Goal: Information Seeking & Learning: Find contact information

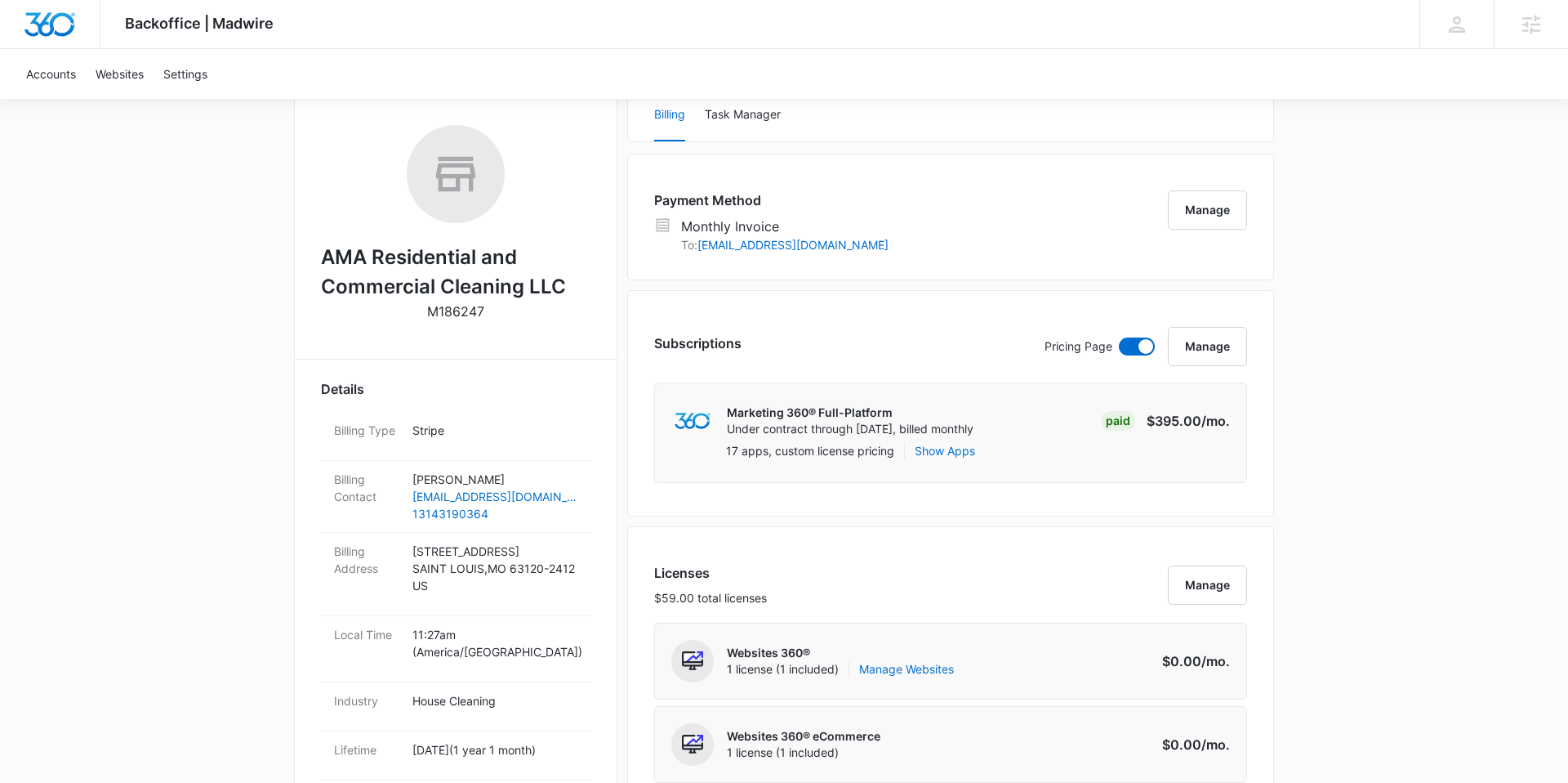
scroll to position [162, 0]
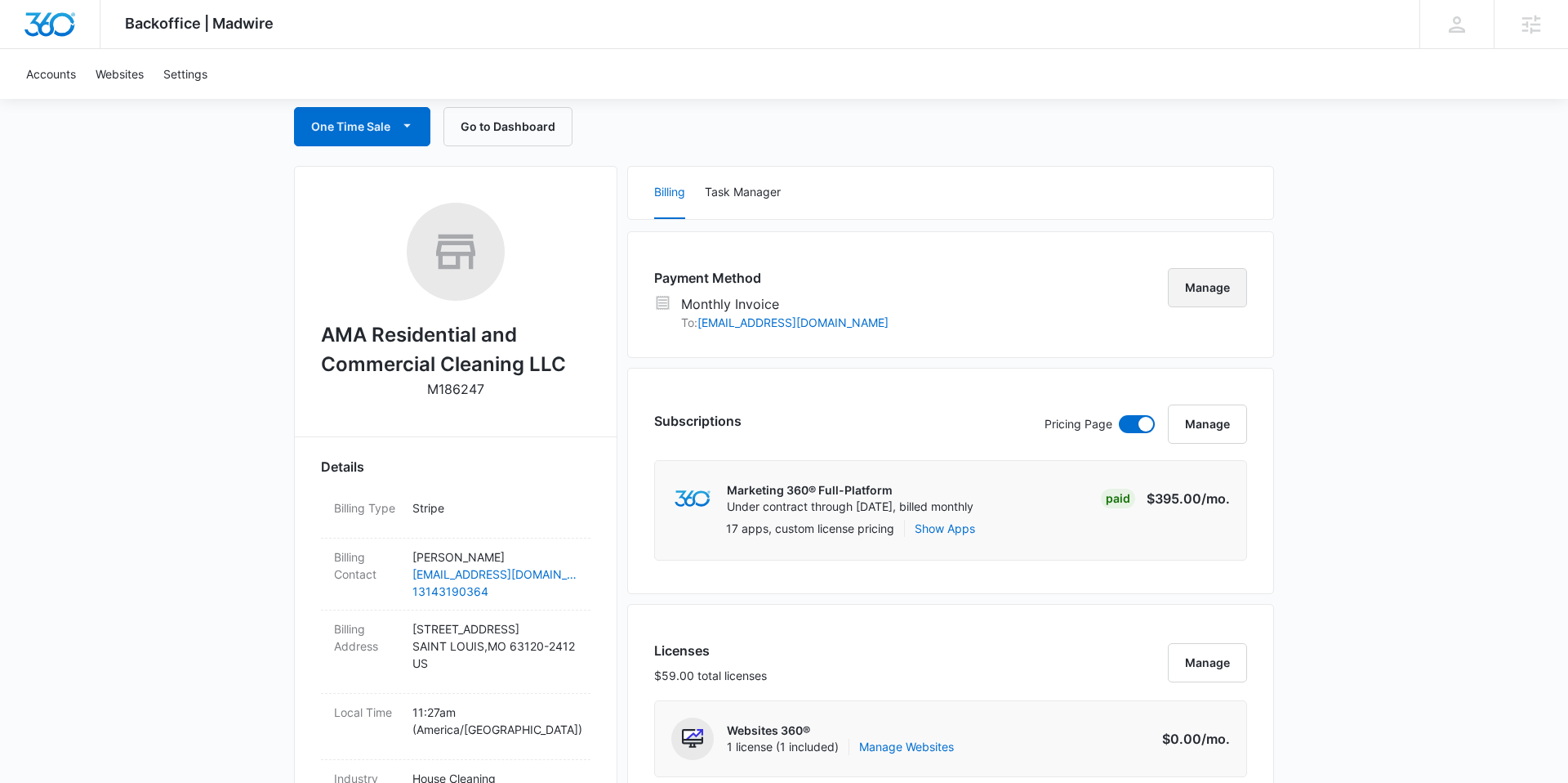
click at [1203, 290] on button "Manage" at bounding box center [1208, 288] width 79 height 39
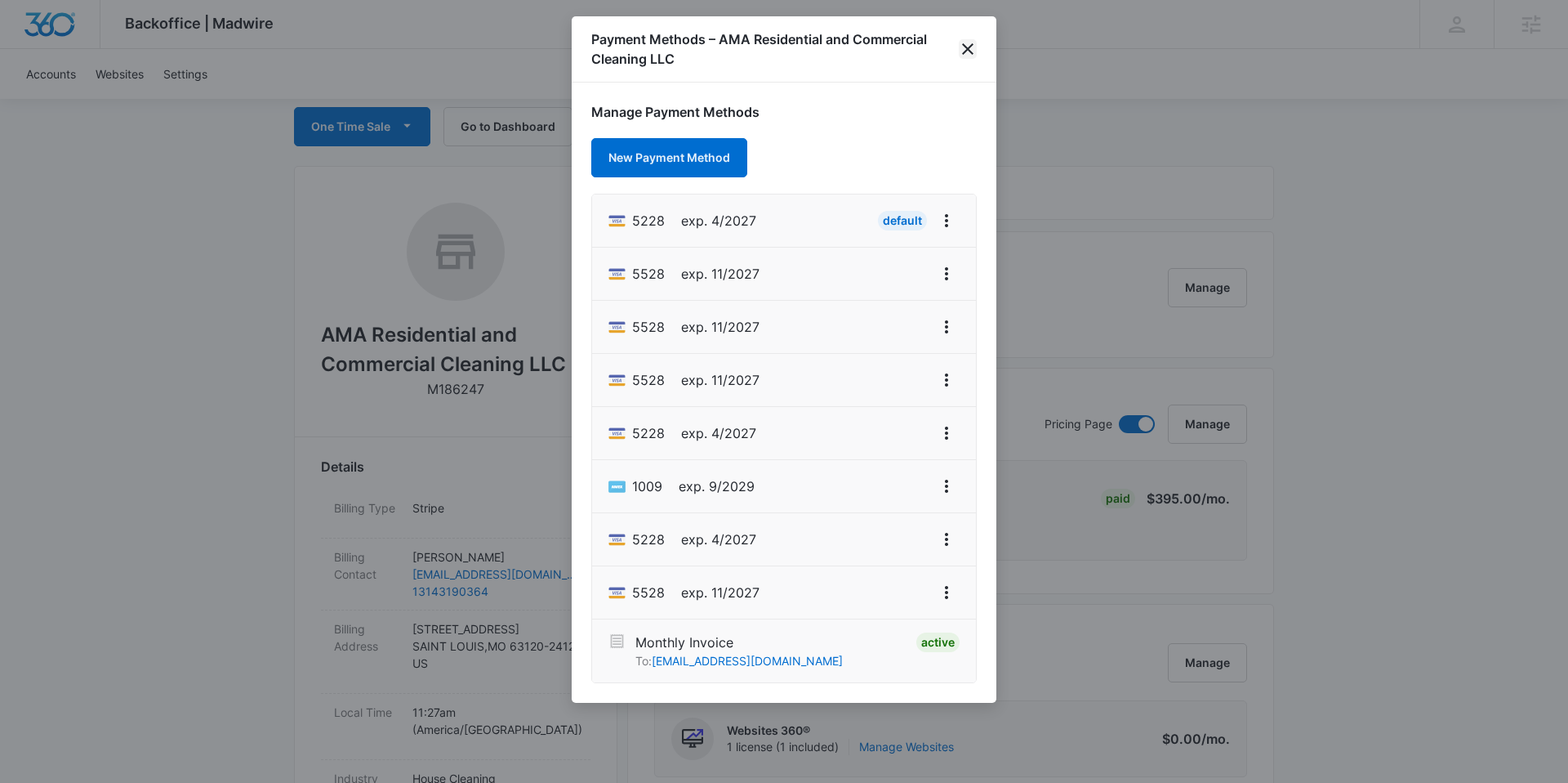
click at [974, 51] on icon "close" at bounding box center [967, 48] width 19 height 19
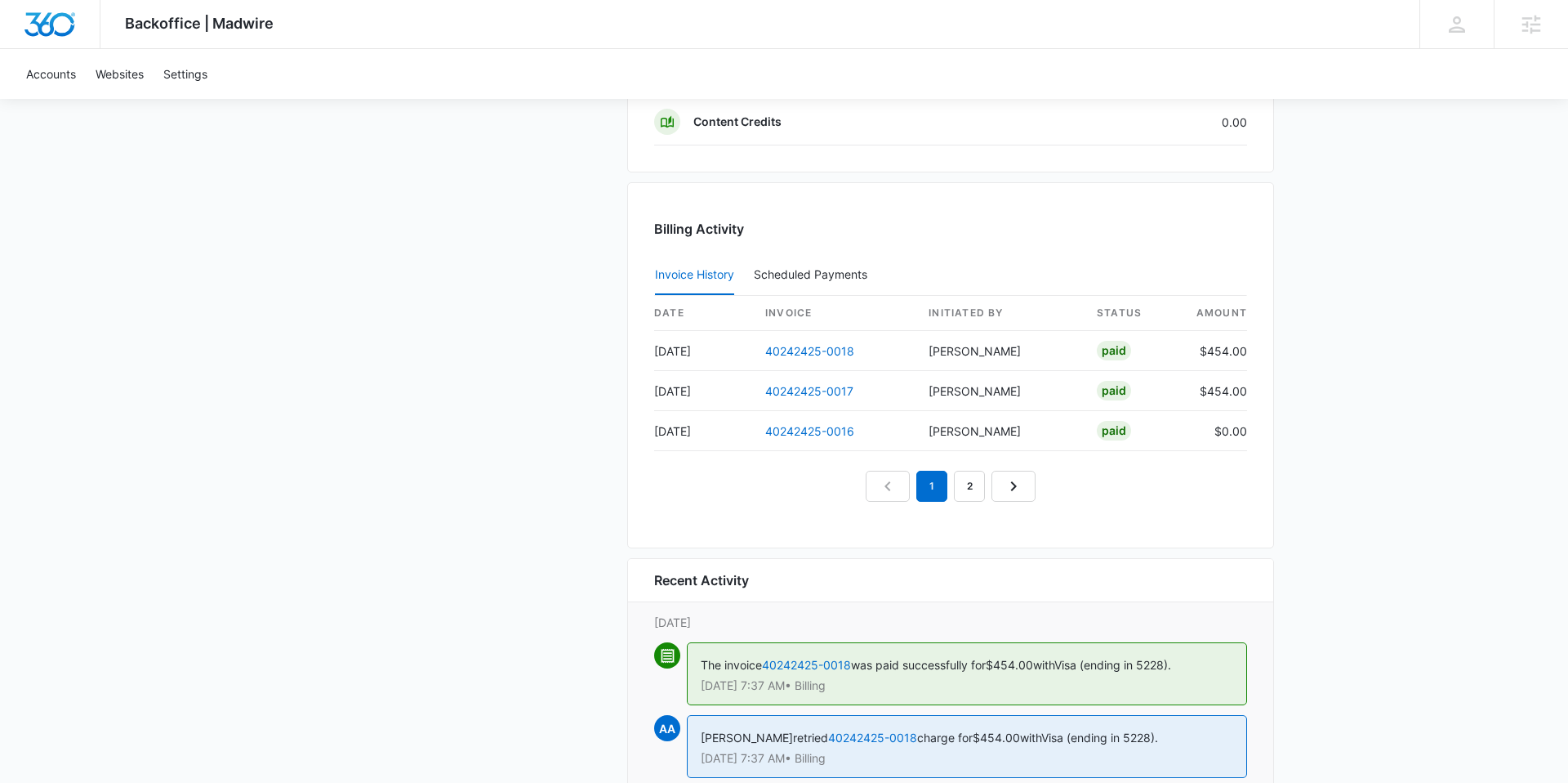
scroll to position [1778, 0]
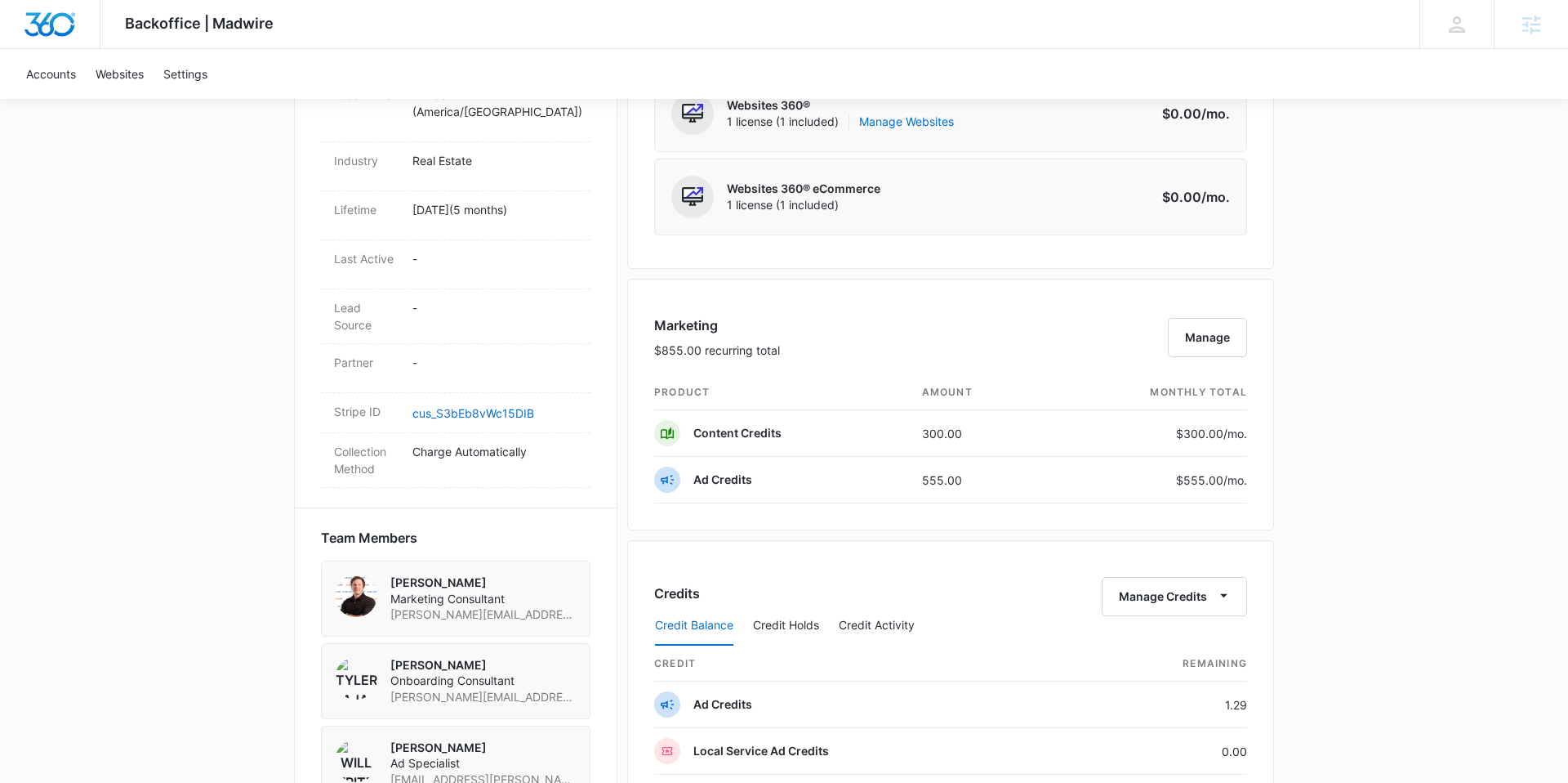
scroll to position [775, 0]
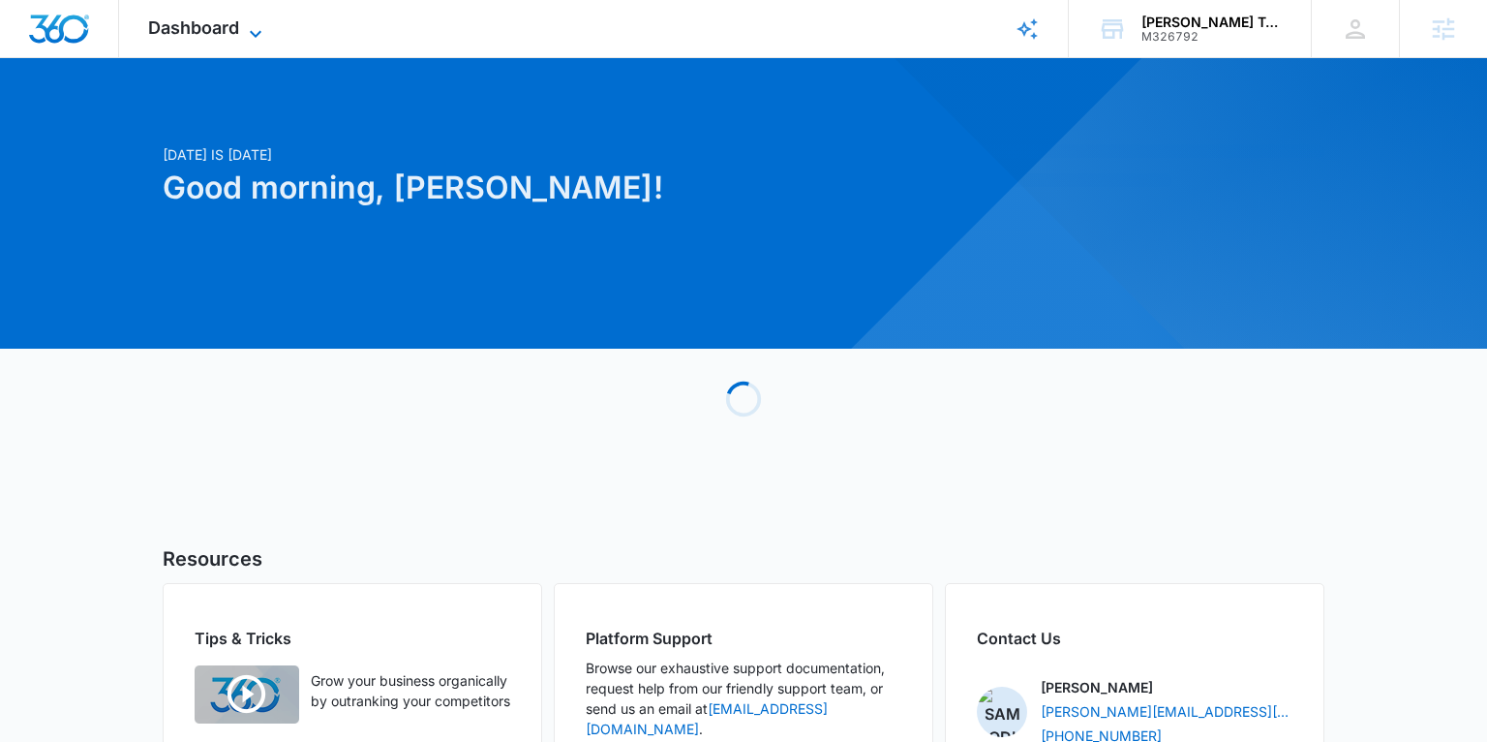
click at [226, 37] on span "Dashboard" at bounding box center [193, 27] width 91 height 20
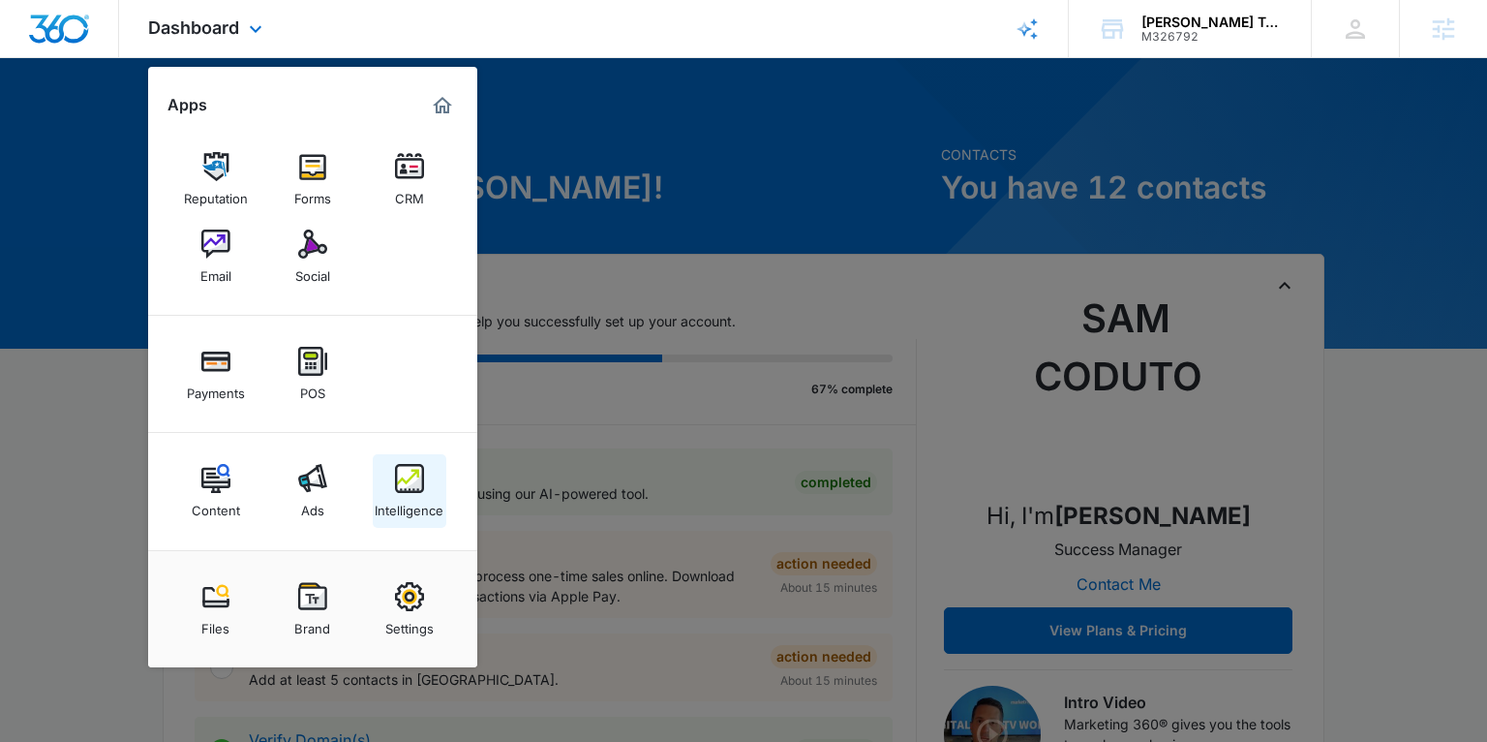
click at [412, 459] on link "Intelligence" at bounding box center [410, 491] width 74 height 74
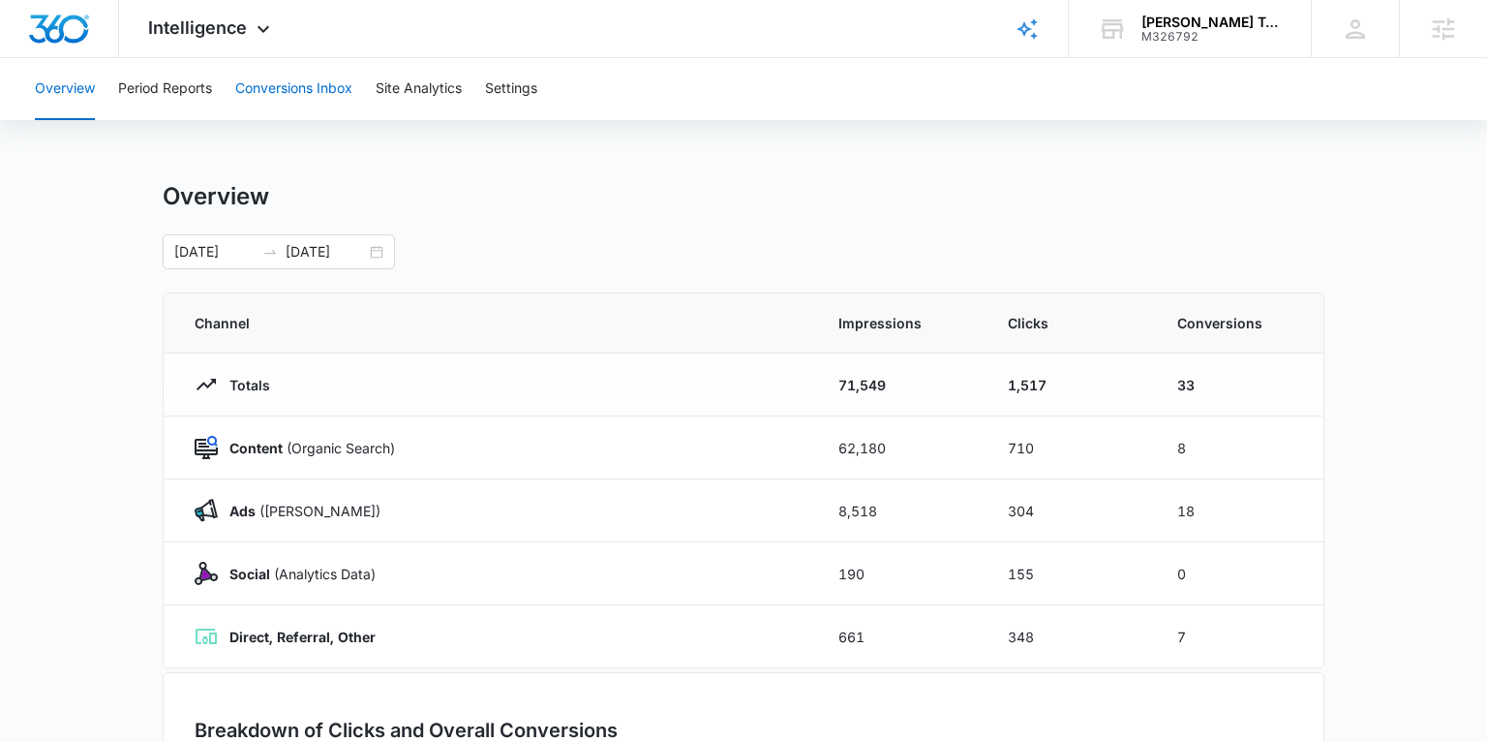
click at [310, 86] on button "Conversions Inbox" at bounding box center [293, 89] width 117 height 62
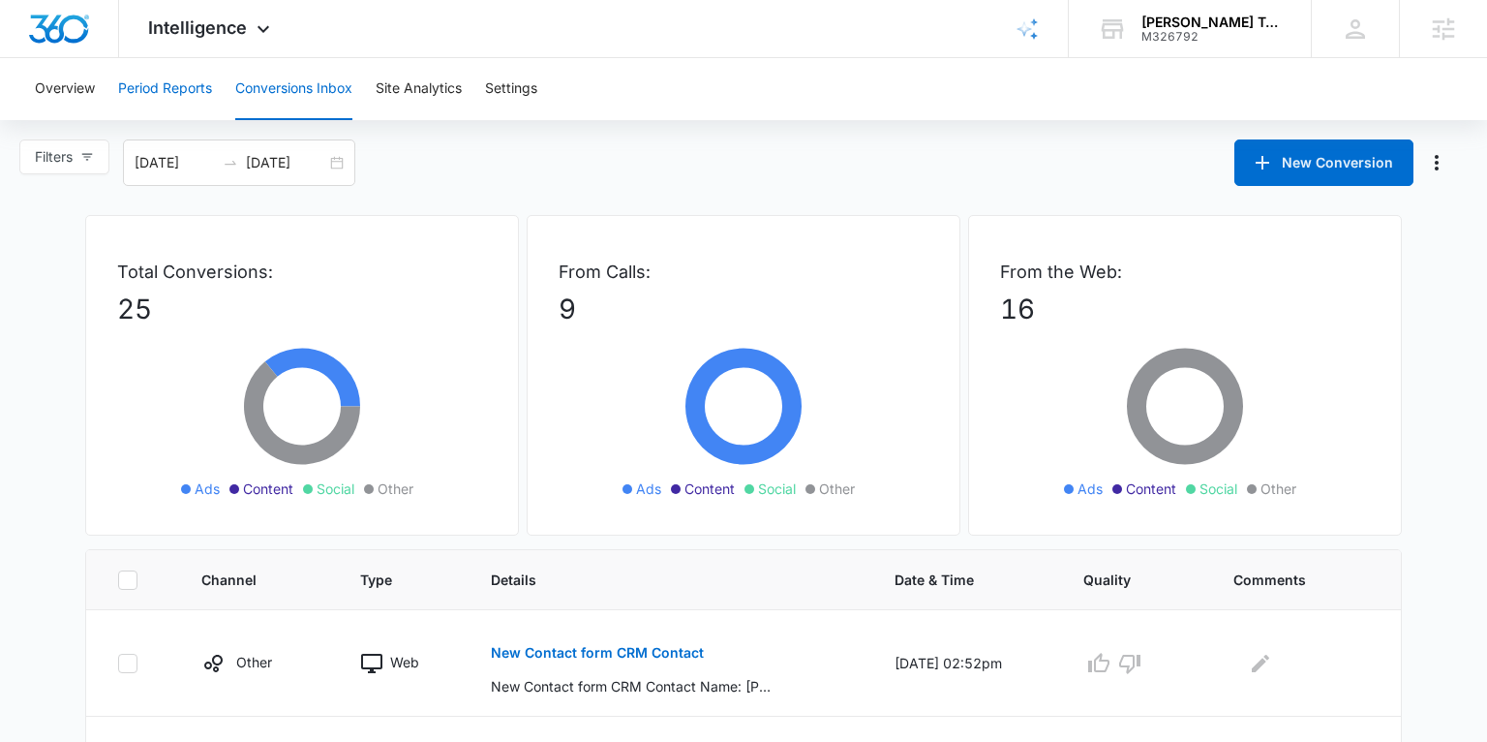
click at [171, 96] on button "Period Reports" at bounding box center [165, 89] width 94 height 62
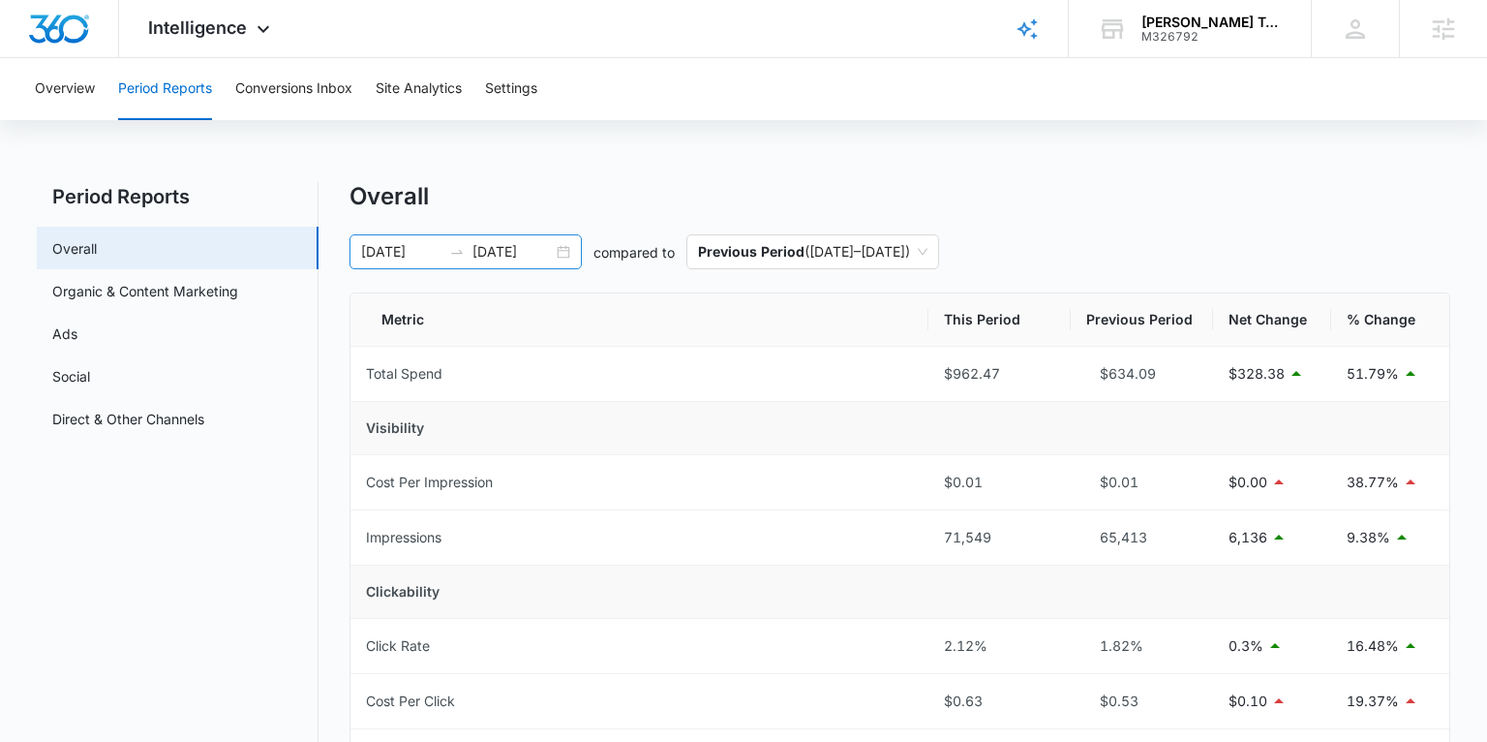
click at [563, 247] on div "08/13/2025 08/27/2025" at bounding box center [466, 251] width 232 height 35
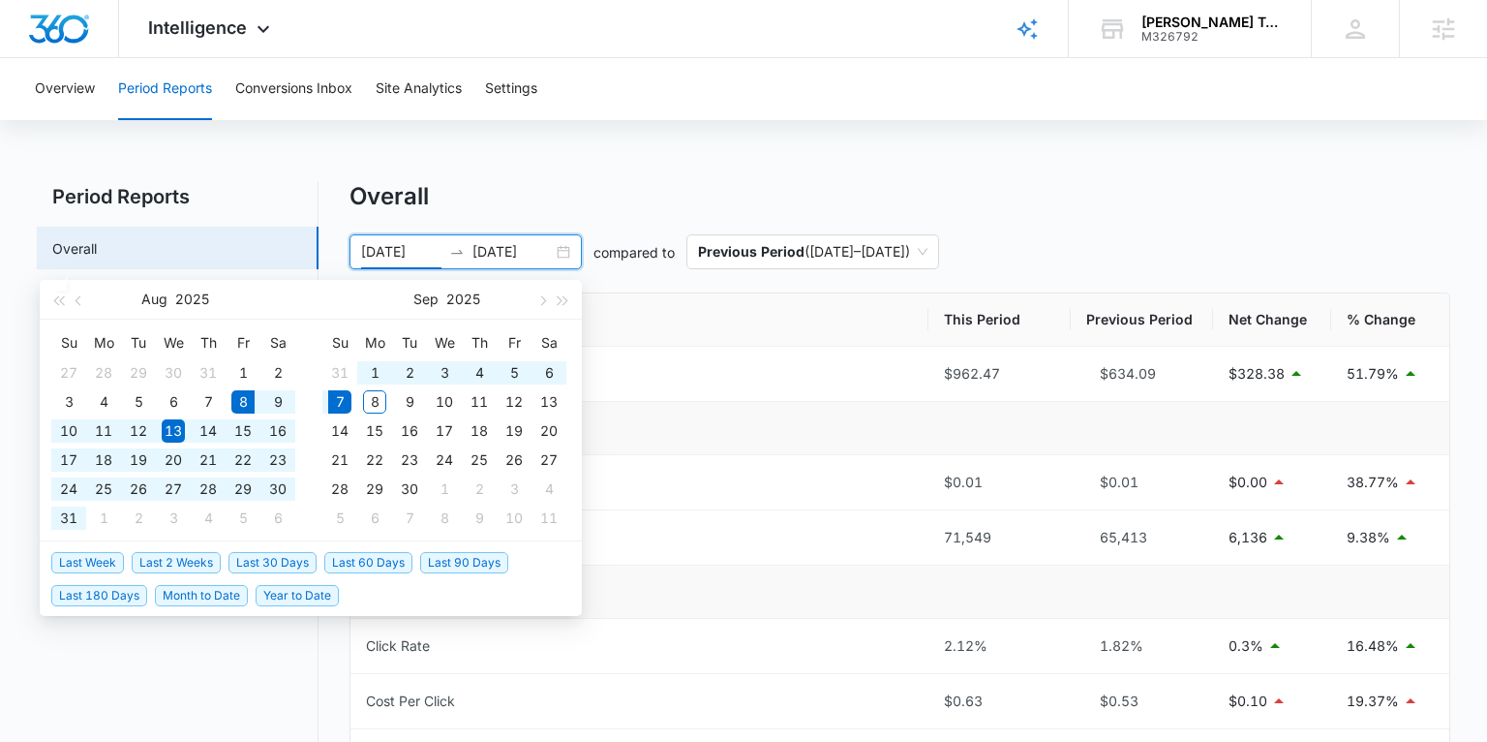
click at [278, 560] on span "Last 30 Days" at bounding box center [273, 562] width 88 height 21
type input "08/08/2025"
type input "09/07/2025"
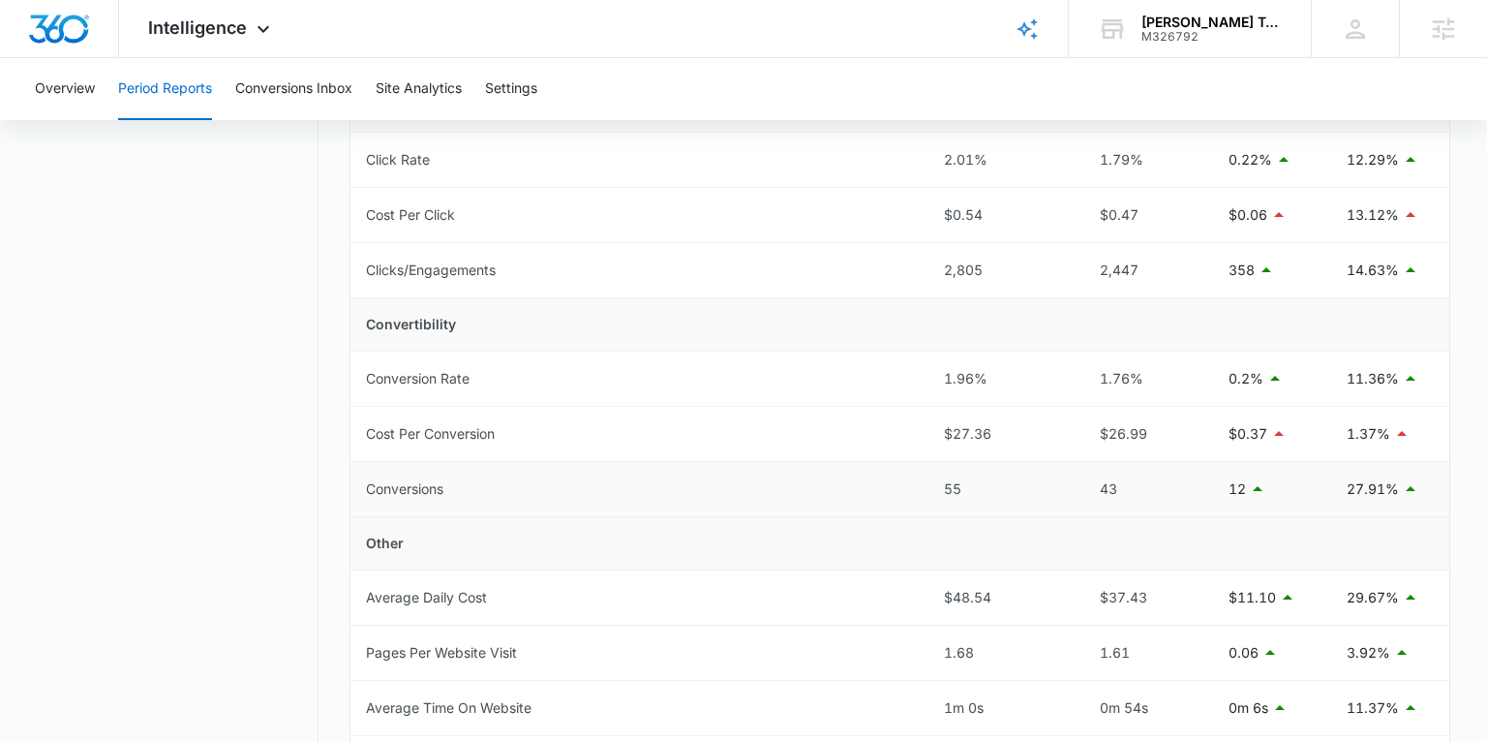
scroll to position [479, 0]
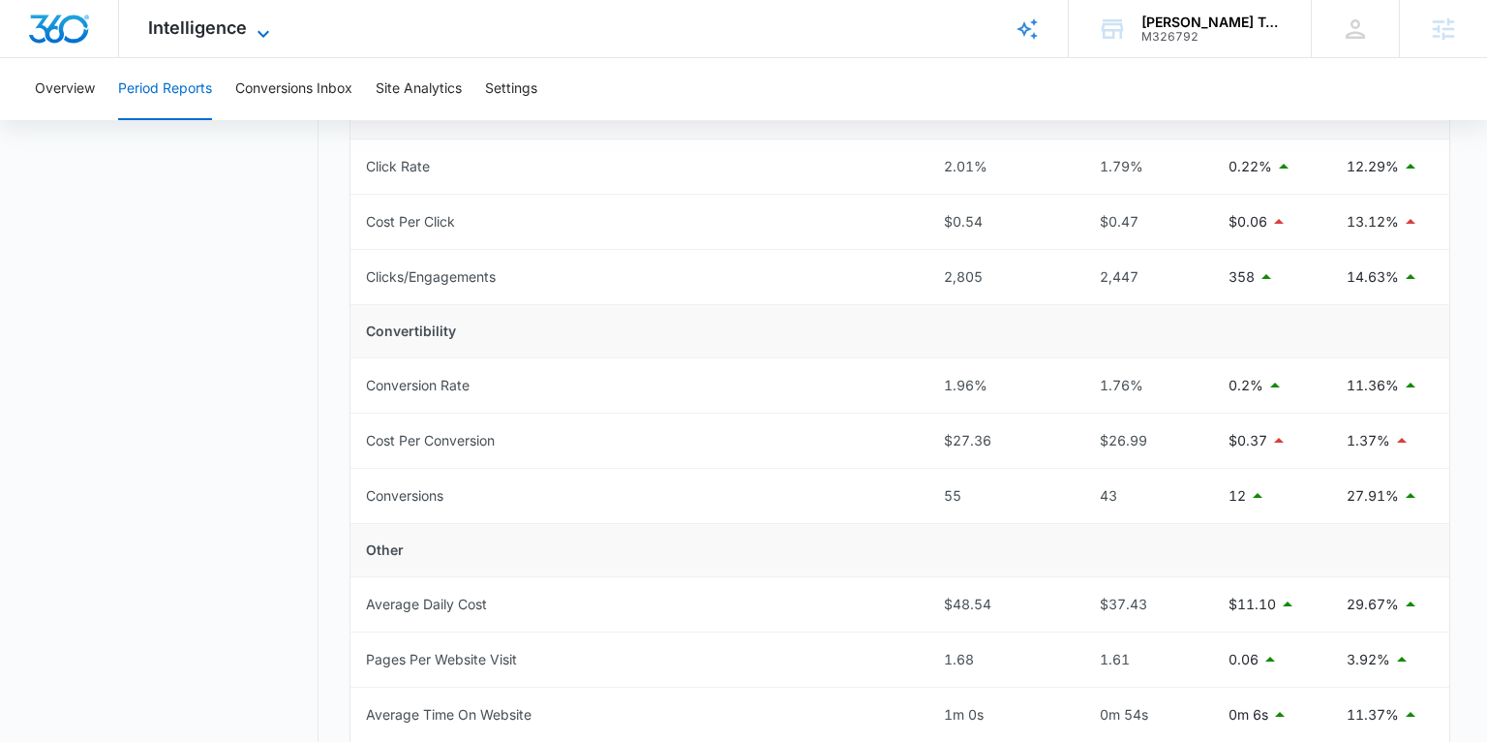
click at [225, 20] on span "Intelligence" at bounding box center [197, 27] width 99 height 20
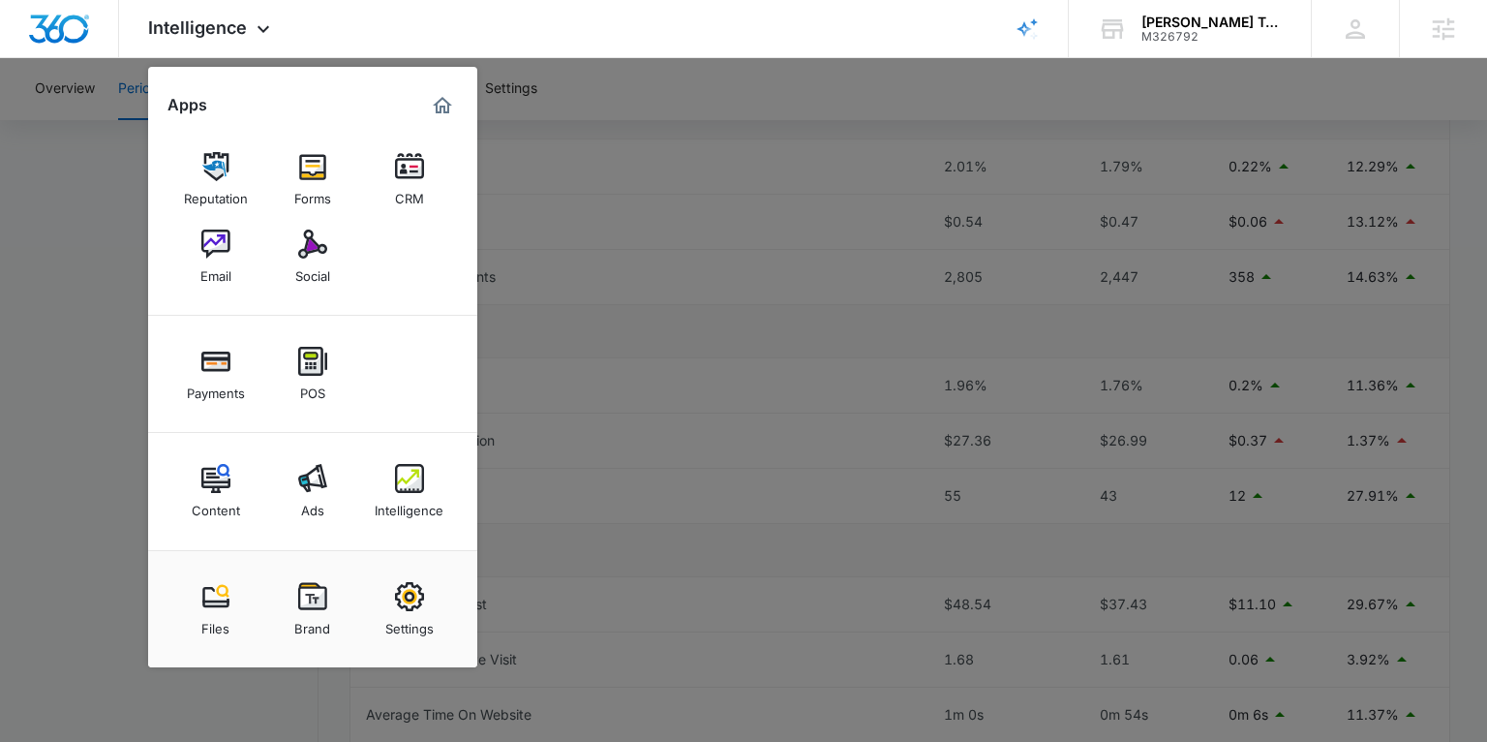
click at [87, 412] on div at bounding box center [743, 371] width 1487 height 742
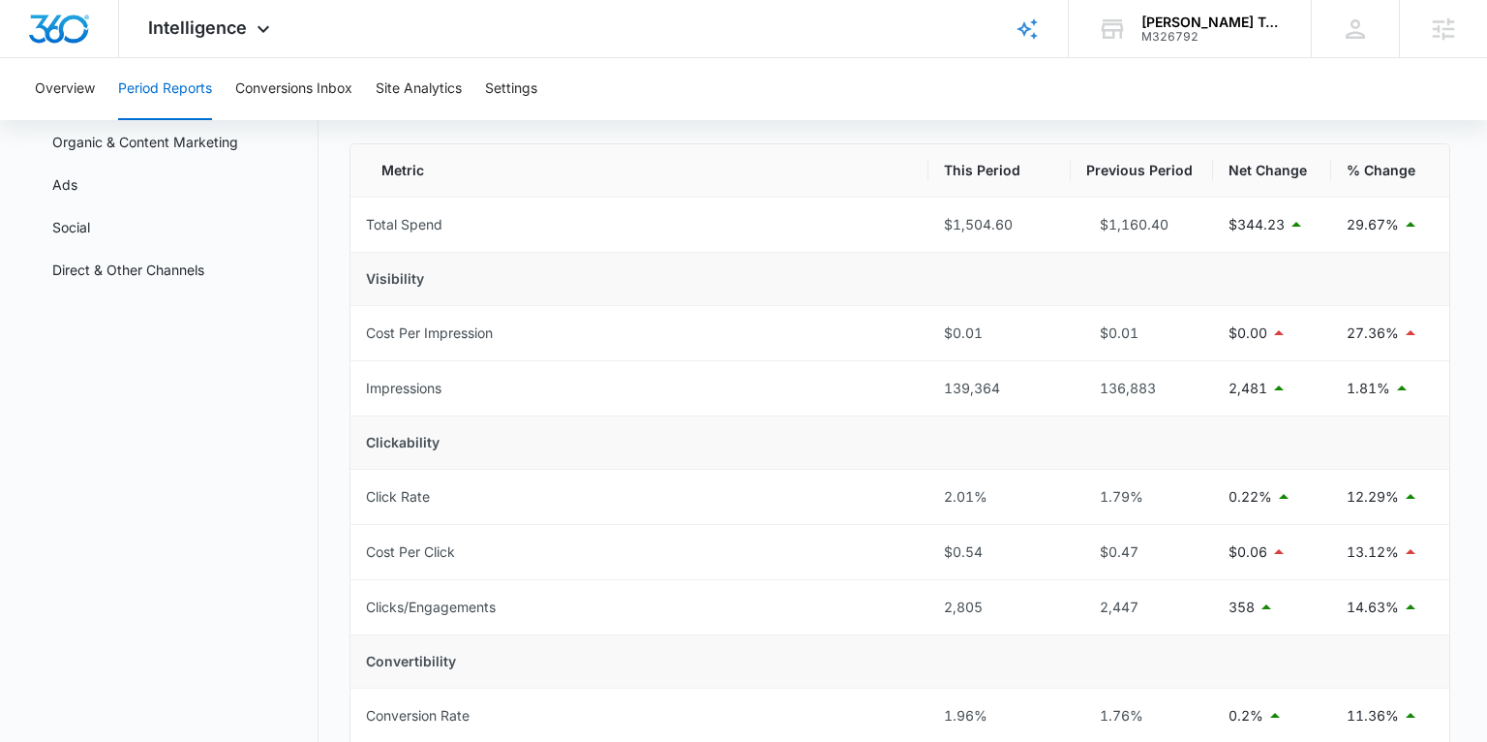
scroll to position [0, 0]
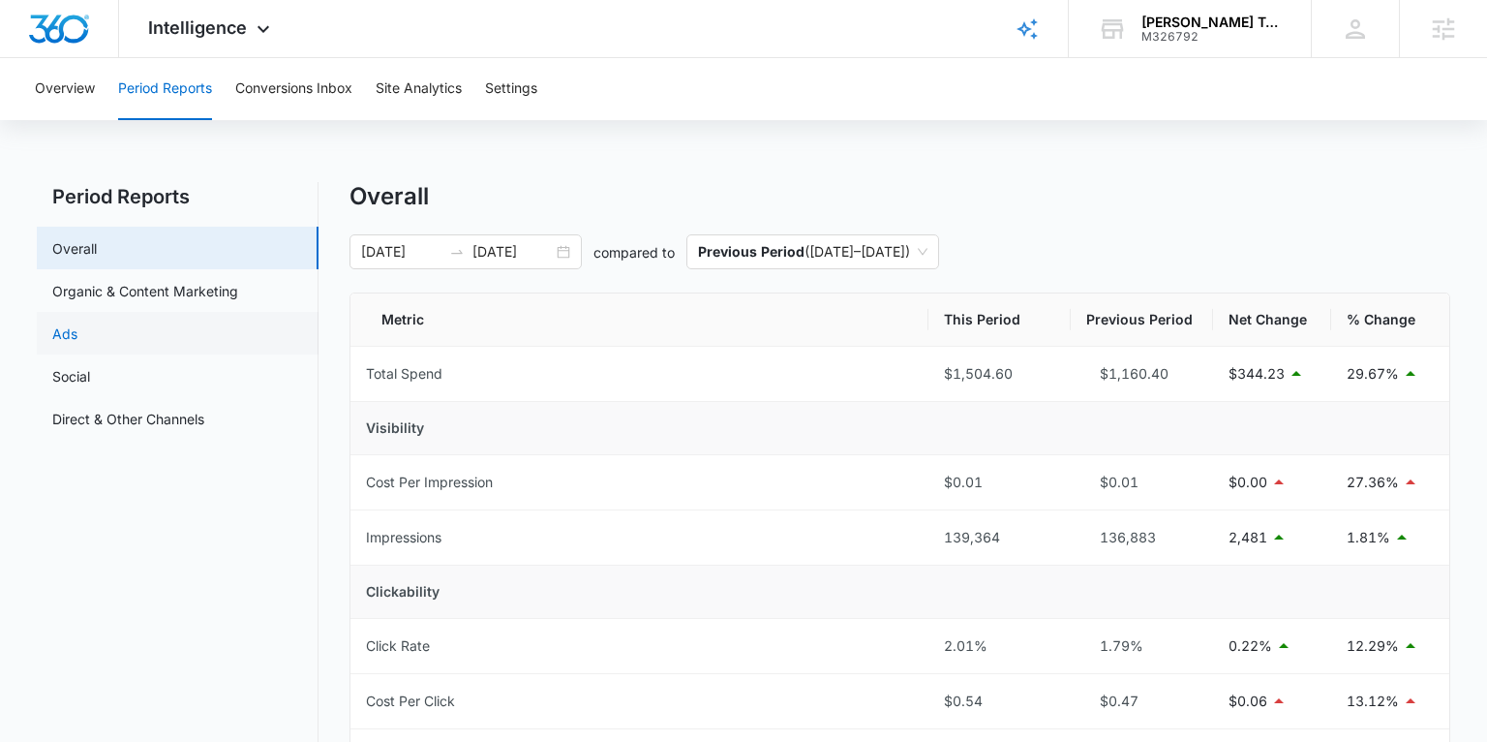
click at [77, 326] on link "Ads" at bounding box center [64, 333] width 25 height 20
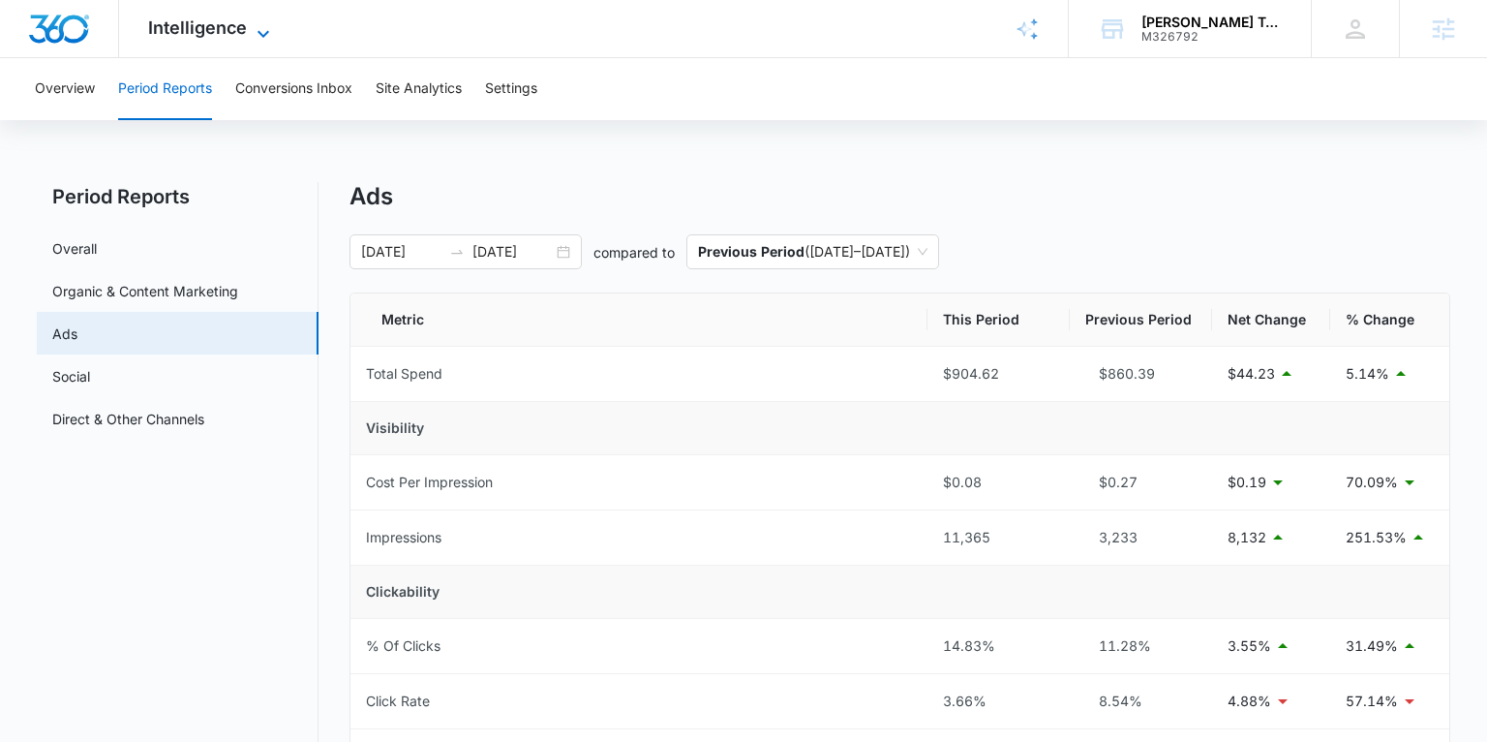
click at [220, 36] on span "Intelligence" at bounding box center [197, 27] width 99 height 20
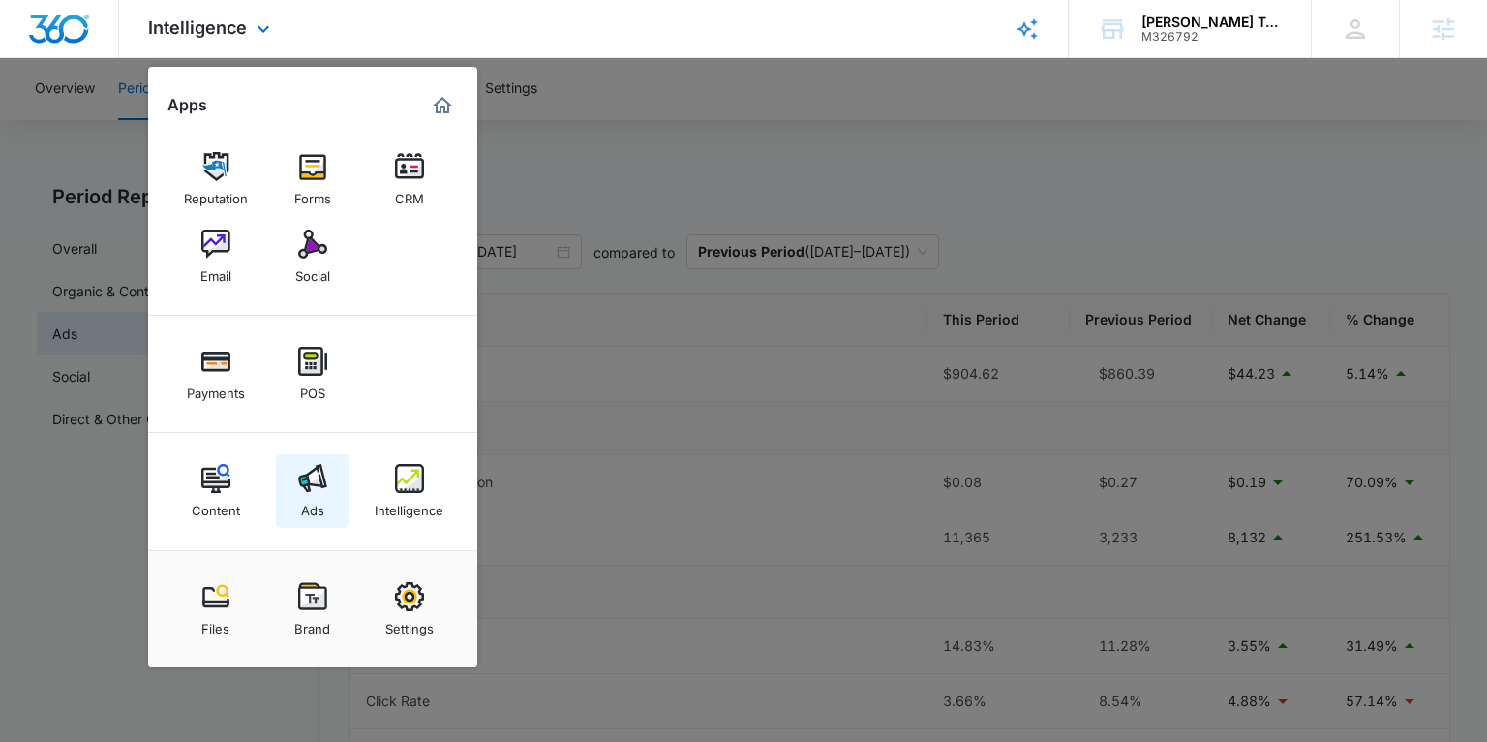
click at [316, 500] on div "Ads" at bounding box center [312, 505] width 23 height 25
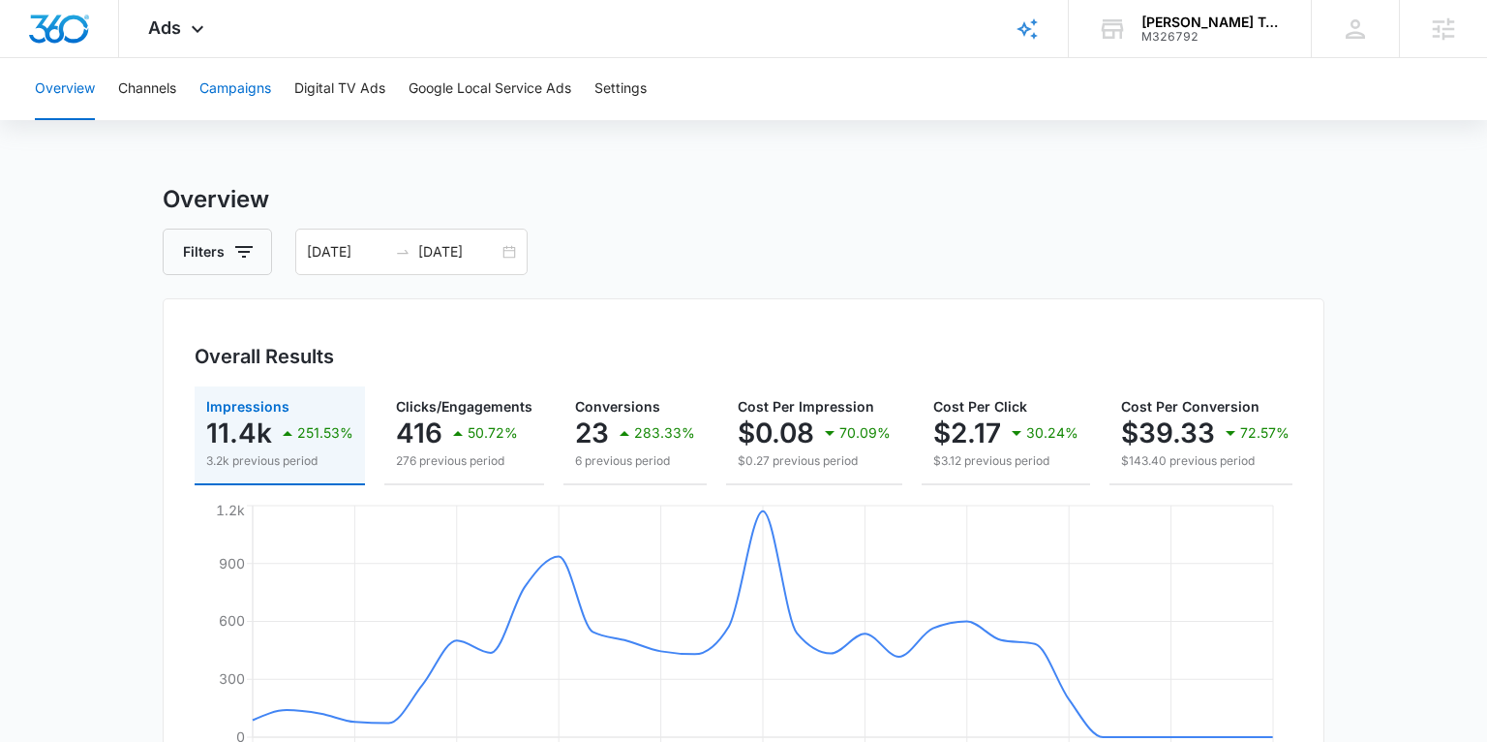
click at [227, 90] on button "Campaigns" at bounding box center [235, 89] width 72 height 62
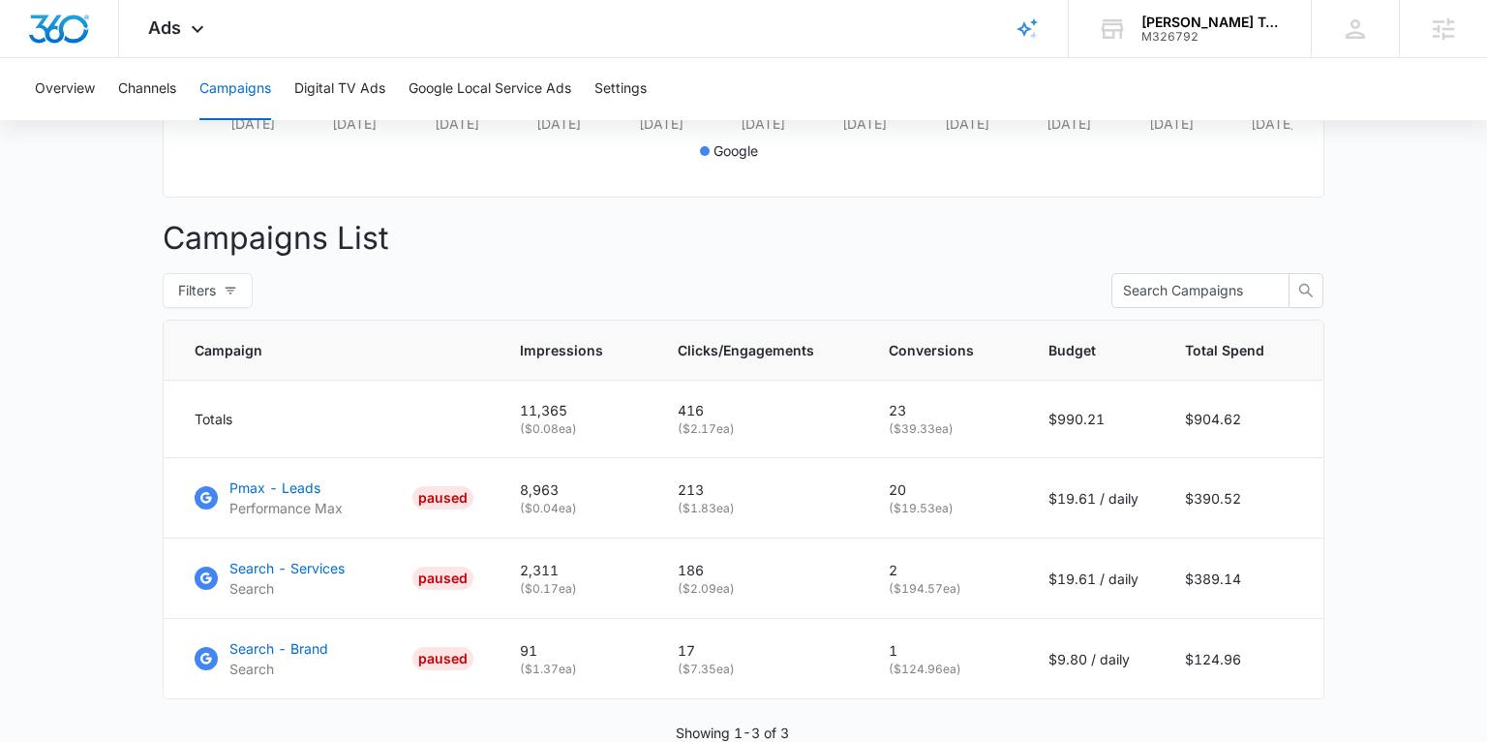
scroll to position [637, 0]
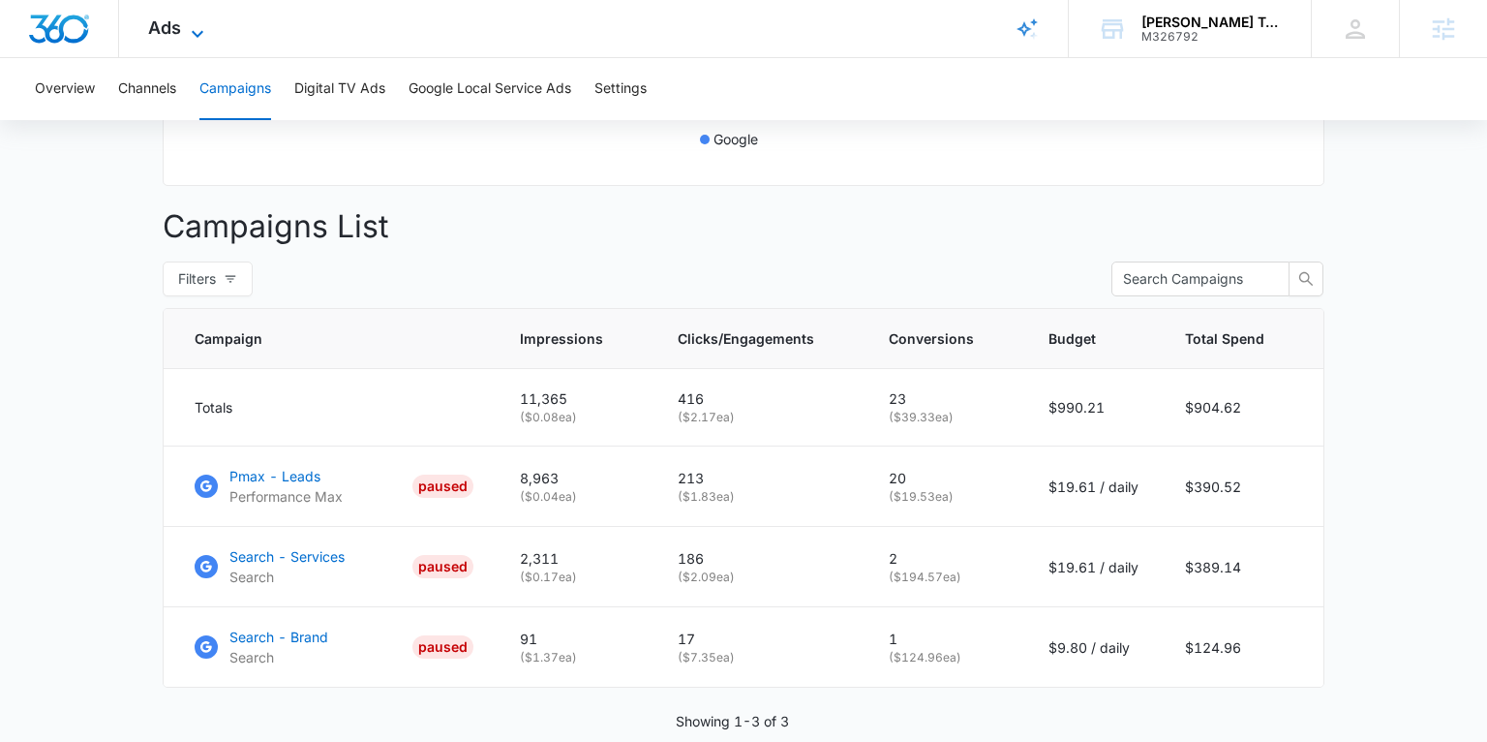
click at [170, 28] on span "Ads" at bounding box center [164, 27] width 33 height 20
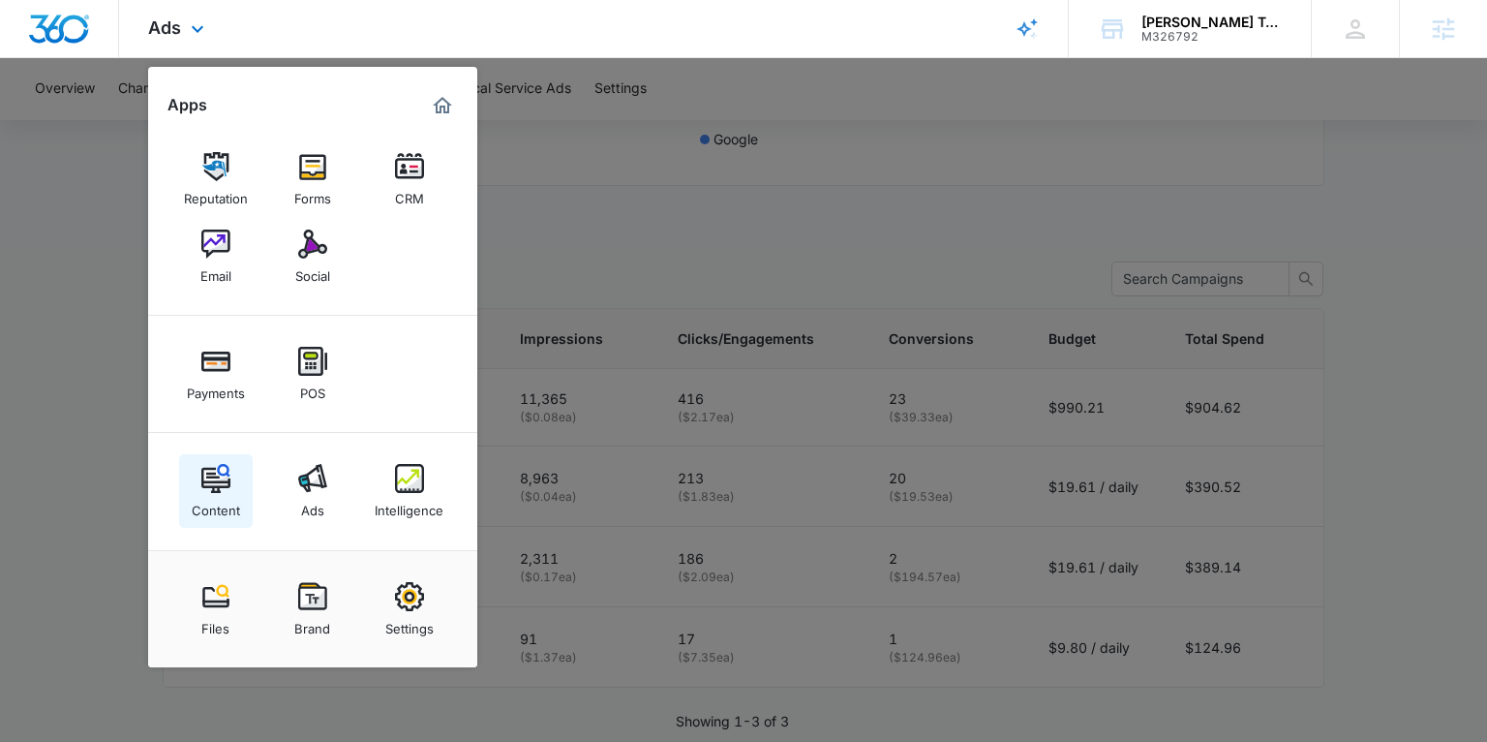
click at [218, 491] on img at bounding box center [215, 478] width 29 height 29
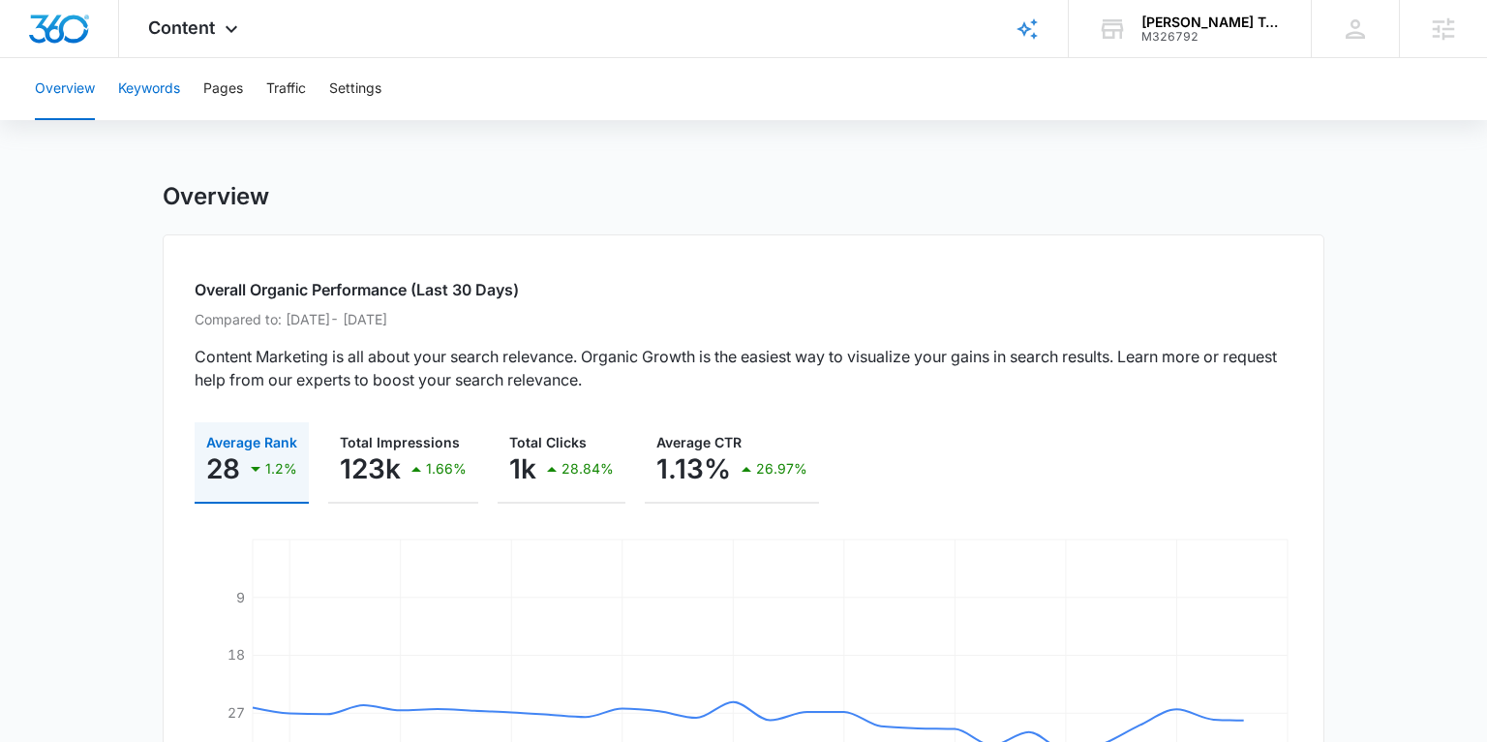
click at [154, 81] on button "Keywords" at bounding box center [149, 89] width 62 height 62
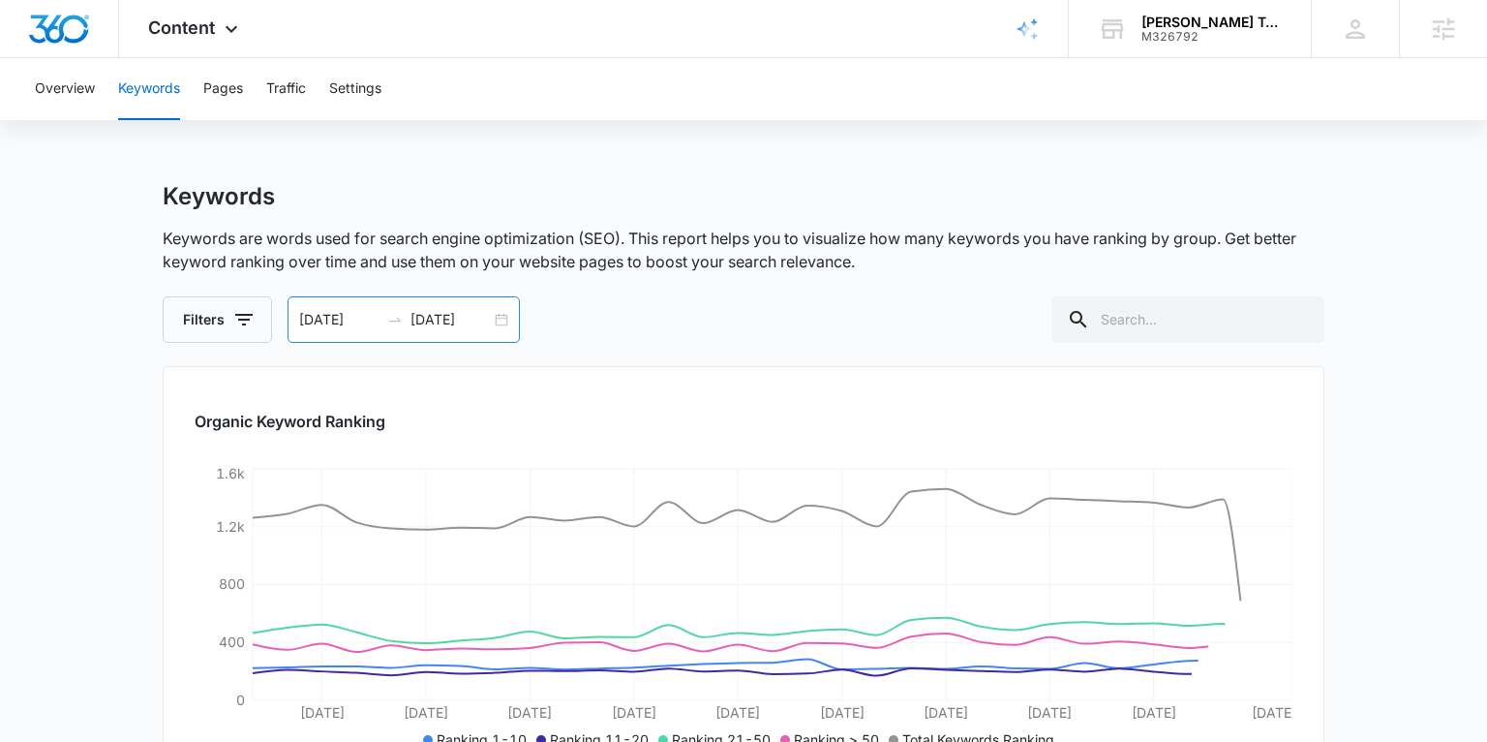
click at [508, 325] on div "08/08/2025 09/07/2025" at bounding box center [404, 319] width 232 height 46
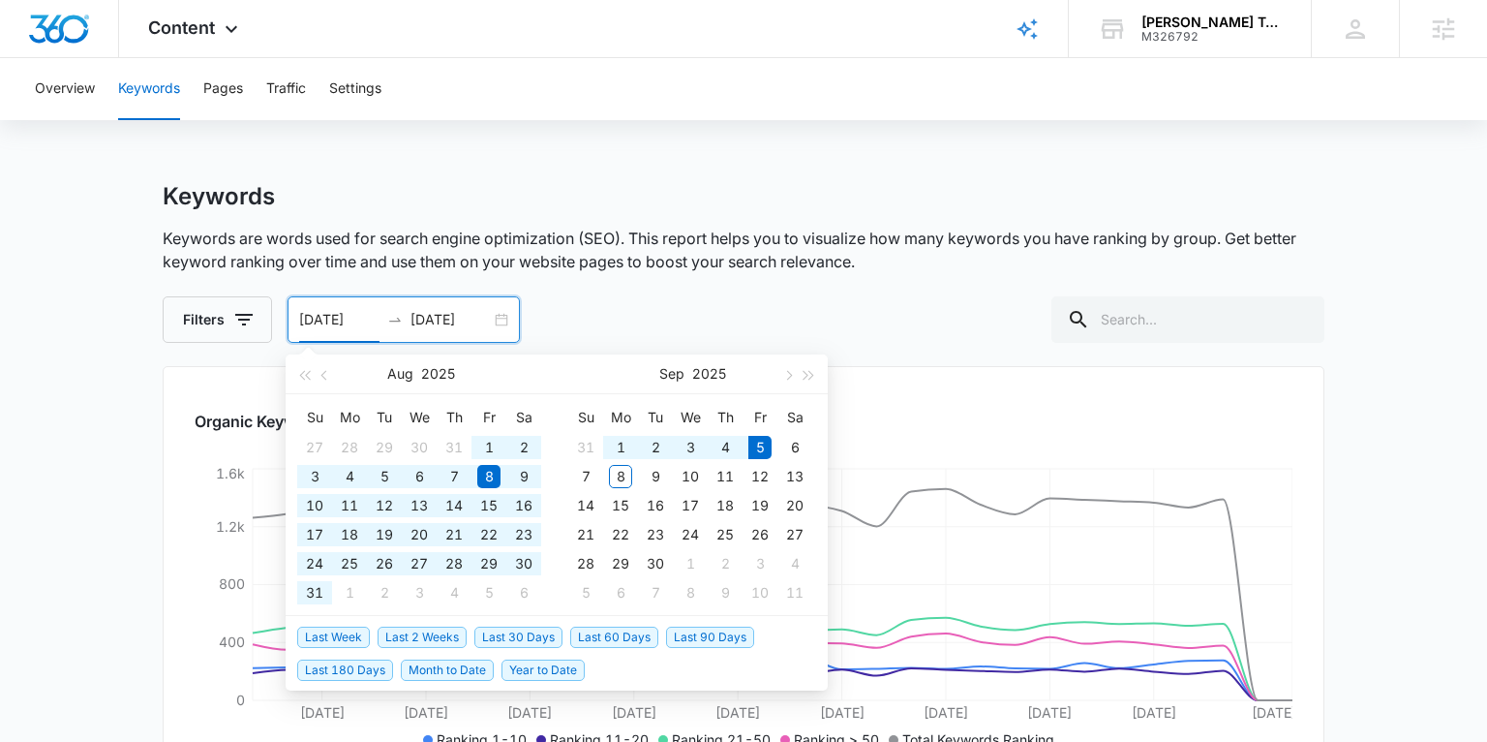
click at [378, 672] on span "Last 180 Days" at bounding box center [345, 669] width 96 height 21
type input "03/09/2025"
type input "09/05/2025"
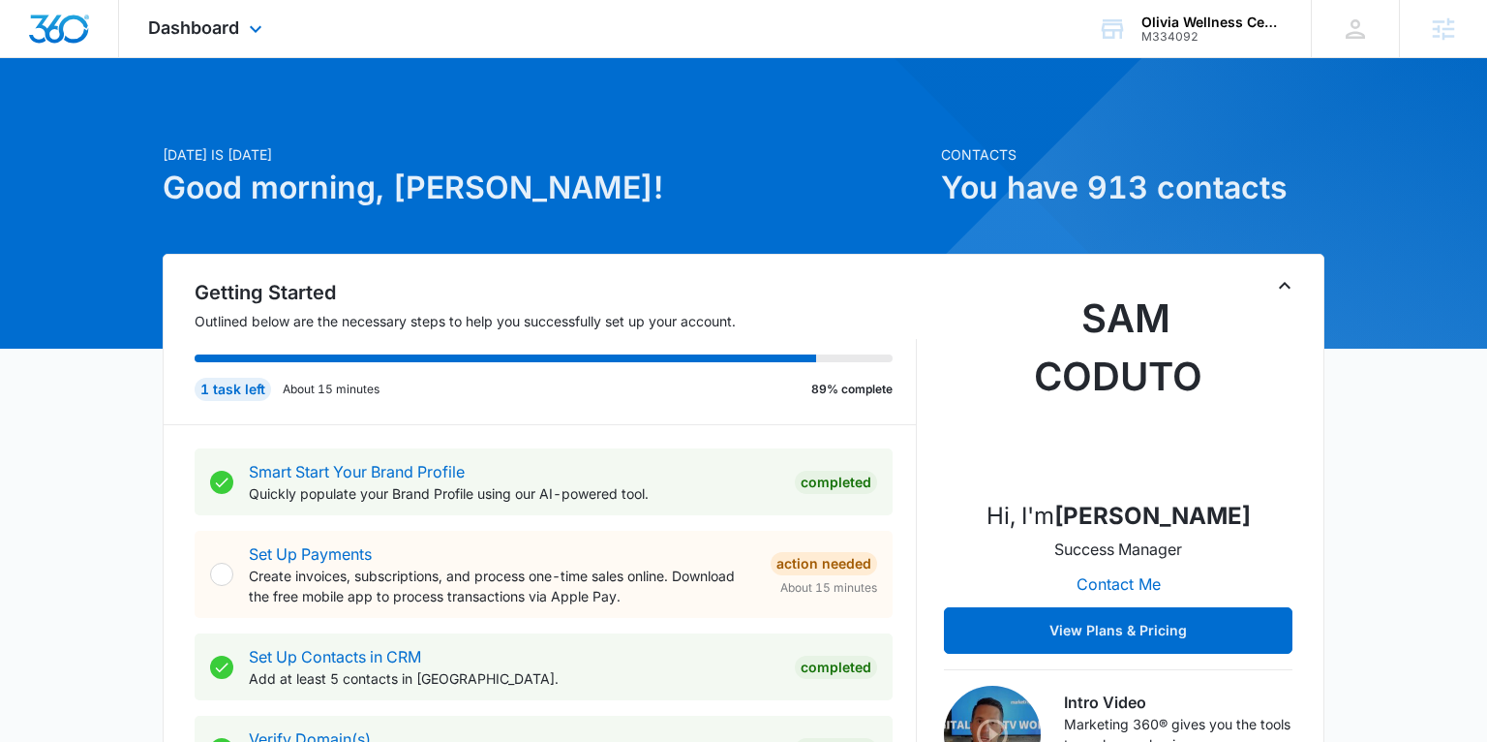
drag, startPoint x: 211, startPoint y: 30, endPoint x: 238, endPoint y: 109, distance: 83.9
click at [211, 30] on span "Dashboard" at bounding box center [193, 27] width 91 height 20
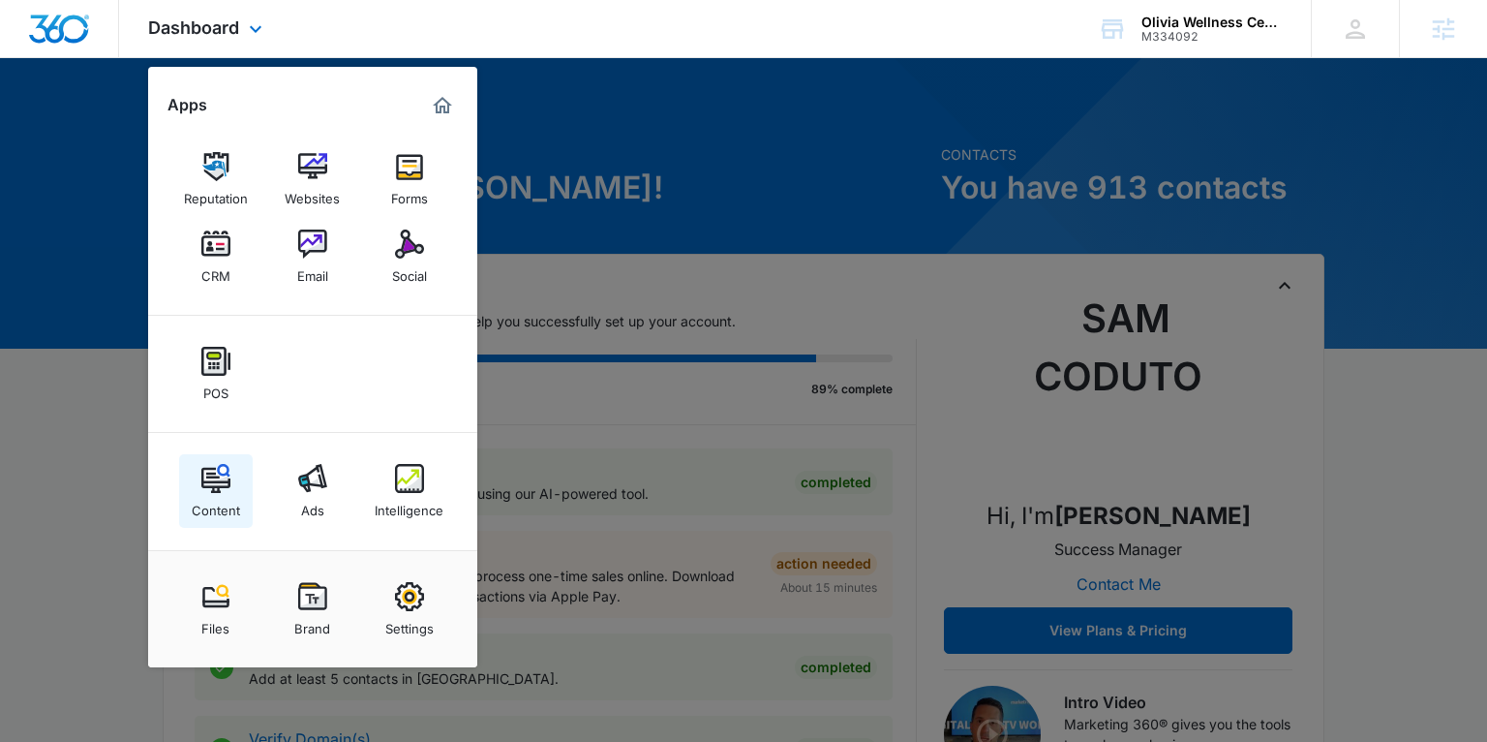
click at [224, 477] on img at bounding box center [215, 478] width 29 height 29
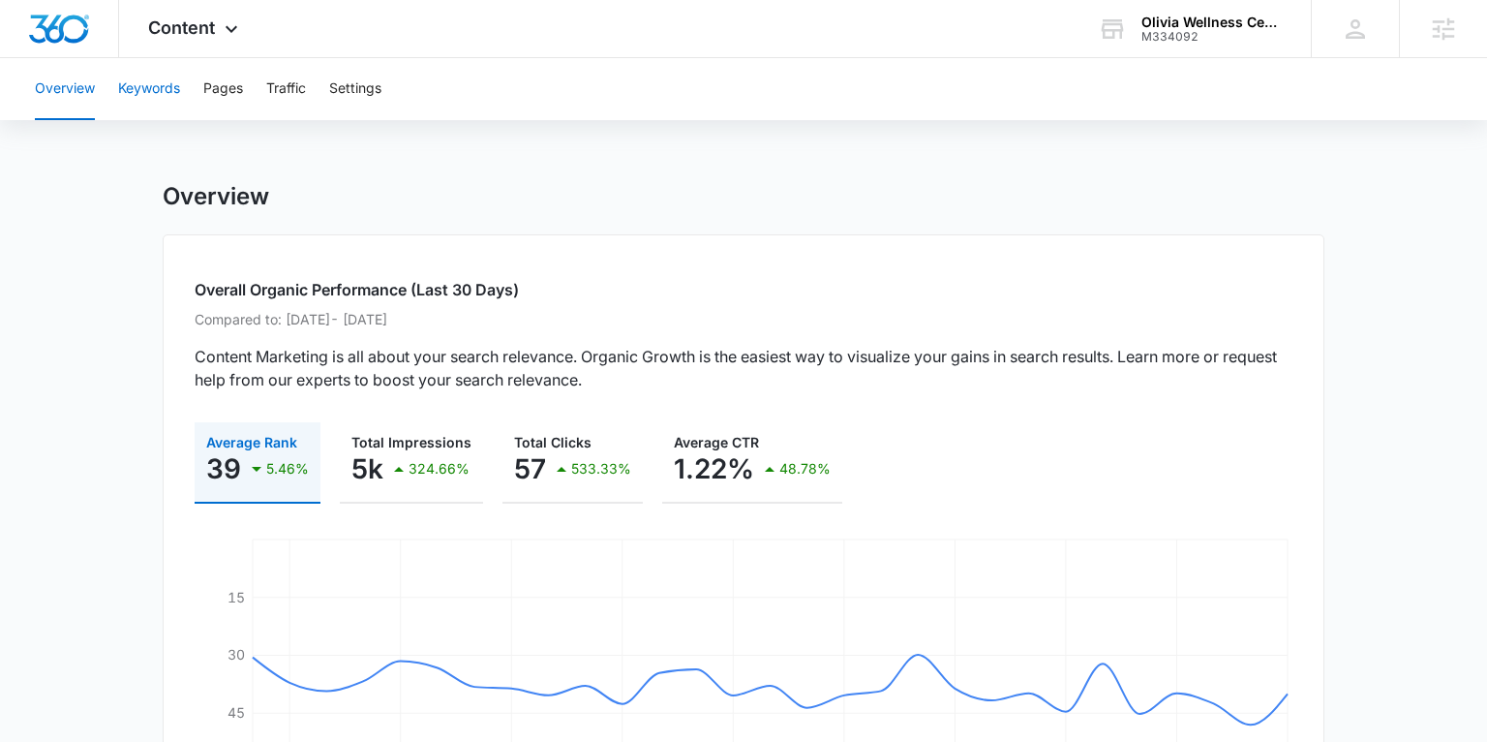
click at [152, 89] on button "Keywords" at bounding box center [149, 89] width 62 height 62
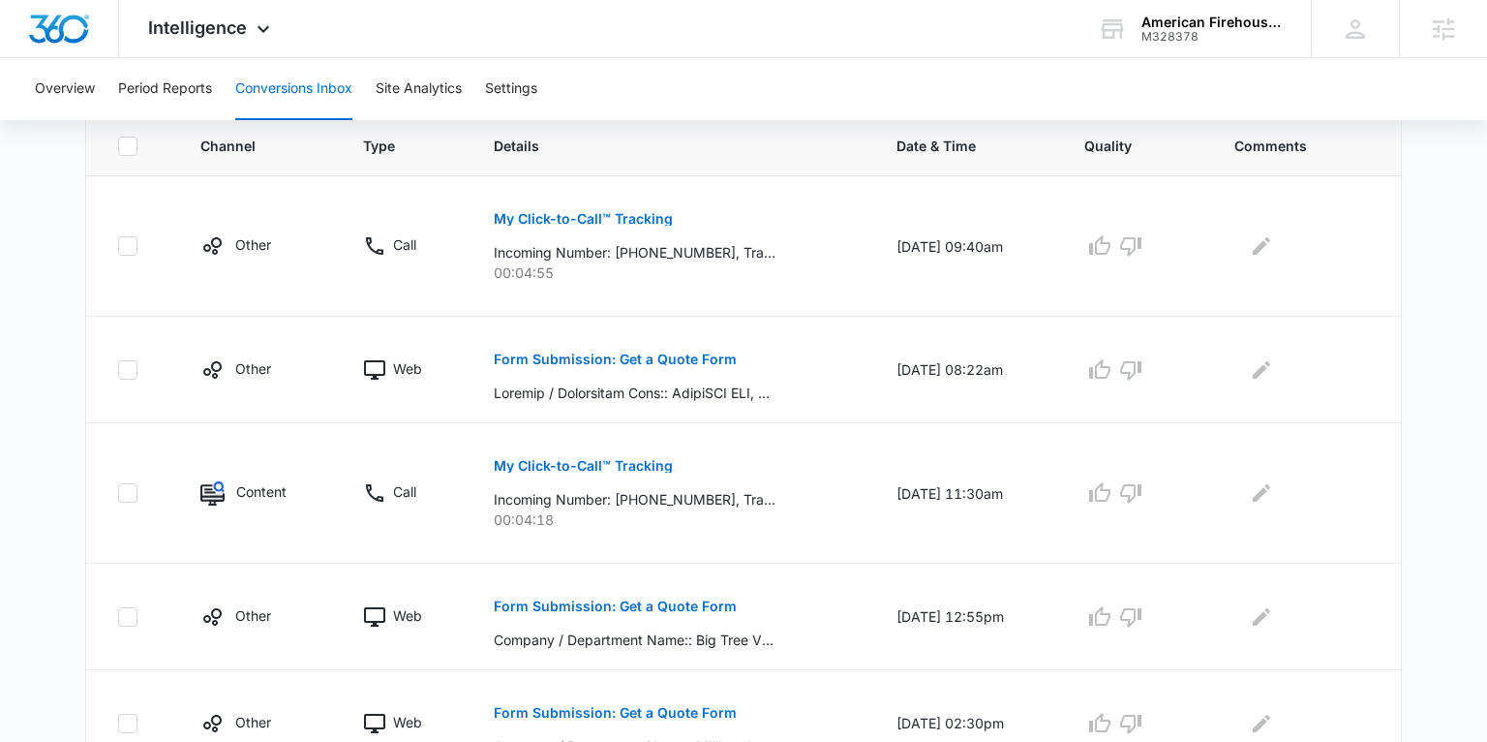
scroll to position [438, 0]
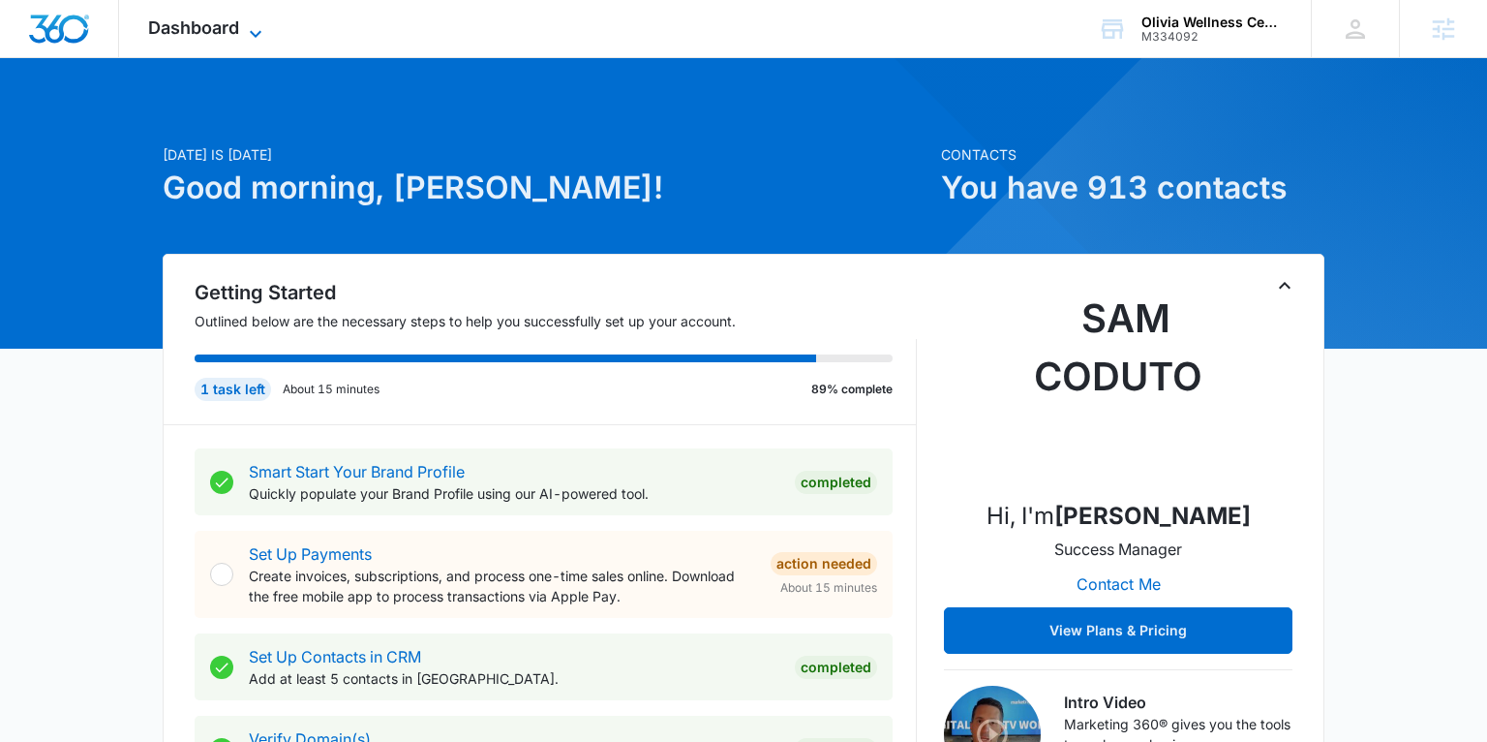
click at [214, 32] on span "Dashboard" at bounding box center [193, 27] width 91 height 20
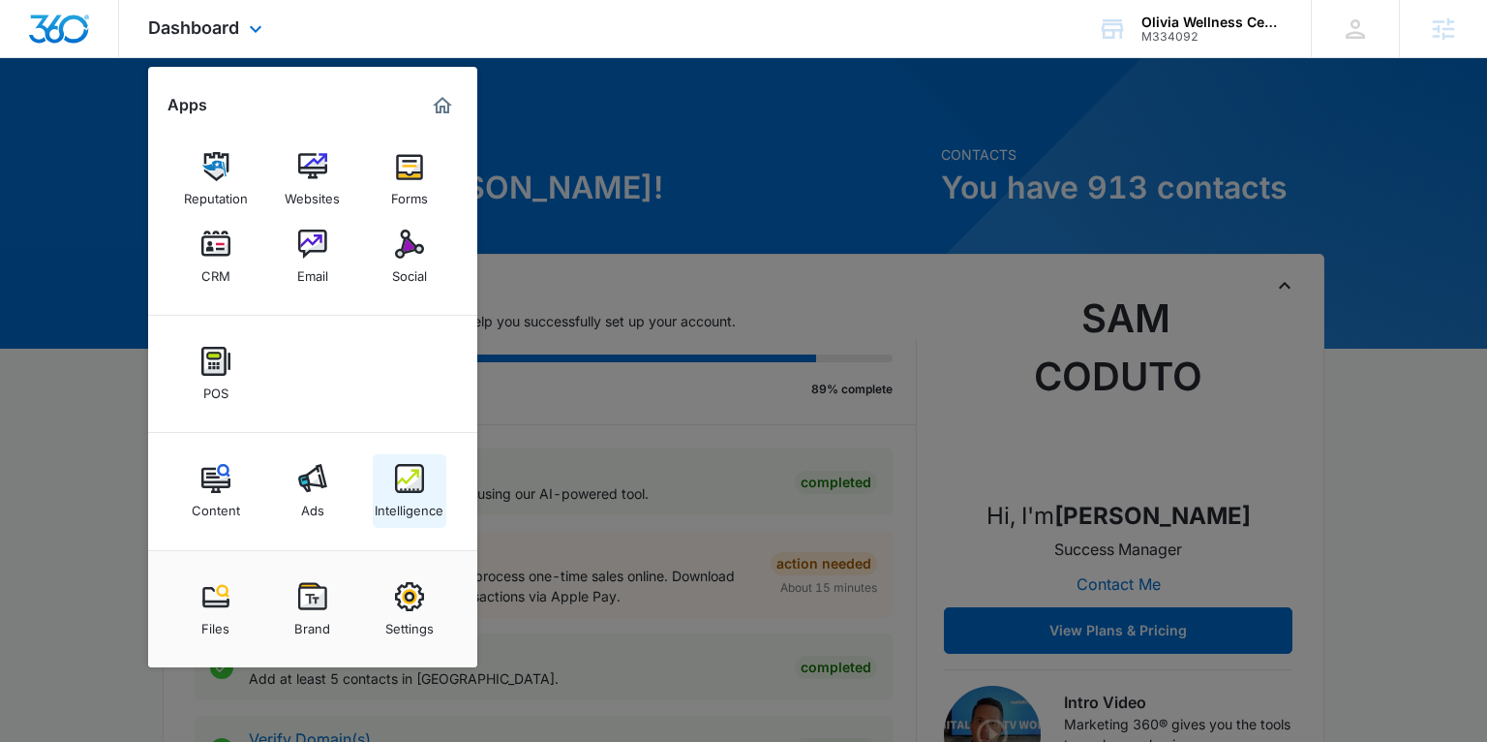
click at [413, 509] on div "Intelligence" at bounding box center [409, 505] width 69 height 25
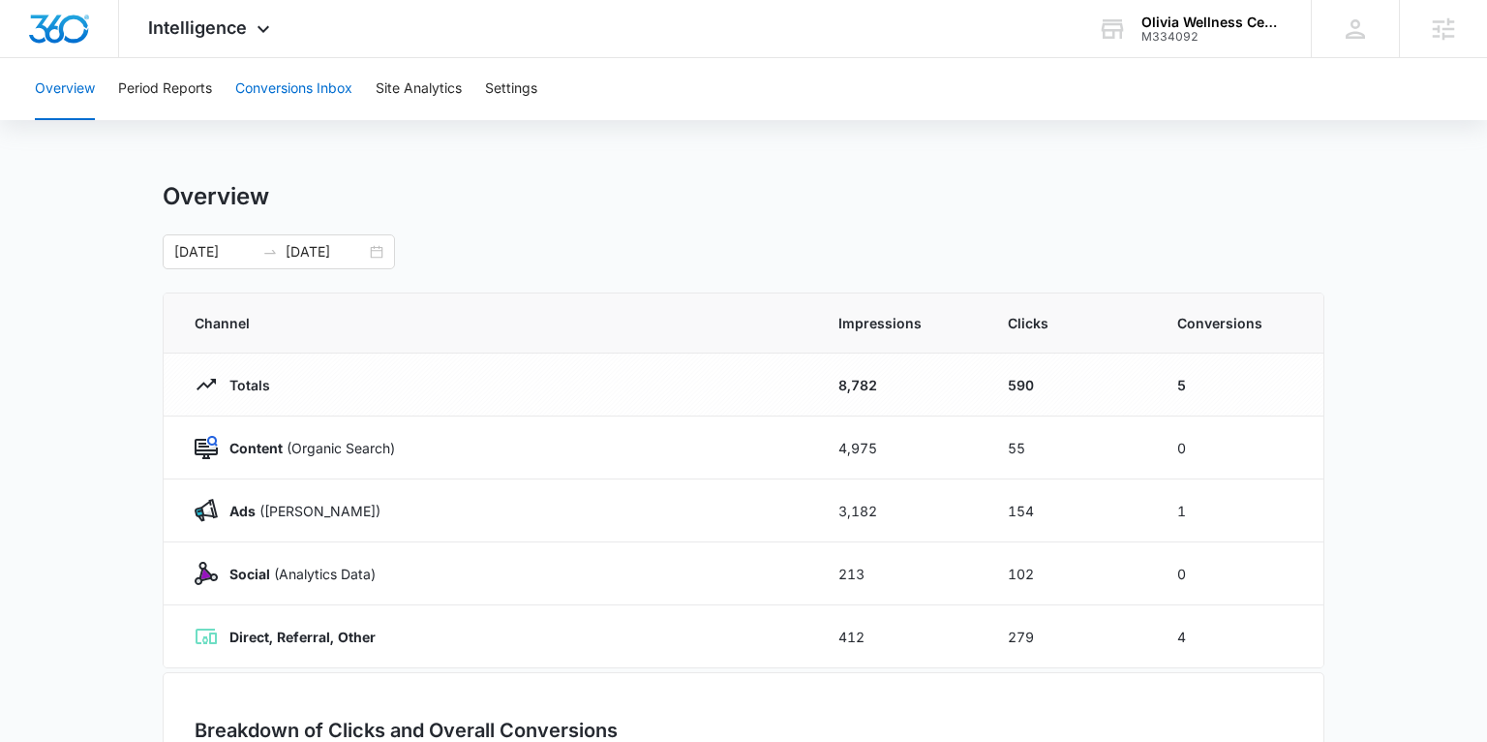
click at [251, 92] on button "Conversions Inbox" at bounding box center [293, 89] width 117 height 62
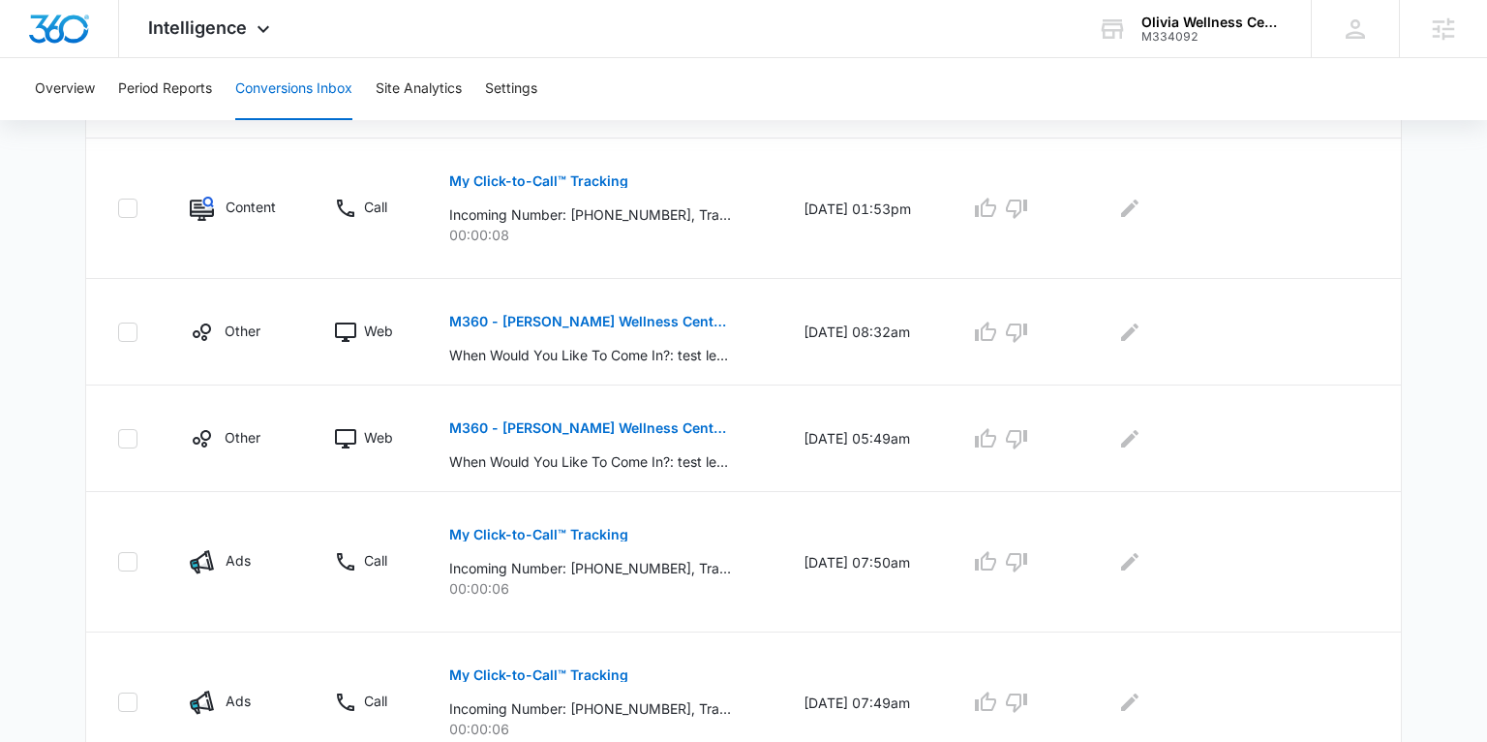
scroll to position [1044, 0]
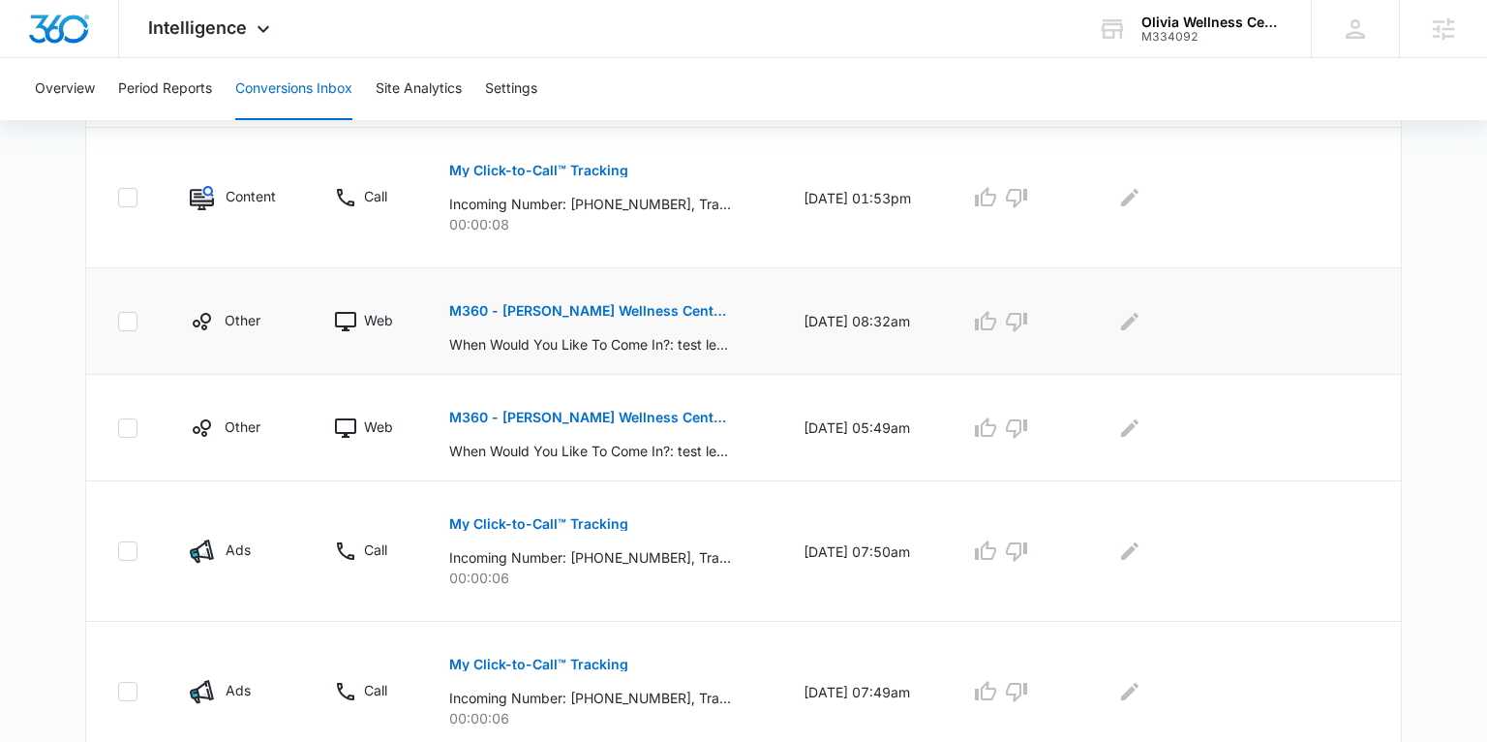
click at [523, 308] on p "M360 - Olivia Wellness Centers - Promo FB Lead" at bounding box center [590, 311] width 282 height 14
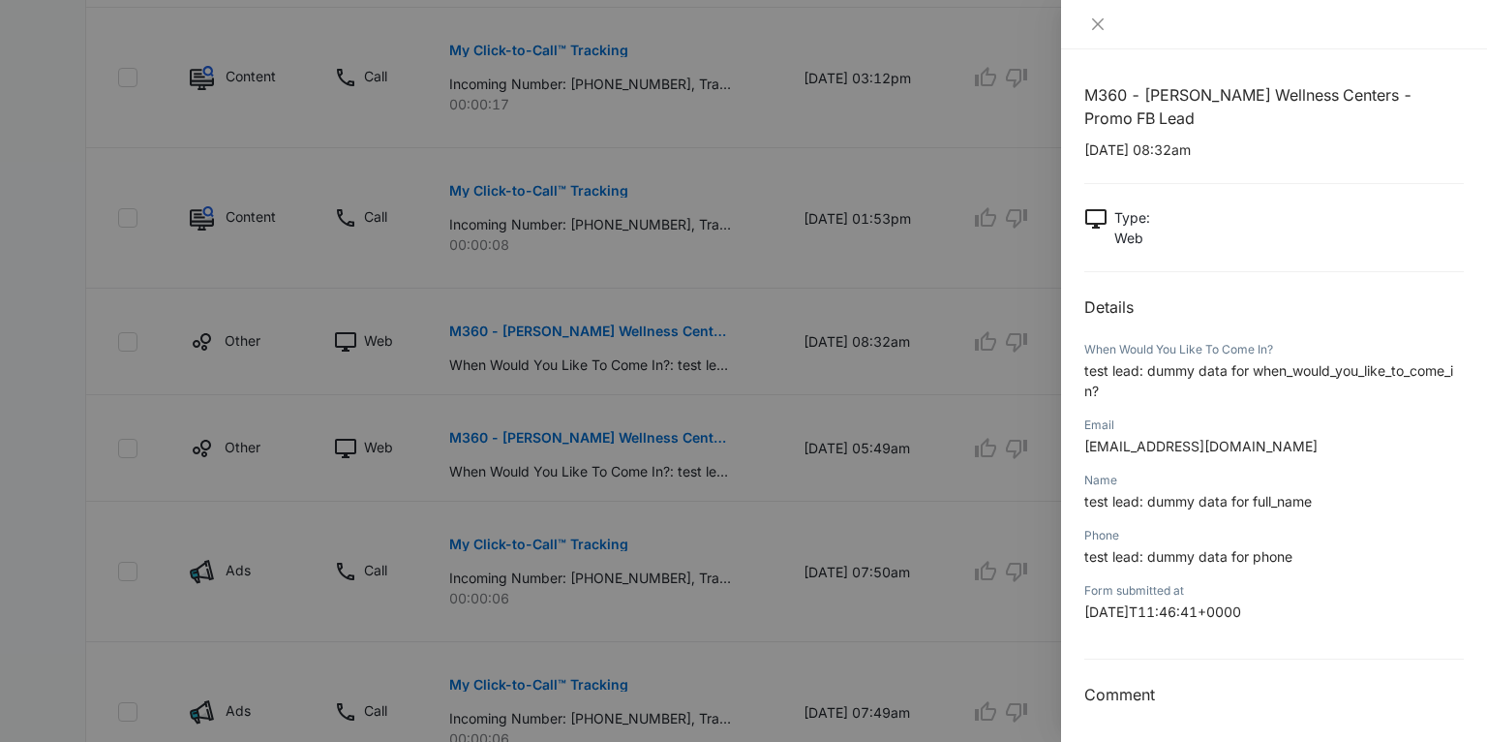
scroll to position [1020, 0]
click at [1105, 24] on icon "close" at bounding box center [1097, 23] width 15 height 15
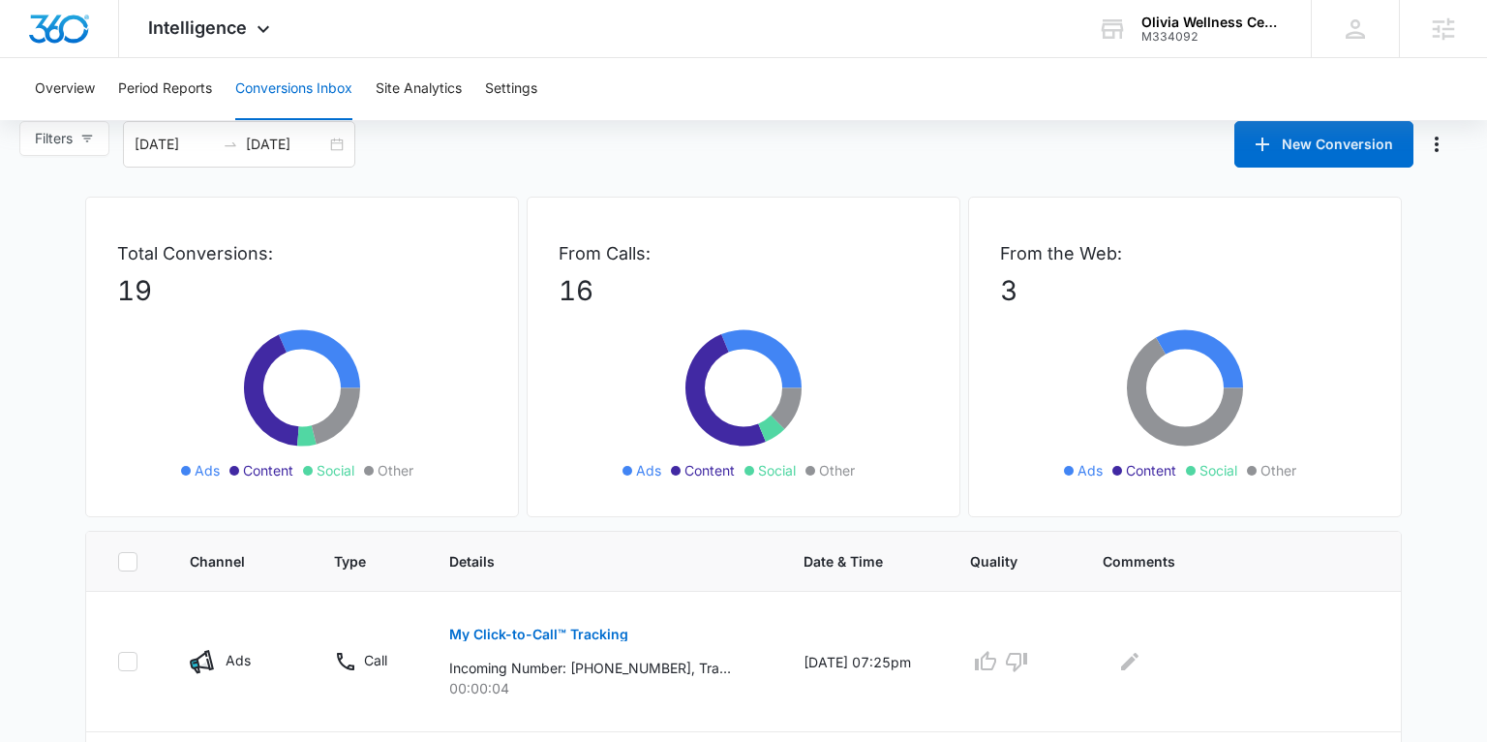
scroll to position [0, 0]
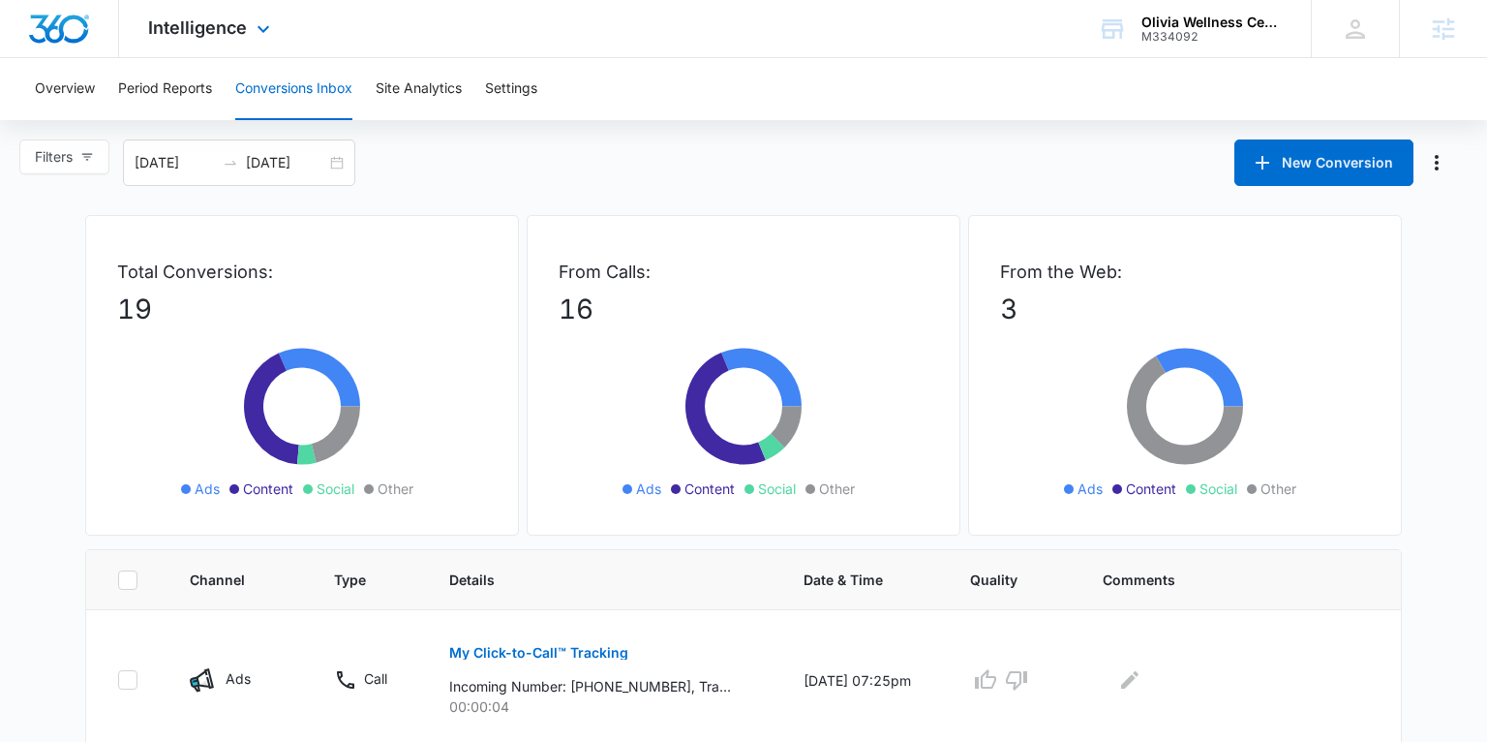
click at [199, 39] on div "Intelligence Apps Reputation Websites Forms CRM Email Social POS Content Ads In…" at bounding box center [211, 28] width 185 height 57
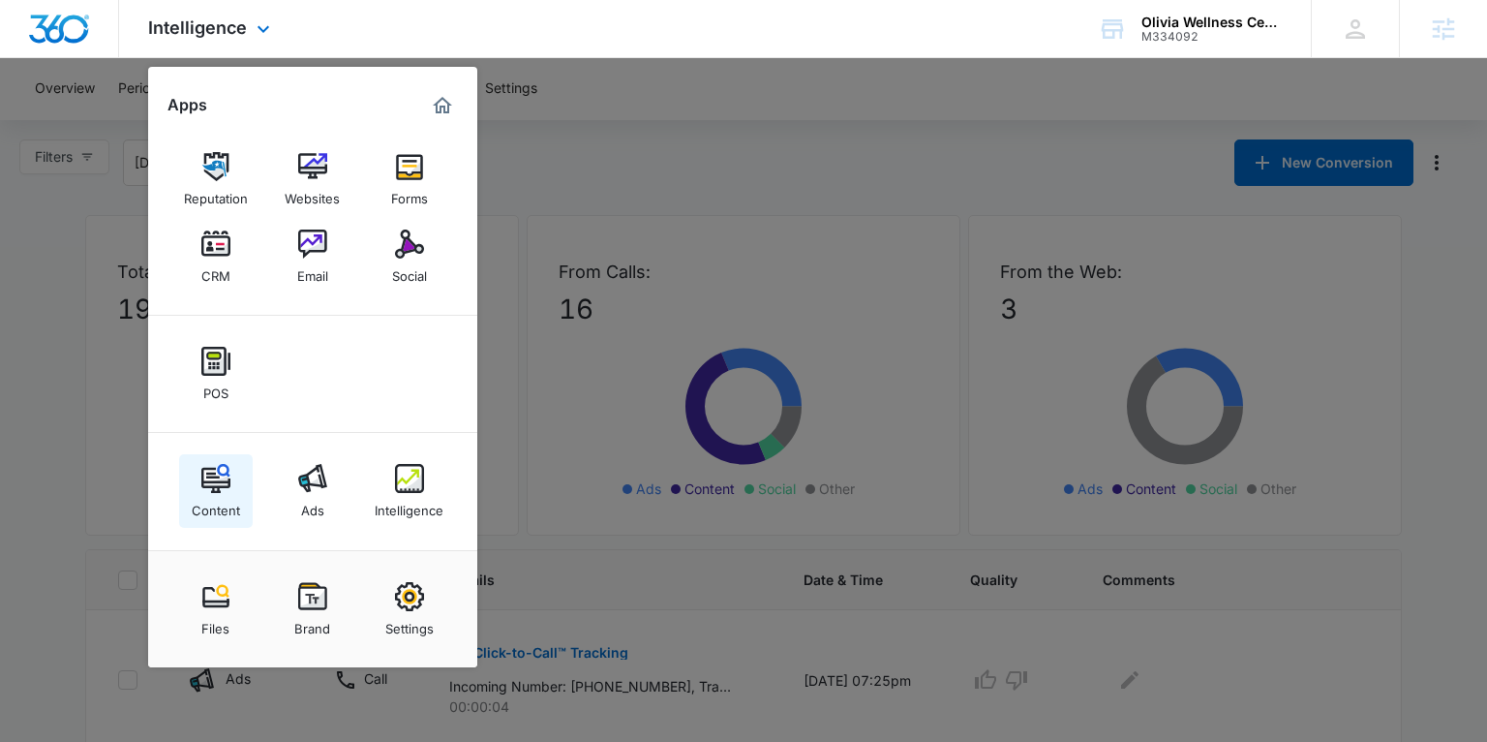
click at [214, 506] on div "Content" at bounding box center [216, 505] width 48 height 25
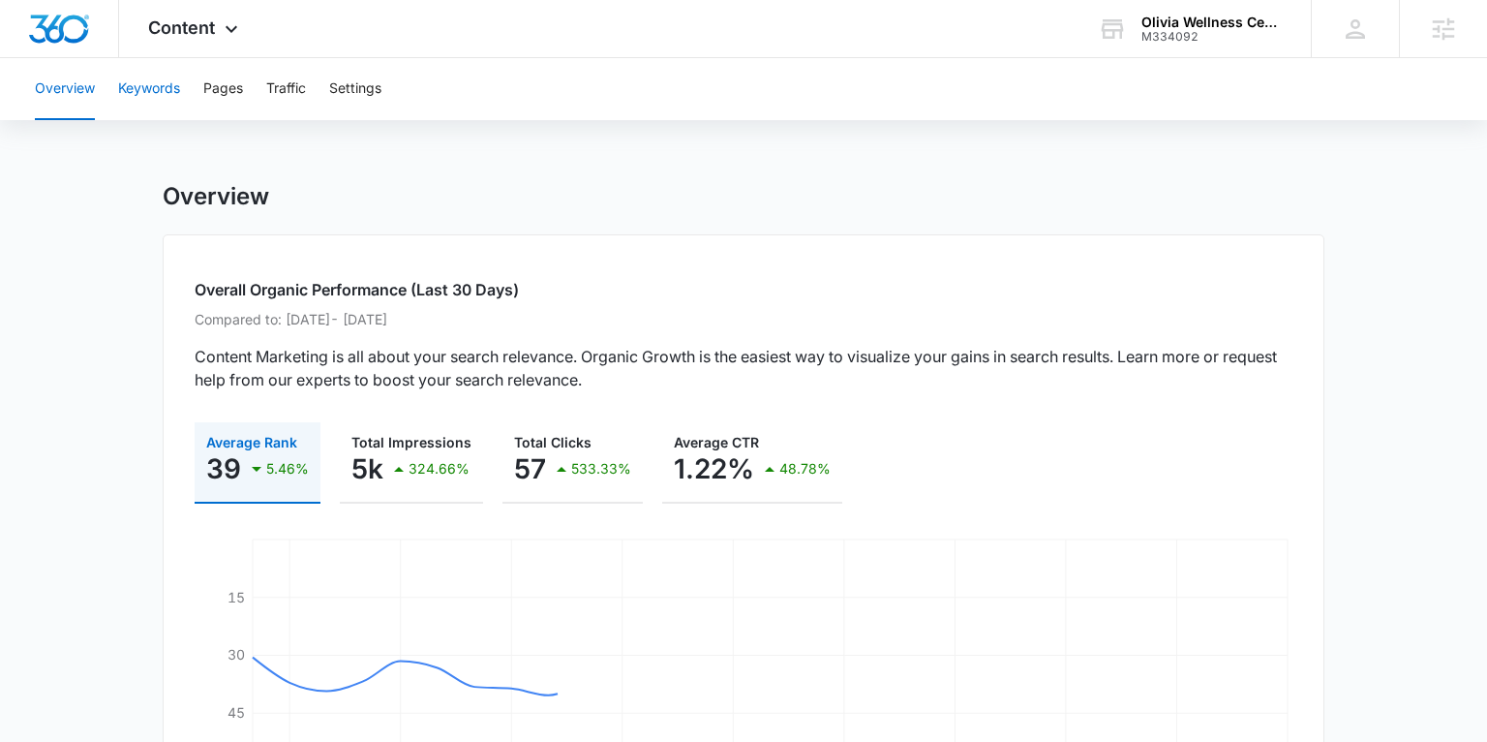
click at [141, 84] on button "Keywords" at bounding box center [149, 89] width 62 height 62
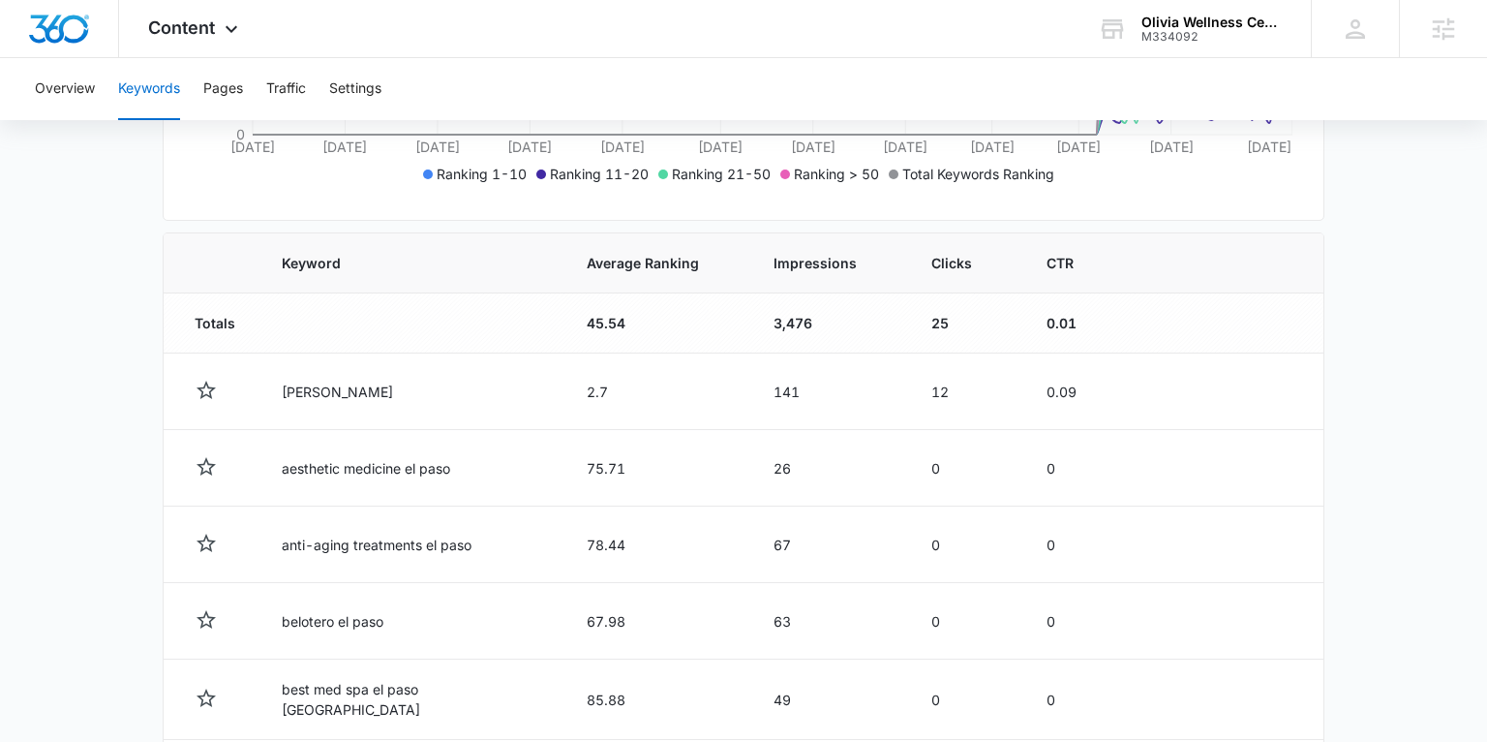
scroll to position [616, 0]
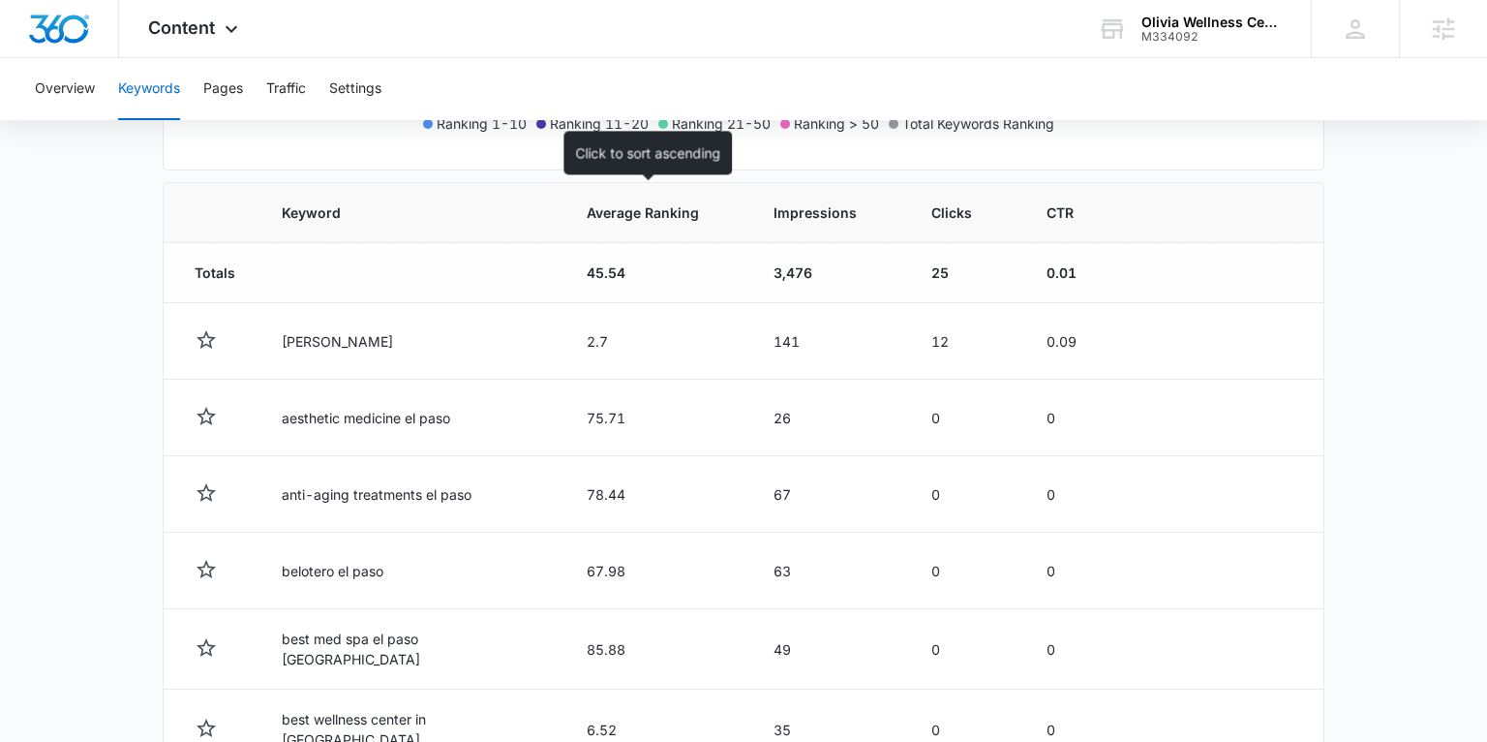
click at [656, 213] on span "Average Ranking" at bounding box center [643, 212] width 112 height 20
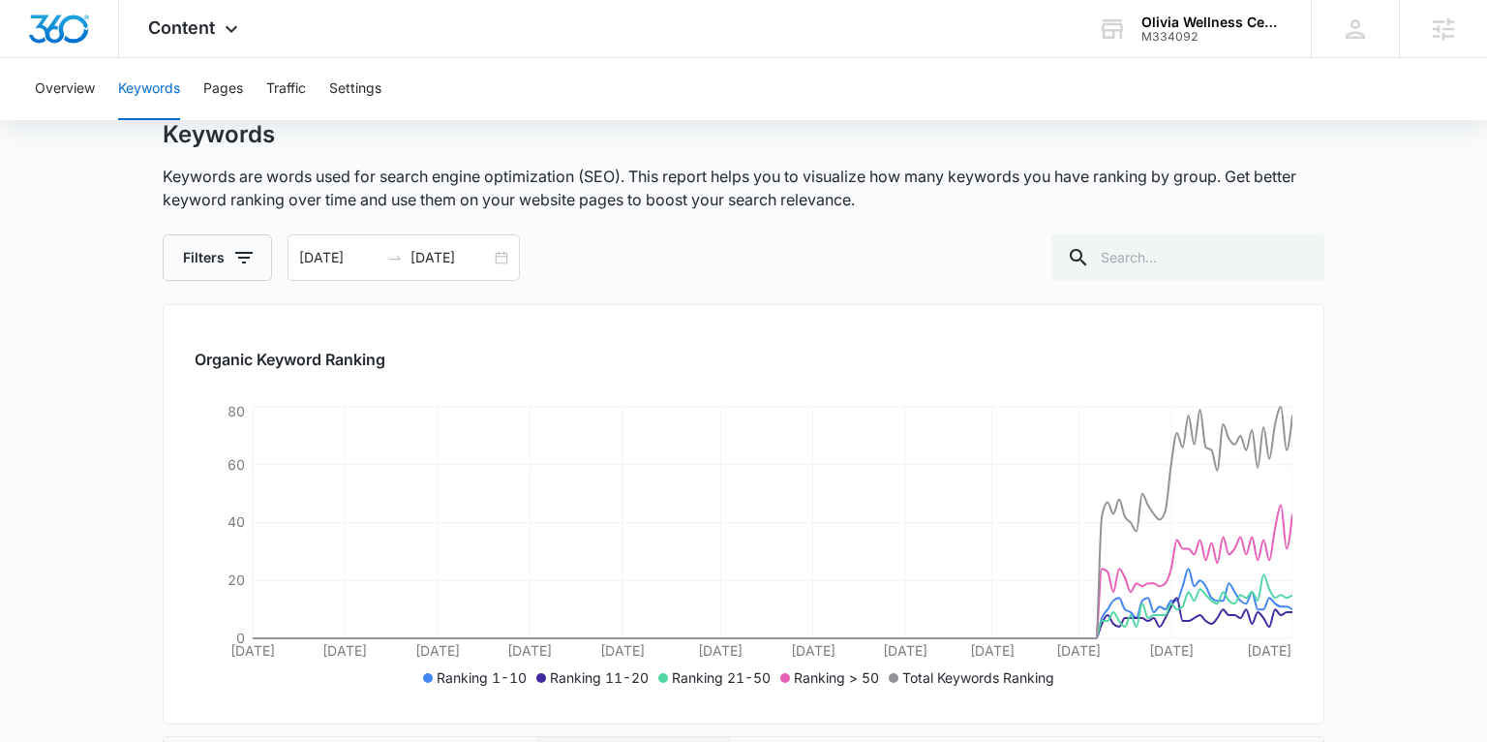
scroll to position [0, 0]
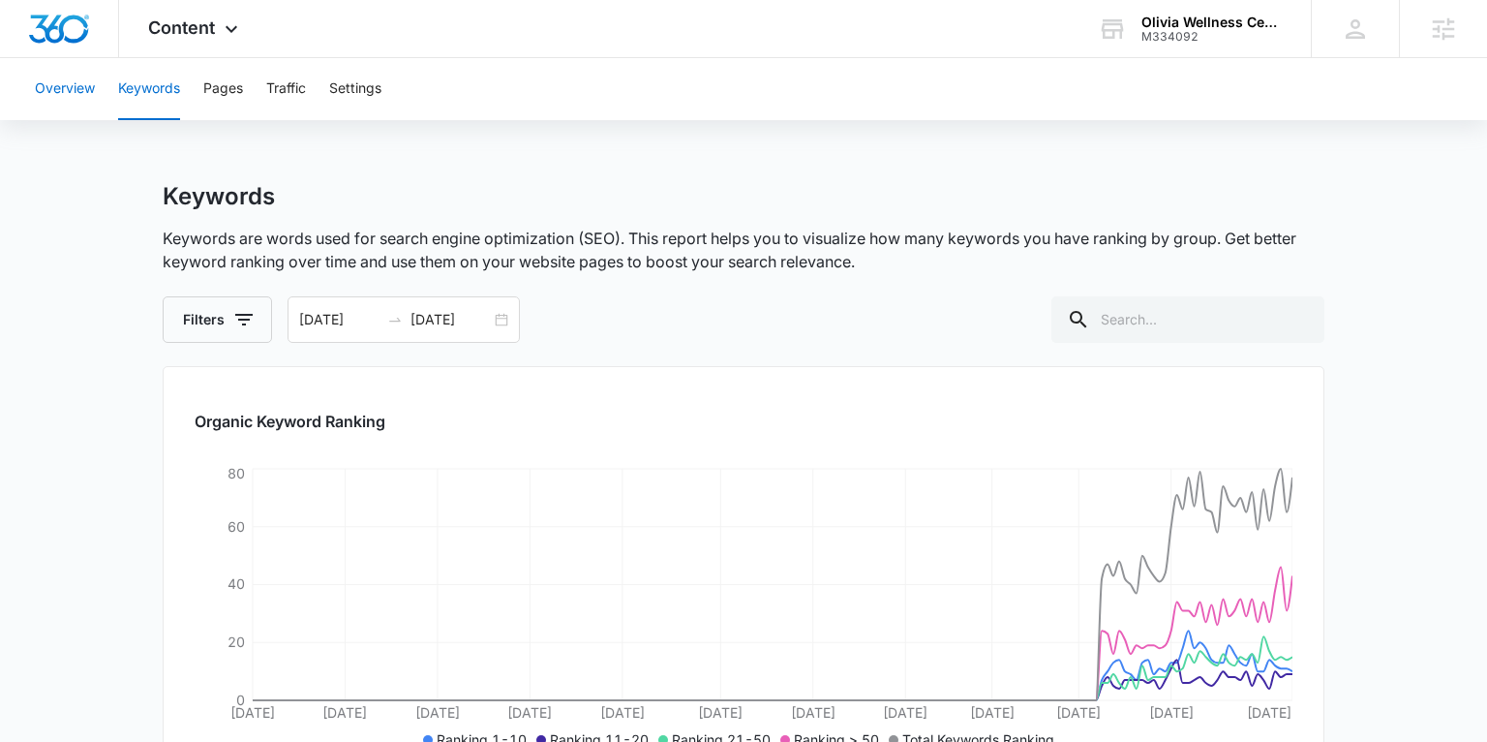
click at [86, 91] on button "Overview" at bounding box center [65, 89] width 60 height 62
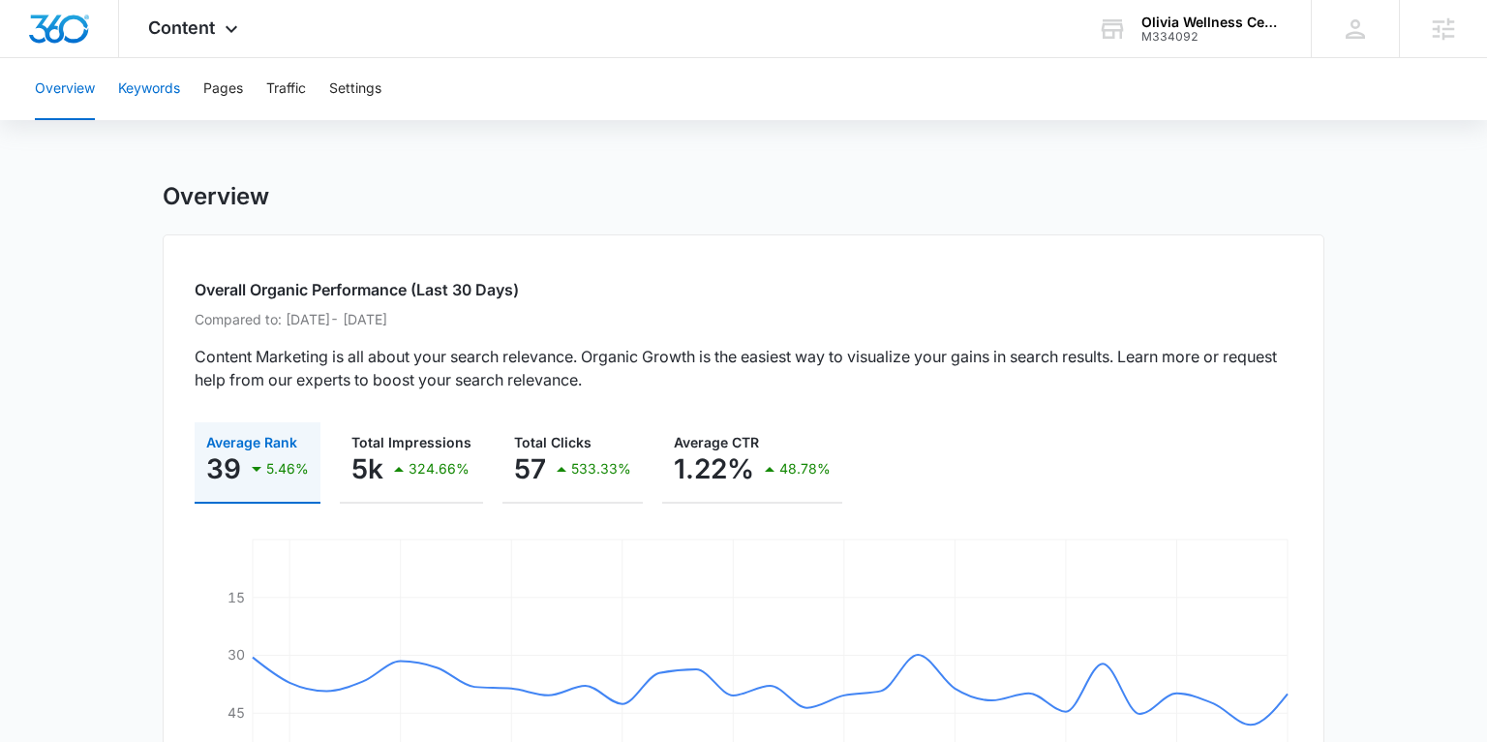
click at [153, 77] on button "Keywords" at bounding box center [149, 89] width 62 height 62
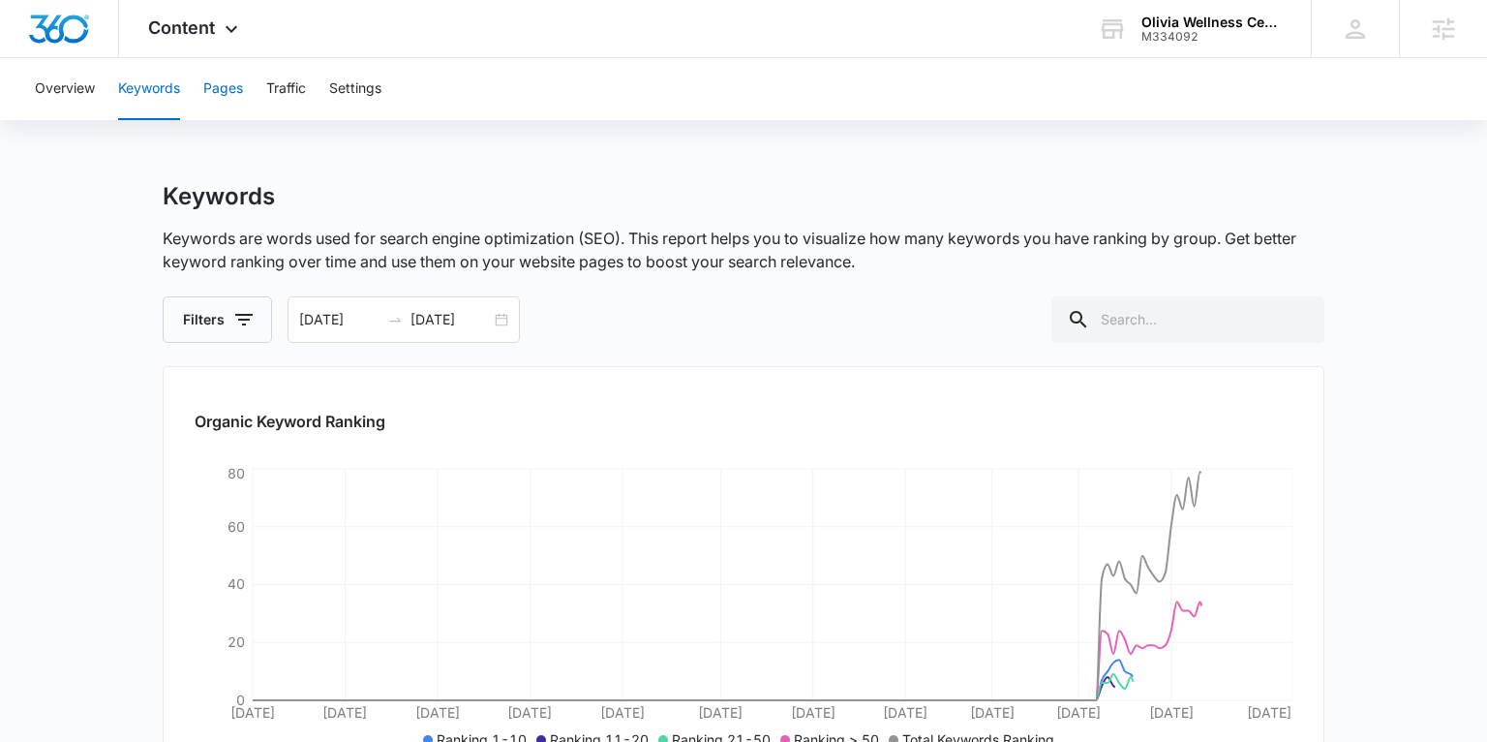
click at [209, 95] on button "Pages" at bounding box center [223, 89] width 40 height 62
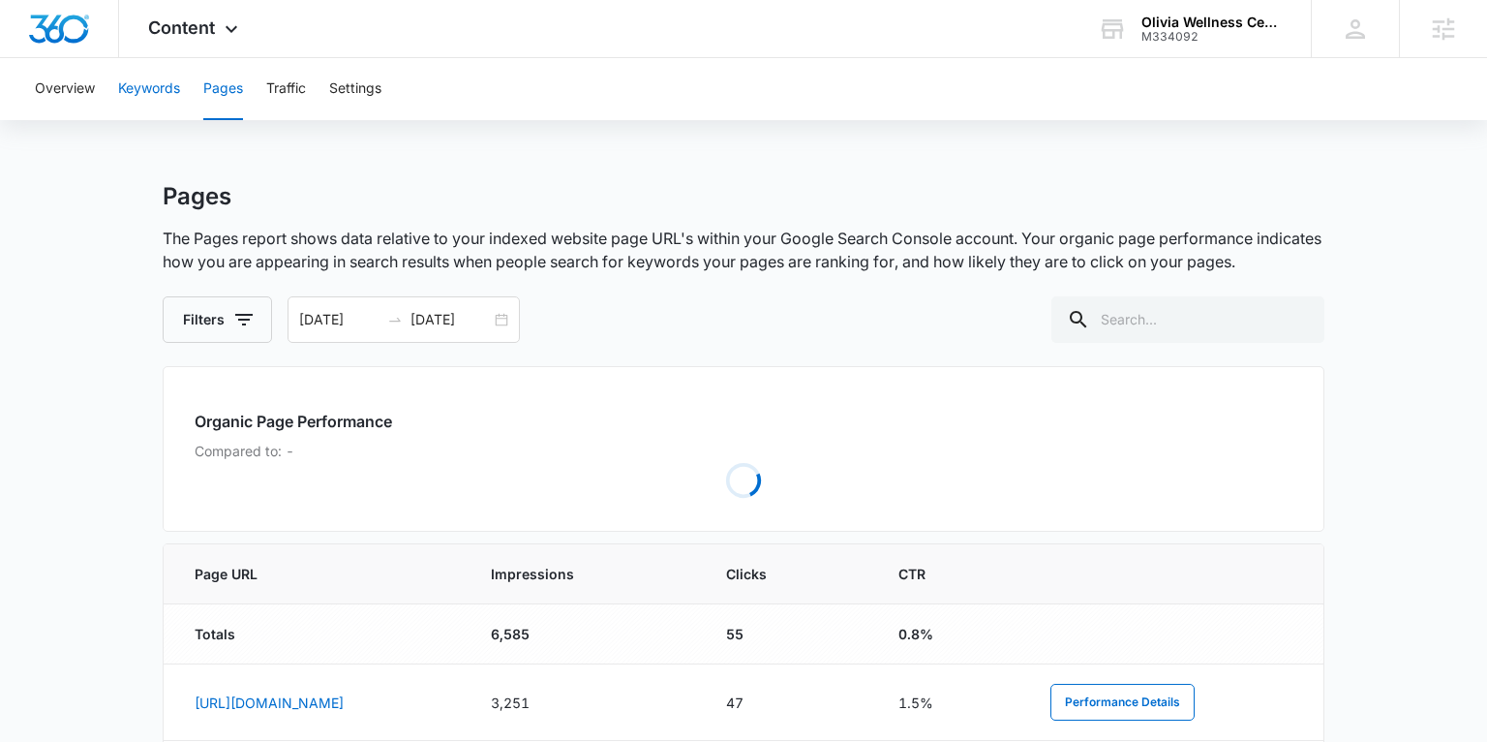
click at [173, 93] on button "Keywords" at bounding box center [149, 89] width 62 height 62
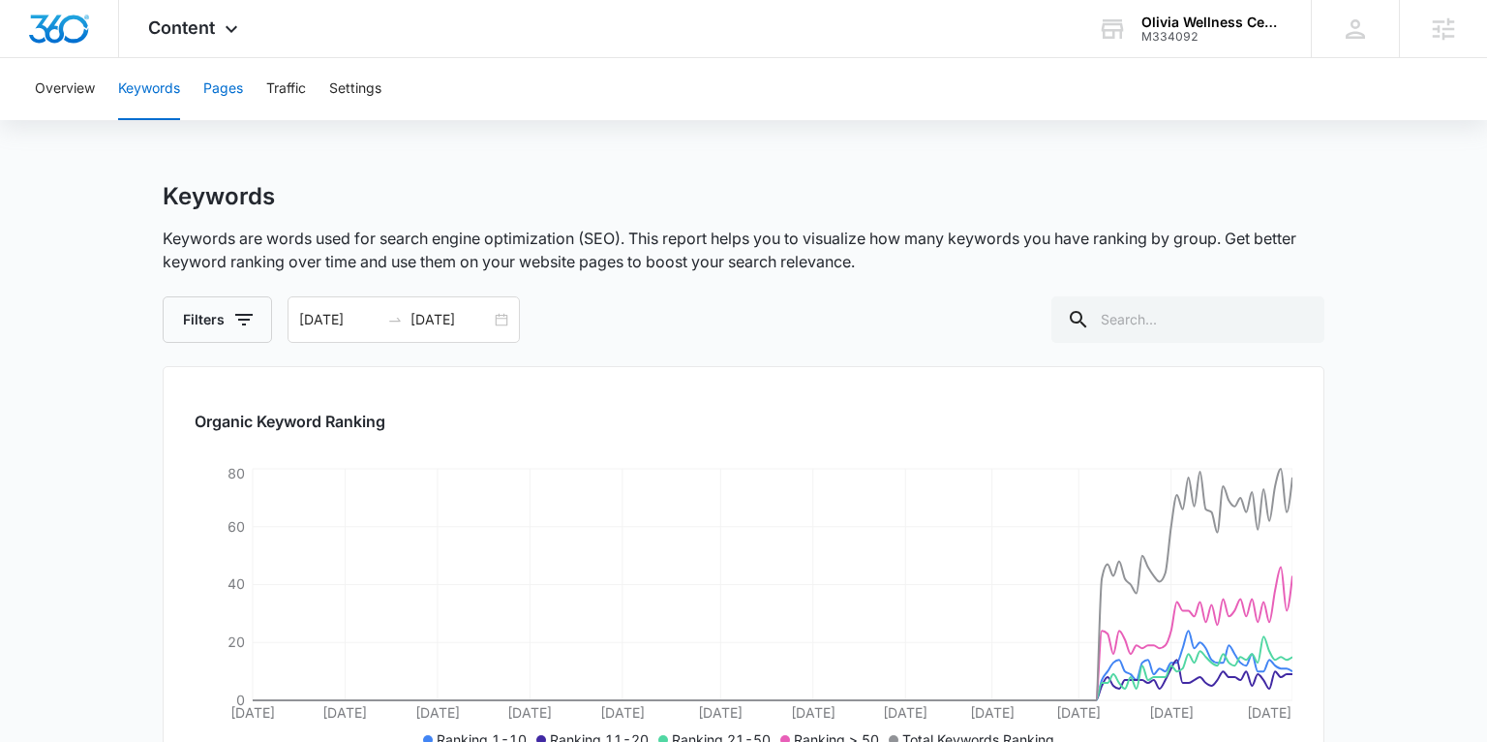
click at [213, 92] on button "Pages" at bounding box center [223, 89] width 40 height 62
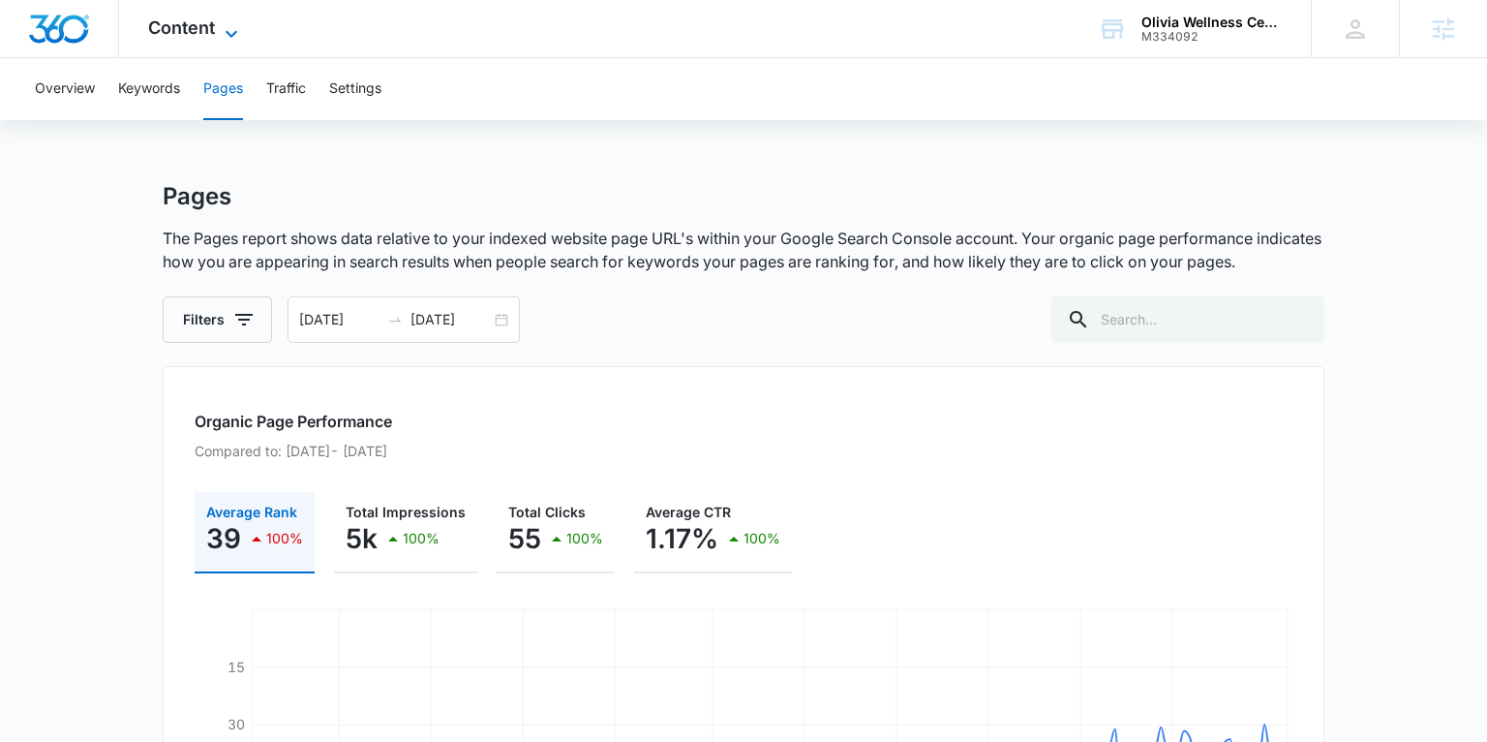
click at [205, 25] on span "Content" at bounding box center [181, 27] width 67 height 20
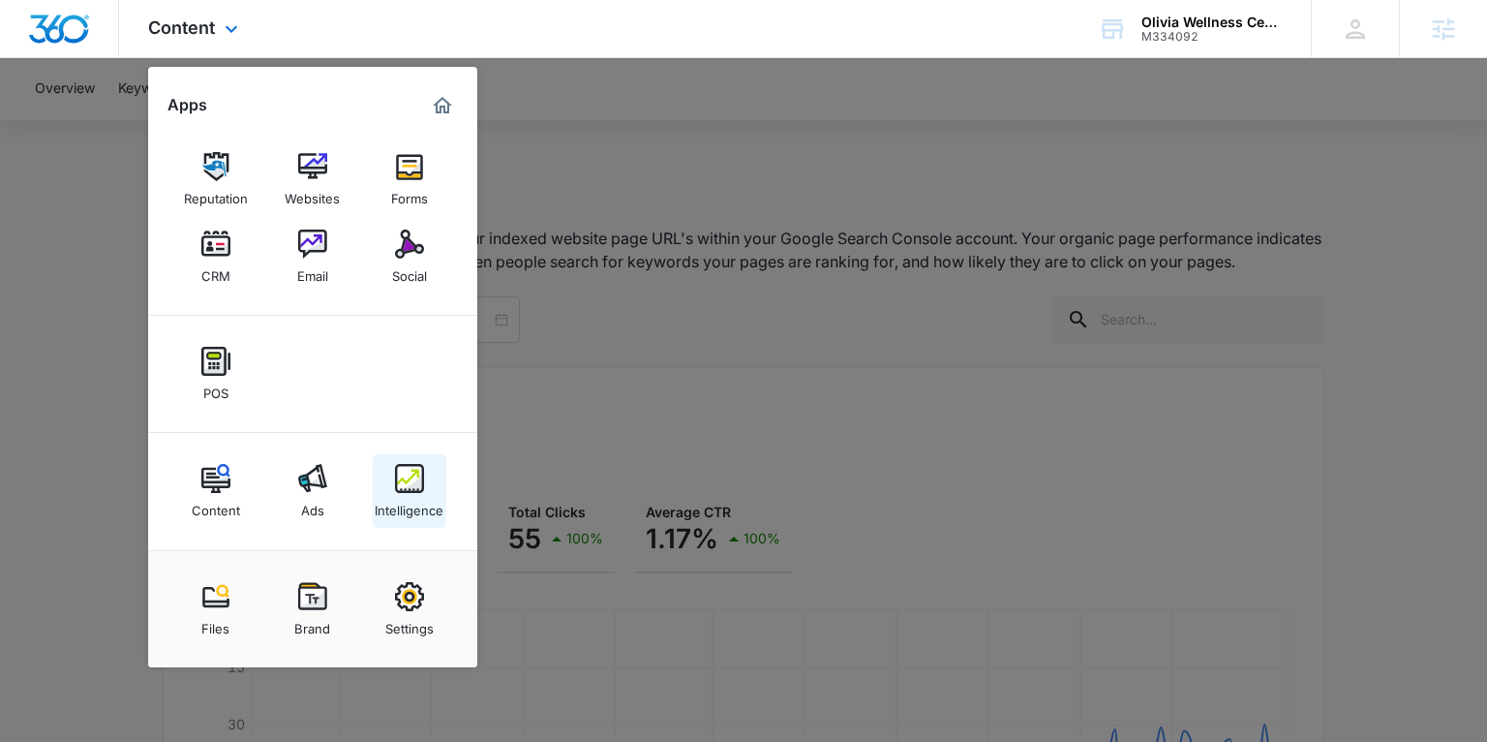
click at [401, 496] on div "Intelligence" at bounding box center [409, 505] width 69 height 25
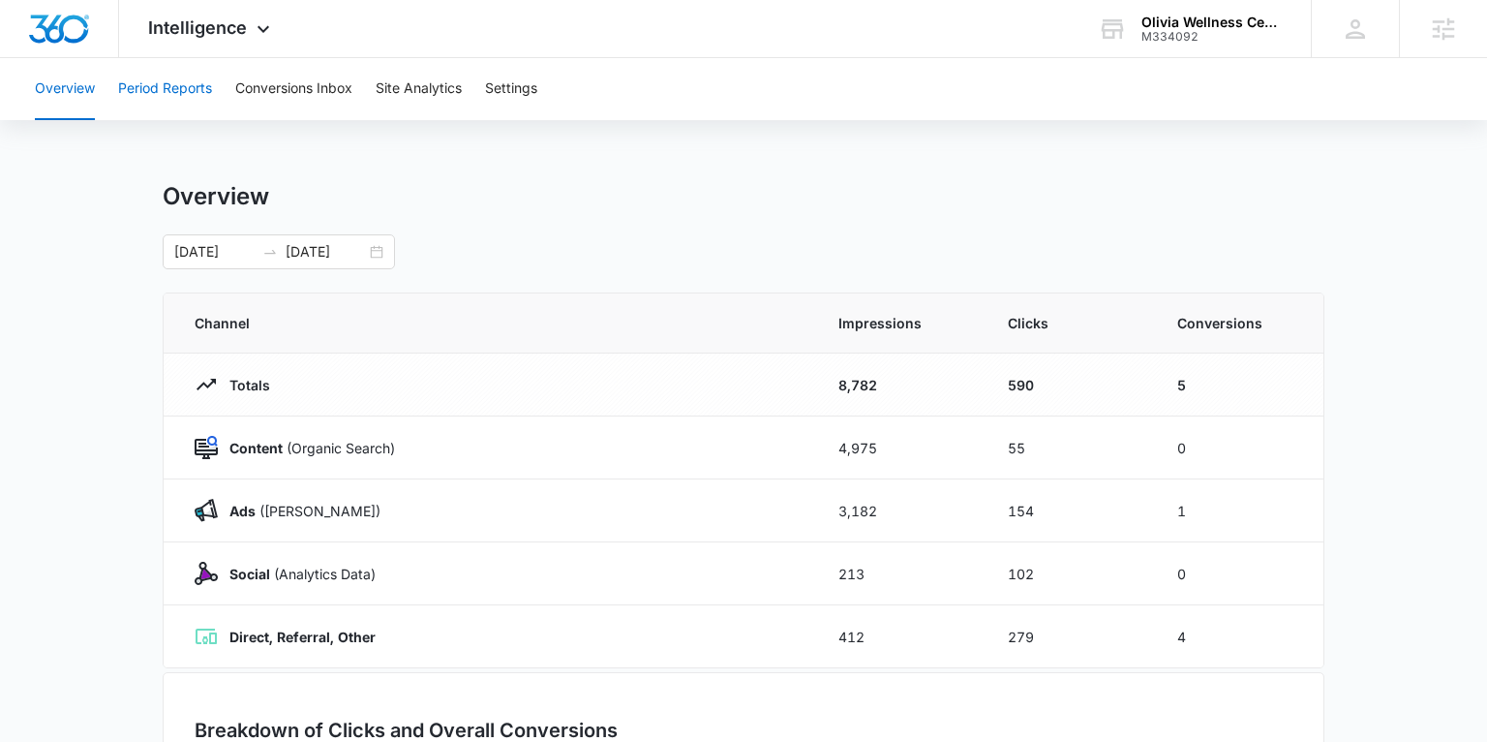
click at [190, 98] on button "Period Reports" at bounding box center [165, 89] width 94 height 62
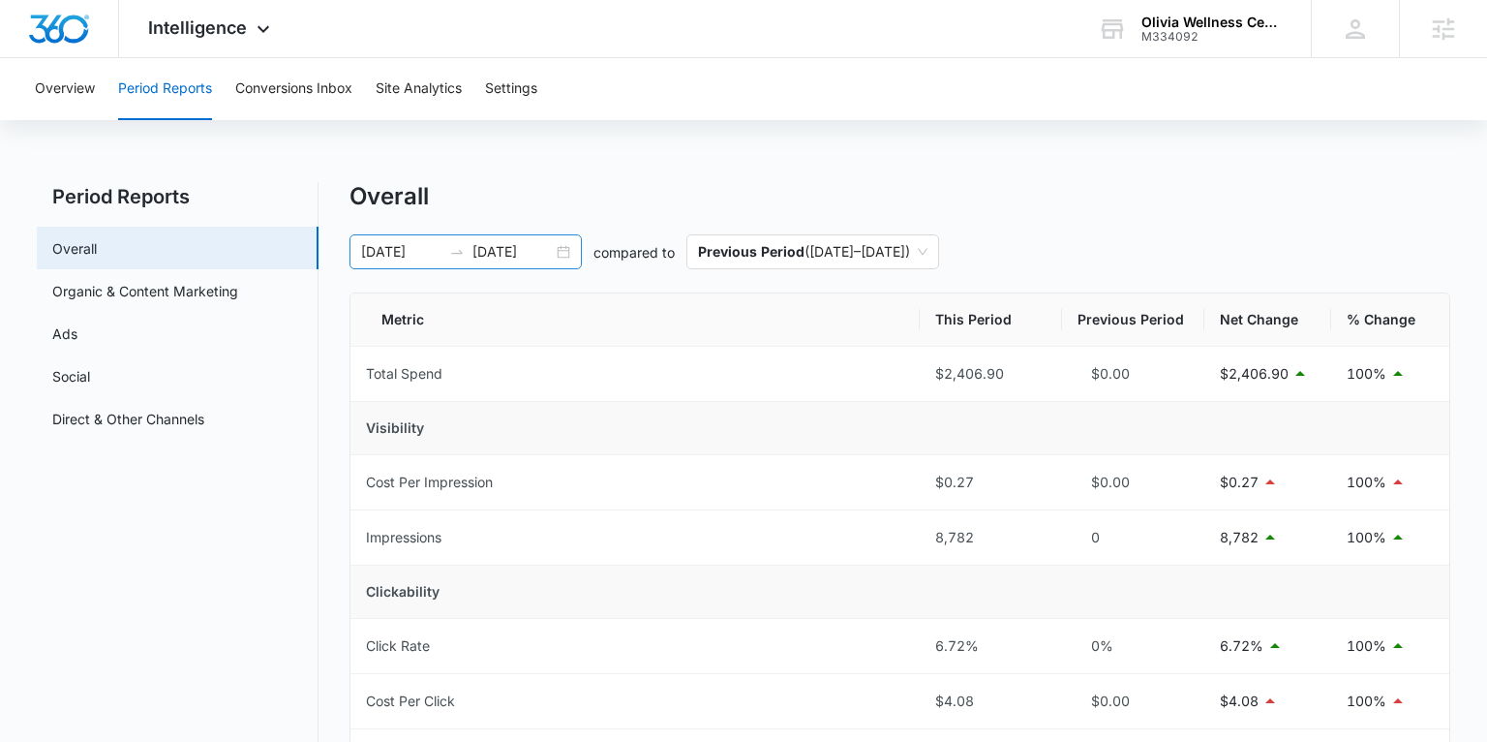
click at [563, 248] on div "03/03/2025 08/30/2025" at bounding box center [466, 251] width 232 height 35
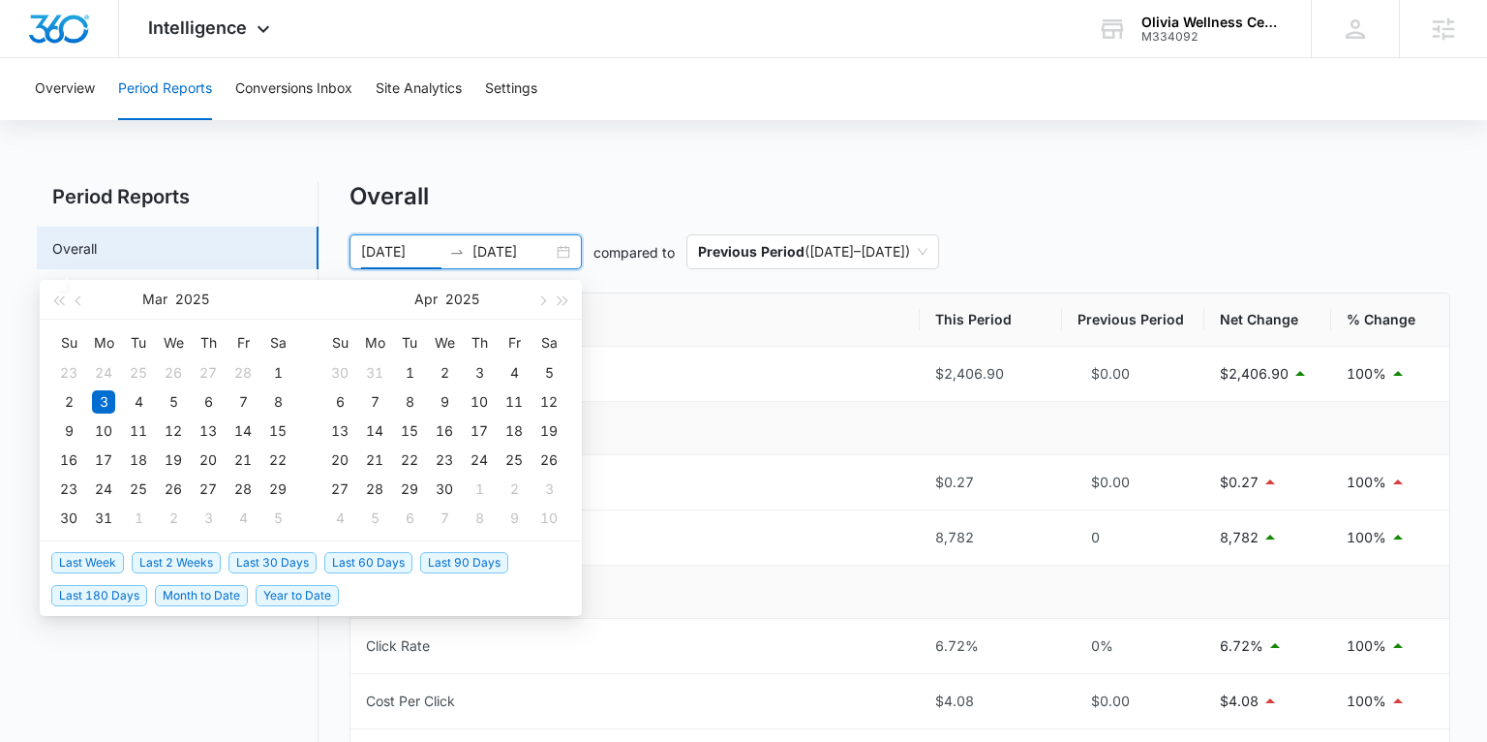
click at [114, 563] on span "Last Week" at bounding box center [87, 562] width 73 height 21
type input "08/31/2025"
type input "09/07/2025"
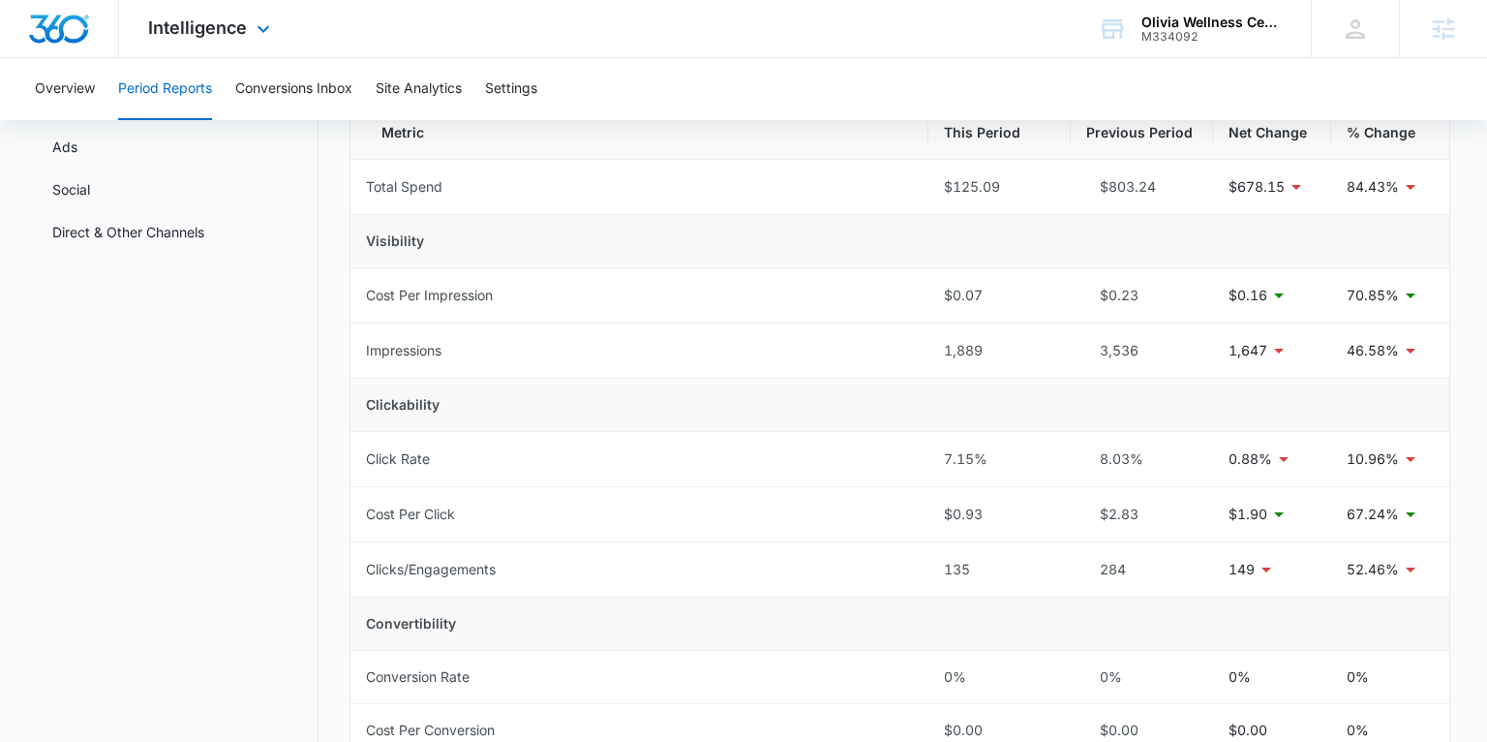
scroll to position [186, 0]
click at [234, 23] on span "Intelligence" at bounding box center [197, 27] width 99 height 20
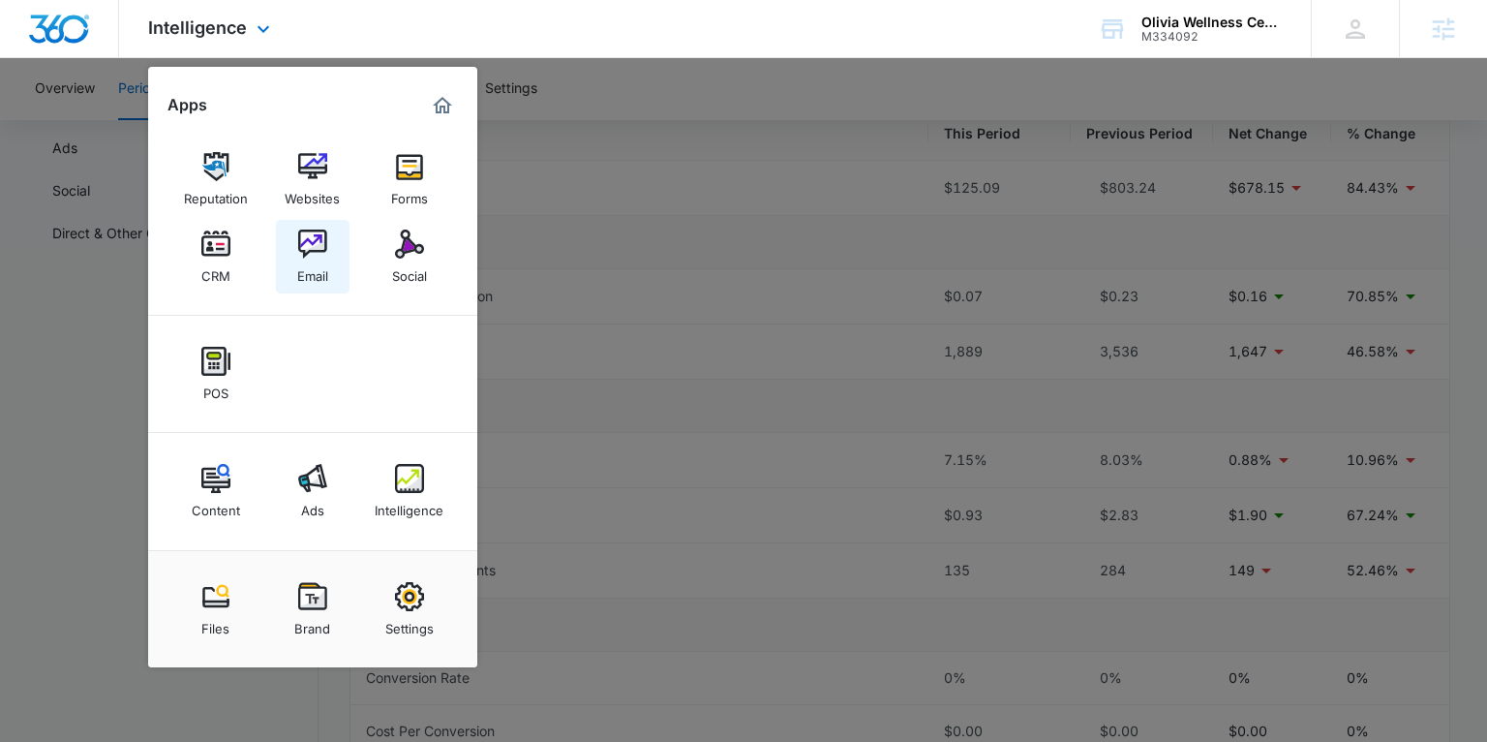
click at [318, 249] on img at bounding box center [312, 243] width 29 height 29
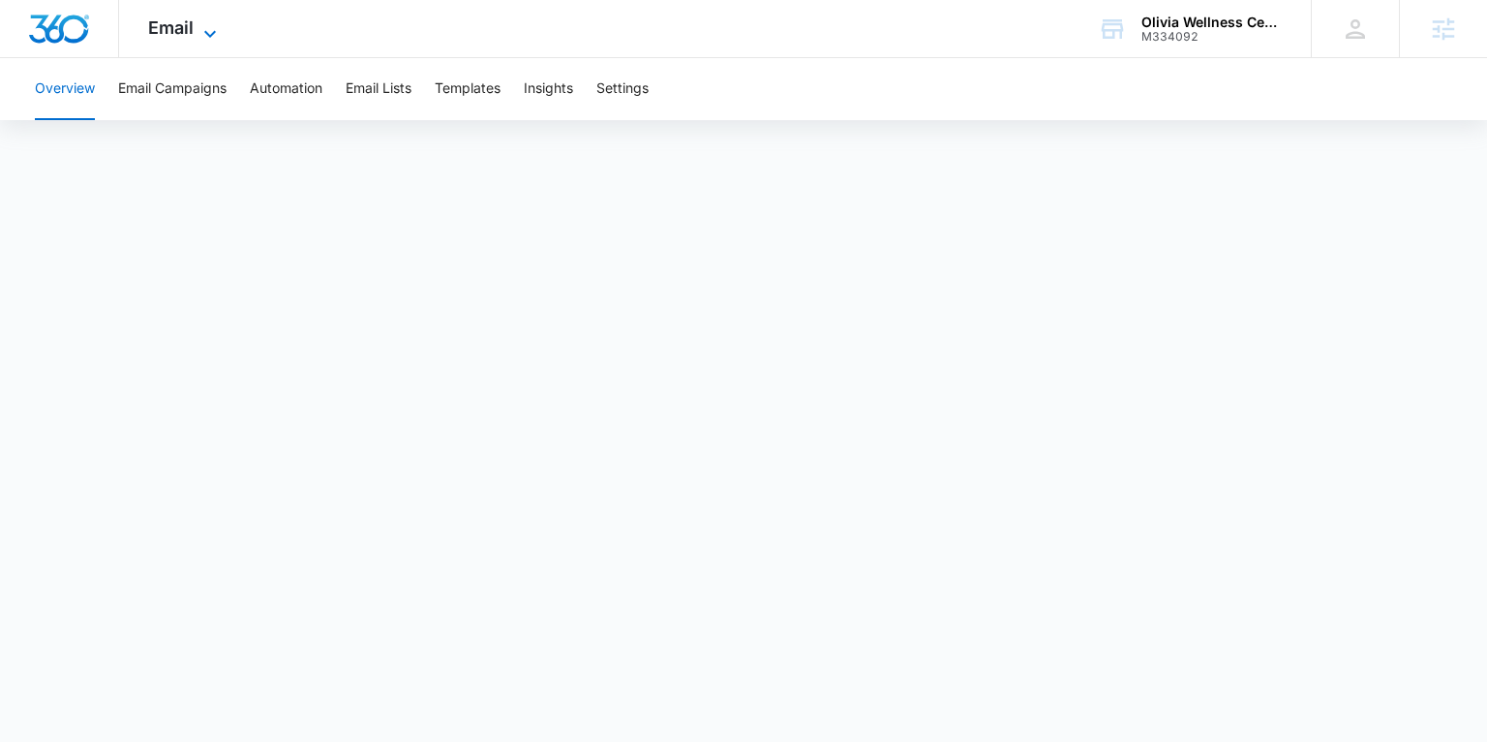
click at [208, 35] on icon at bounding box center [210, 33] width 23 height 23
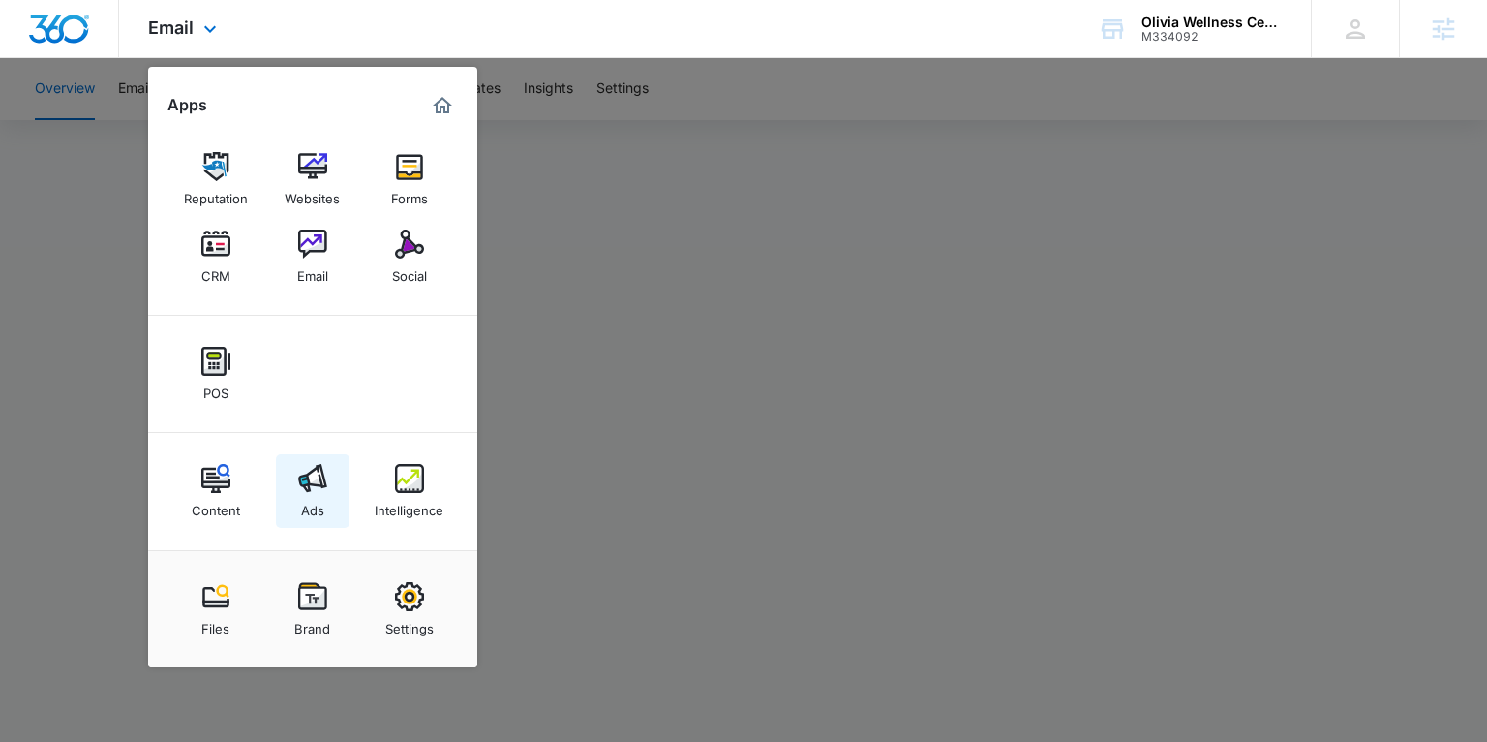
click at [325, 478] on img at bounding box center [312, 478] width 29 height 29
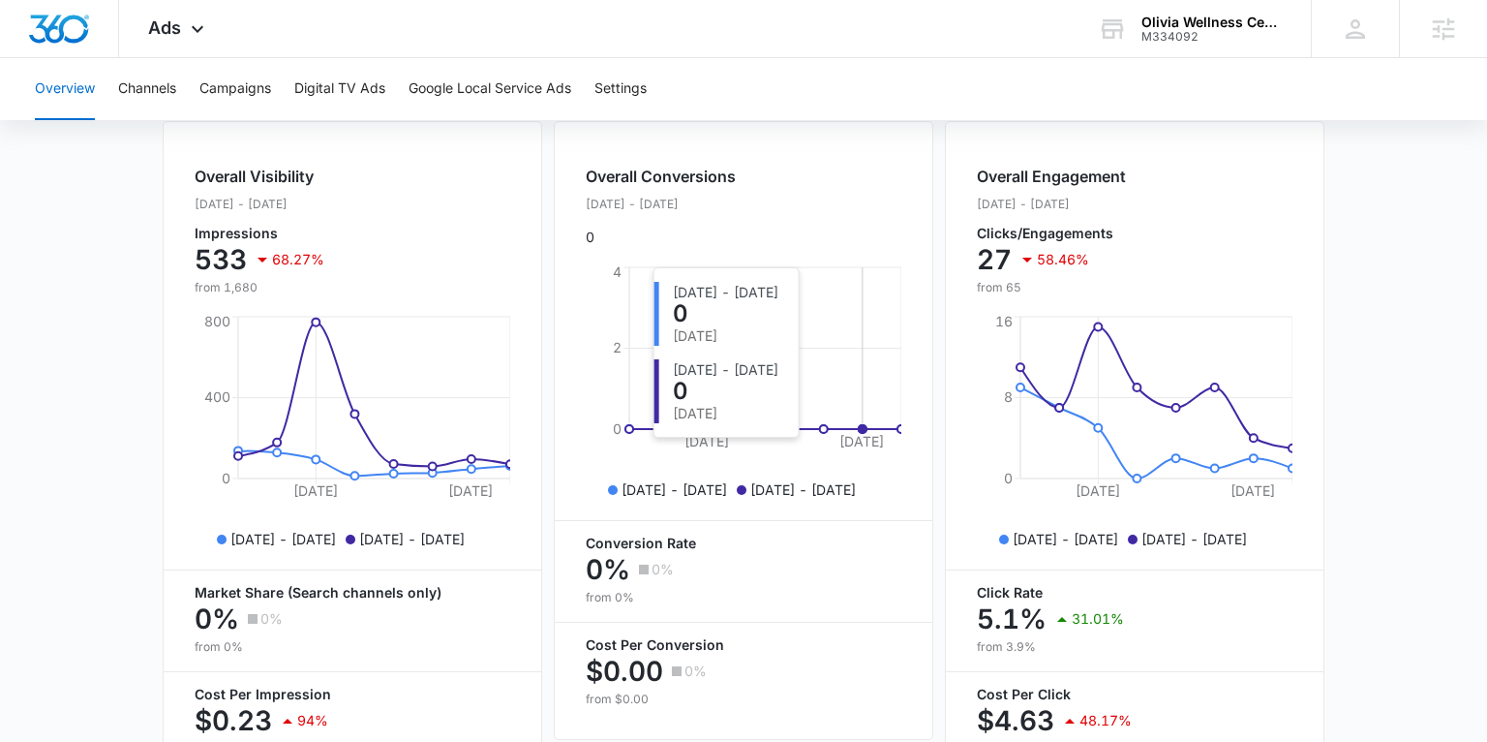
scroll to position [829, 0]
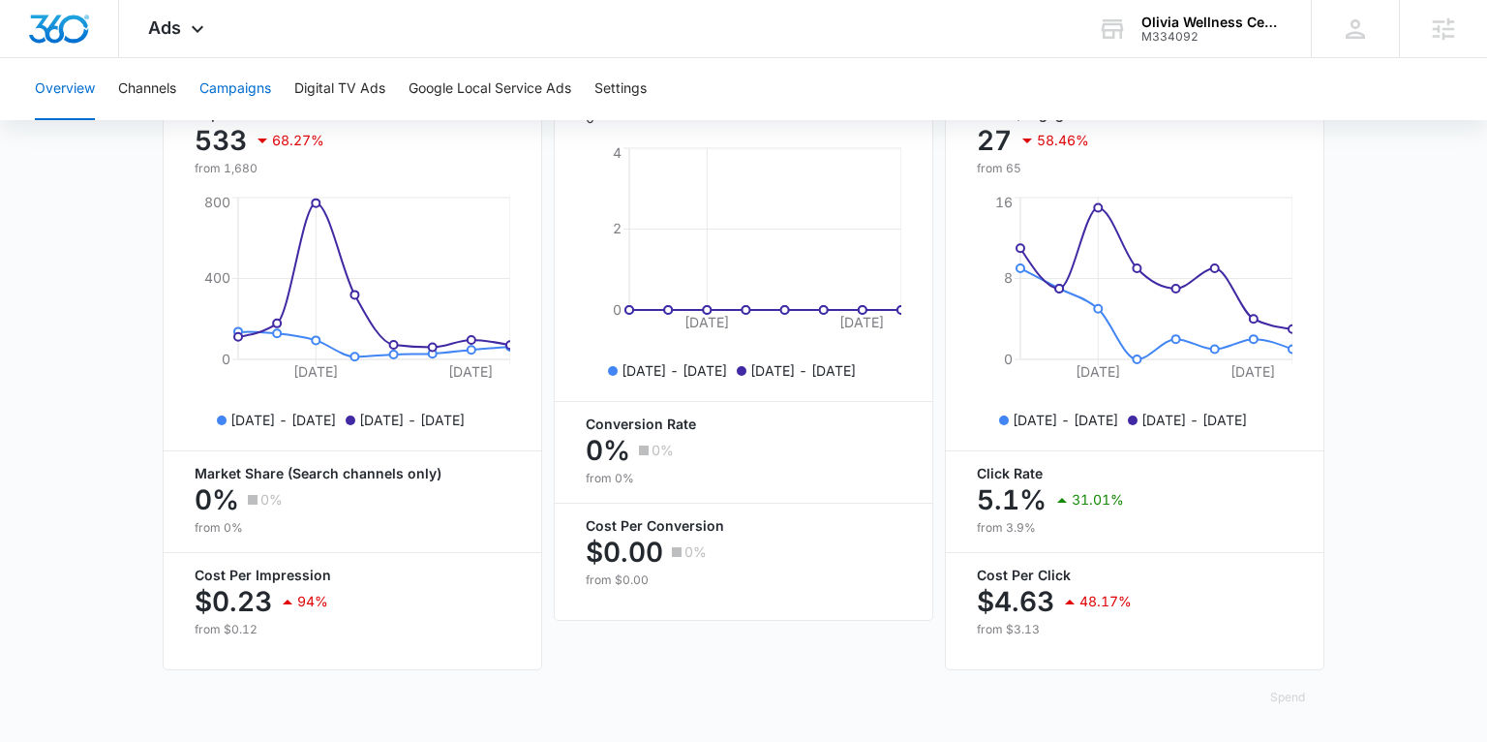
click at [228, 89] on button "Campaigns" at bounding box center [235, 89] width 72 height 62
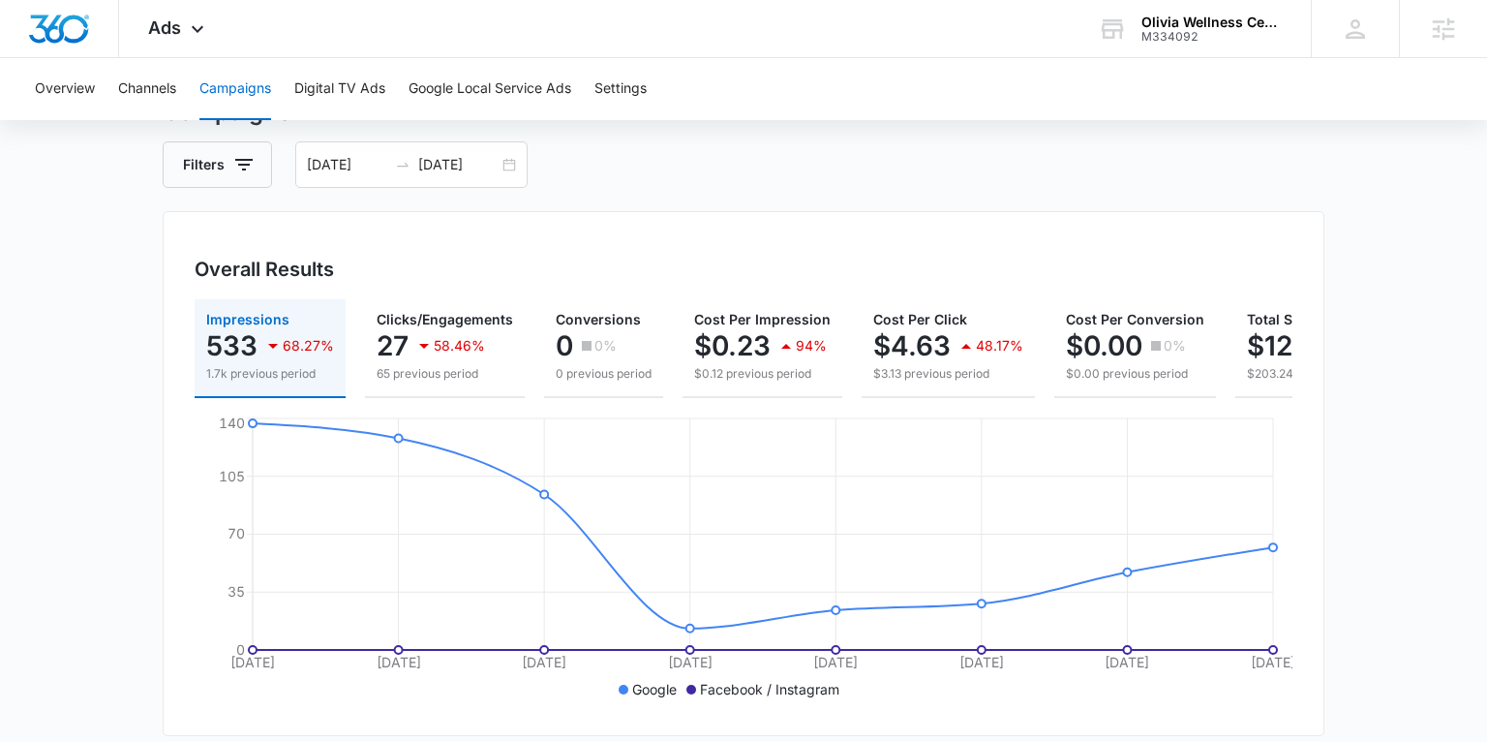
scroll to position [6, 0]
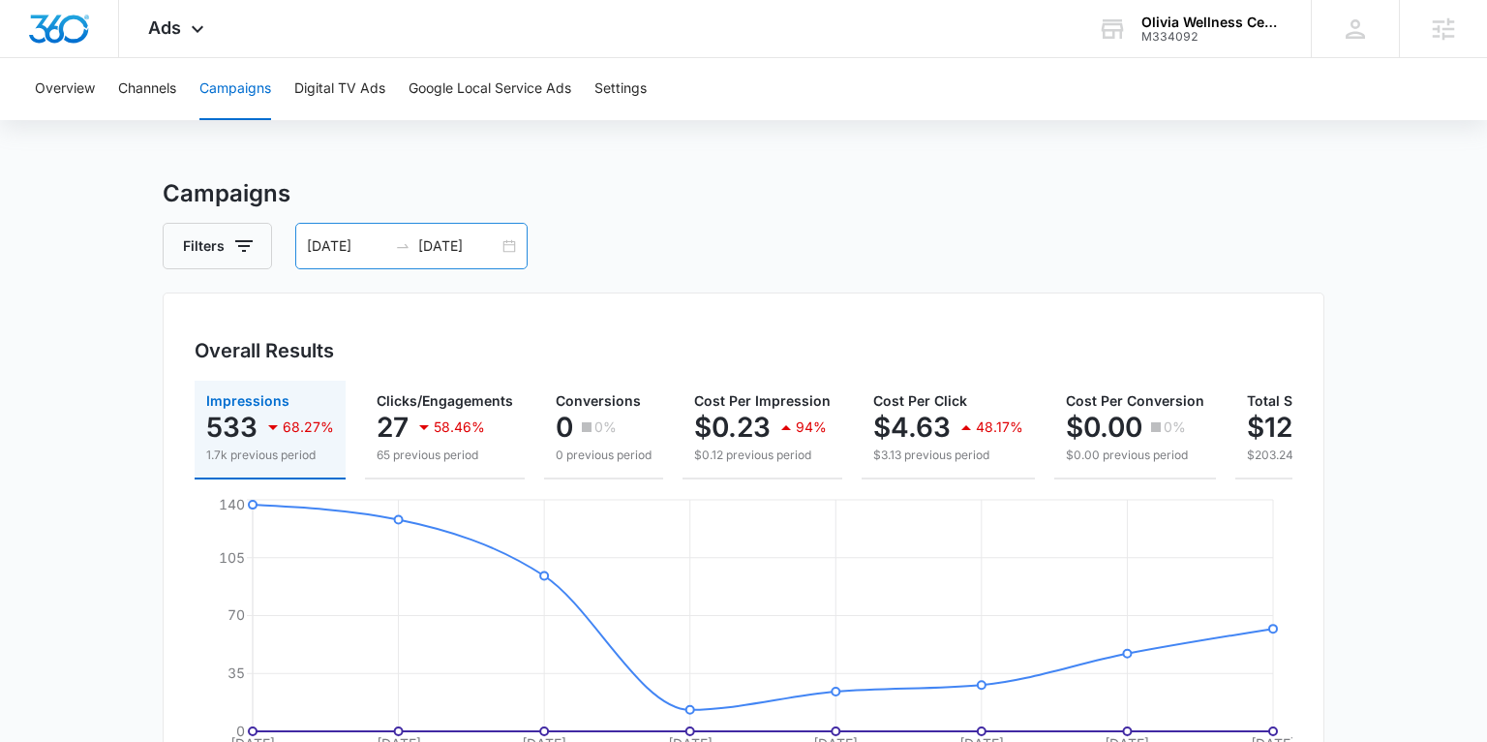
click at [506, 243] on div "08/31/2025 09/07/2025" at bounding box center [411, 246] width 232 height 46
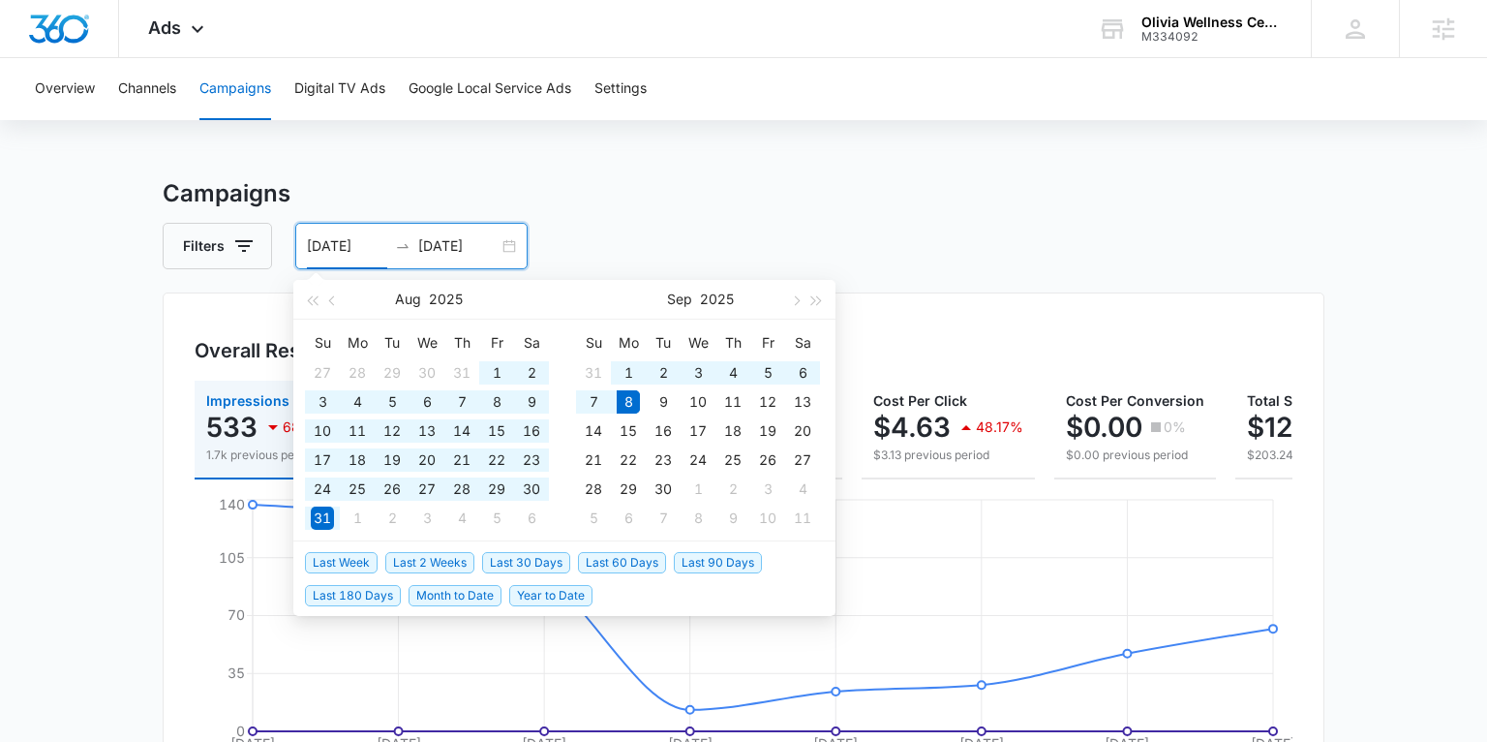
click at [360, 595] on span "Last 180 Days" at bounding box center [353, 595] width 96 height 21
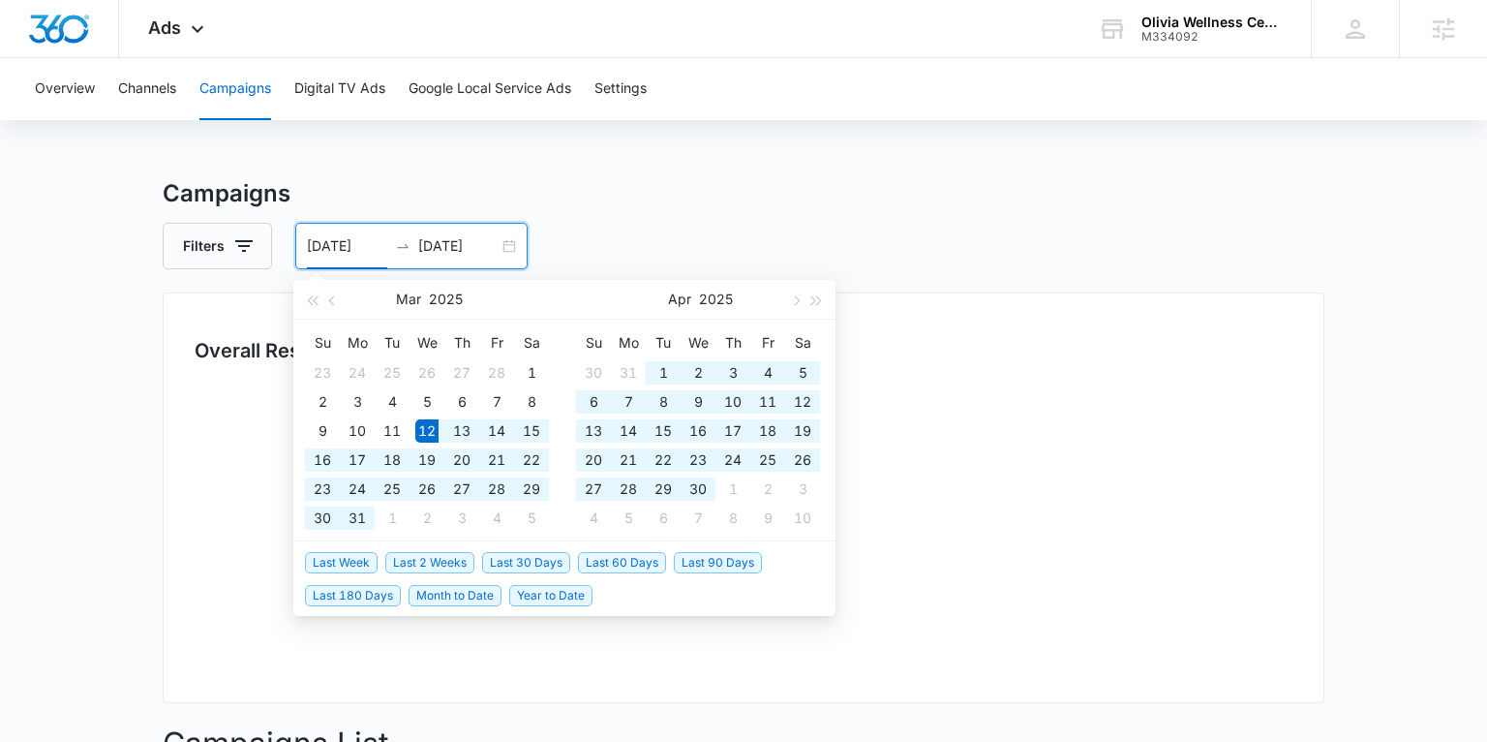
type input "03/12/2025"
type input "09/08/2025"
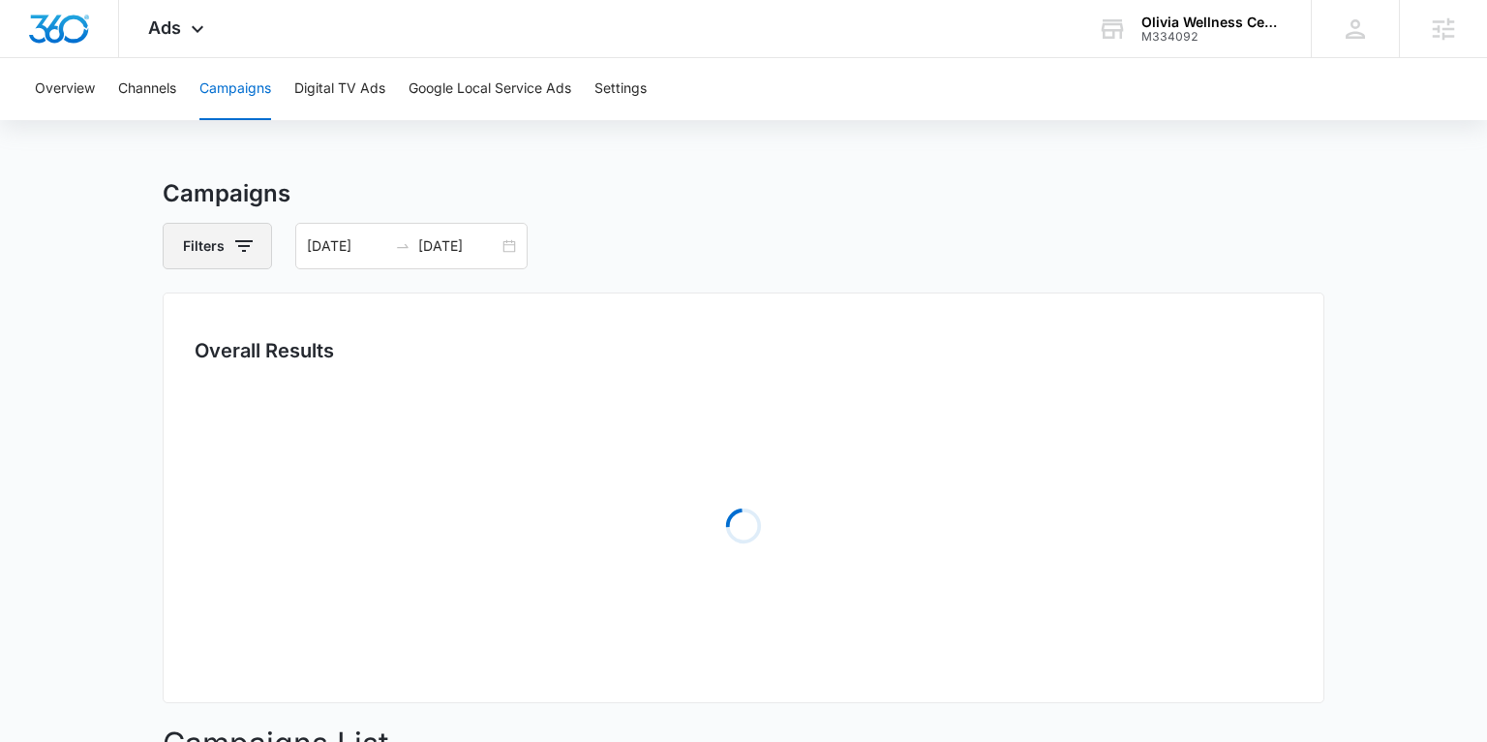
click at [248, 243] on icon "button" at bounding box center [243, 245] width 23 height 23
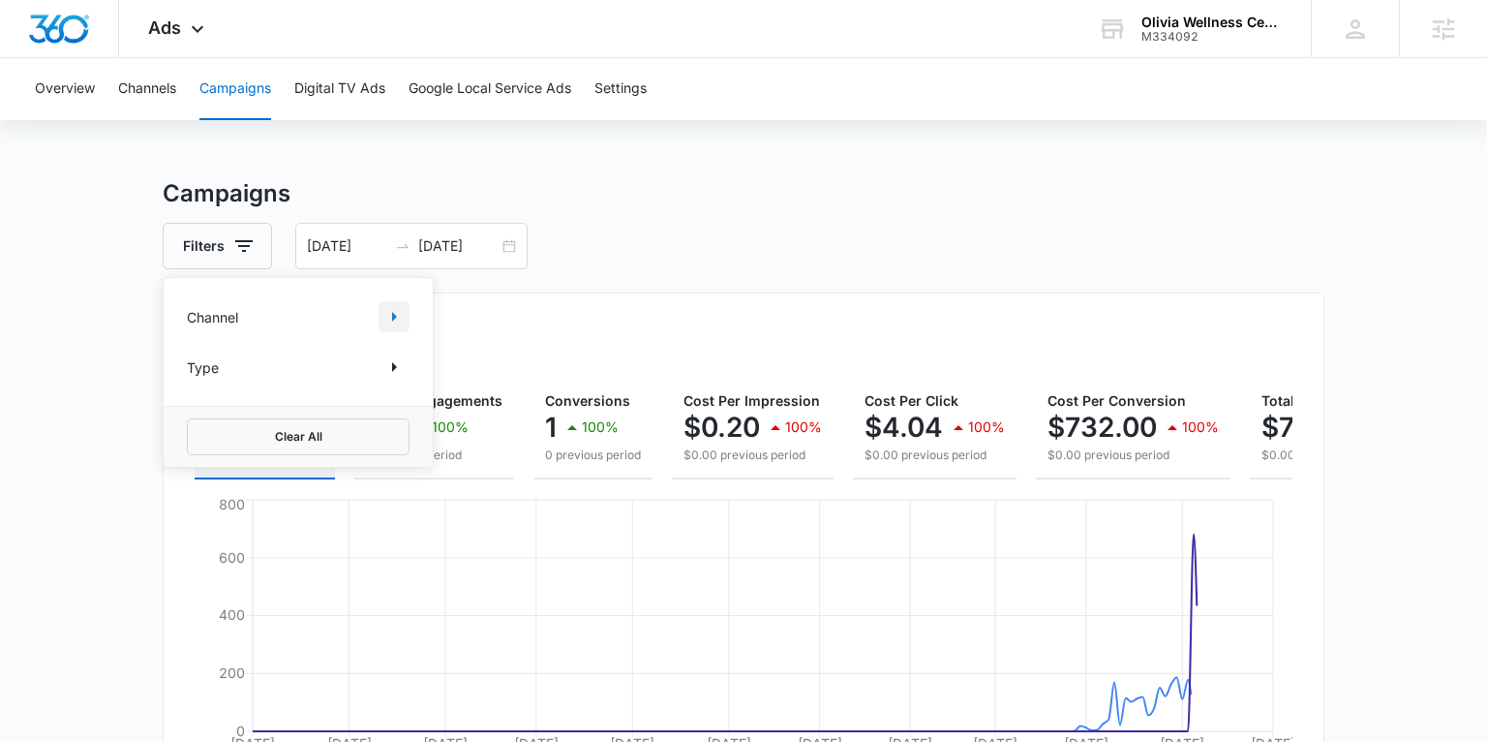
click at [398, 321] on icon "Show Channel filters" at bounding box center [393, 316] width 23 height 23
drag, startPoint x: 199, startPoint y: 382, endPoint x: 198, endPoint y: 401, distance: 19.4
click at [199, 382] on icon at bounding box center [197, 381] width 17 height 17
click at [188, 382] on input "Google" at bounding box center [187, 381] width 1 height 1
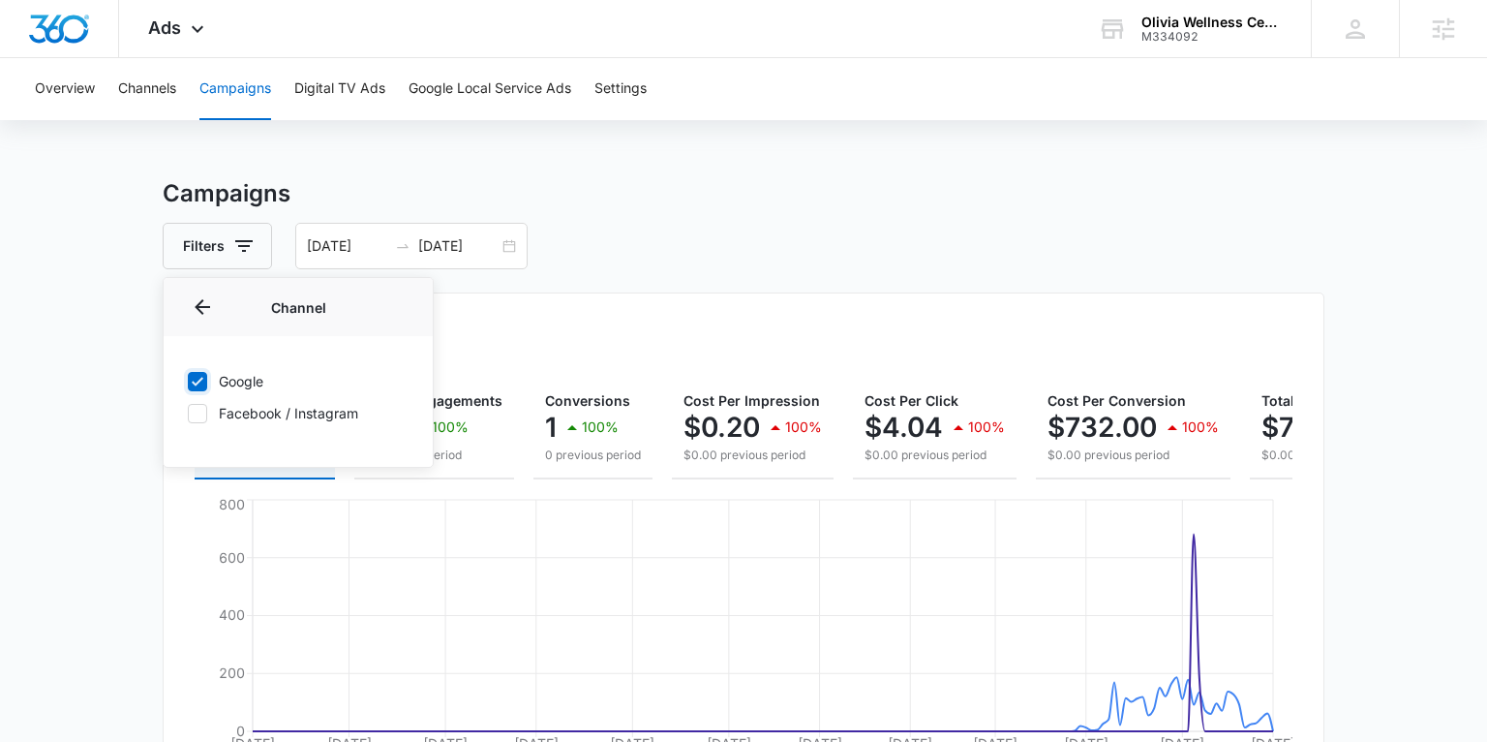
checkbox input "true"
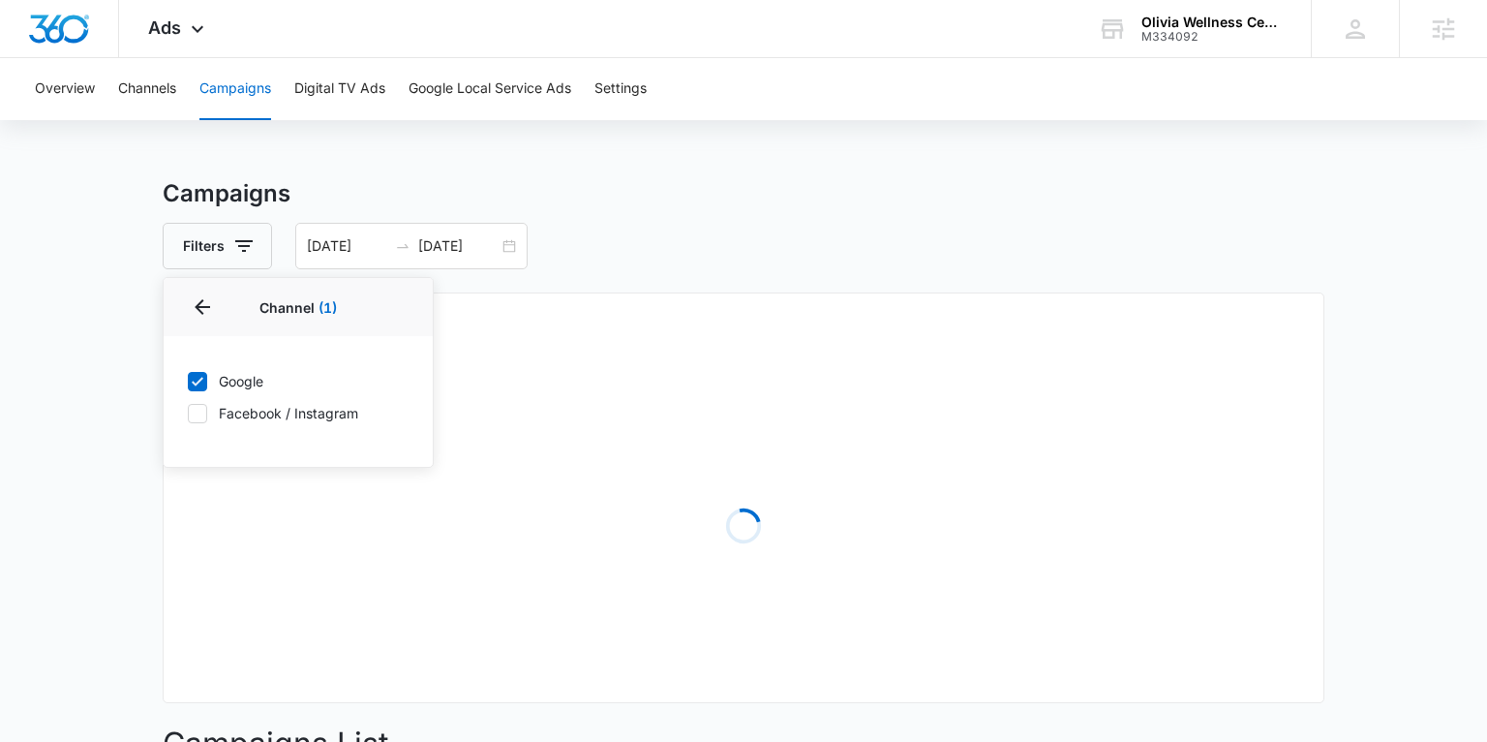
click at [196, 410] on icon at bounding box center [197, 413] width 17 height 17
click at [188, 413] on input "Facebook / Instagram" at bounding box center [187, 413] width 1 height 1
checkbox input "true"
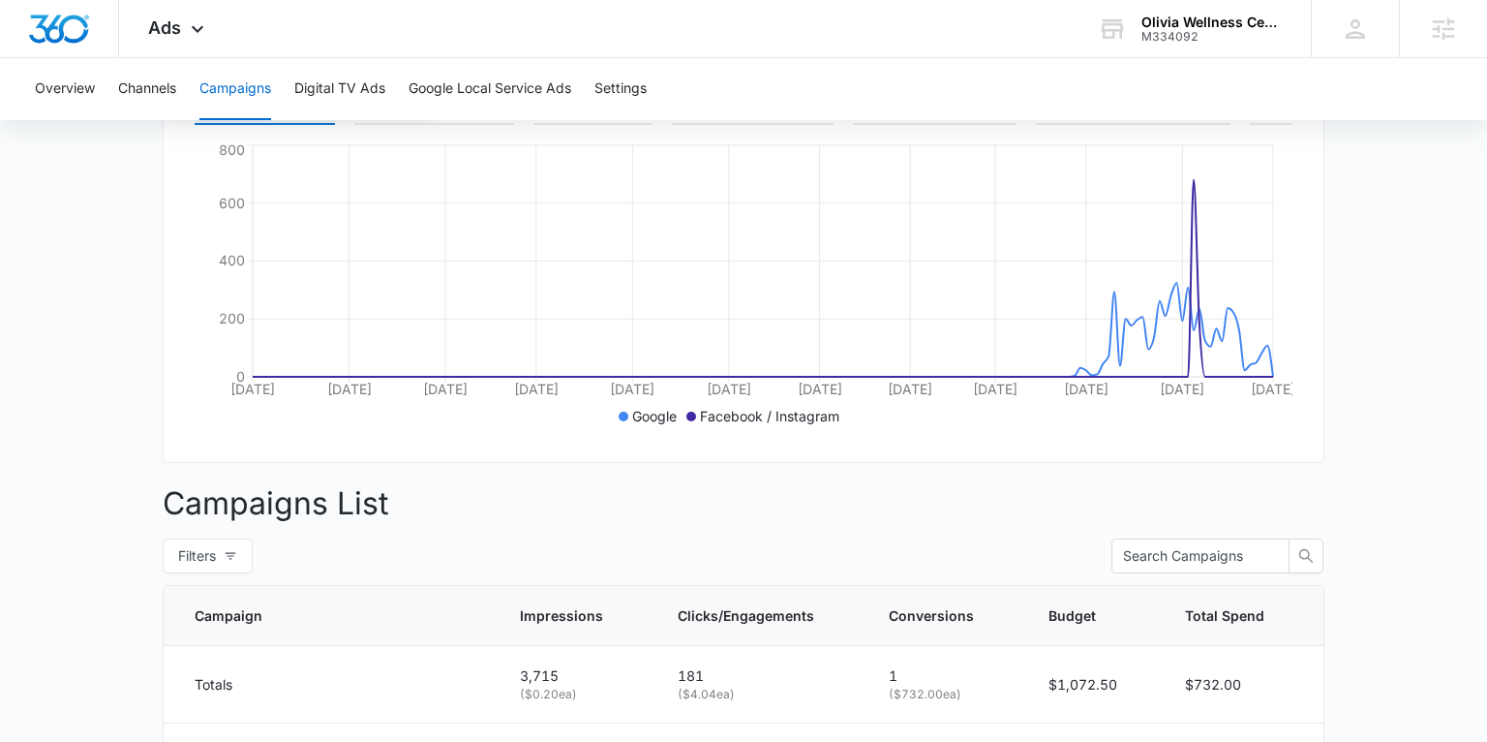
scroll to position [679, 0]
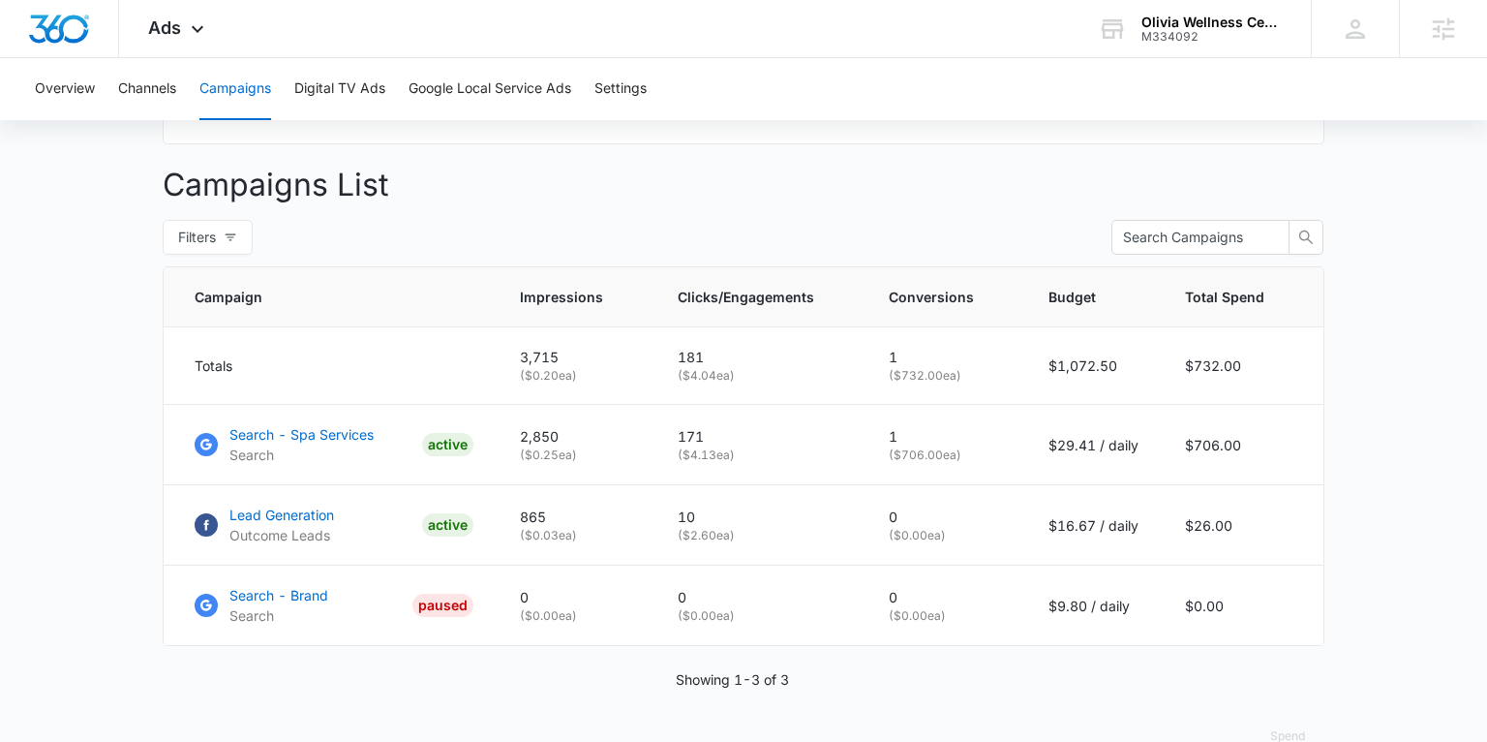
click at [127, 396] on main "Campaigns Filters Channel 2 Channel (2) Google Facebook / Instagram Type Clear …" at bounding box center [743, 142] width 1487 height 1279
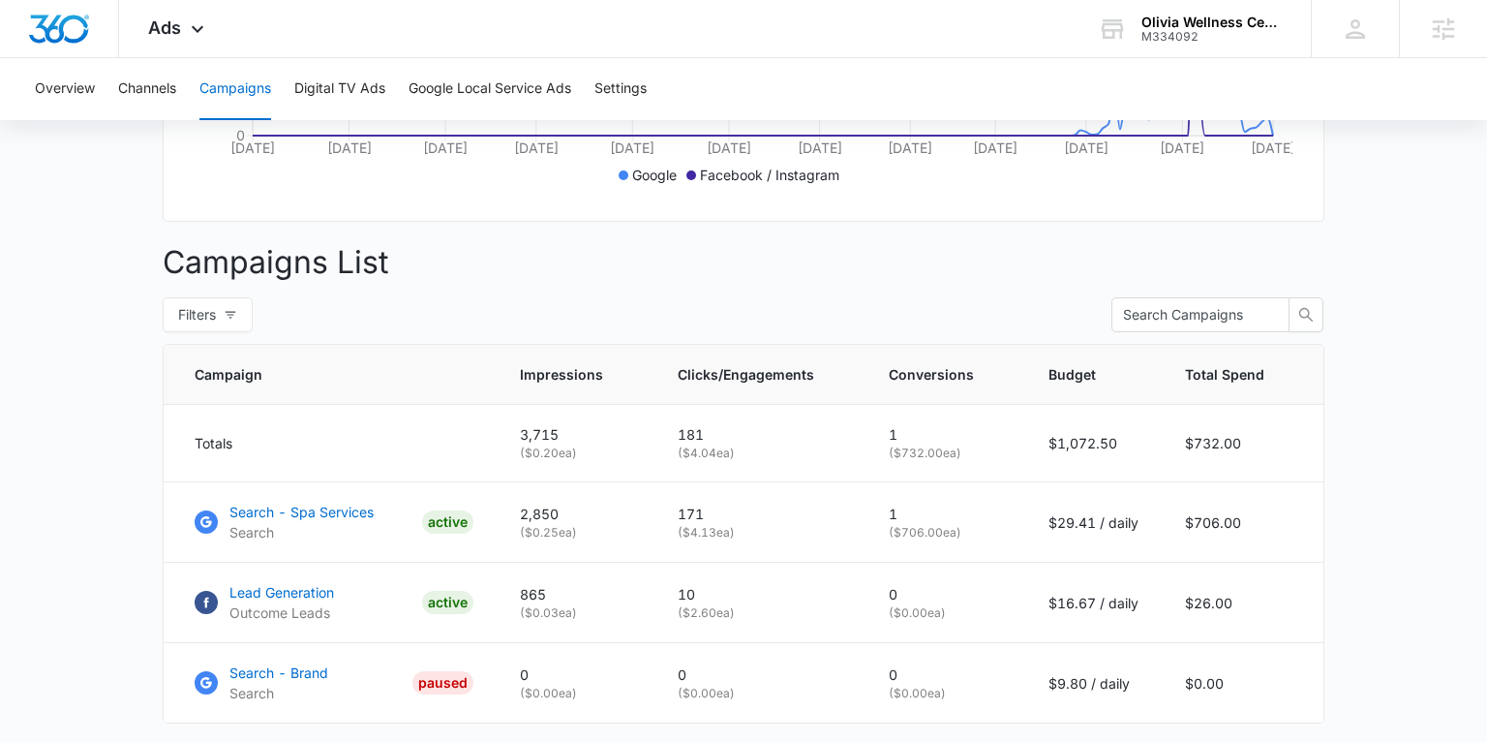
scroll to position [599, 0]
click at [183, 35] on div "Ads Apps Reputation Websites Forms CRM Email Social POS Content Ads Intelligenc…" at bounding box center [178, 28] width 119 height 57
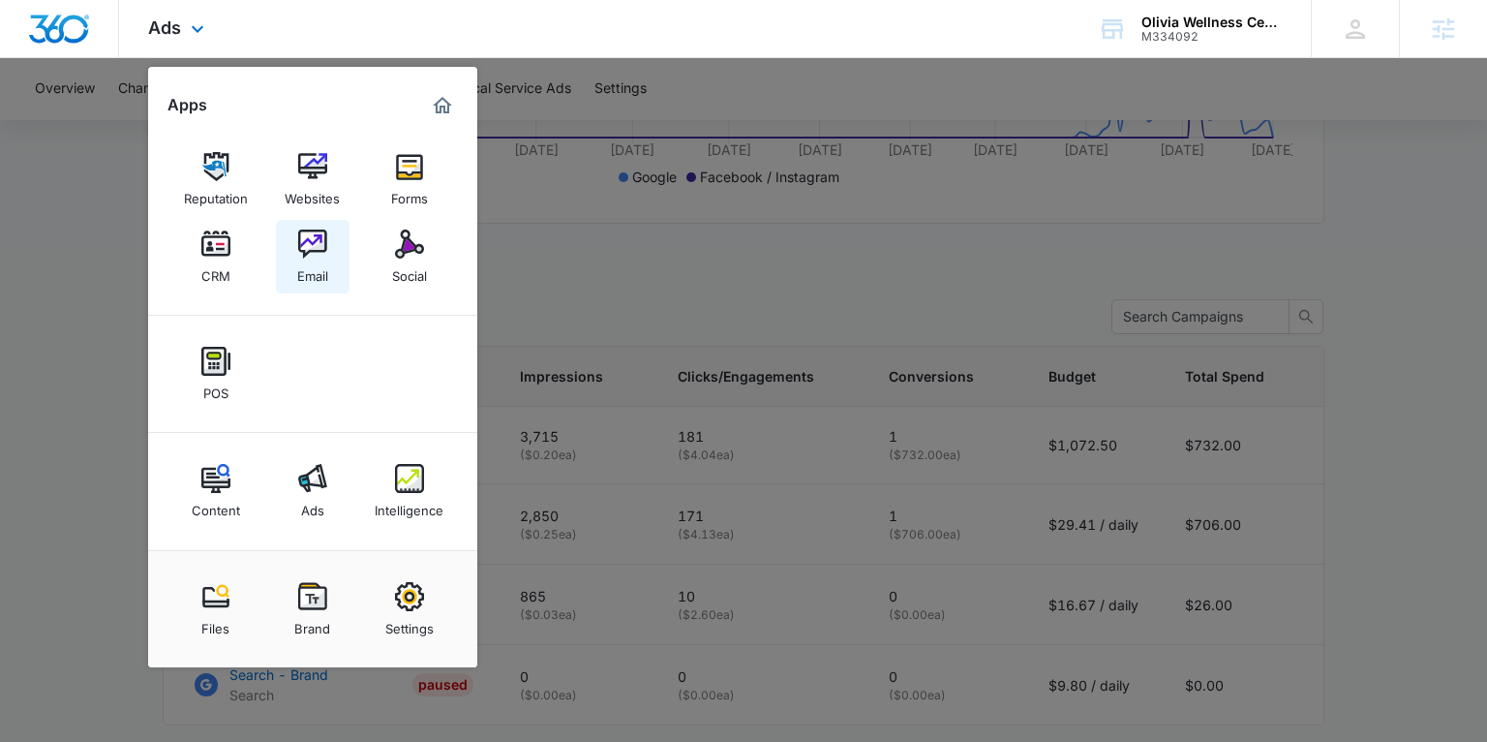
click at [332, 258] on link "Email" at bounding box center [313, 257] width 74 height 74
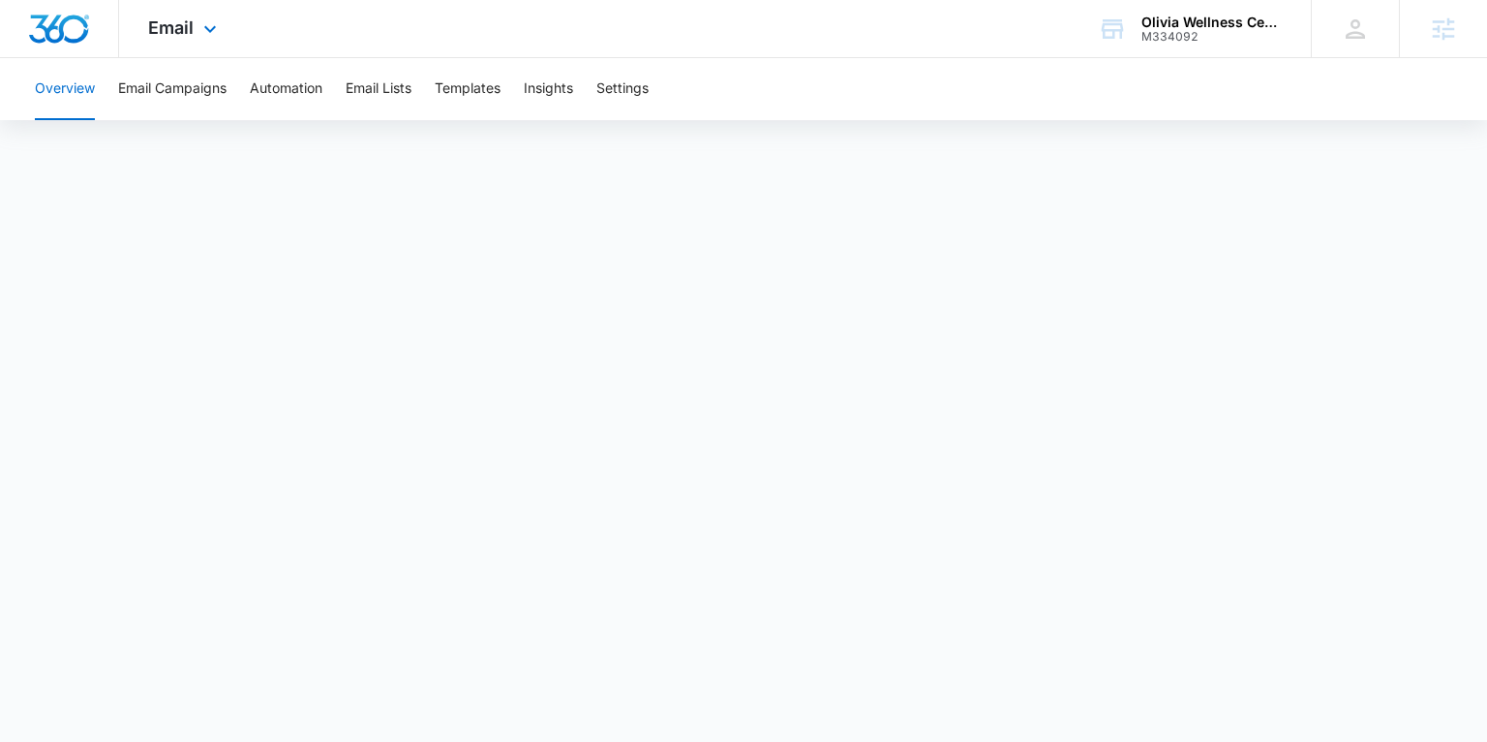
click at [193, 30] on div "Email Apps Reputation Websites Forms CRM Email Social POS Content Ads Intellige…" at bounding box center [185, 28] width 132 height 57
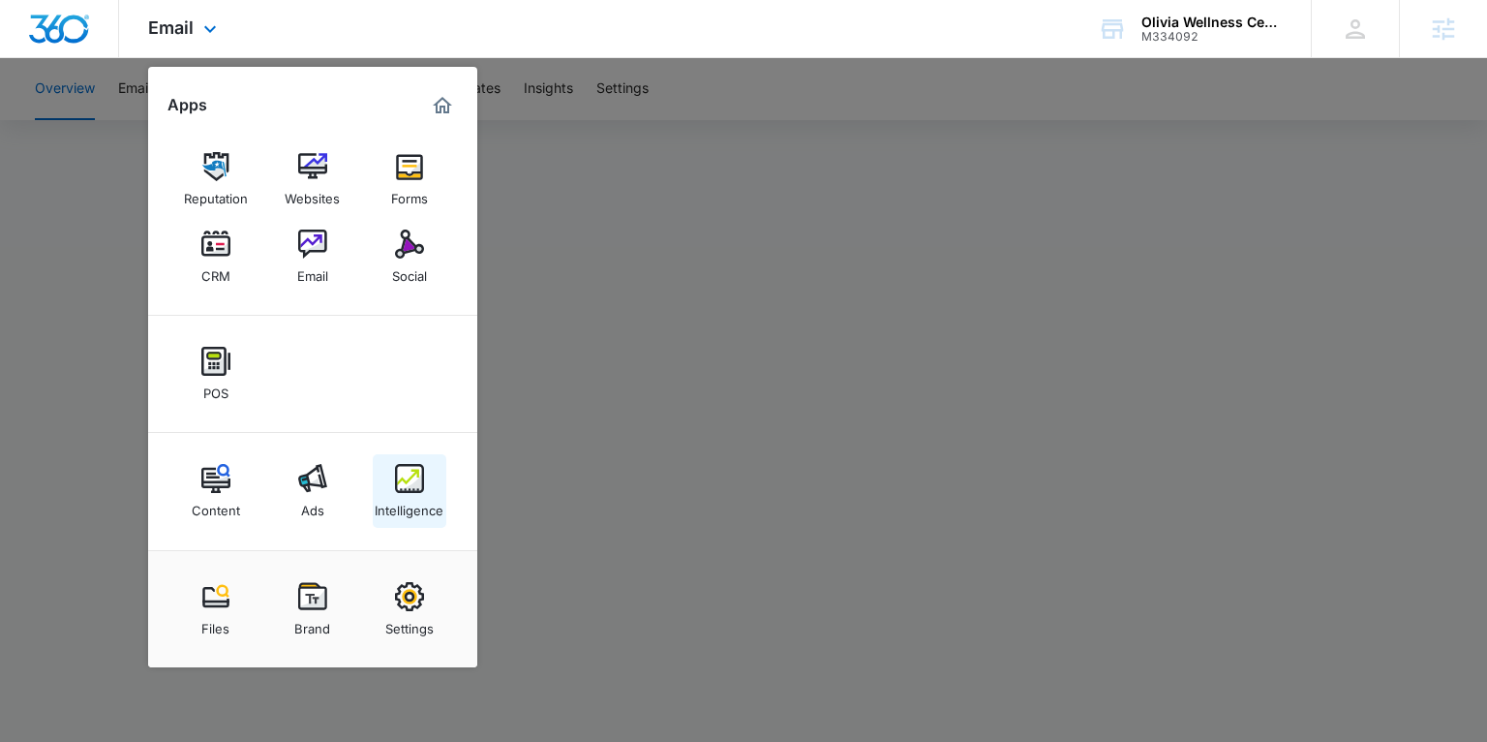
click at [396, 490] on img at bounding box center [409, 478] width 29 height 29
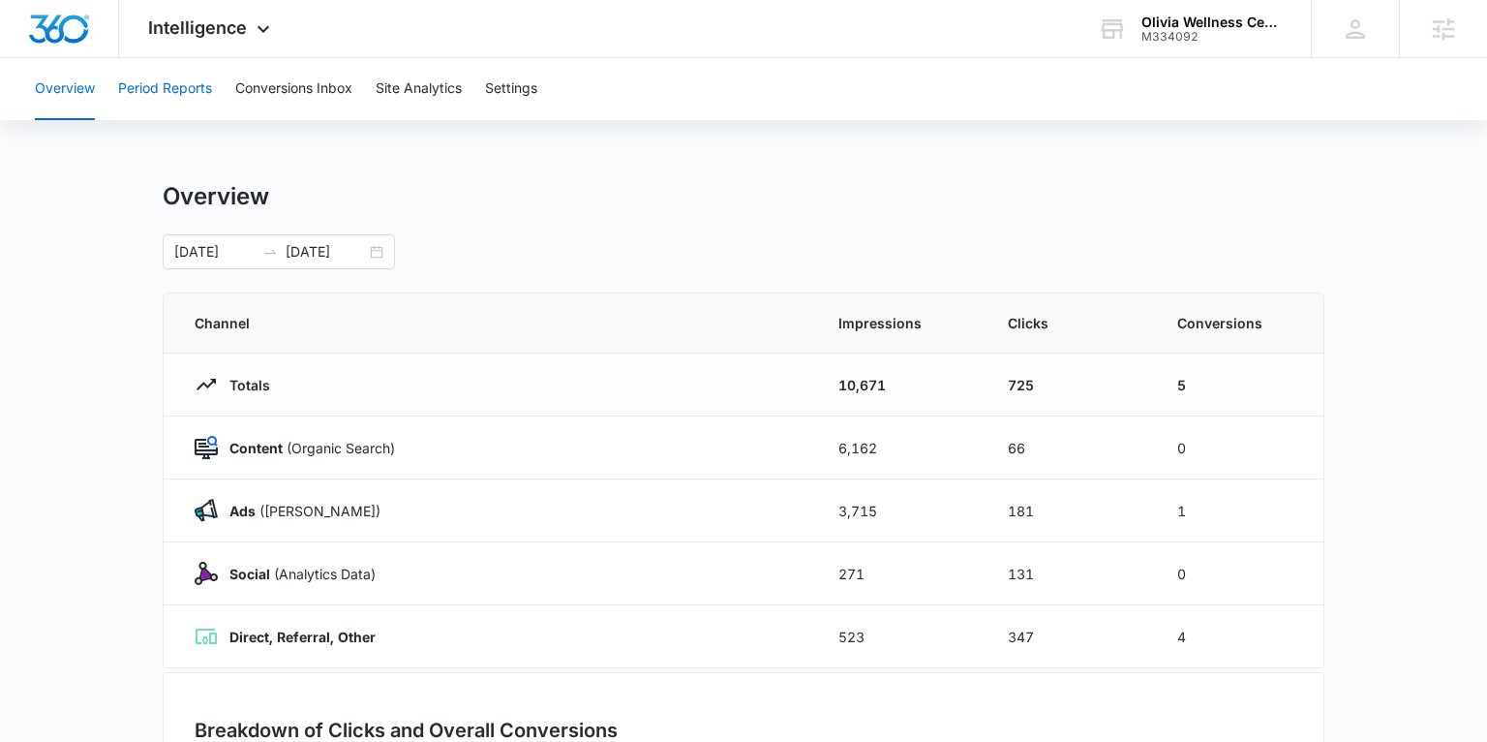
click at [172, 89] on button "Period Reports" at bounding box center [165, 89] width 94 height 62
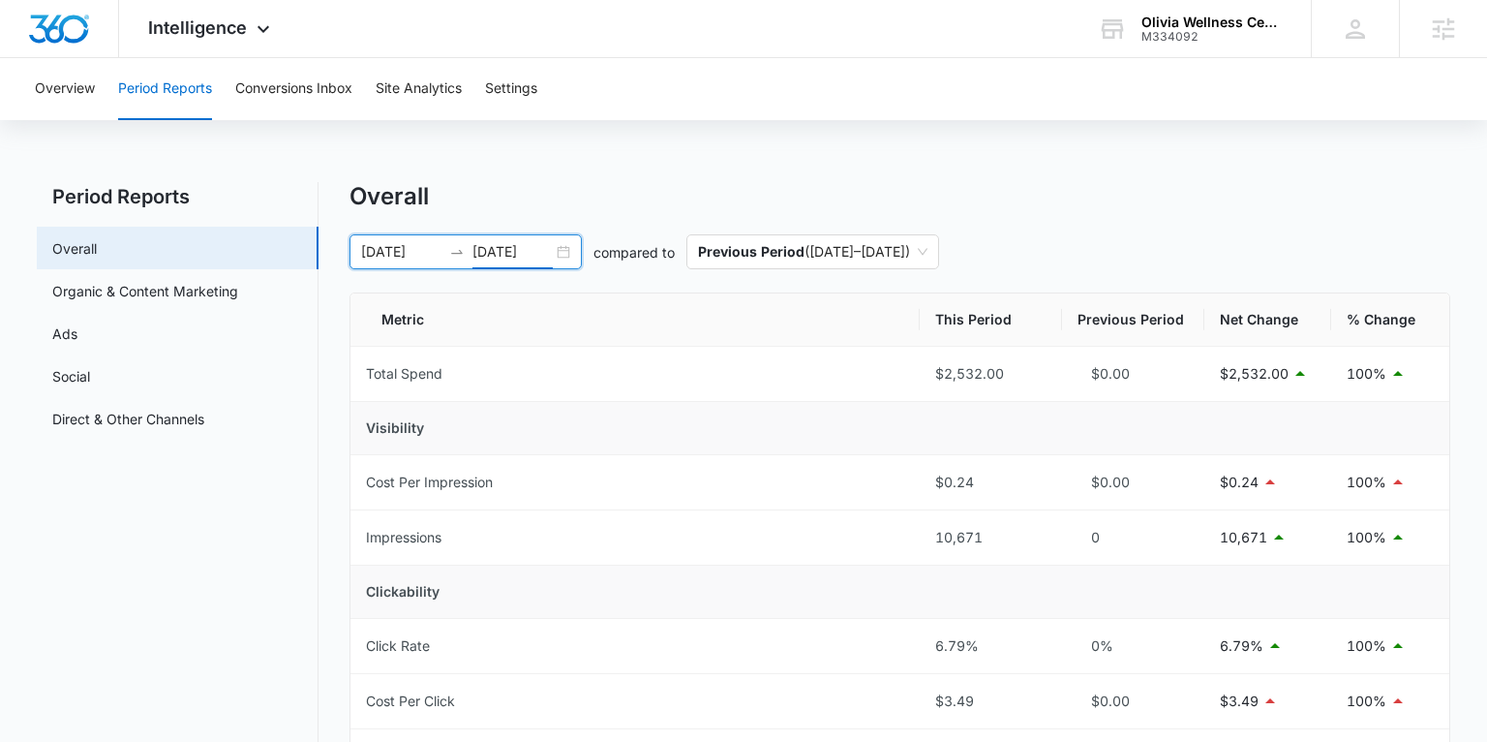
click at [534, 256] on input "09/08/2025" at bounding box center [513, 251] width 80 height 21
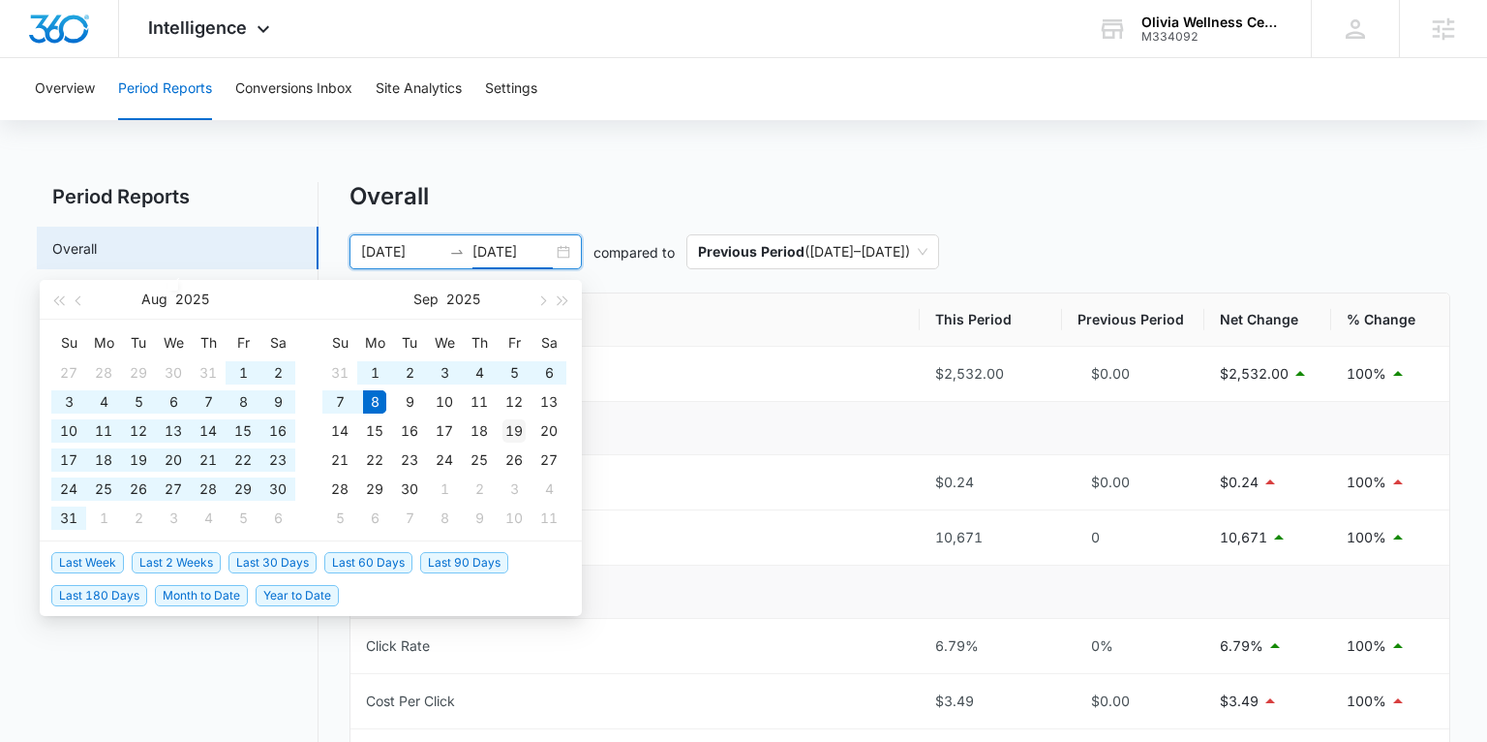
scroll to position [30, 0]
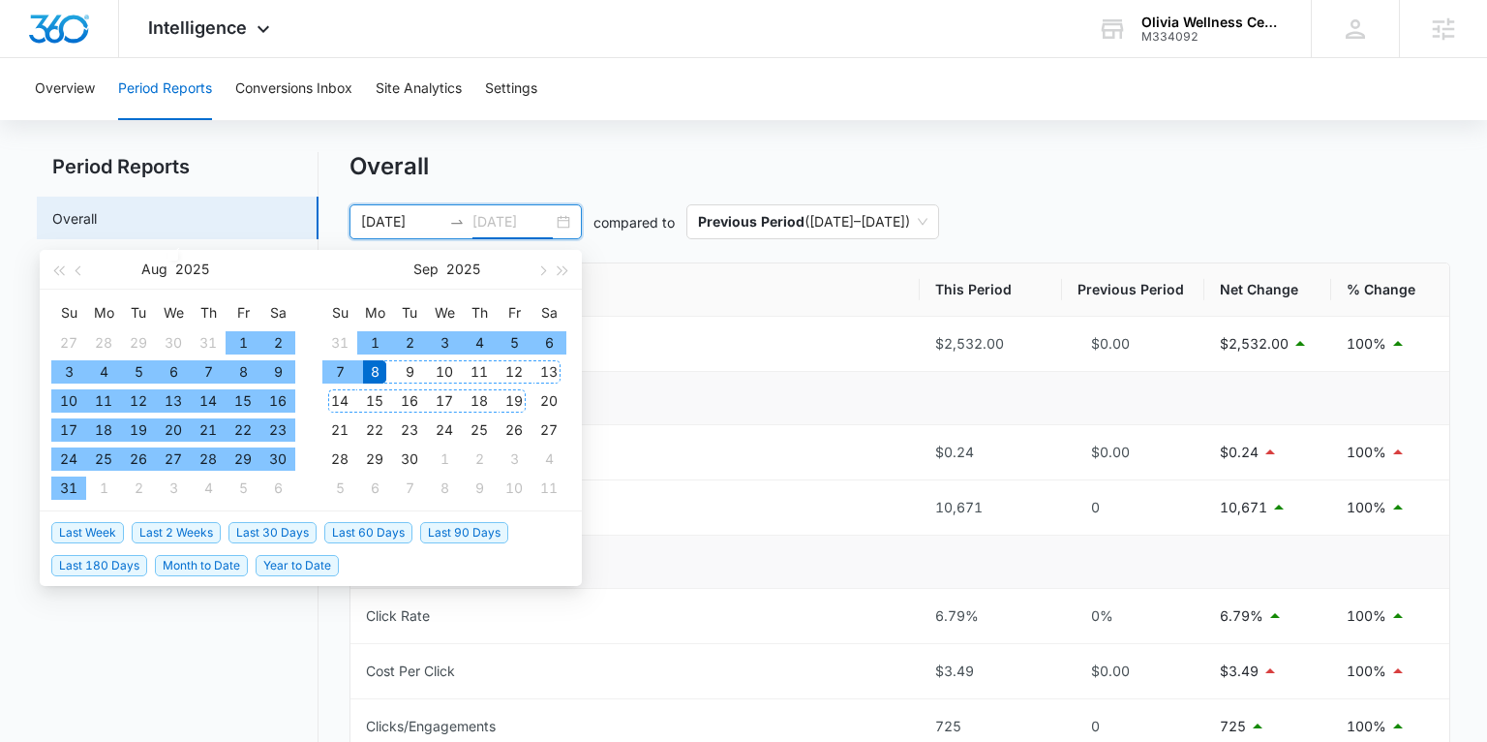
type input "09/08/2025"
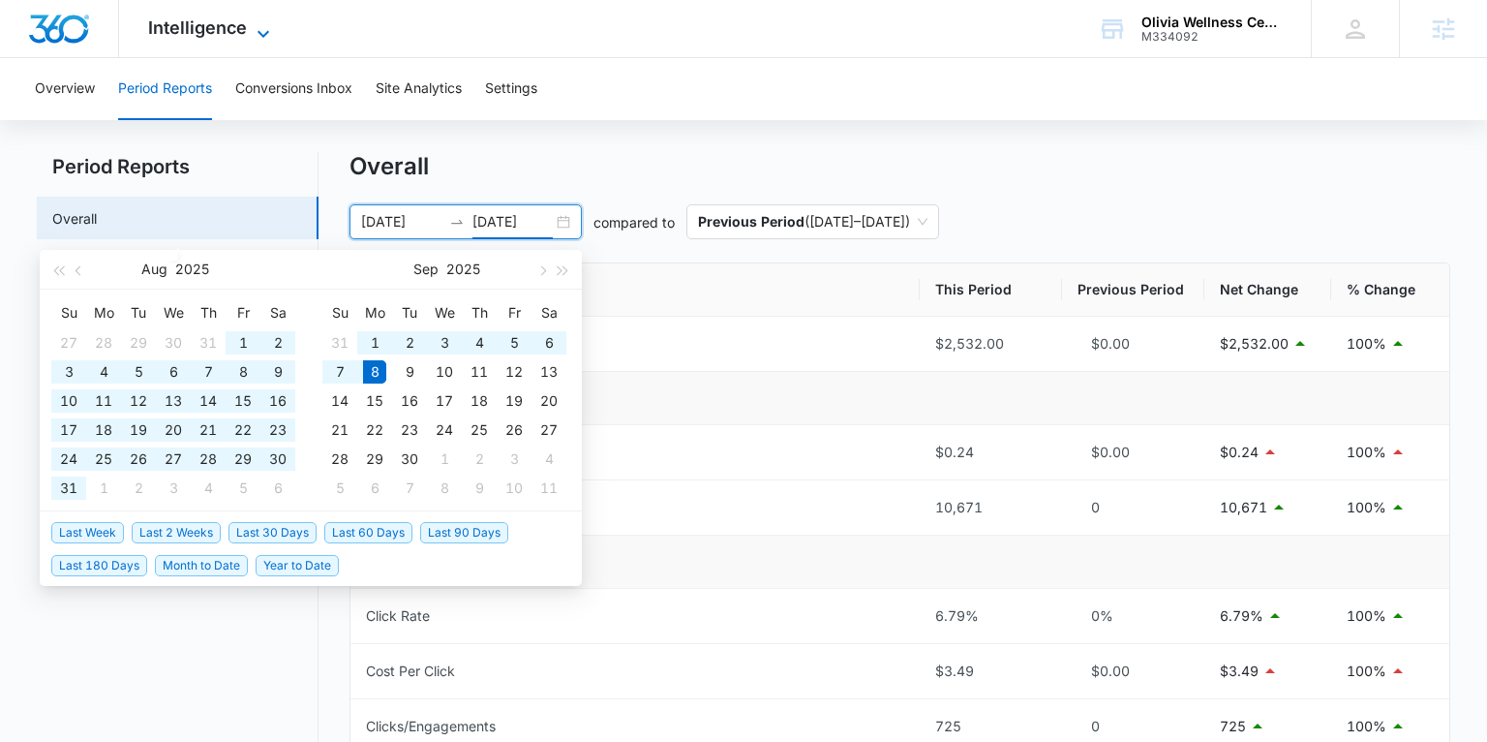
click at [186, 27] on span "Intelligence" at bounding box center [197, 27] width 99 height 20
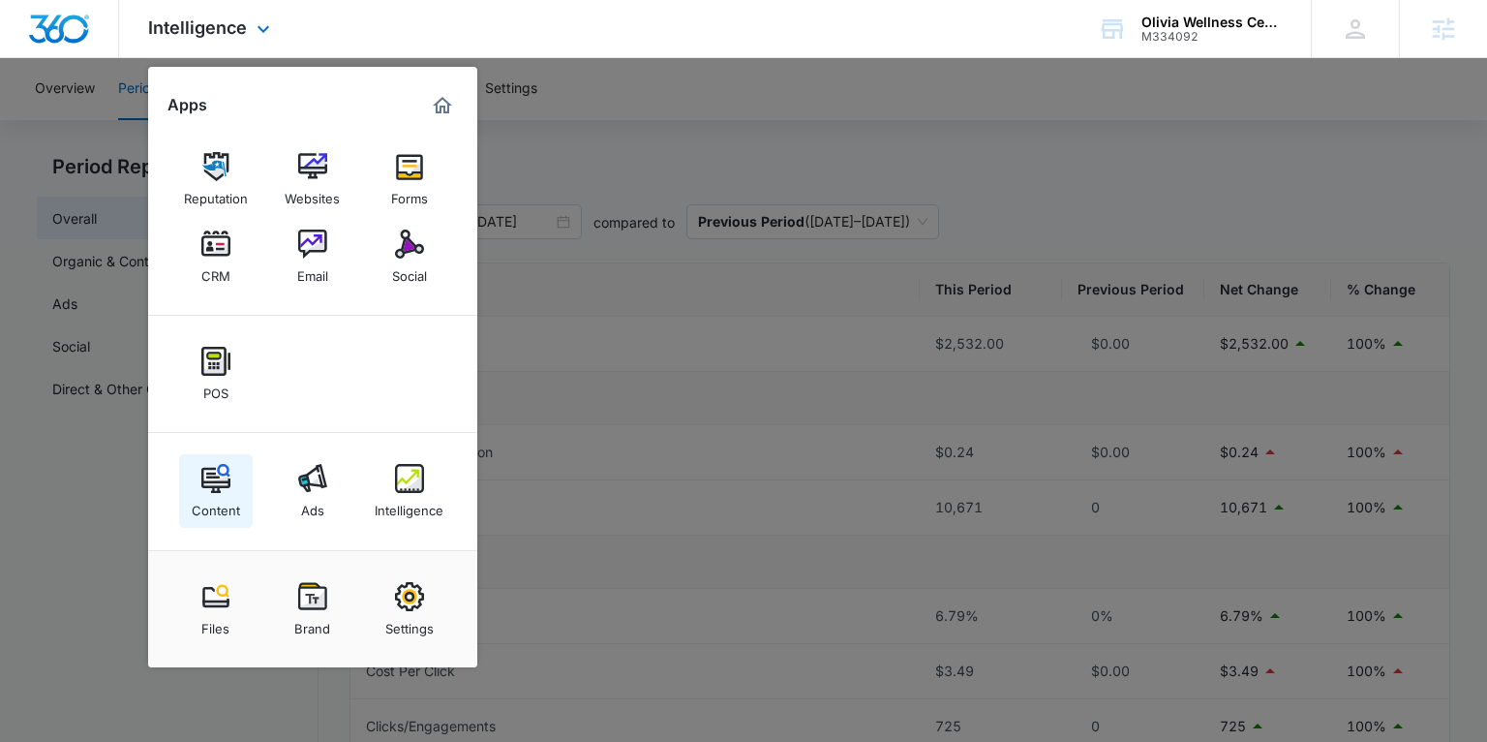
click at [220, 464] on img at bounding box center [215, 478] width 29 height 29
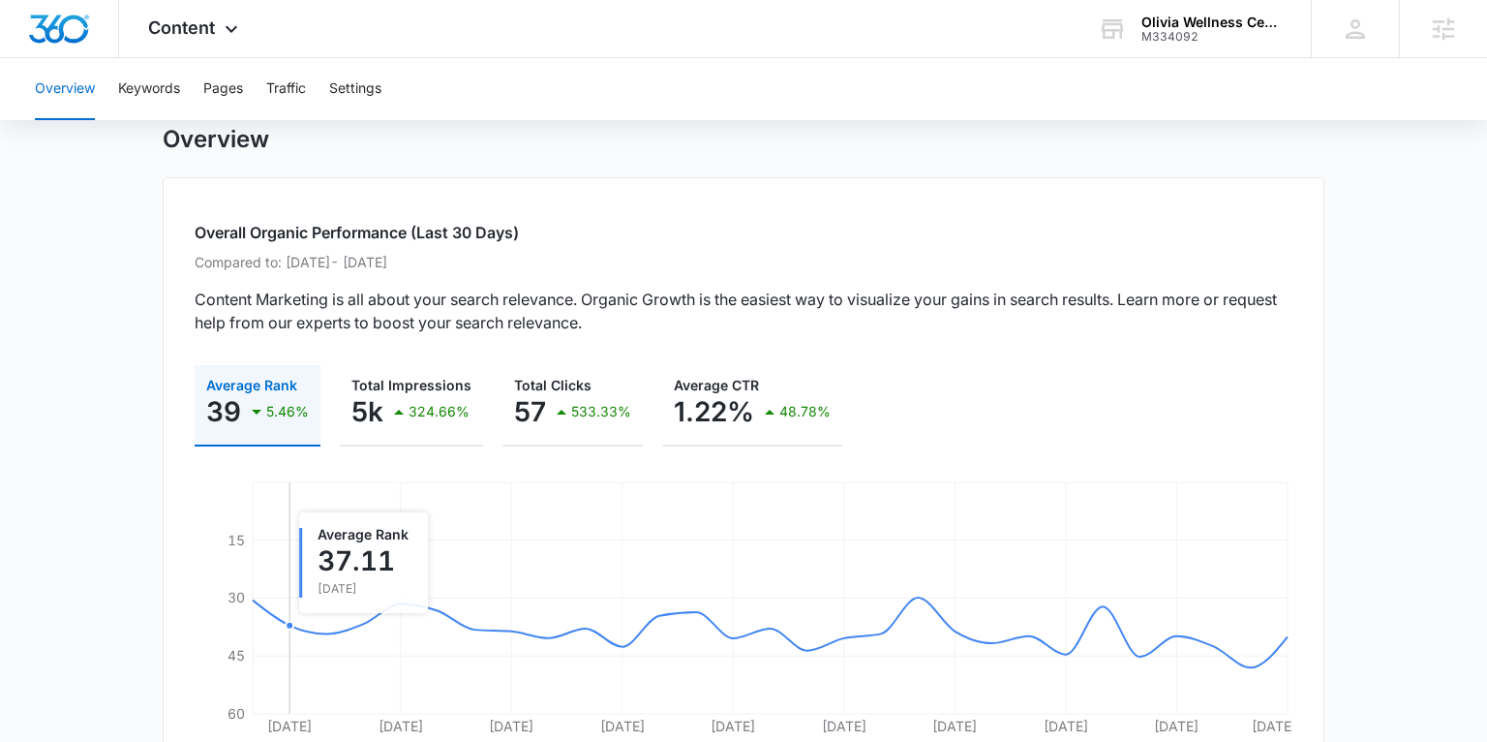
scroll to position [50, 0]
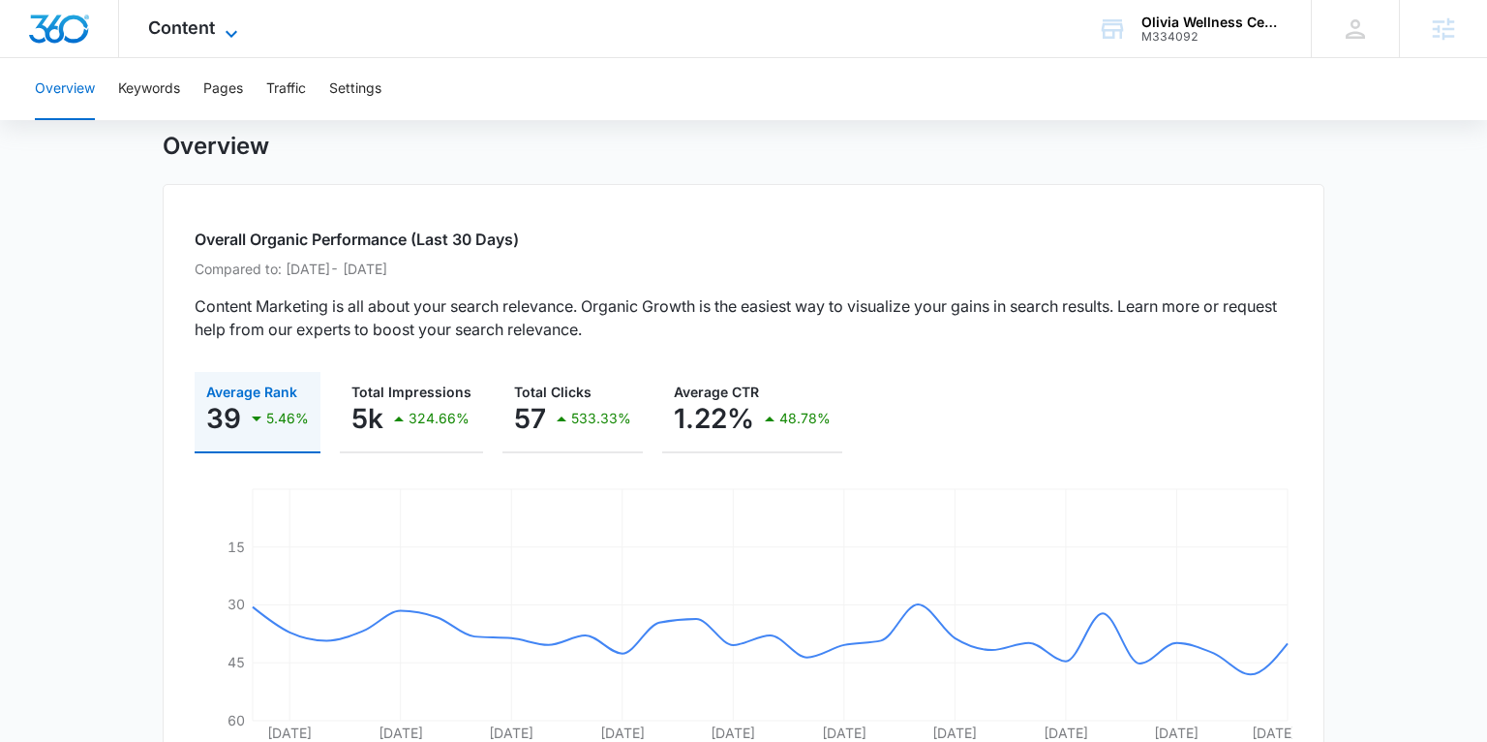
click at [181, 21] on span "Content" at bounding box center [181, 27] width 67 height 20
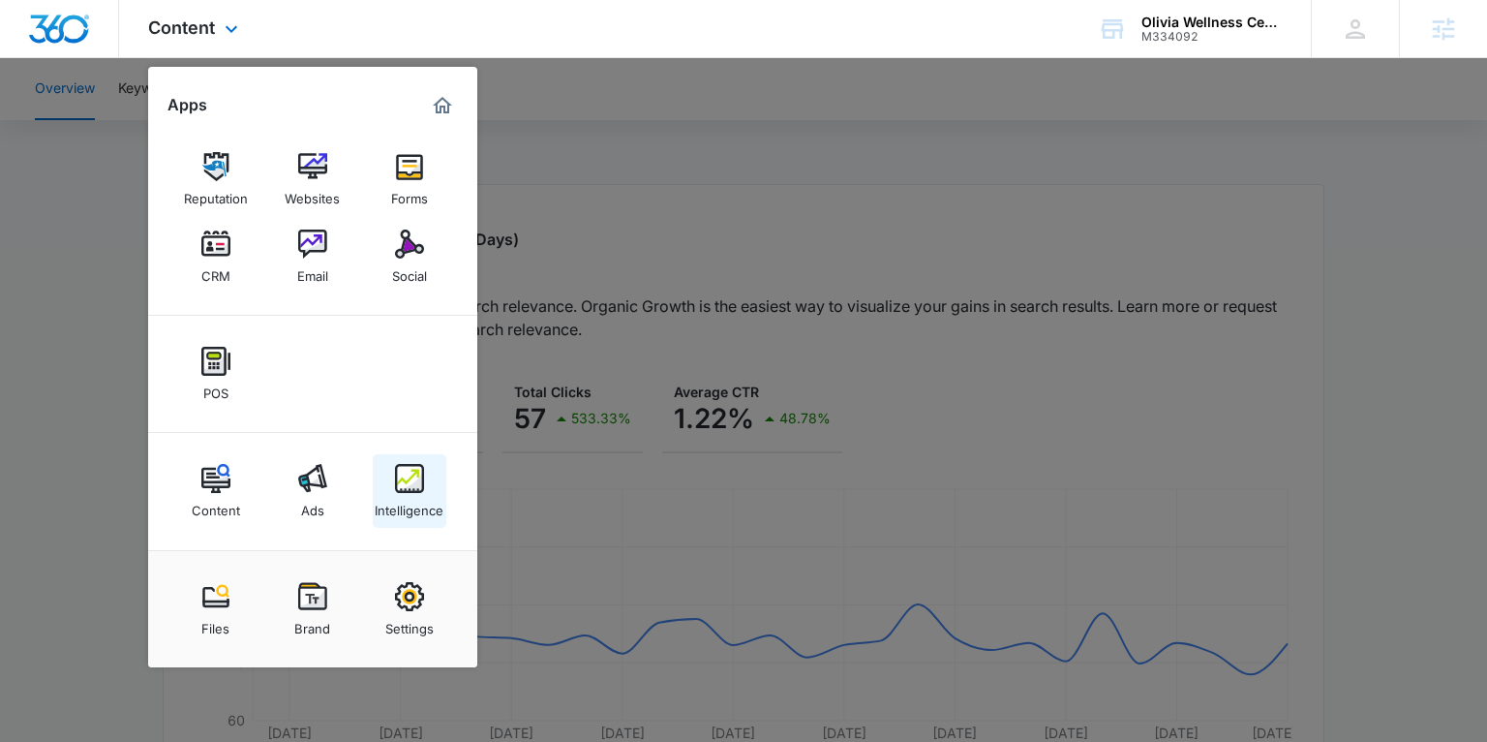
click at [419, 498] on div "Intelligence" at bounding box center [409, 505] width 69 height 25
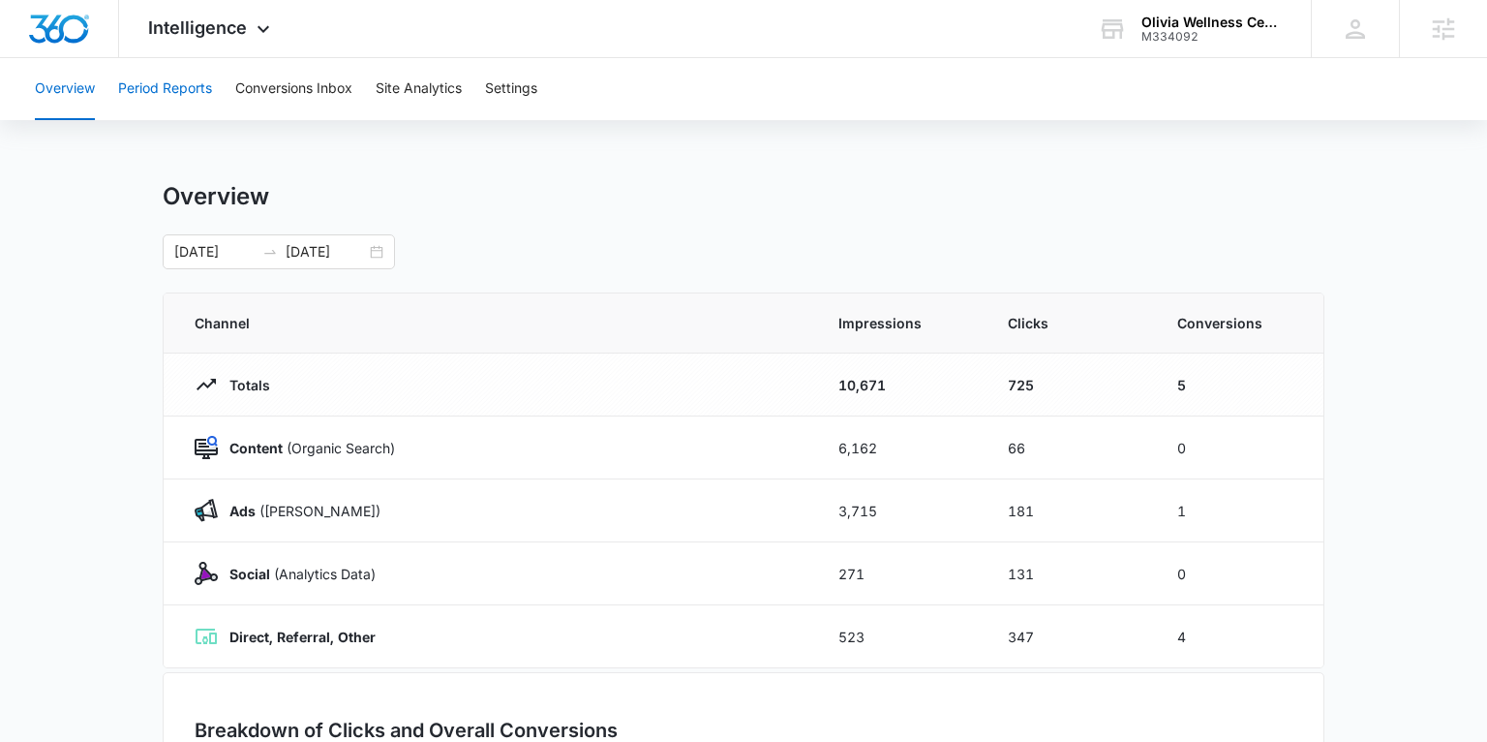
click at [150, 91] on button "Period Reports" at bounding box center [165, 89] width 94 height 62
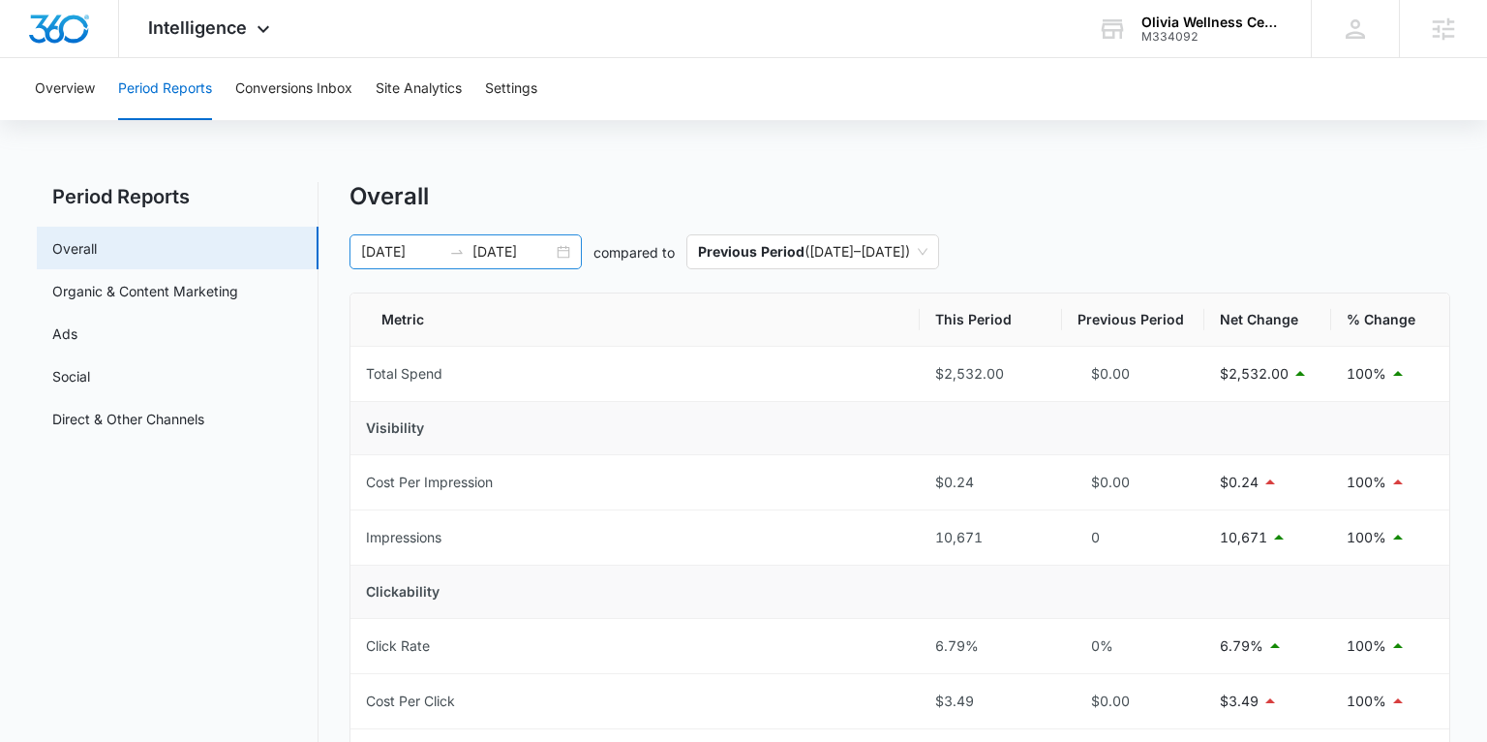
click at [562, 254] on div "03/12/2025 09/08/2025" at bounding box center [466, 251] width 232 height 35
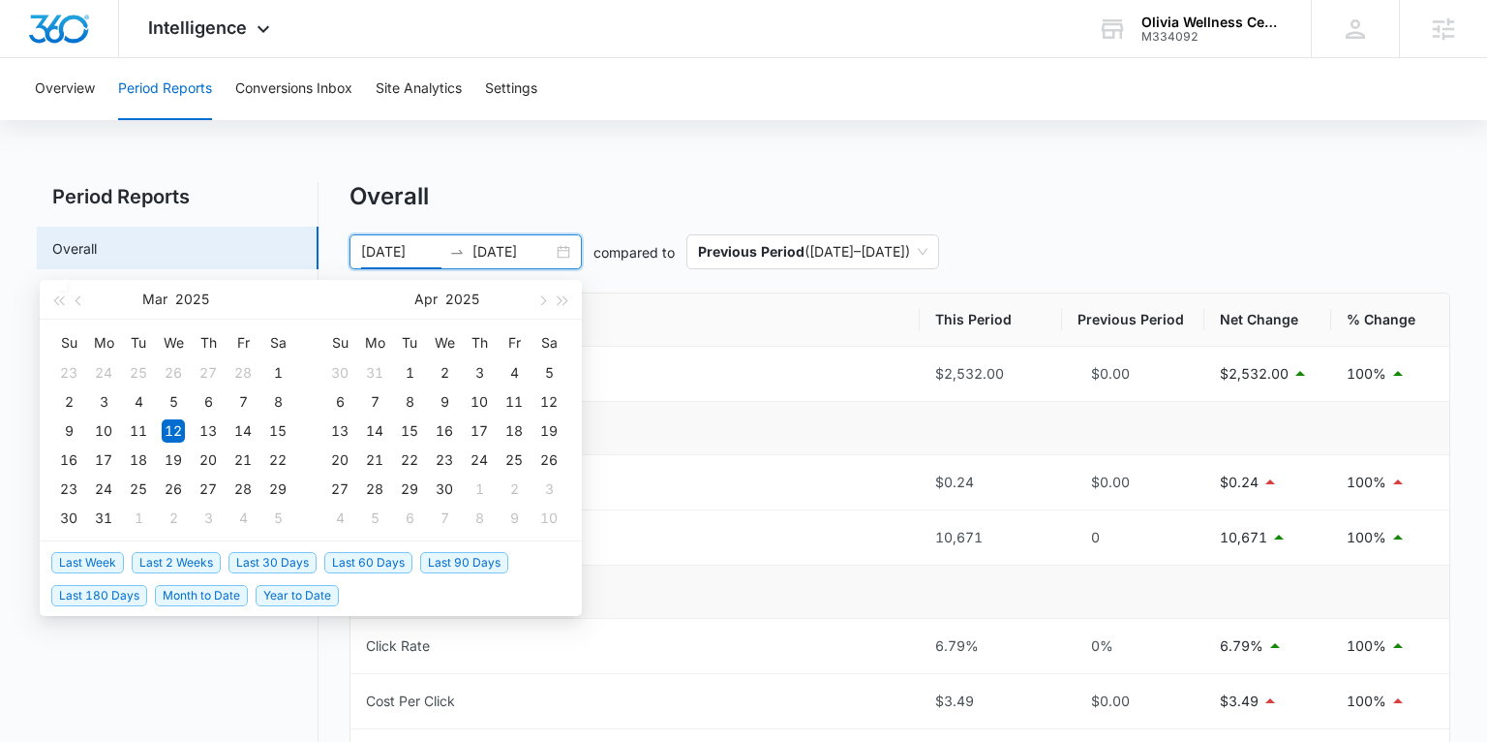
click at [108, 560] on span "Last Week" at bounding box center [87, 562] width 73 height 21
type input "08/31/2025"
type input "09/07/2025"
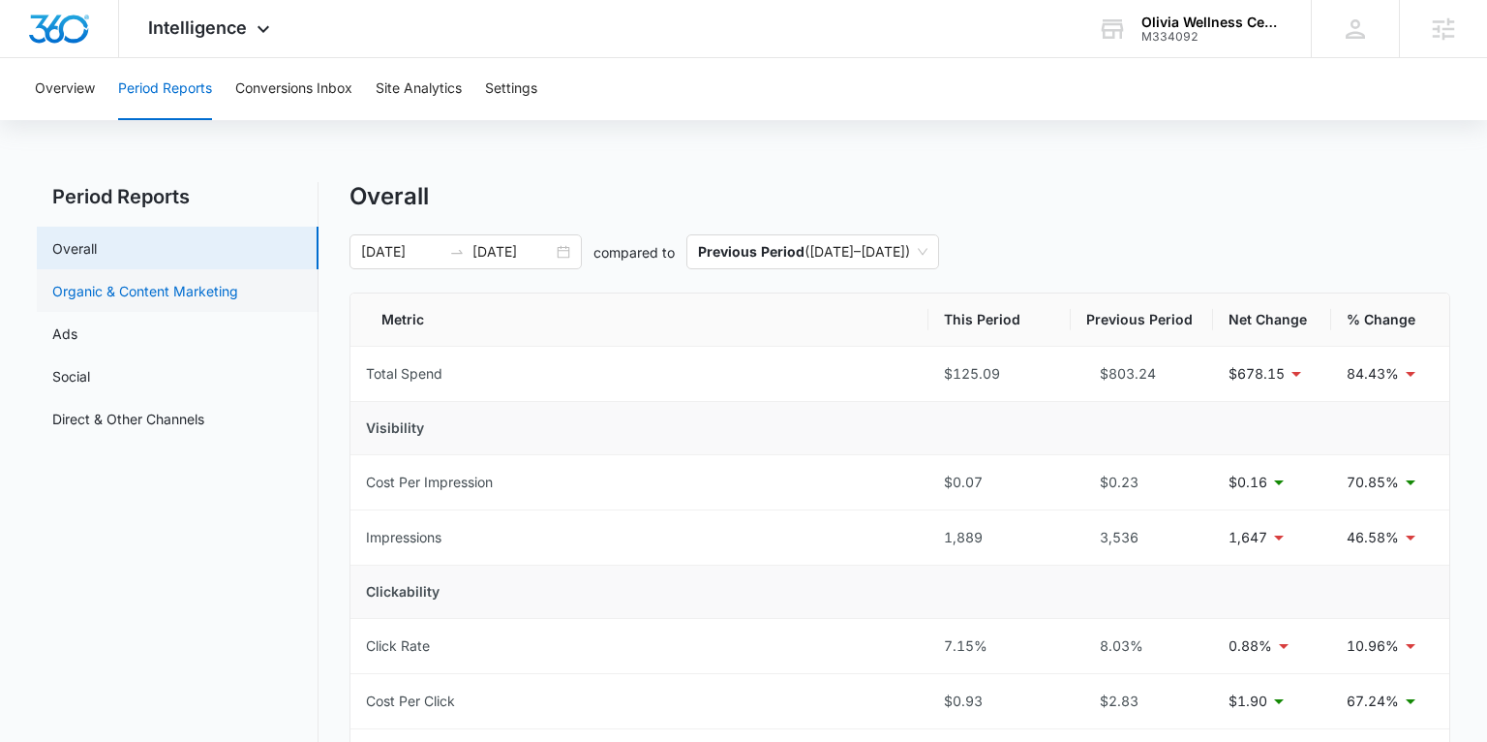
click at [94, 281] on link "Organic & Content Marketing" at bounding box center [145, 291] width 186 height 20
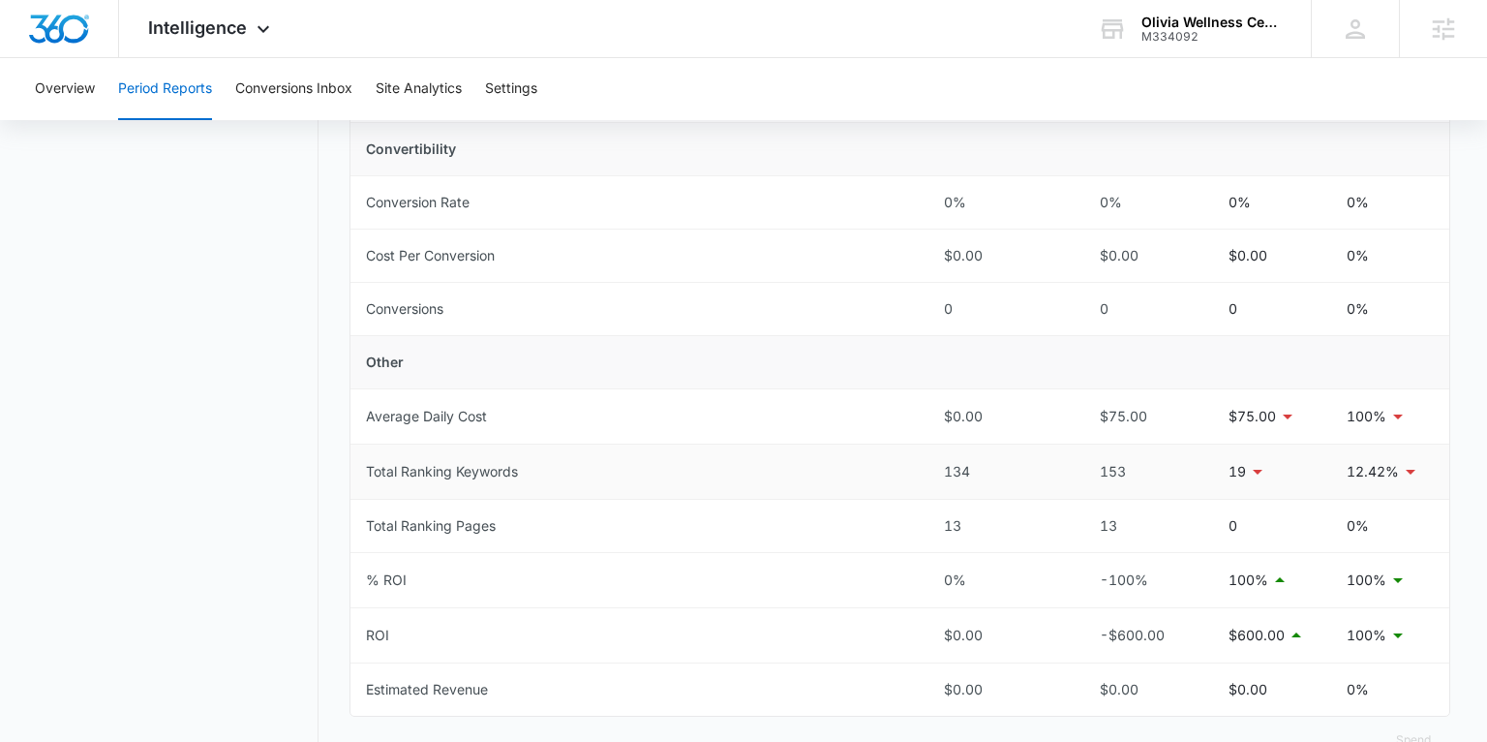
scroll to position [714, 0]
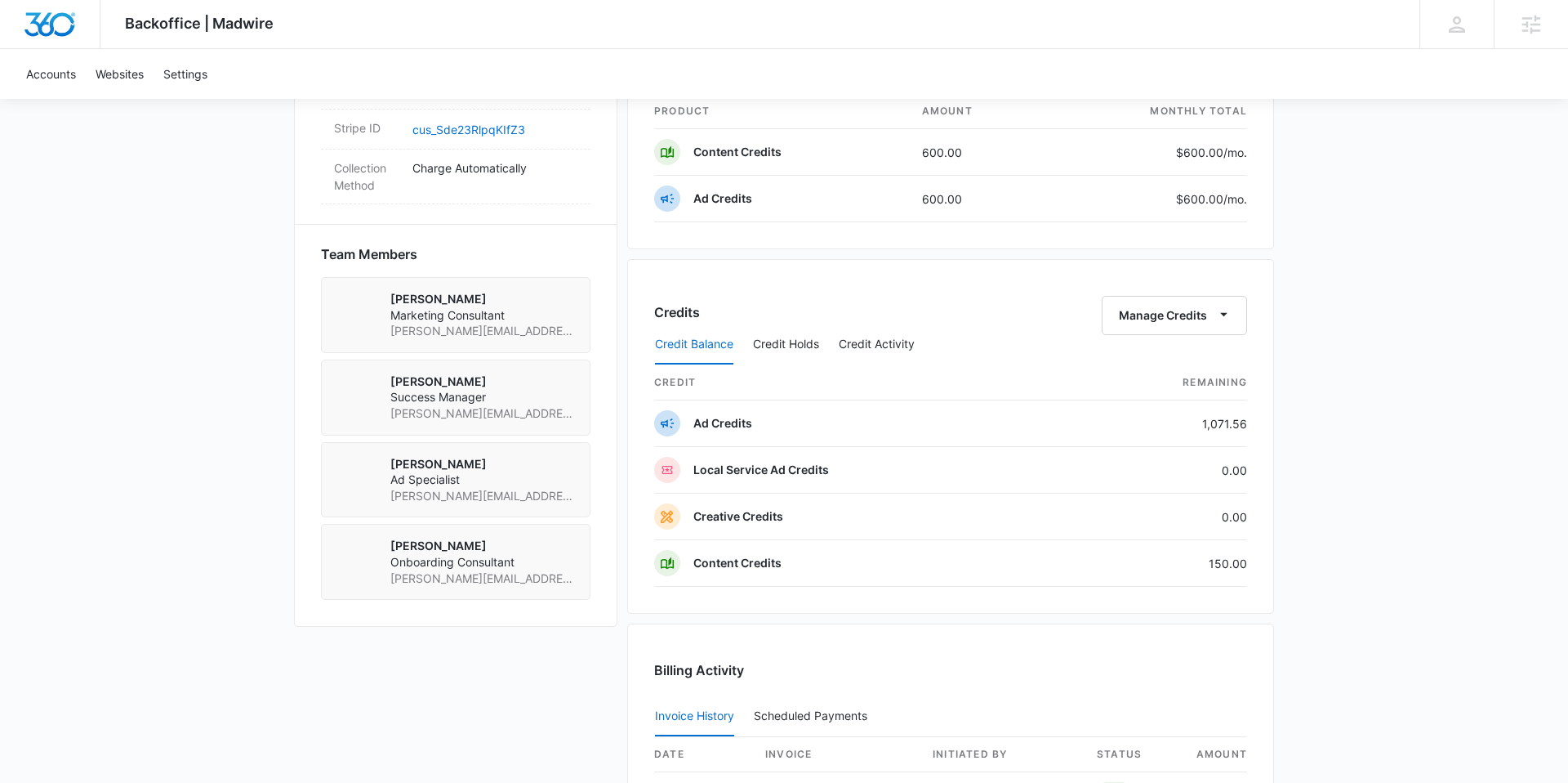
scroll to position [1050, 0]
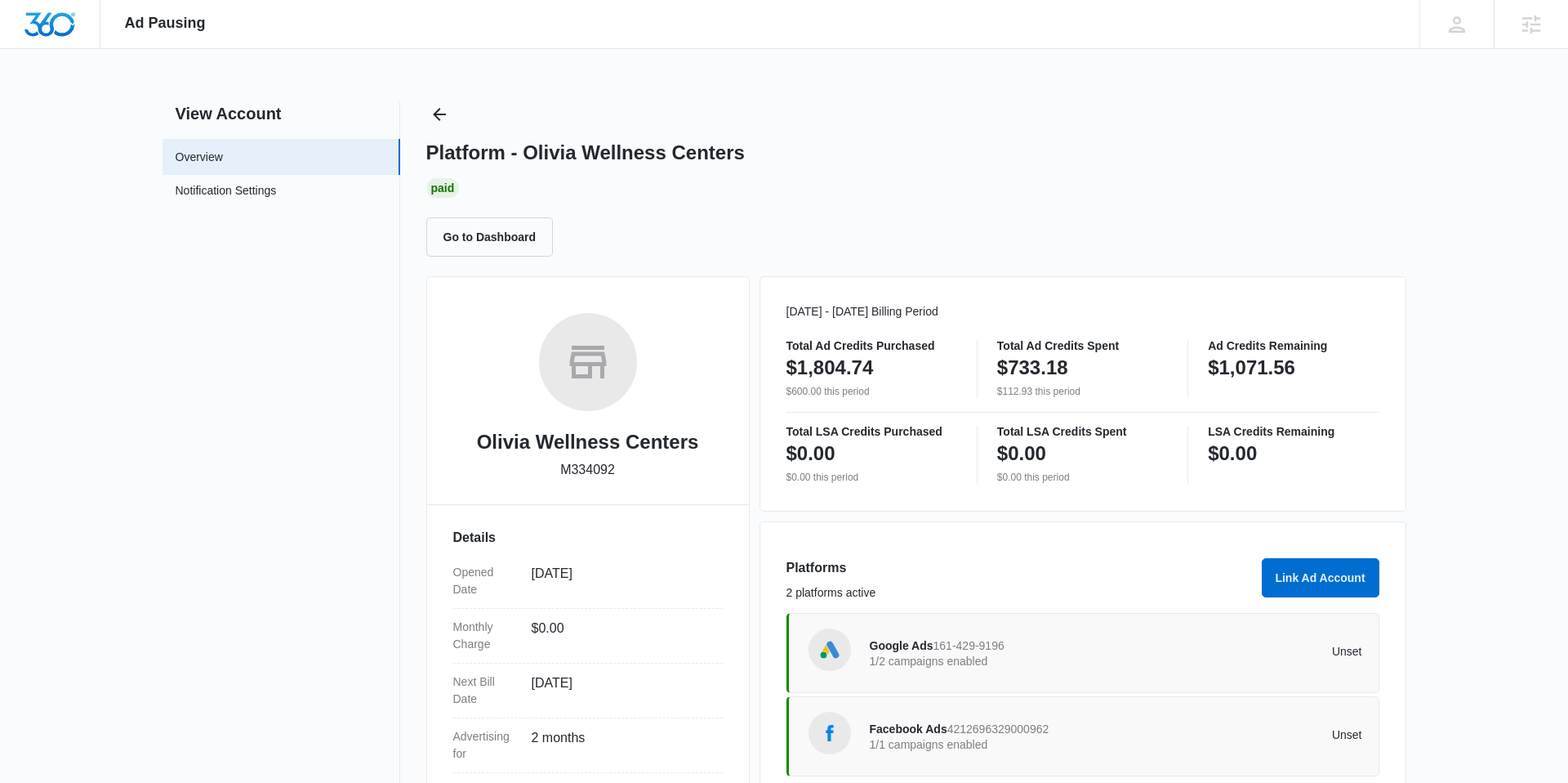
scroll to position [68, 0]
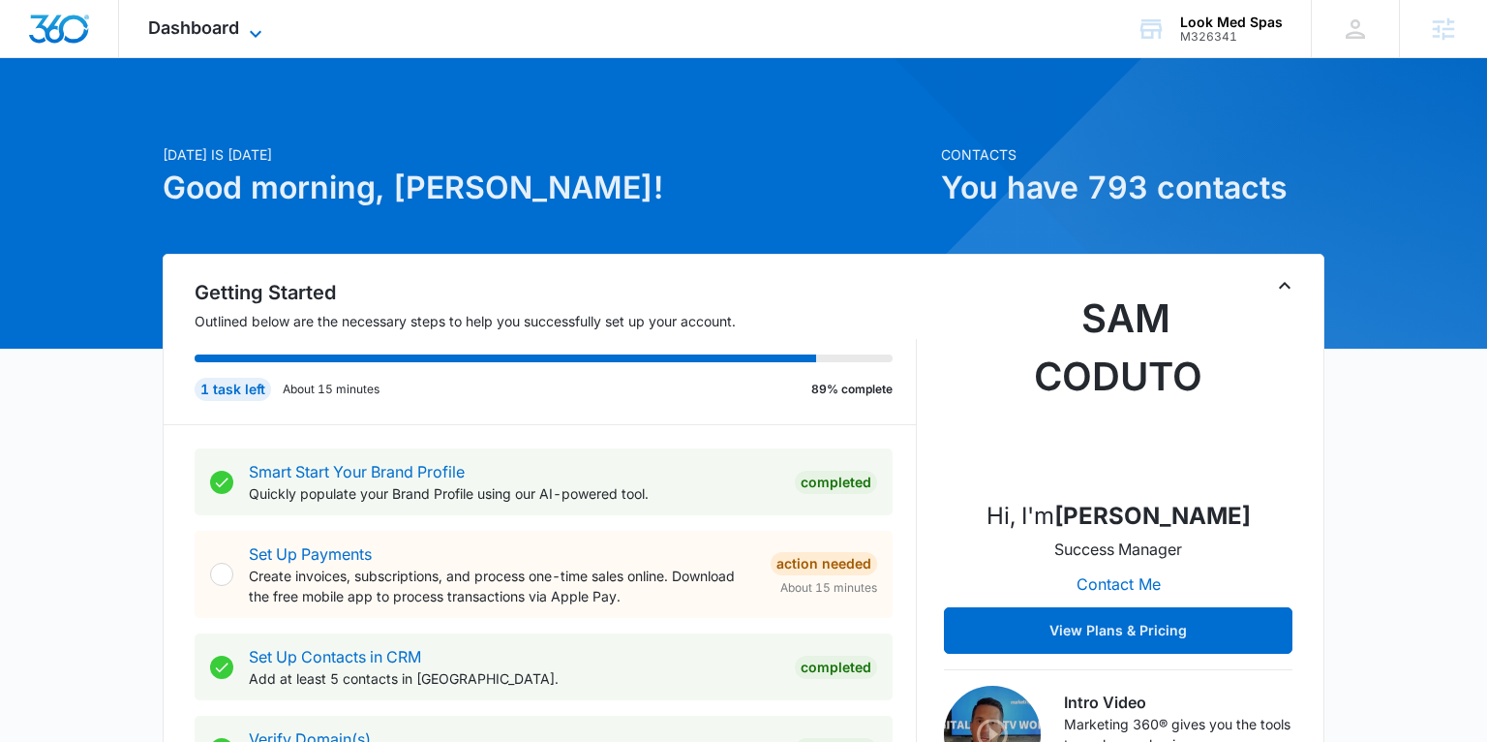
click at [180, 21] on span "Dashboard" at bounding box center [193, 27] width 91 height 20
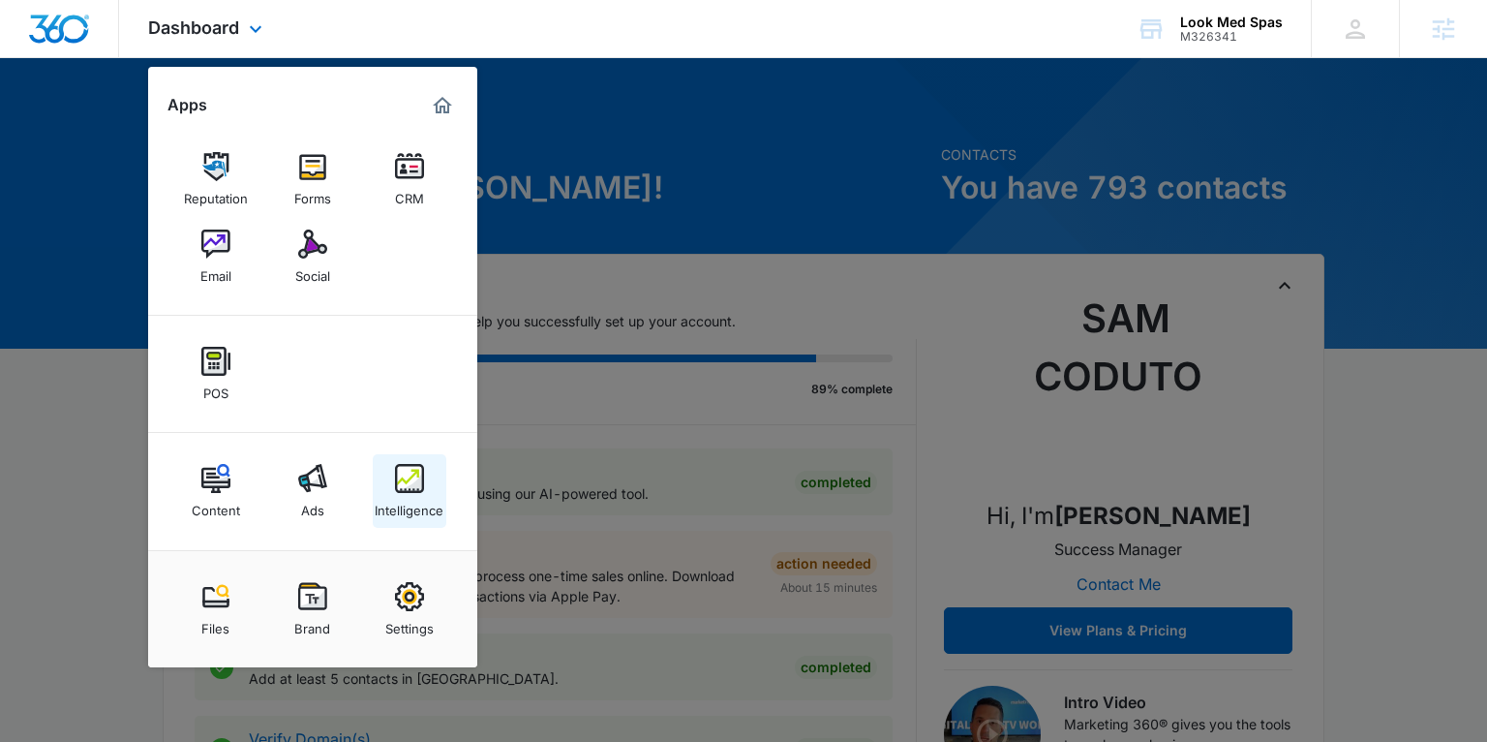
click at [416, 476] on img at bounding box center [409, 478] width 29 height 29
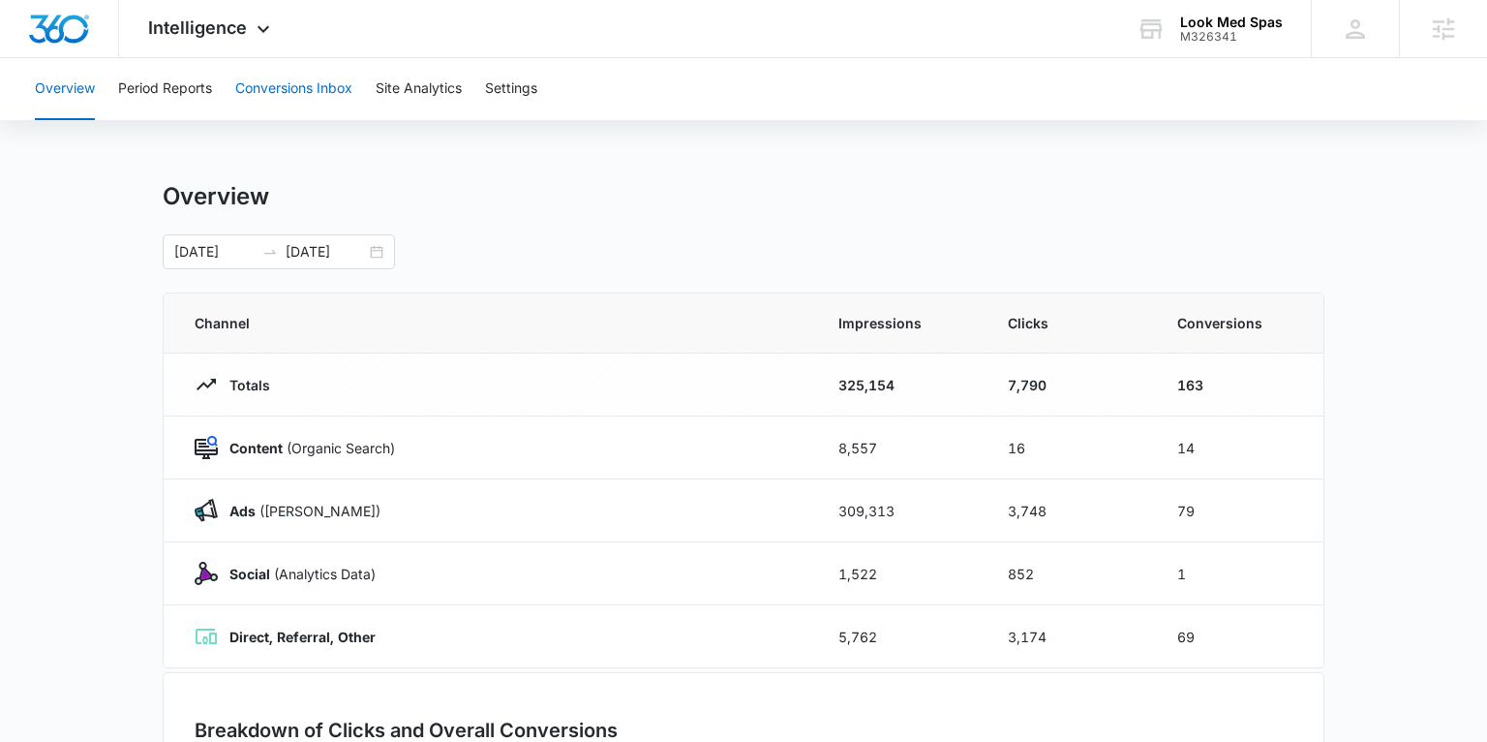
click at [287, 79] on button "Conversions Inbox" at bounding box center [293, 89] width 117 height 62
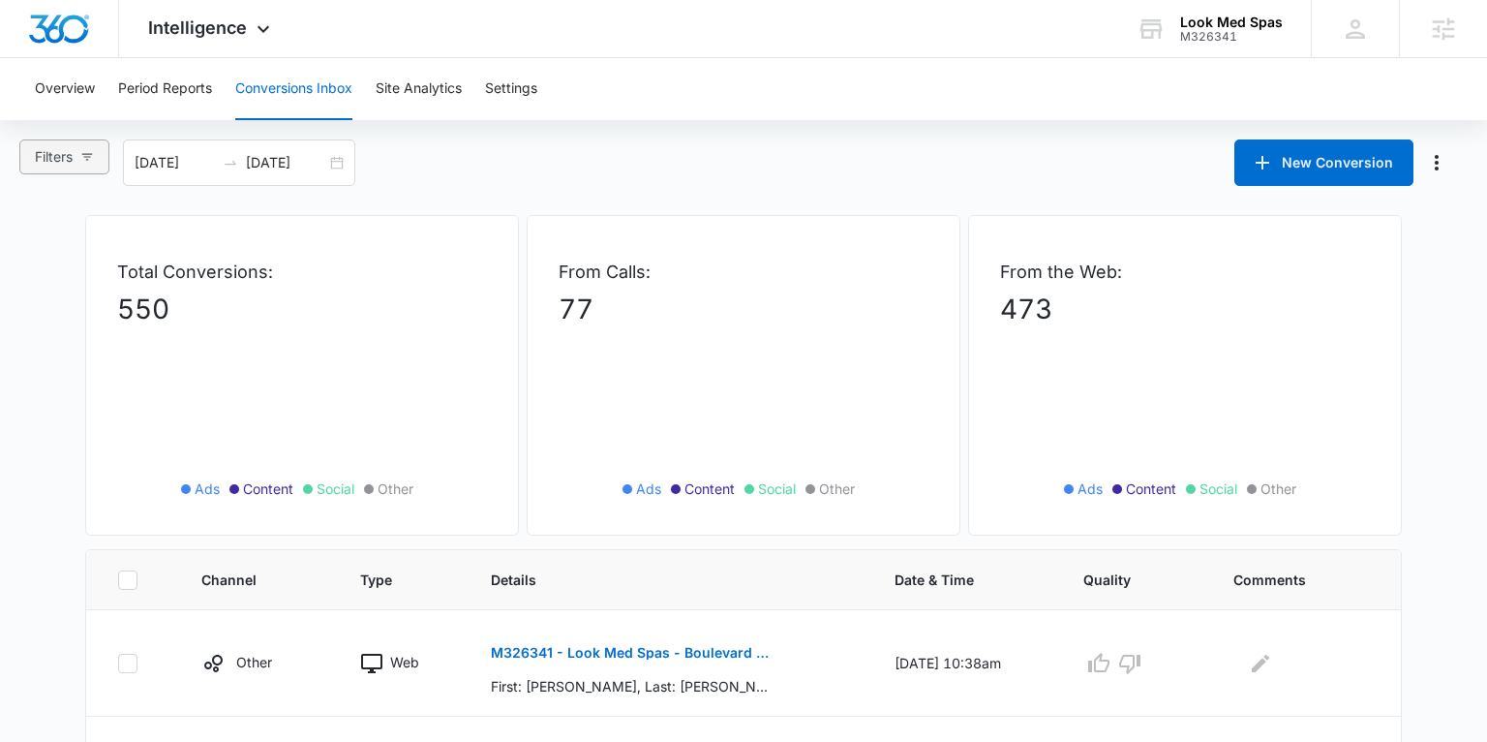
click at [97, 161] on button "Filters" at bounding box center [64, 156] width 90 height 35
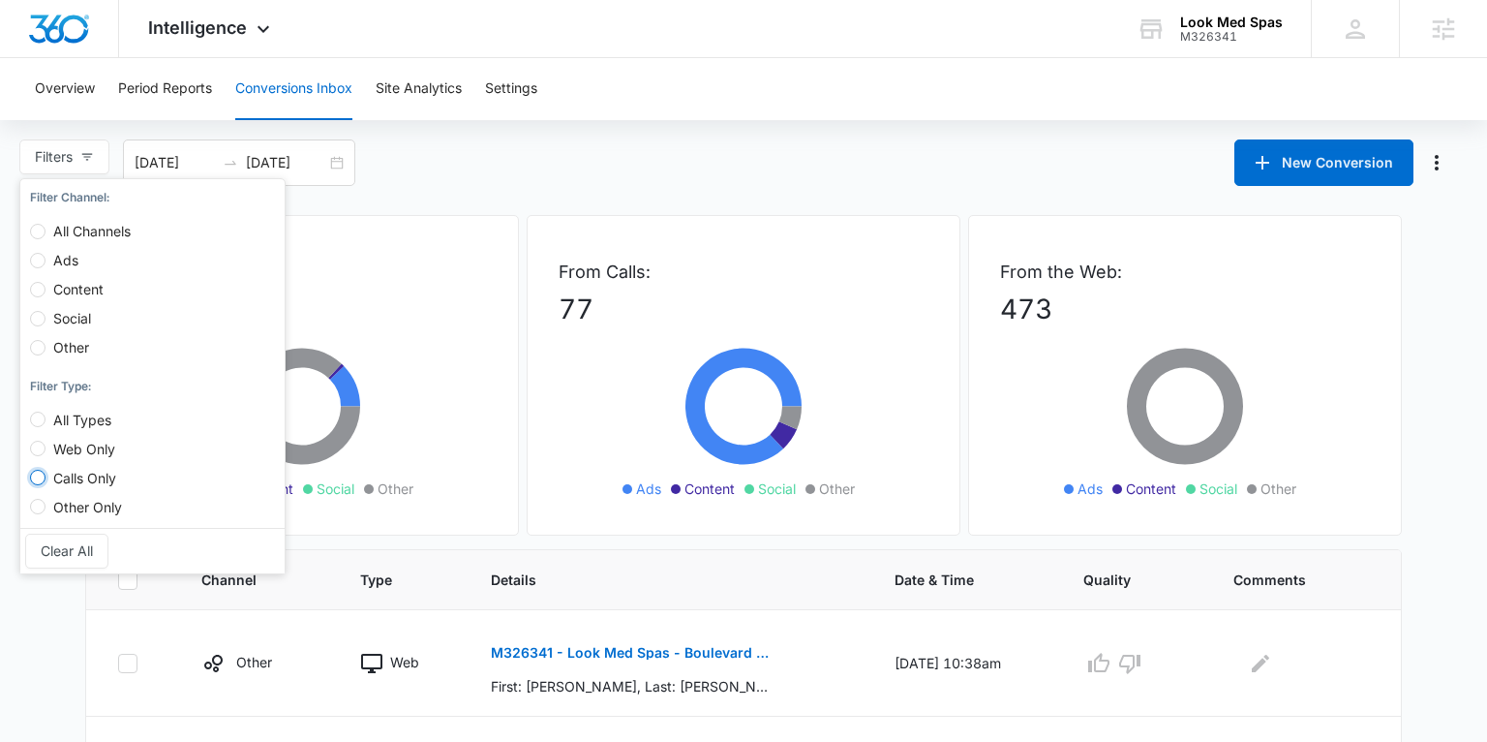
click at [38, 474] on input "Calls Only" at bounding box center [37, 477] width 15 height 15
radio input "true"
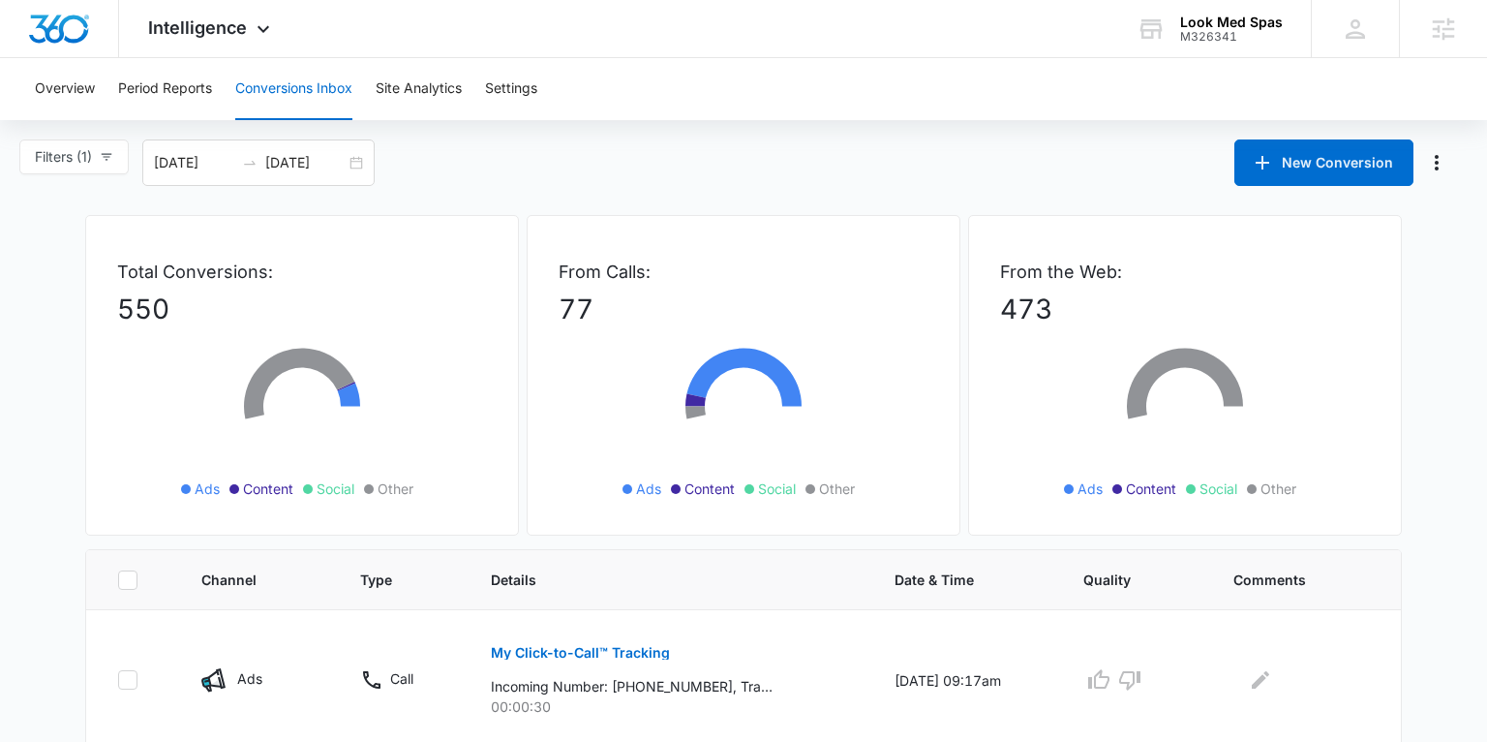
click at [505, 140] on div "Filters (1) Filter Channel : All Channels Ads Content Social Other Filter Type …" at bounding box center [743, 162] width 1487 height 46
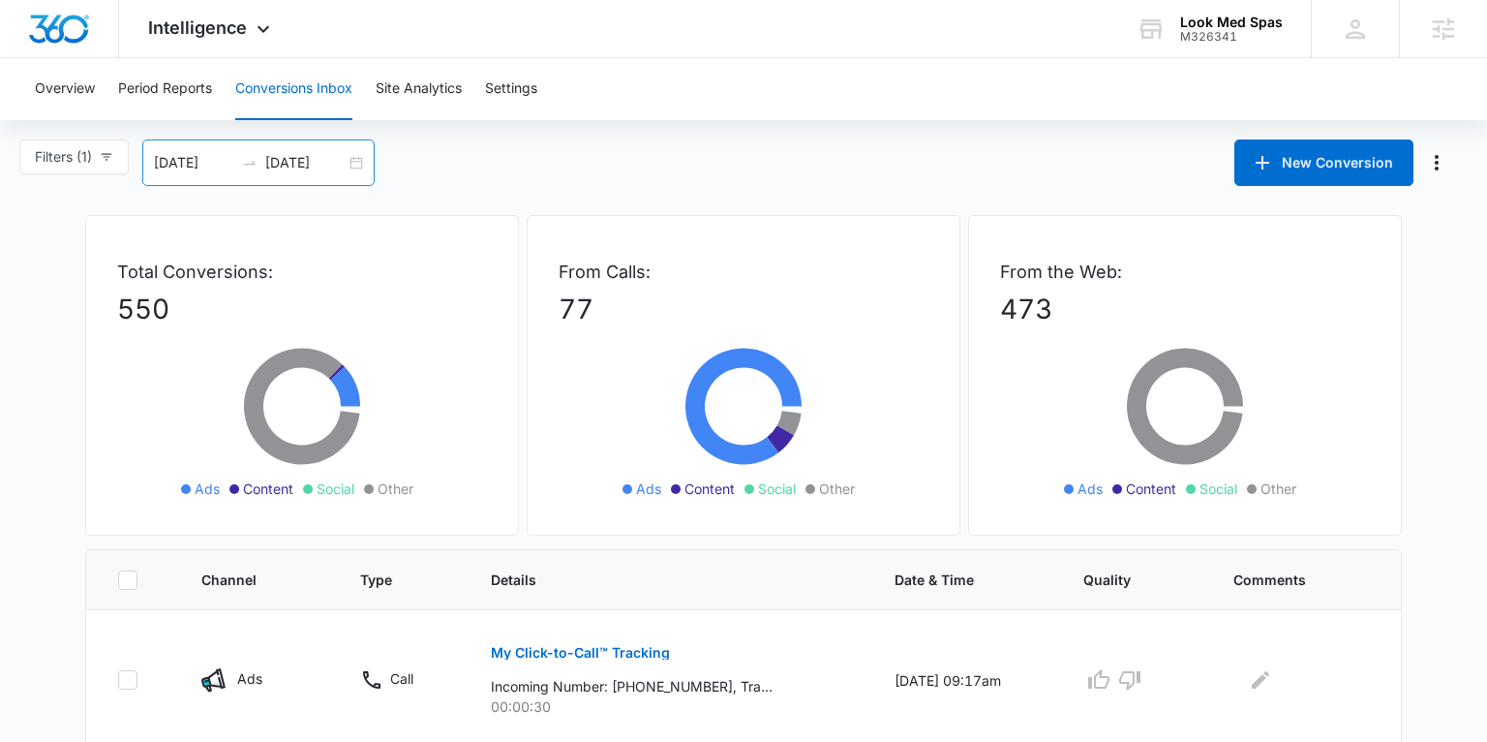
click at [361, 159] on div "08/09/2025 09/08/2025" at bounding box center [258, 162] width 232 height 46
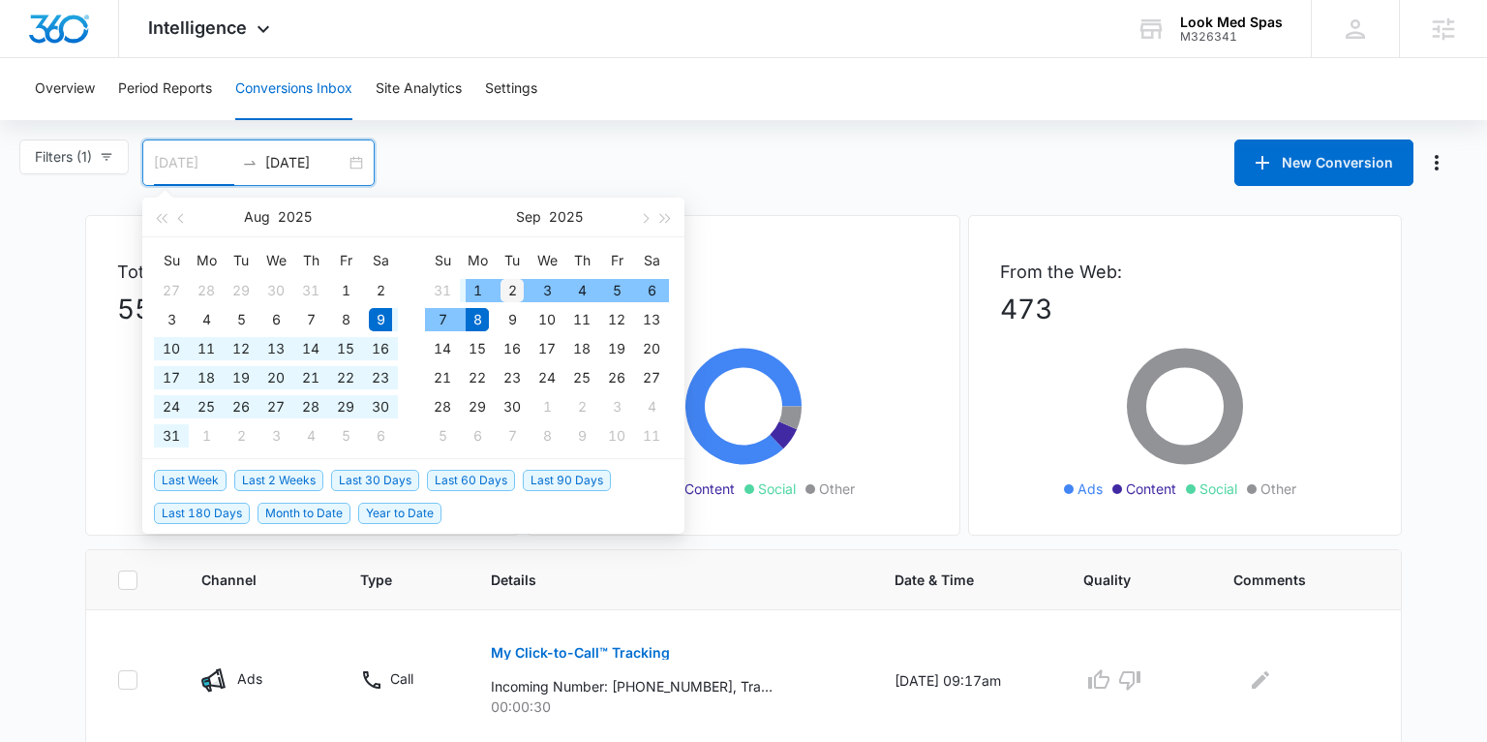
type input "09/02/2025"
click at [514, 276] on td "2" at bounding box center [512, 290] width 35 height 29
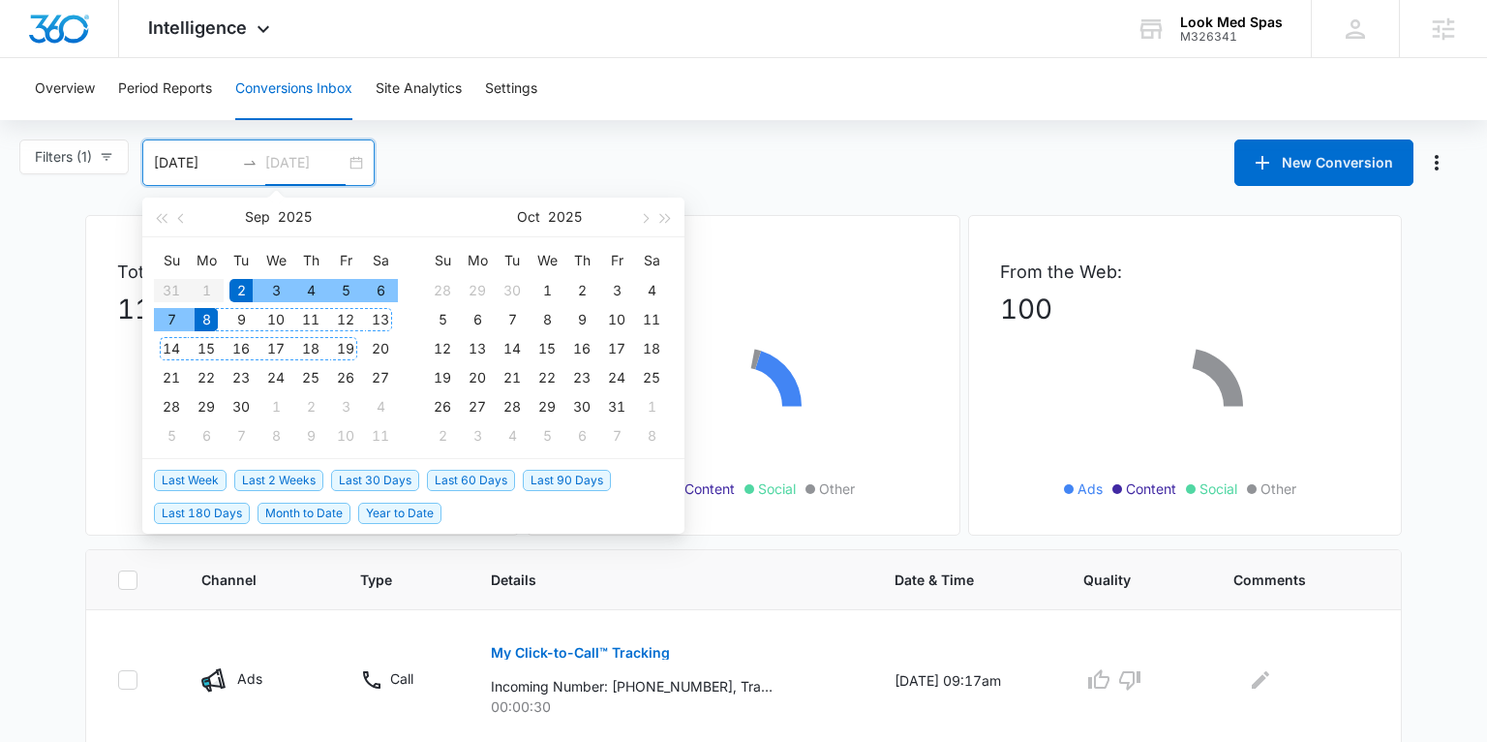
type input "09/08/2025"
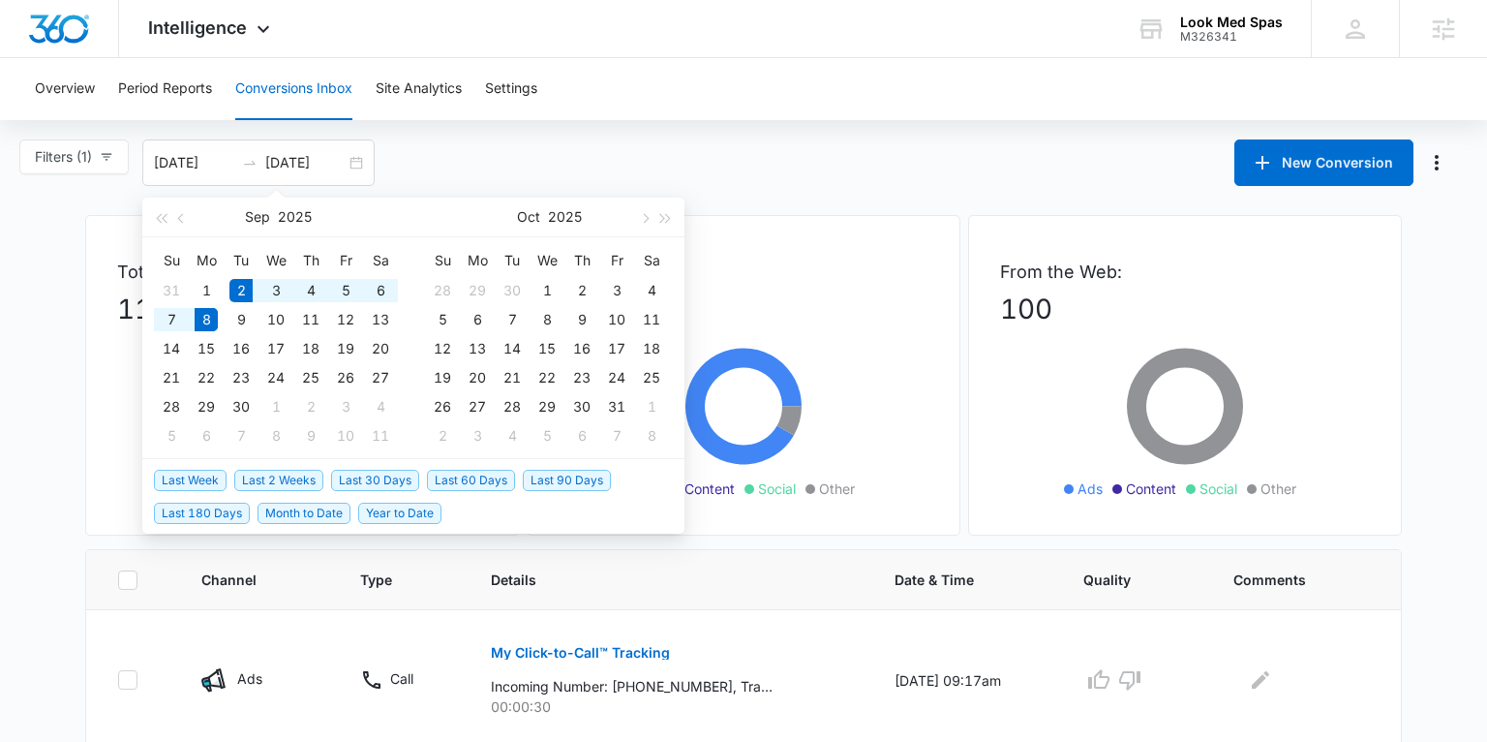
click at [657, 170] on div "Filters (1) Filter Channel : All Channels Ads Content Social Other Filter Type …" at bounding box center [743, 162] width 1487 height 46
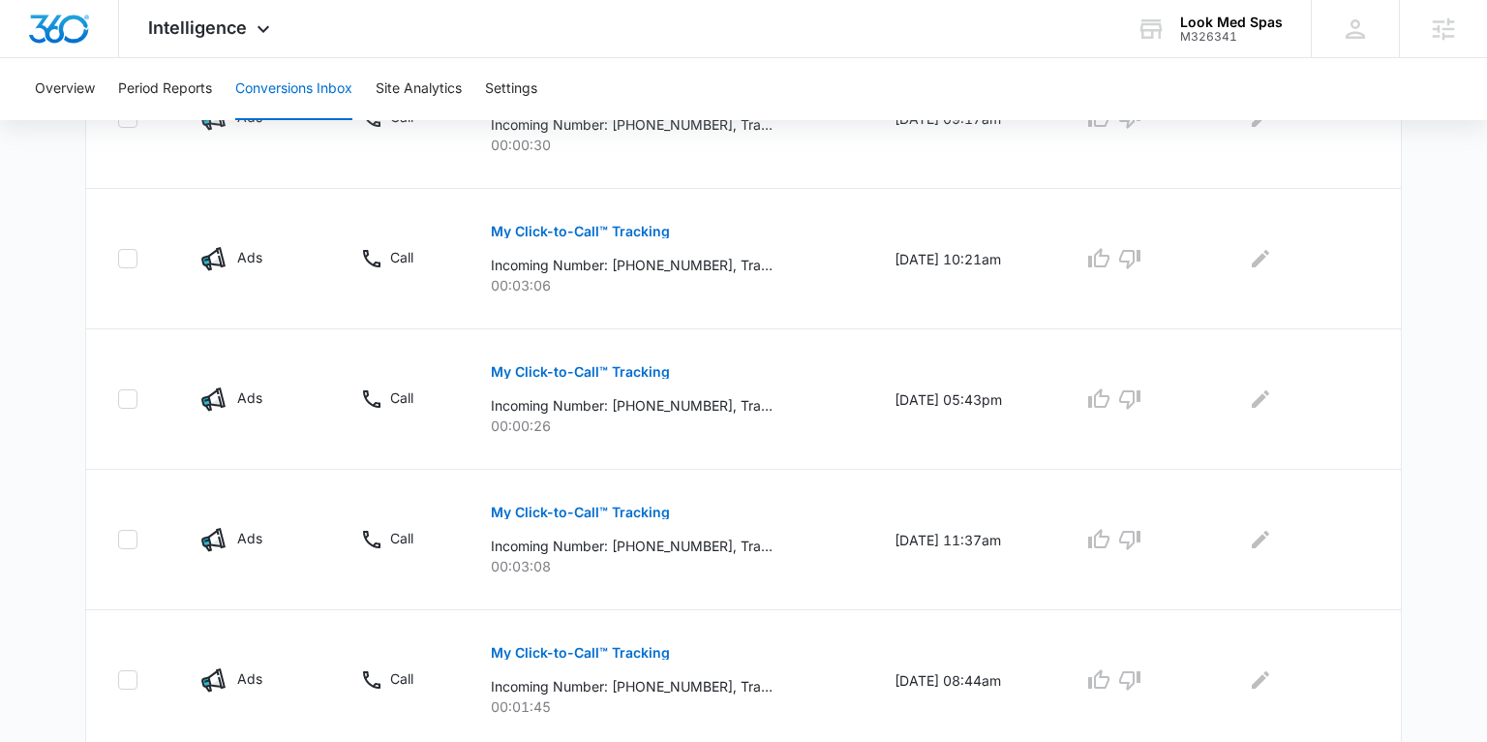
scroll to position [1329, 0]
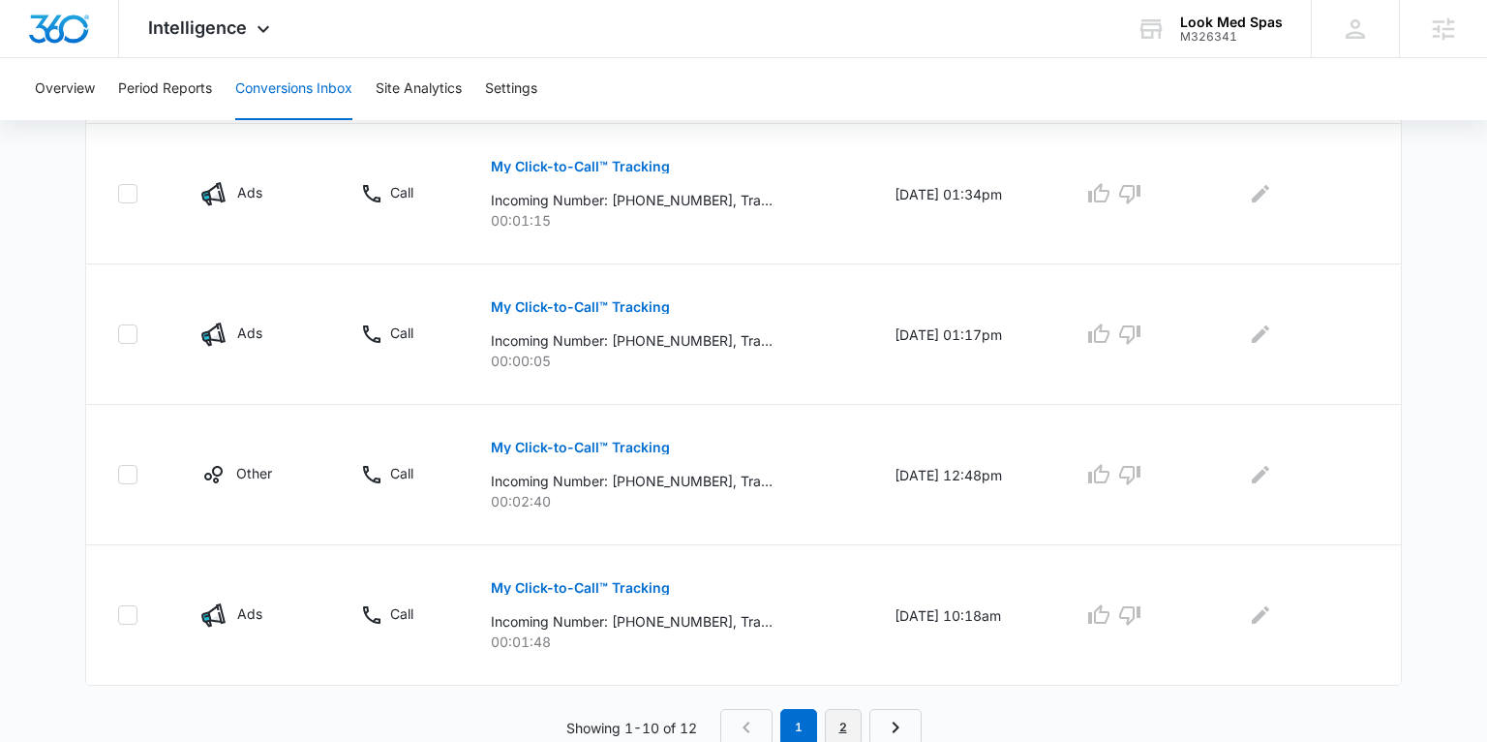
click at [843, 725] on link "2" at bounding box center [843, 727] width 37 height 37
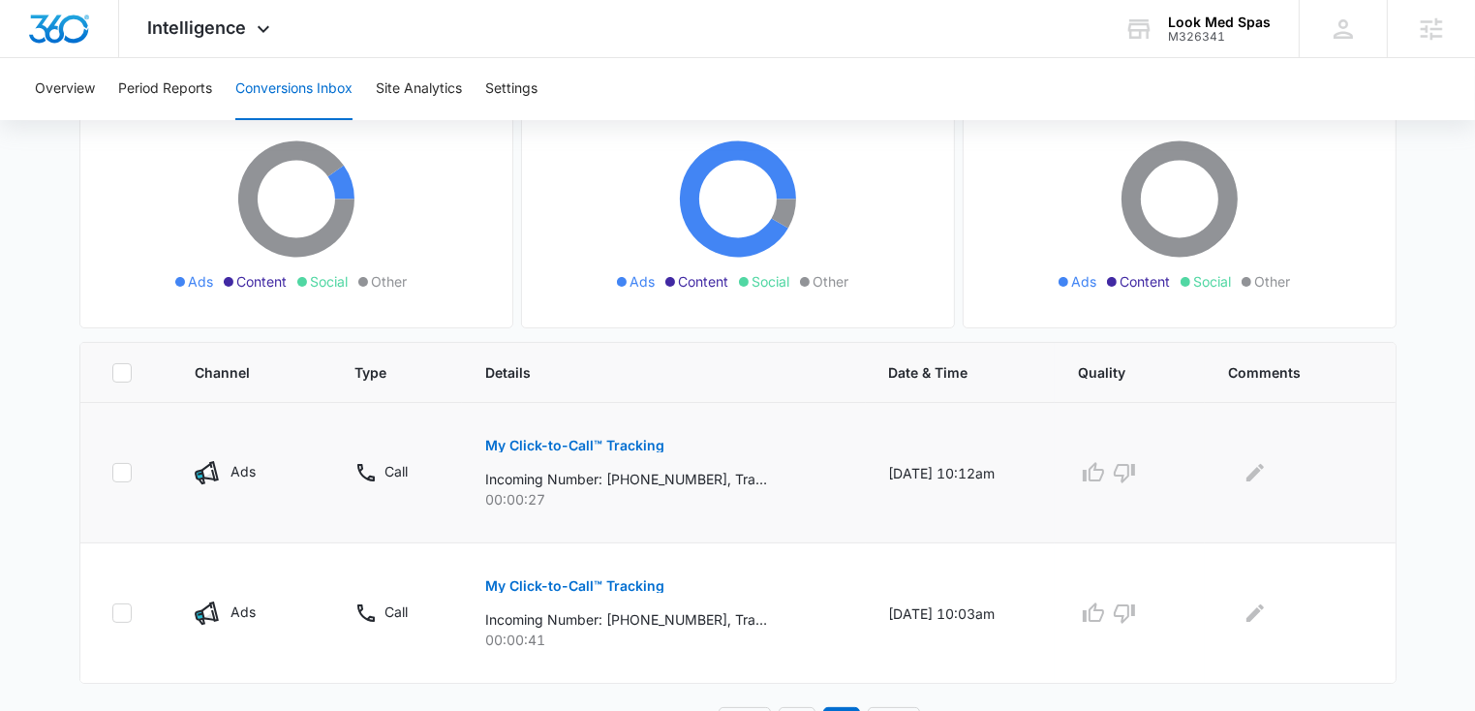
scroll to position [238, 0]
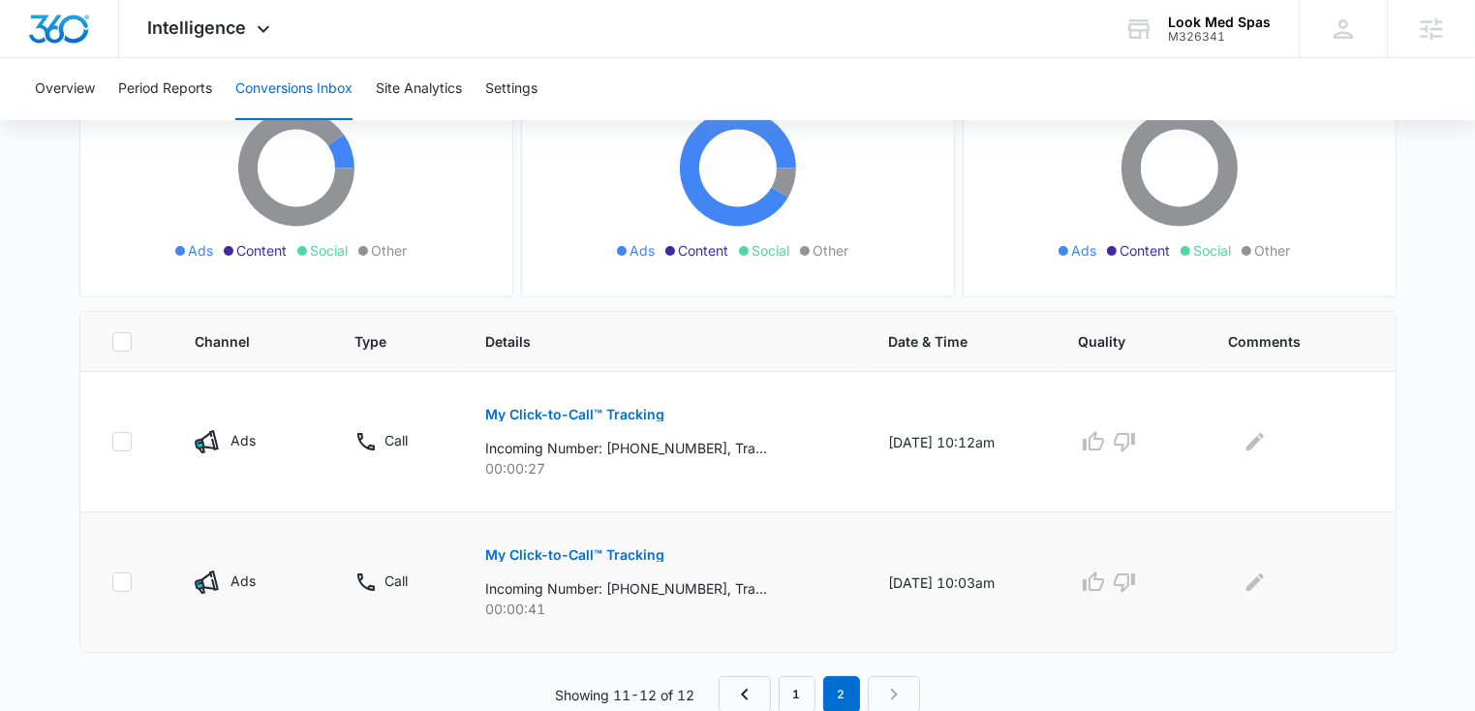
click at [527, 566] on button "My Click-to-Call™ Tracking" at bounding box center [574, 555] width 179 height 46
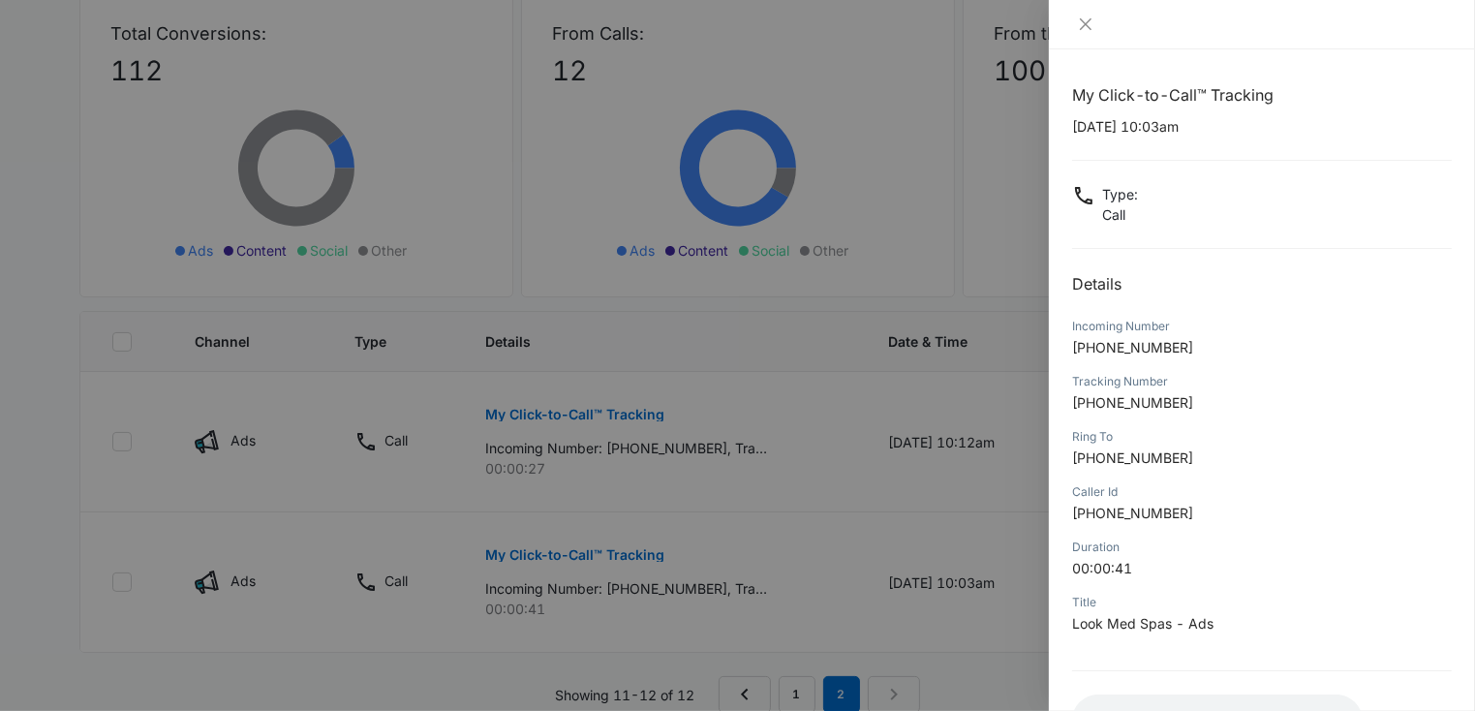
scroll to position [148, 0]
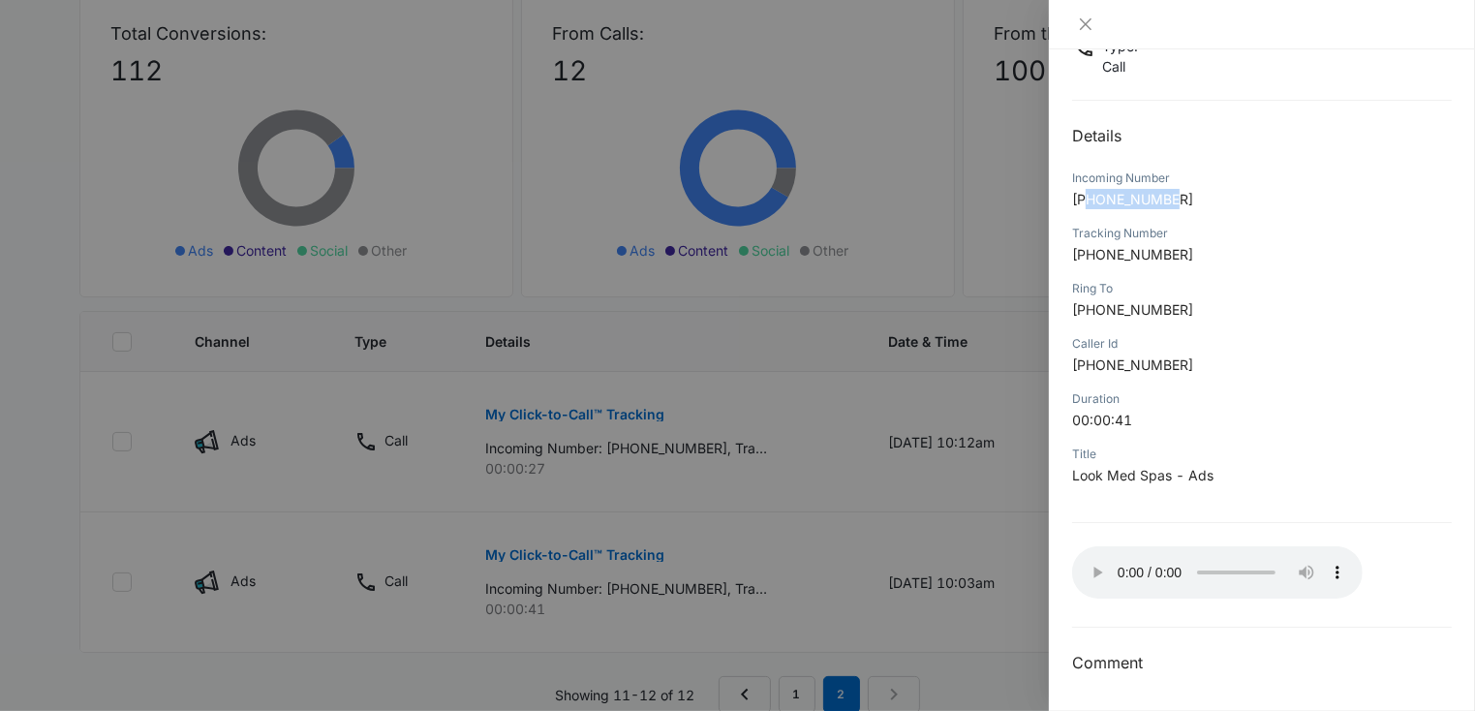
drag, startPoint x: 1091, startPoint y: 196, endPoint x: 1190, endPoint y: 195, distance: 98.8
click at [1190, 195] on p "+16057289130" at bounding box center [1262, 199] width 380 height 20
copy span "6057289130"
click at [592, 415] on div at bounding box center [737, 355] width 1475 height 711
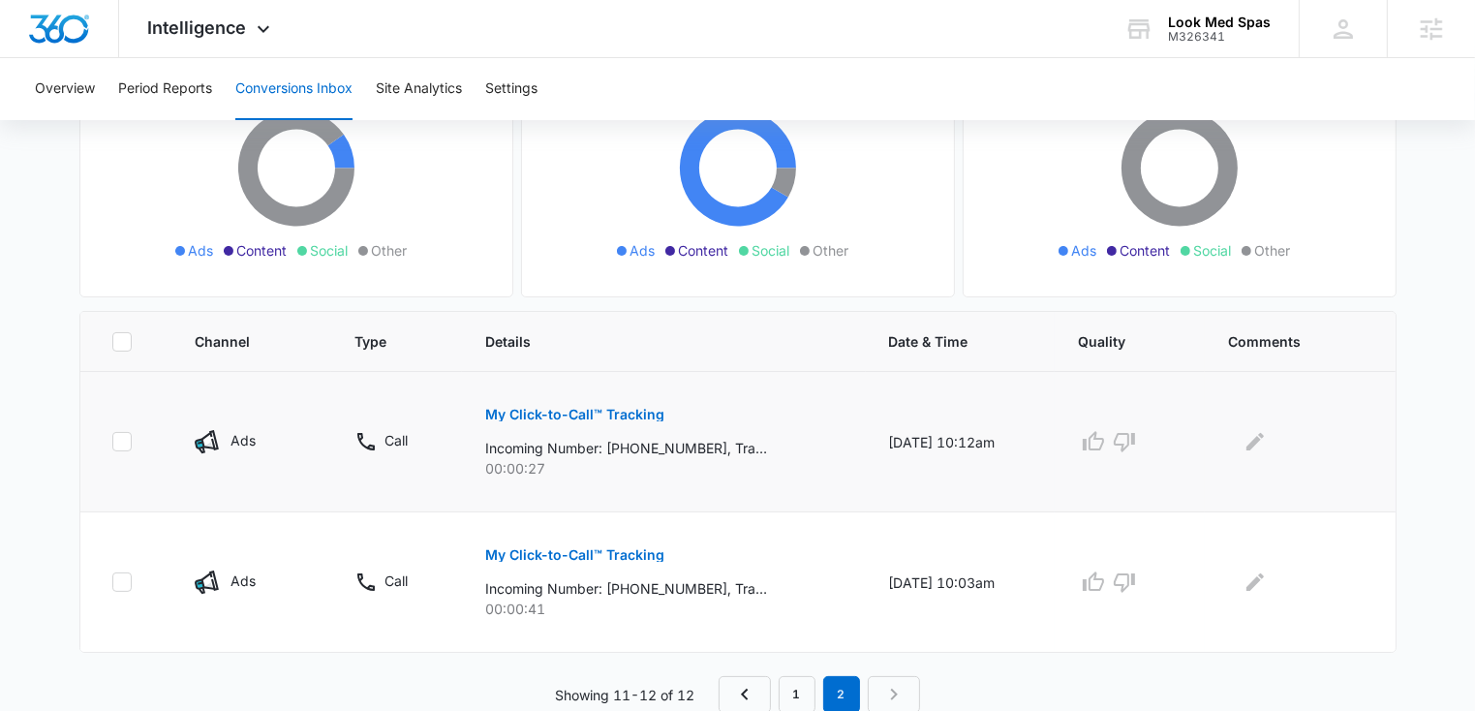
click at [581, 411] on p "My Click-to-Call™ Tracking" at bounding box center [574, 415] width 179 height 14
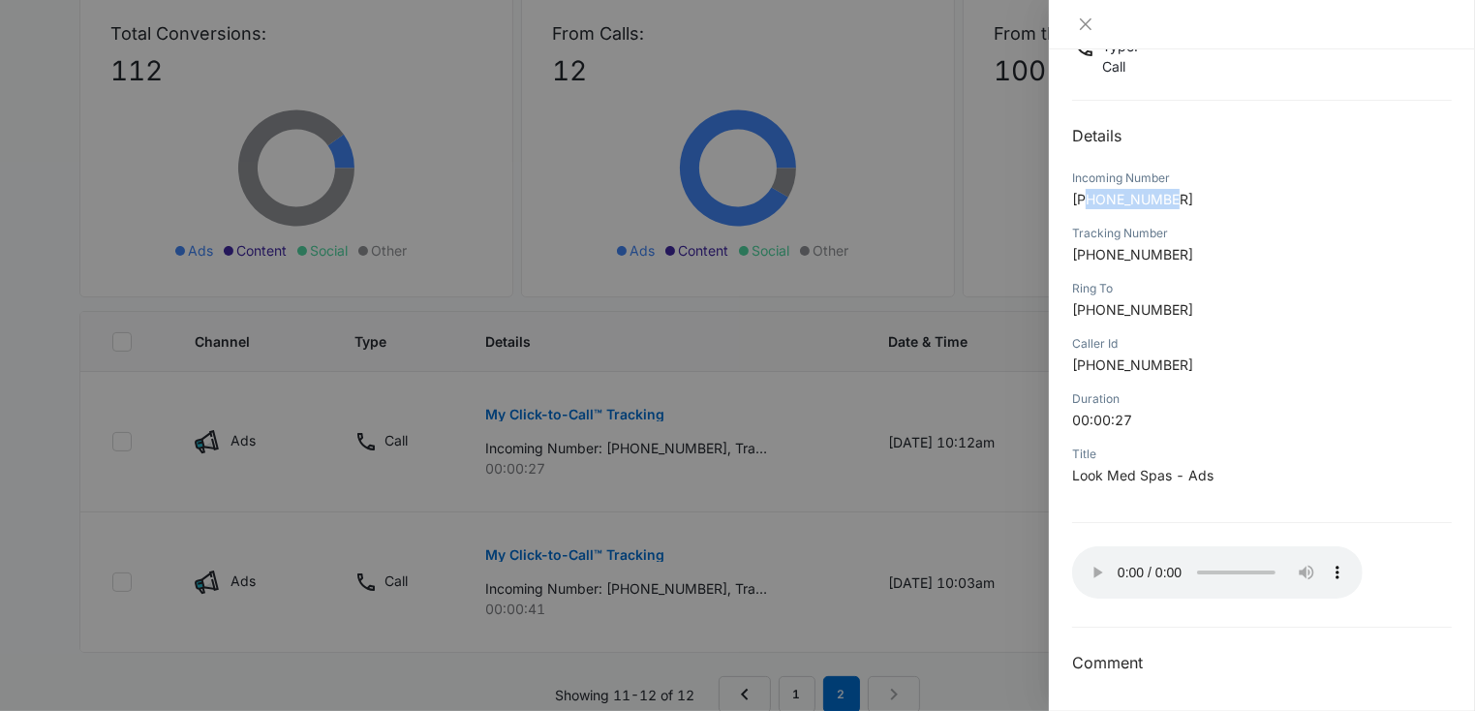
drag, startPoint x: 1092, startPoint y: 196, endPoint x: 1186, endPoint y: 198, distance: 93.9
click at [1186, 198] on p "+18164018908" at bounding box center [1262, 199] width 380 height 20
copy span "8164018908"
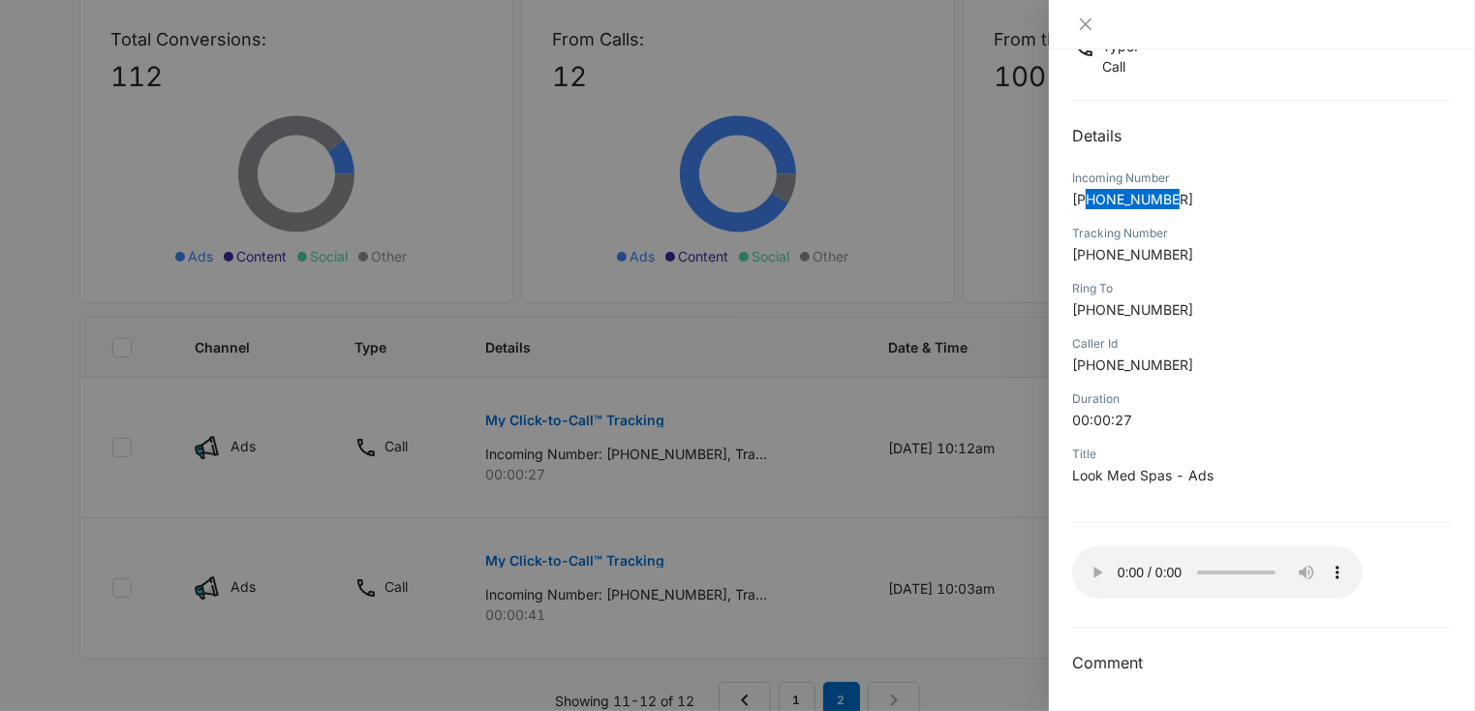
scroll to position [248, 0]
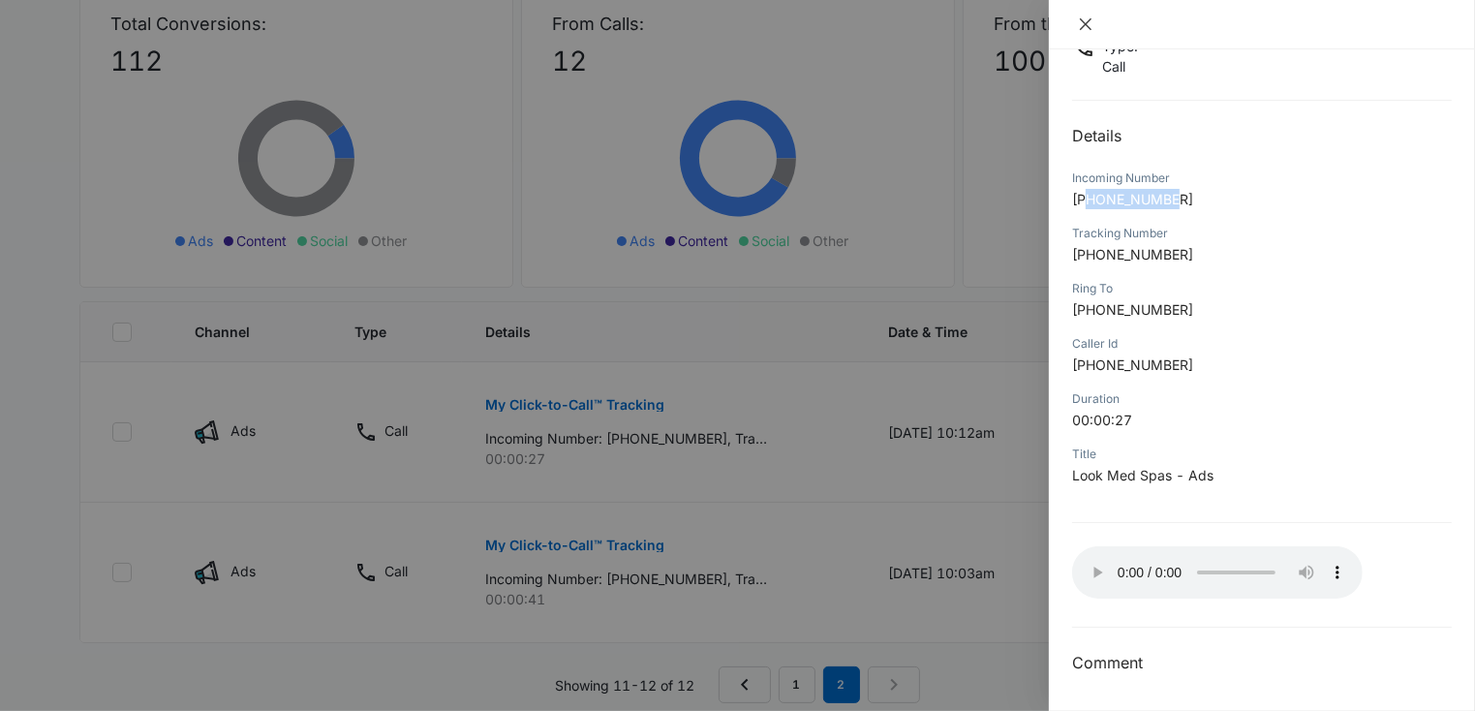
click at [1086, 23] on icon "close" at bounding box center [1086, 24] width 12 height 12
click at [1086, 23] on div "My Click-to-Call™ Tracking 09/02/2025 at 10:12am Type : Call Details Incoming N…" at bounding box center [737, 355] width 1475 height 711
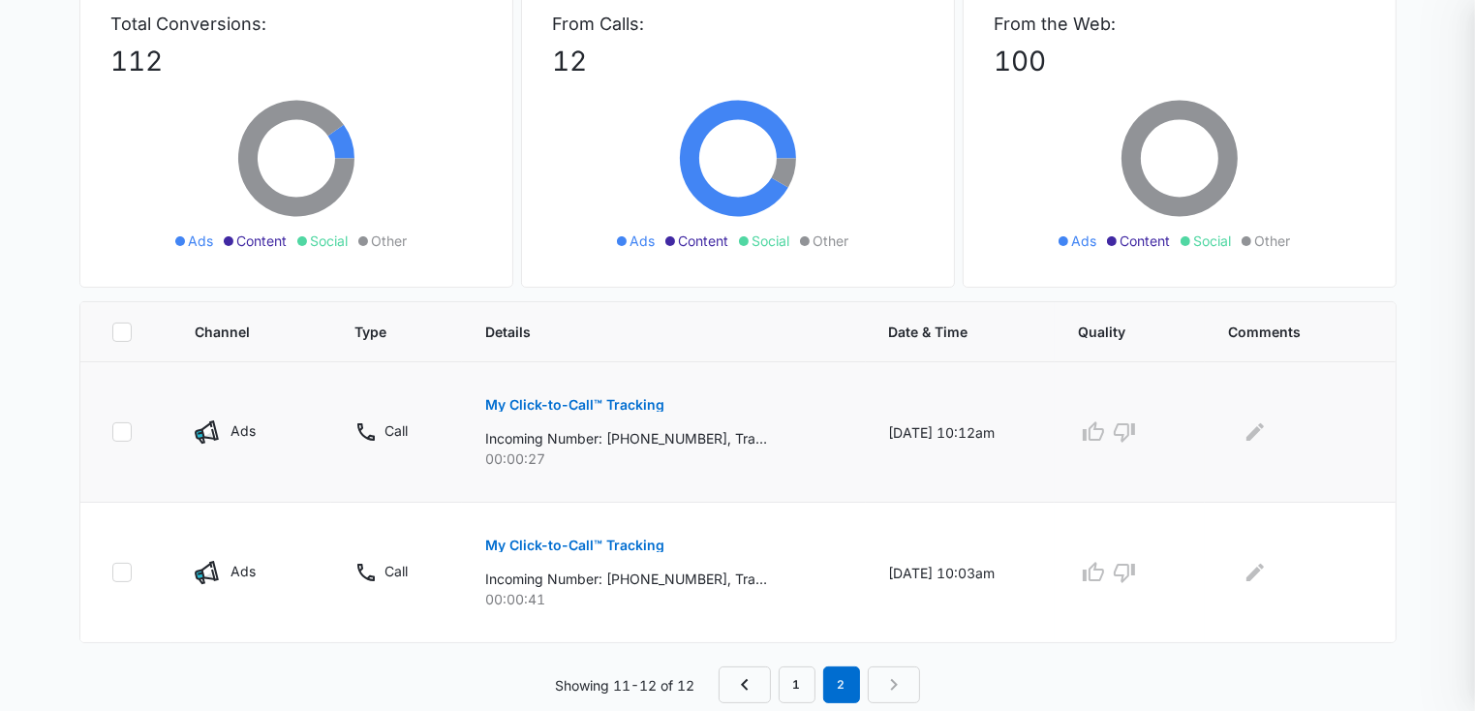
scroll to position [238, 0]
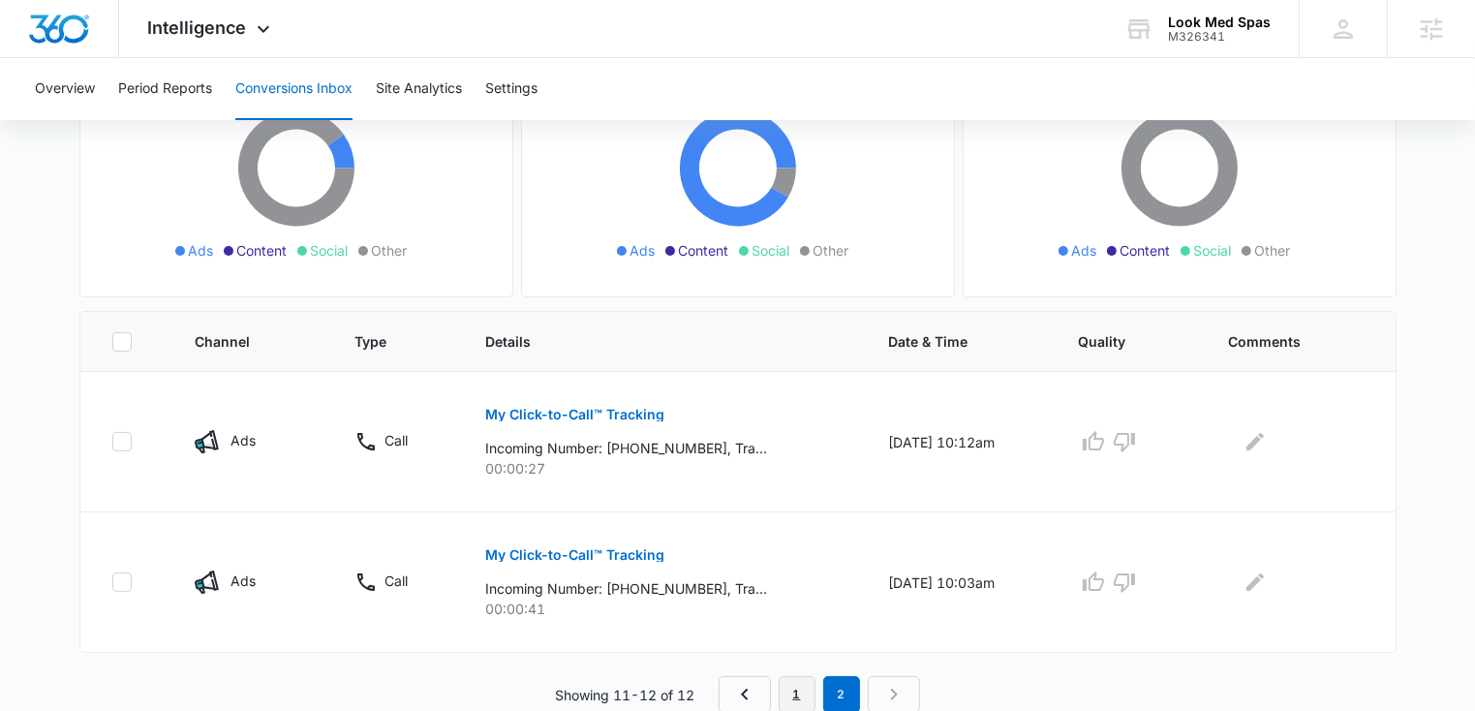
click at [808, 691] on link "1" at bounding box center [797, 694] width 37 height 37
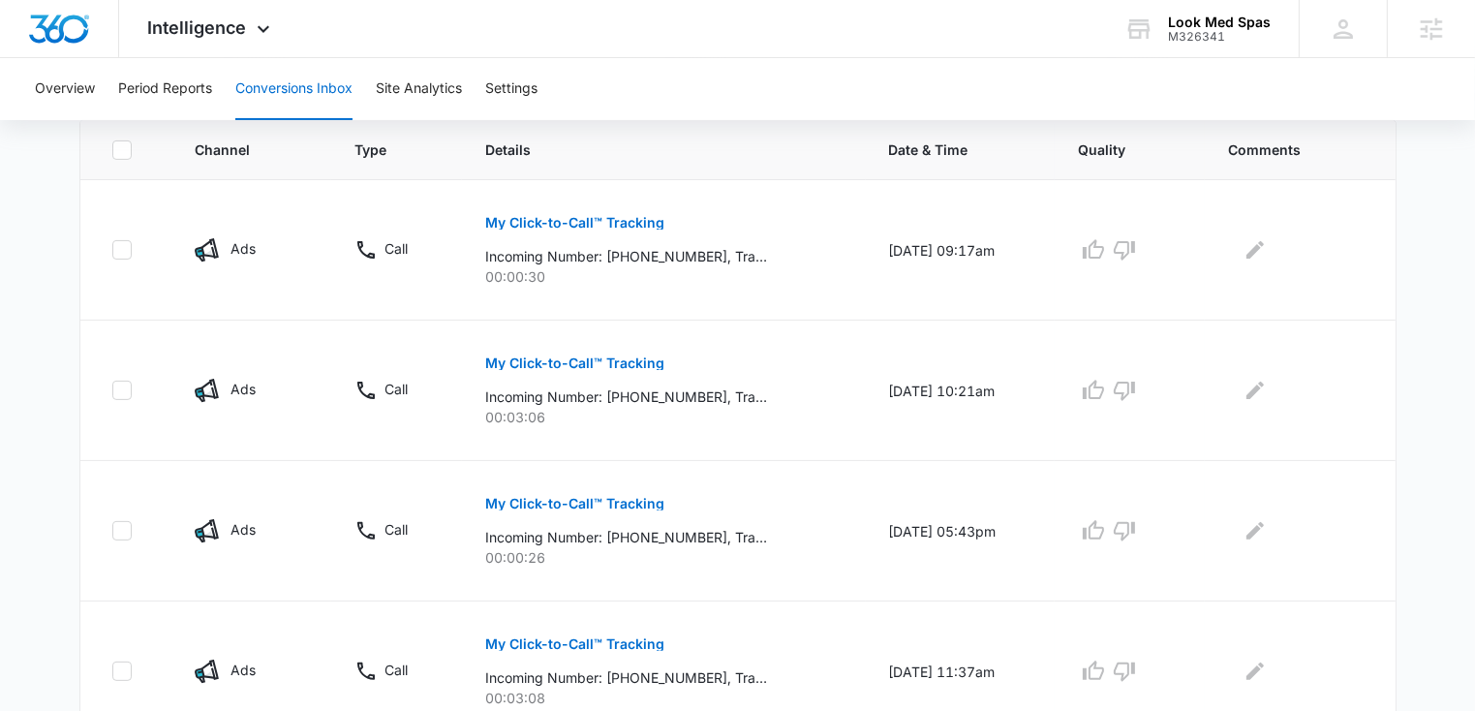
scroll to position [1360, 0]
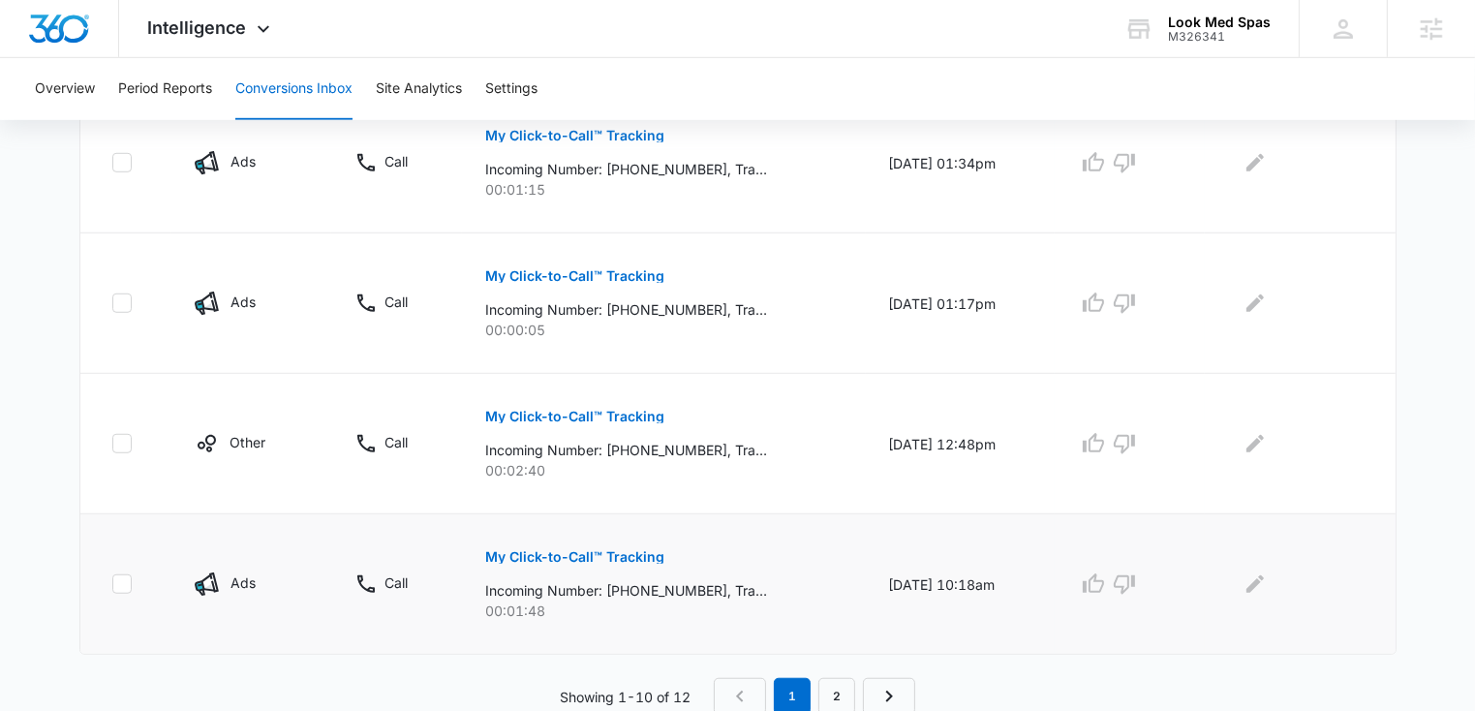
click at [497, 556] on p "My Click-to-Call™ Tracking" at bounding box center [574, 557] width 179 height 14
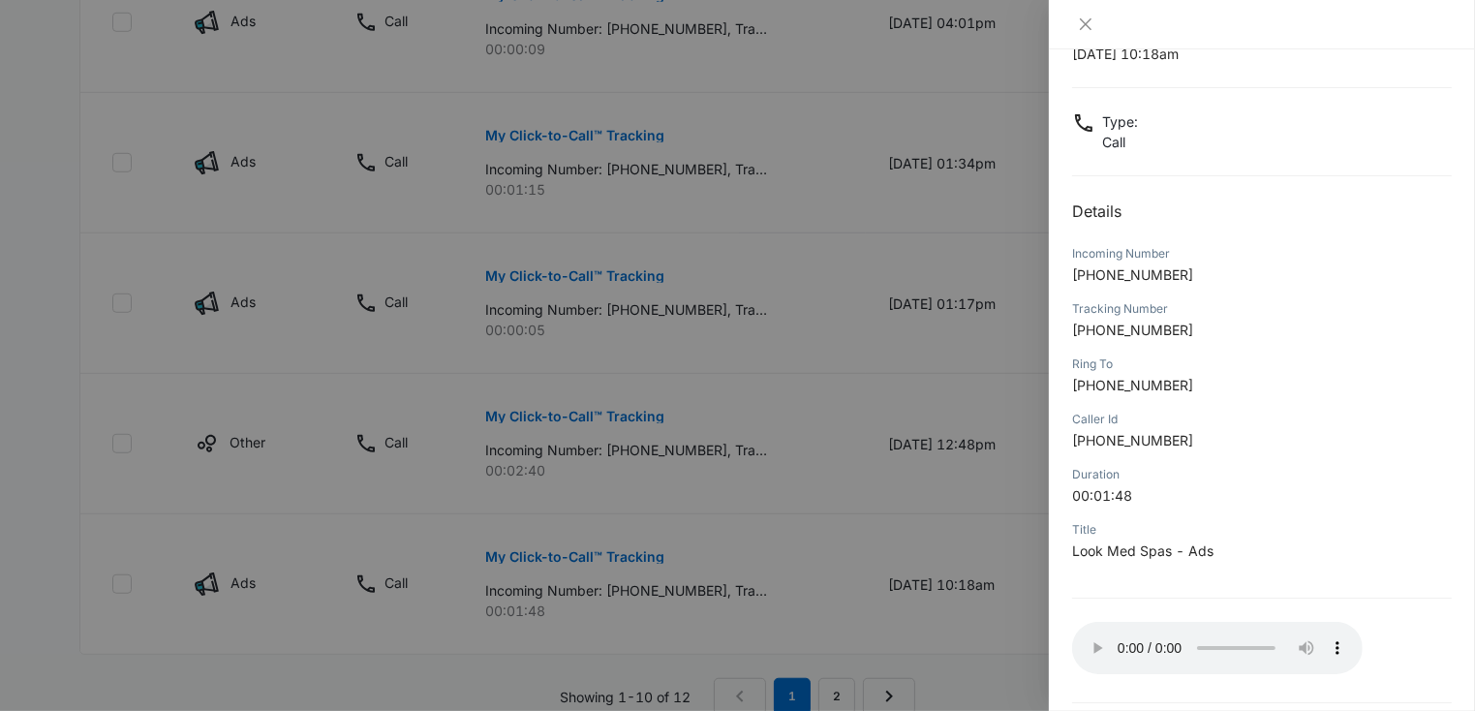
scroll to position [72, 0]
drag, startPoint x: 1092, startPoint y: 275, endPoint x: 1179, endPoint y: 274, distance: 87.2
click at [1179, 274] on p "+19136343242" at bounding box center [1262, 275] width 380 height 20
copy span "9136343242"
click at [1085, 23] on icon "close" at bounding box center [1086, 24] width 12 height 12
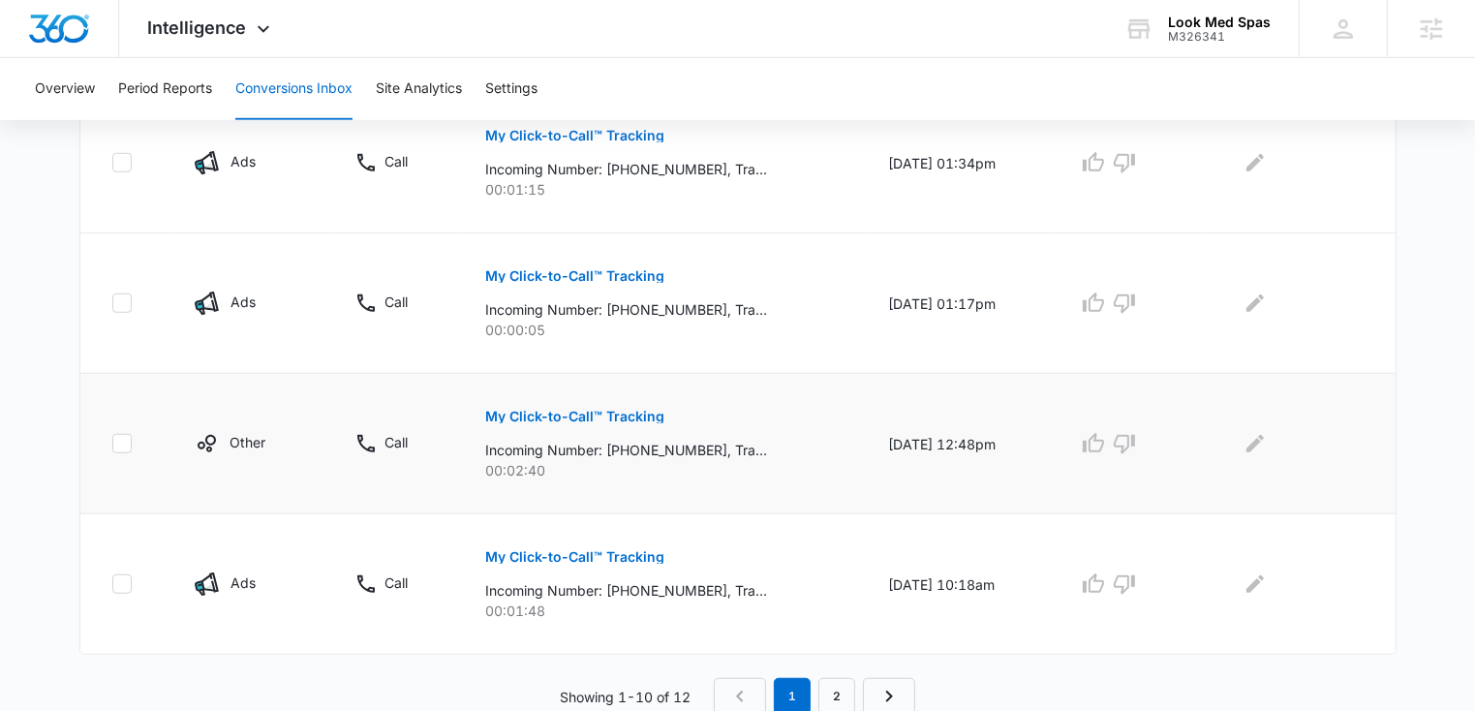
click at [604, 405] on button "My Click-to-Call™ Tracking" at bounding box center [574, 416] width 179 height 46
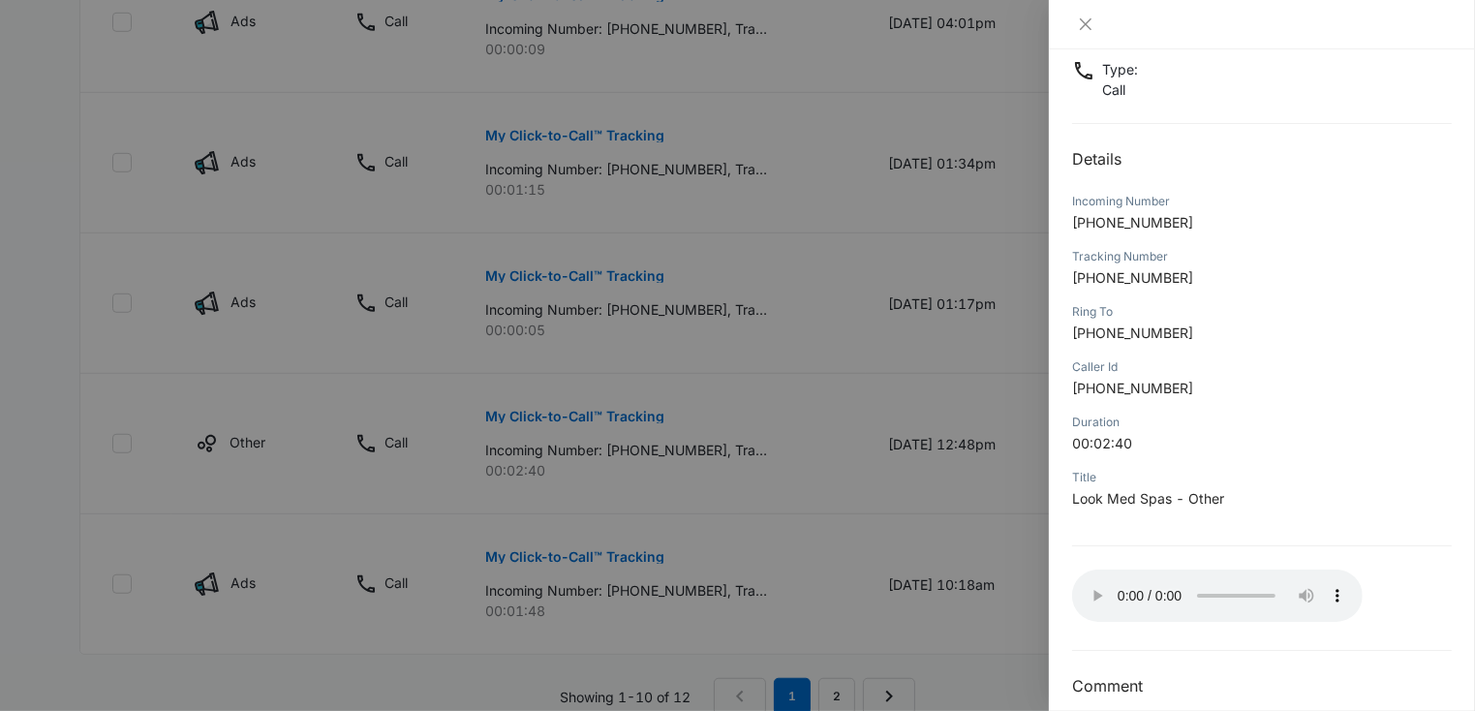
scroll to position [148, 0]
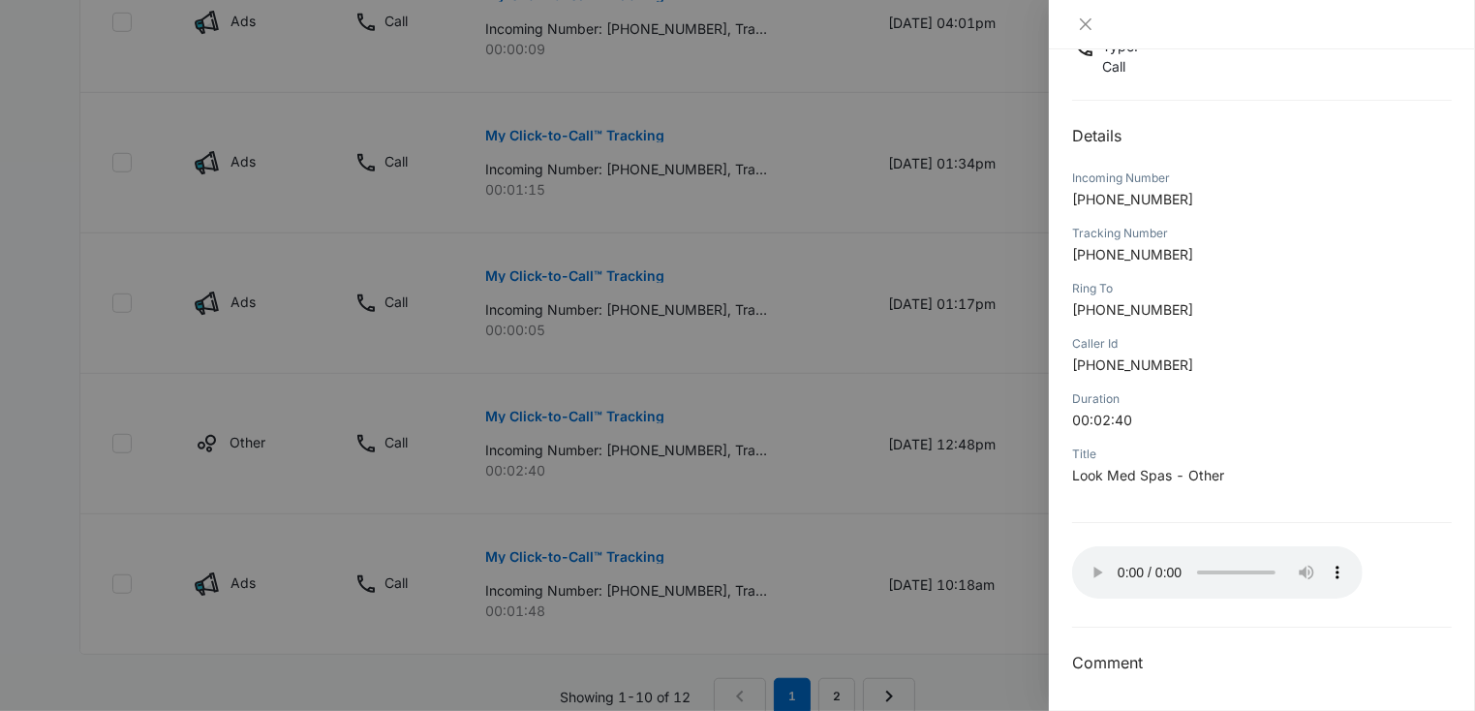
click at [1099, 197] on span "+19136338889" at bounding box center [1132, 199] width 121 height 16
drag, startPoint x: 1092, startPoint y: 198, endPoint x: 1190, endPoint y: 193, distance: 97.9
click at [1190, 193] on p "+19136338889" at bounding box center [1262, 199] width 380 height 20
copy span "9136338889"
click at [1086, 22] on icon "close" at bounding box center [1086, 24] width 12 height 12
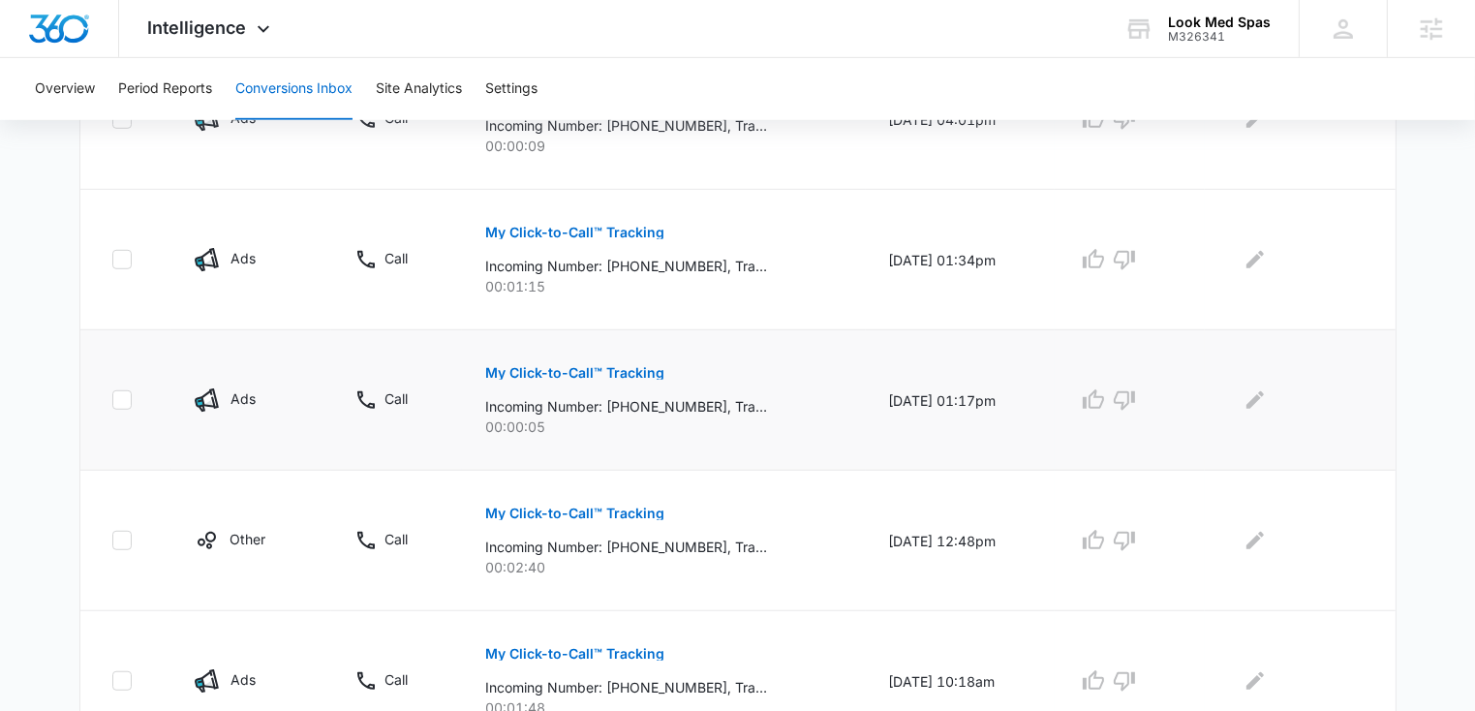
scroll to position [1267, 0]
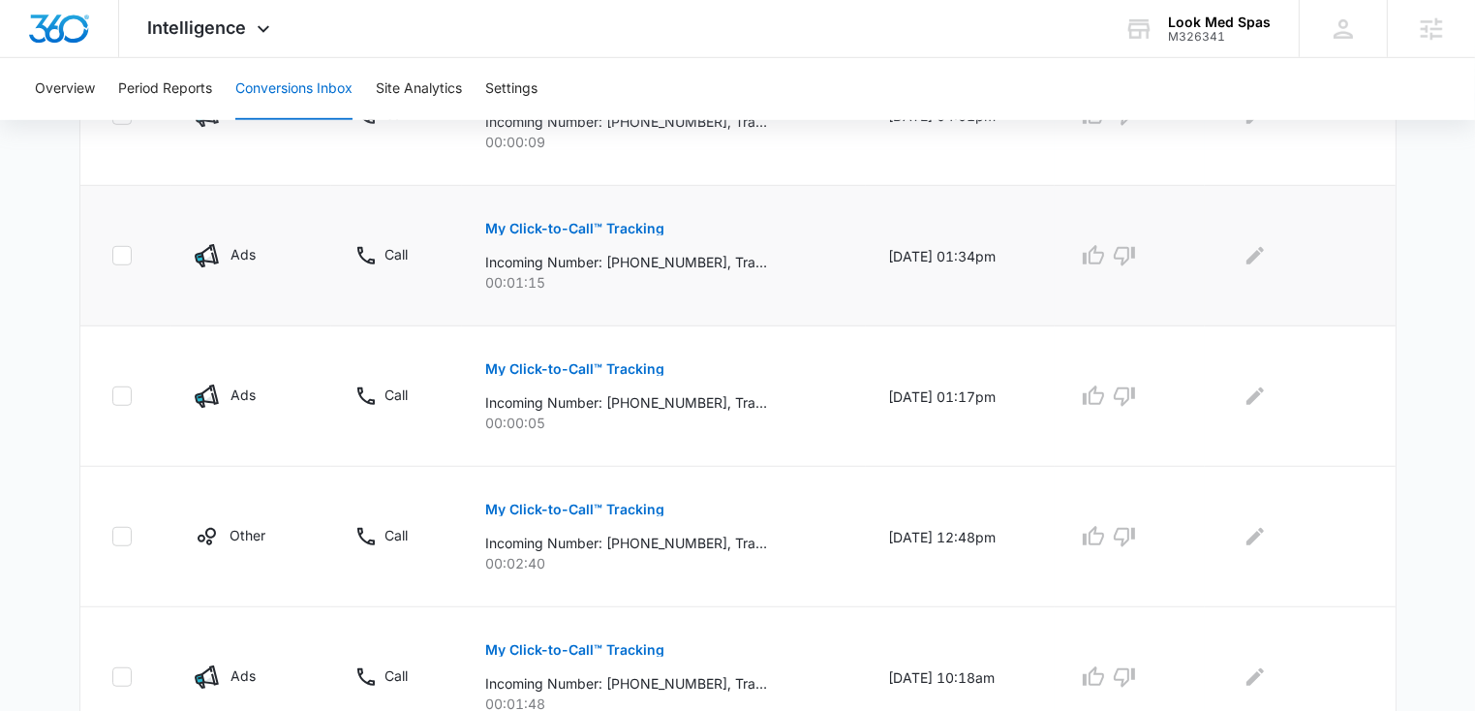
click at [505, 228] on p "My Click-to-Call™ Tracking" at bounding box center [574, 229] width 179 height 14
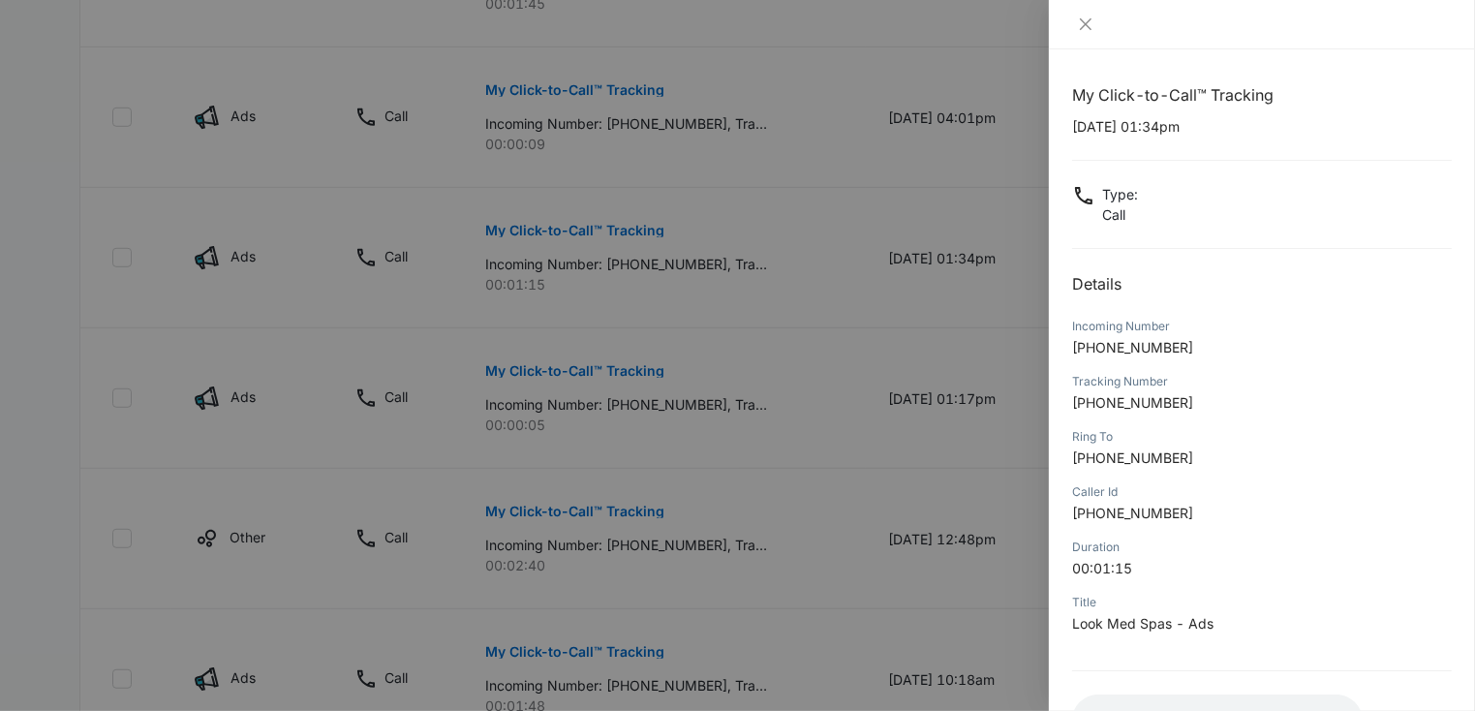
scroll to position [148, 0]
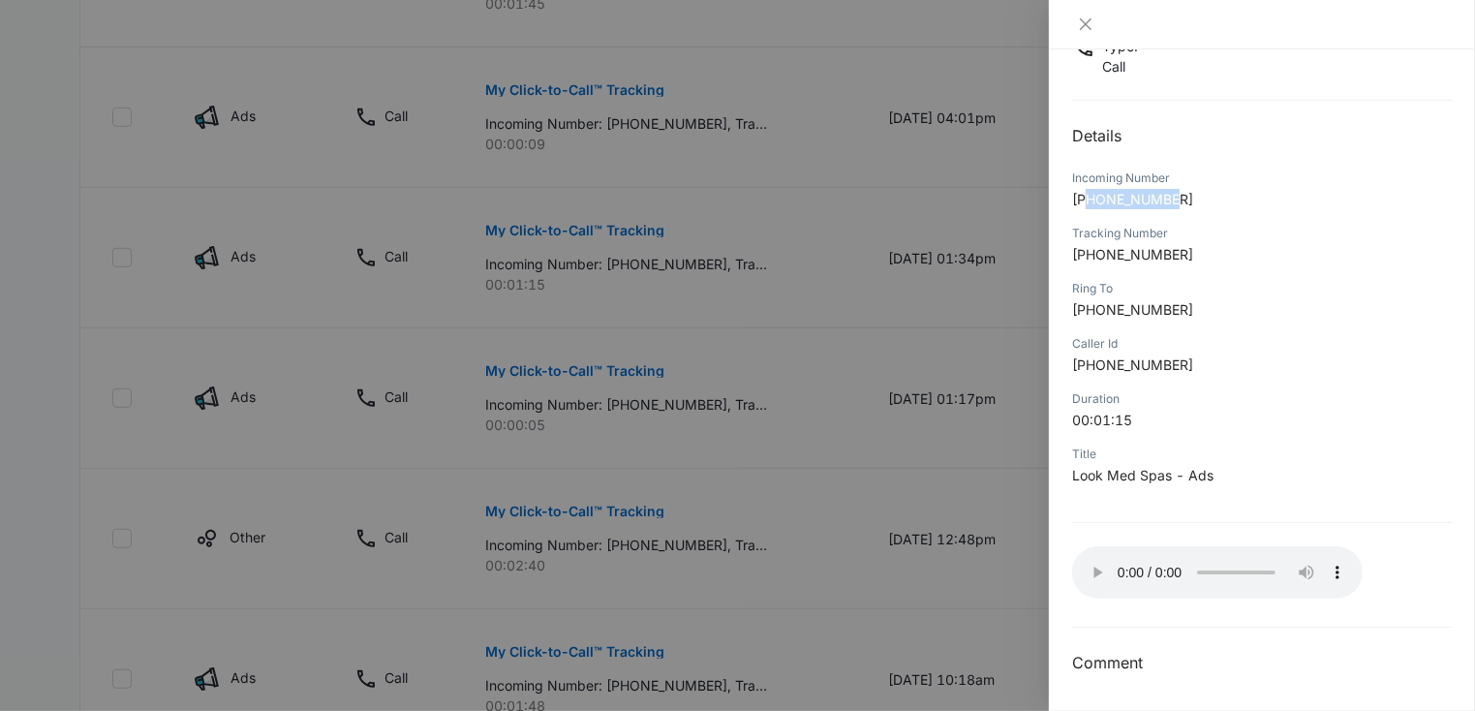
drag, startPoint x: 1092, startPoint y: 197, endPoint x: 1187, endPoint y: 197, distance: 94.9
click at [1187, 197] on p "+19132204050" at bounding box center [1262, 199] width 380 height 20
copy span "9132204050"
click at [1086, 20] on icon "close" at bounding box center [1085, 23] width 15 height 15
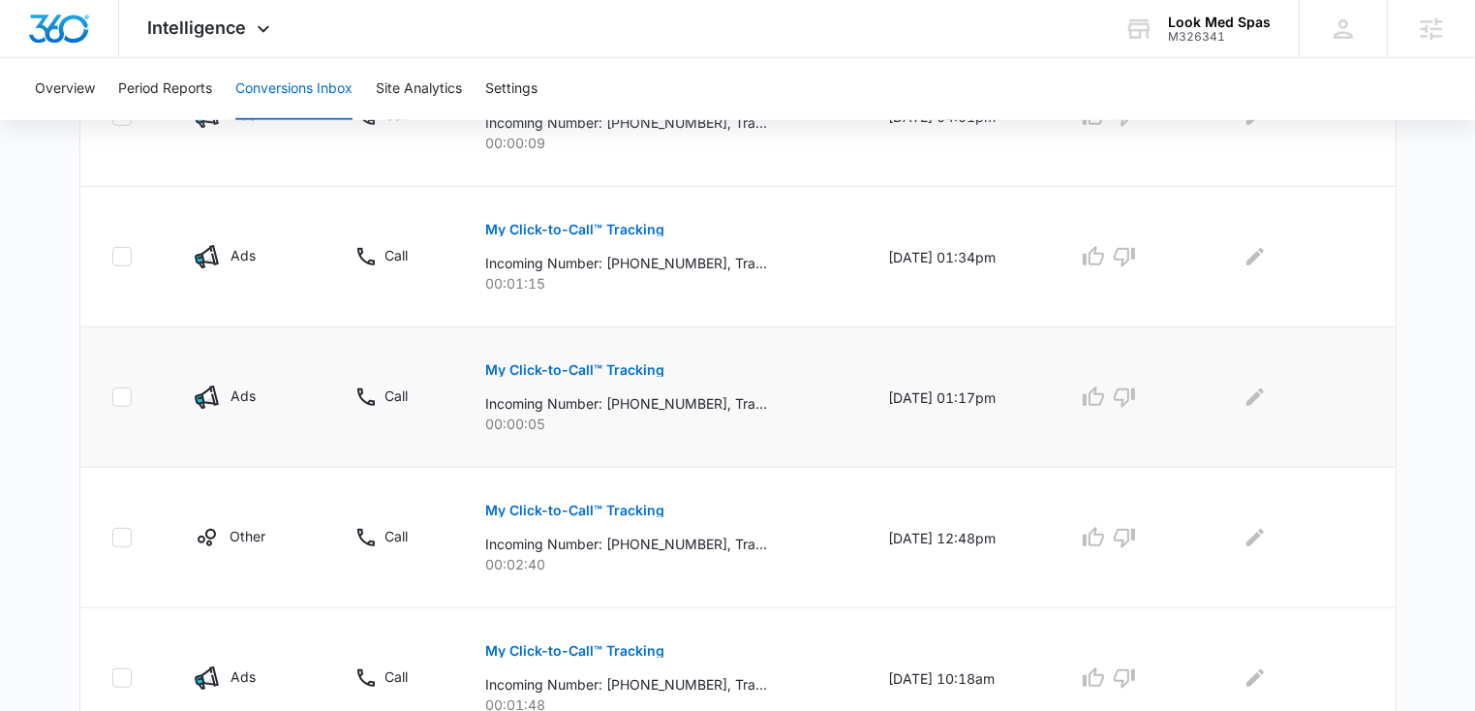
click at [618, 389] on button "My Click-to-Call™ Tracking" at bounding box center [574, 370] width 179 height 46
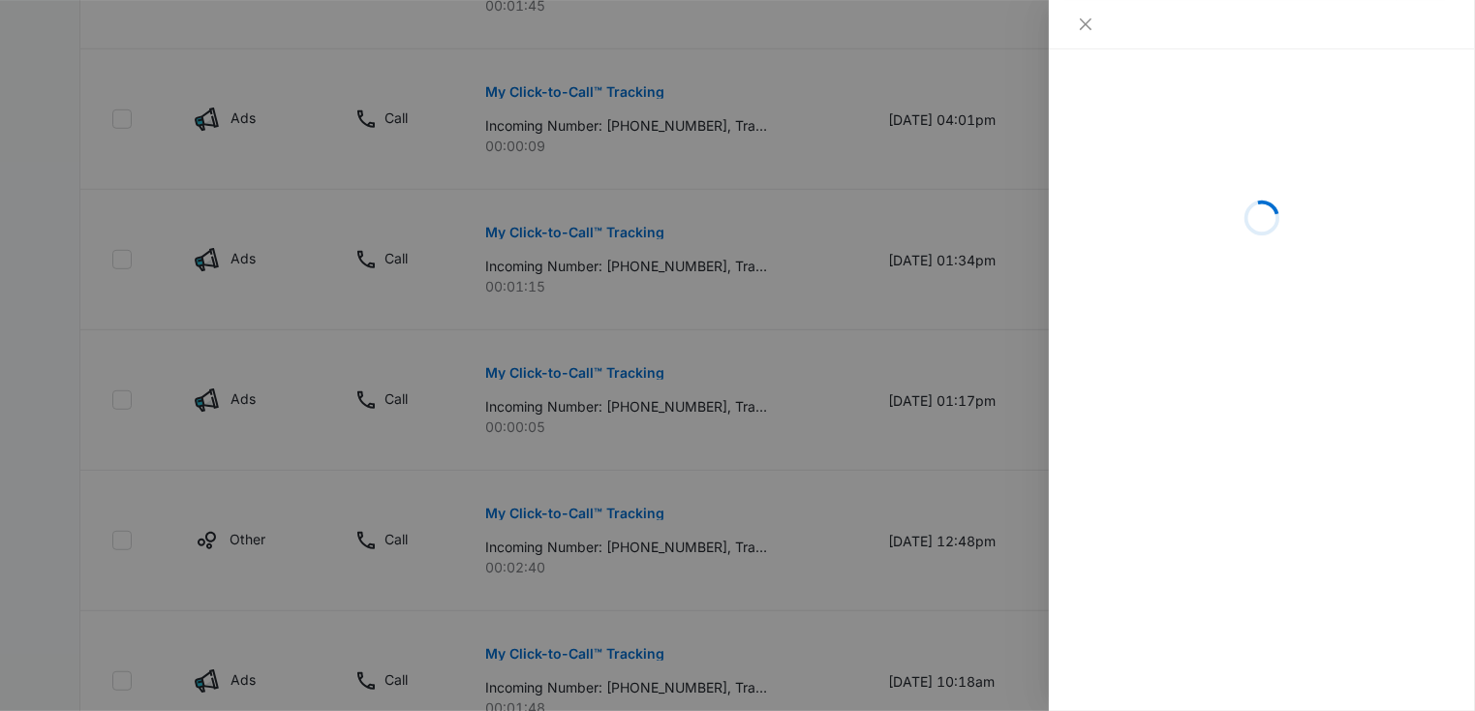
drag, startPoint x: 613, startPoint y: 396, endPoint x: 630, endPoint y: 400, distance: 17.9
click at [634, 400] on div at bounding box center [737, 355] width 1475 height 711
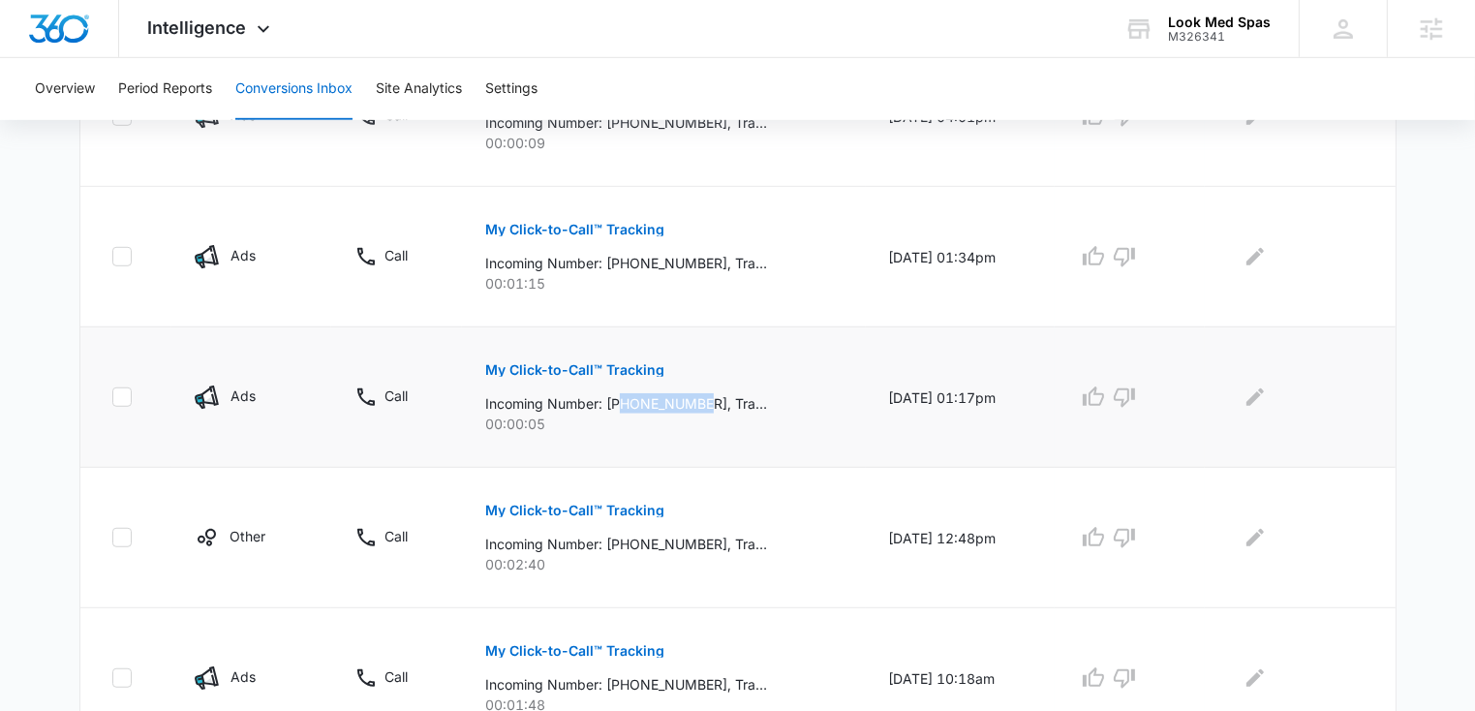
scroll to position [1263, 0]
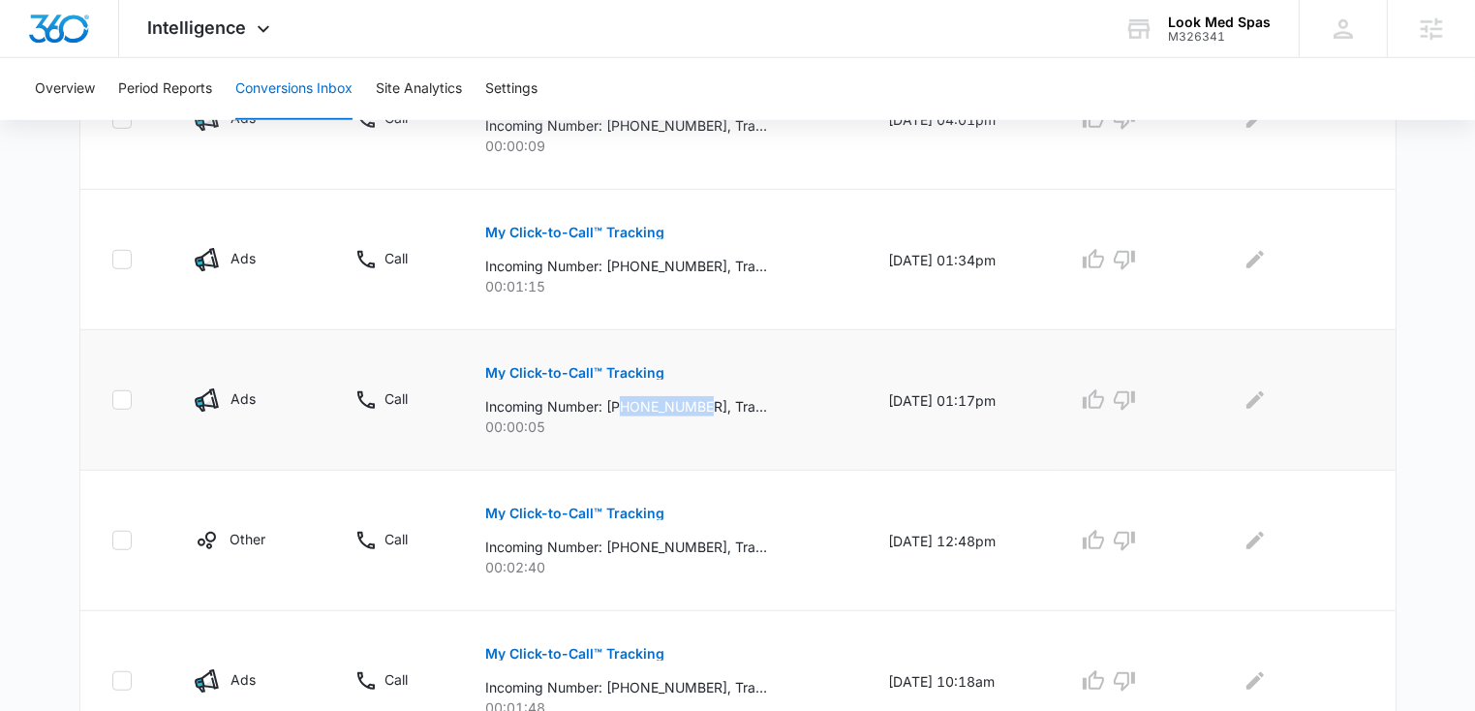
drag, startPoint x: 612, startPoint y: 403, endPoint x: 698, endPoint y: 406, distance: 86.2
click at [698, 406] on p "Incoming Number: +18167325512, Tracking Number: +19132283422, Ring To: +1913456…" at bounding box center [626, 406] width 282 height 20
copy p "8167325512"
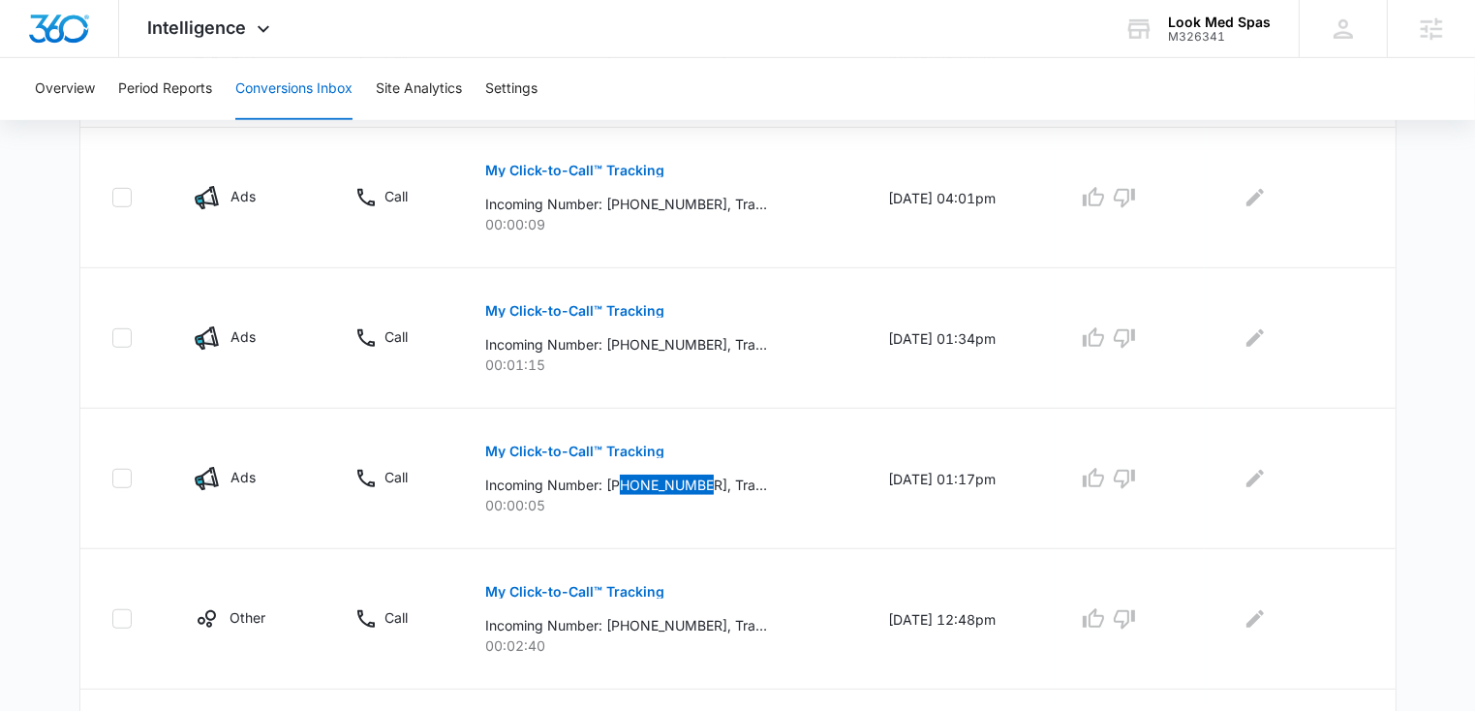
scroll to position [1178, 0]
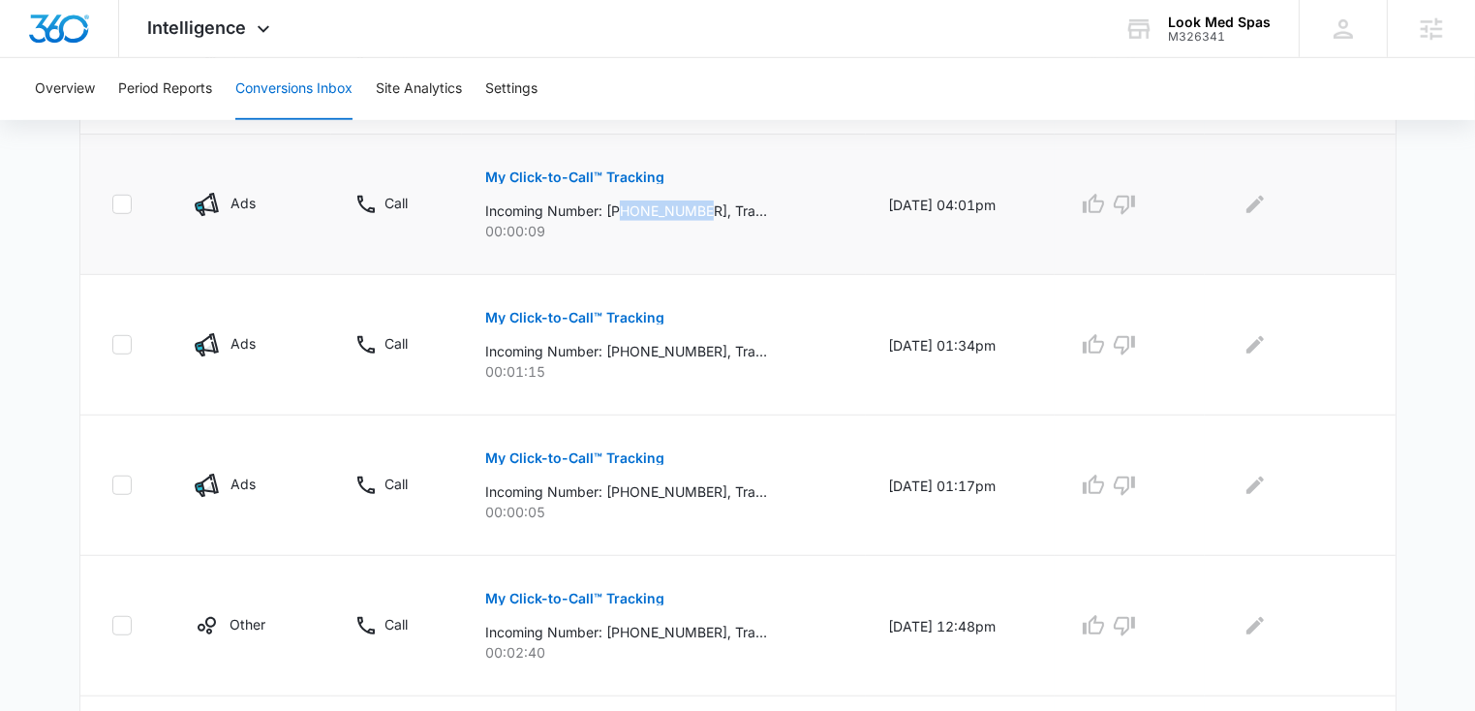
drag, startPoint x: 613, startPoint y: 207, endPoint x: 698, endPoint y: 211, distance: 85.3
click at [698, 211] on p "Incoming Number: +19133259356, Tracking Number: +19132283422, Ring To: +1913456…" at bounding box center [626, 210] width 282 height 20
copy p "9133259356"
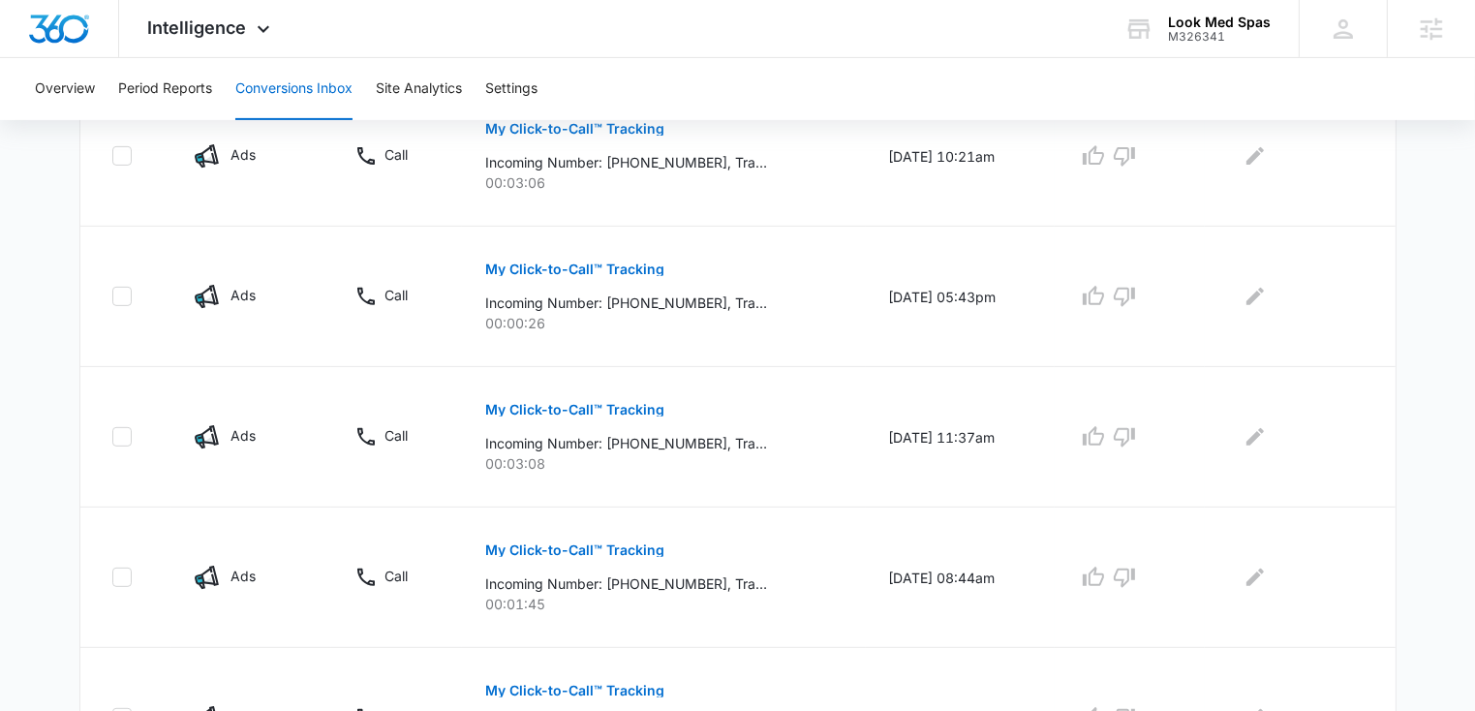
scroll to position [668, 0]
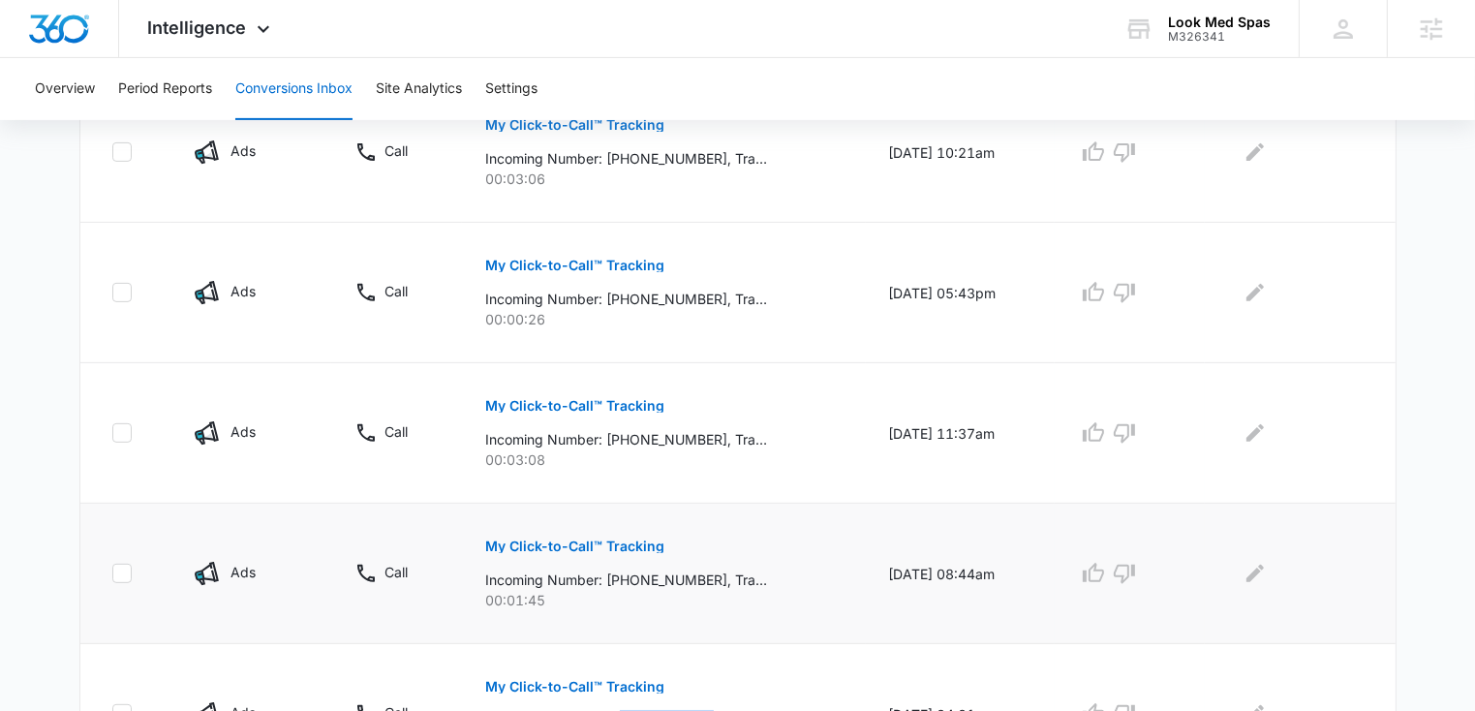
click at [513, 539] on p "My Click-to-Call™ Tracking" at bounding box center [574, 546] width 179 height 14
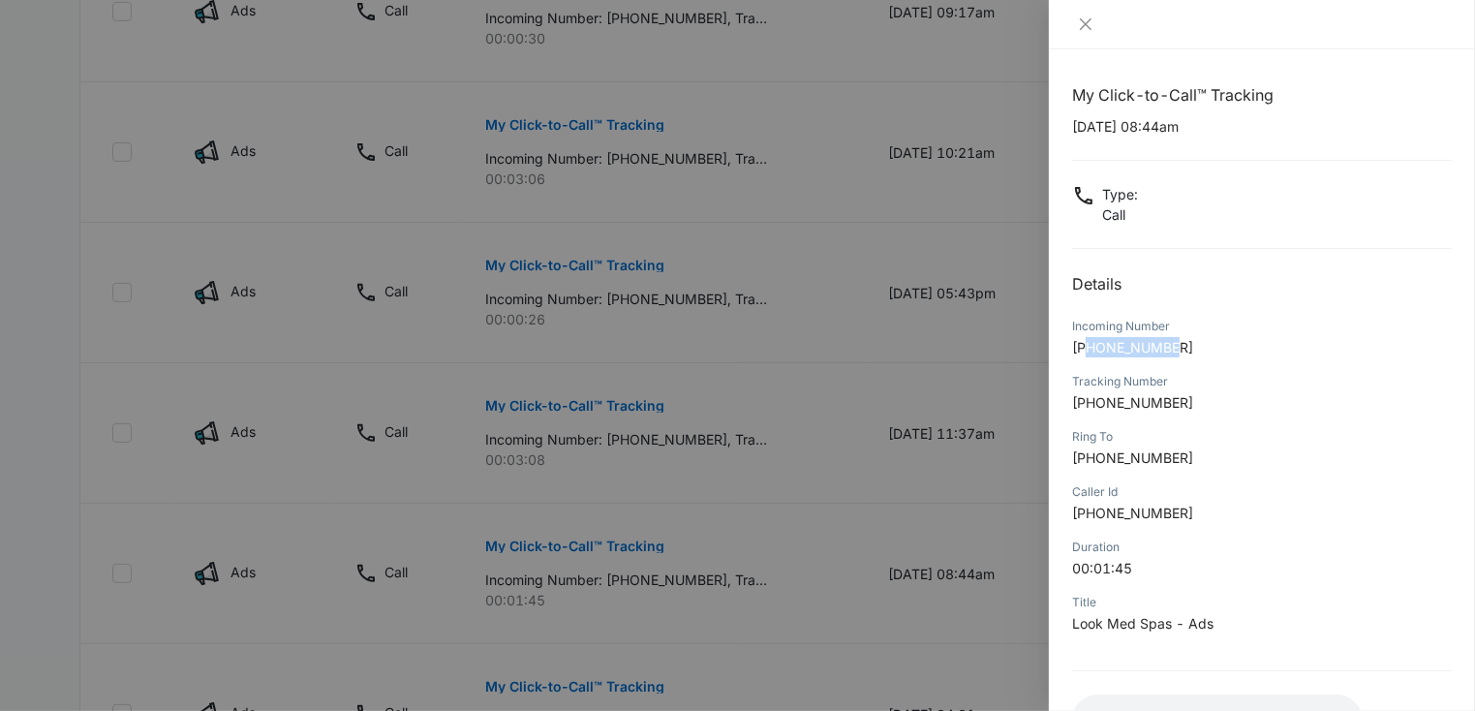
drag, startPoint x: 1117, startPoint y: 345, endPoint x: 1178, endPoint y: 346, distance: 61.0
click at [1178, 346] on p "+18165167449" at bounding box center [1262, 347] width 380 height 20
copy span "8165167449"
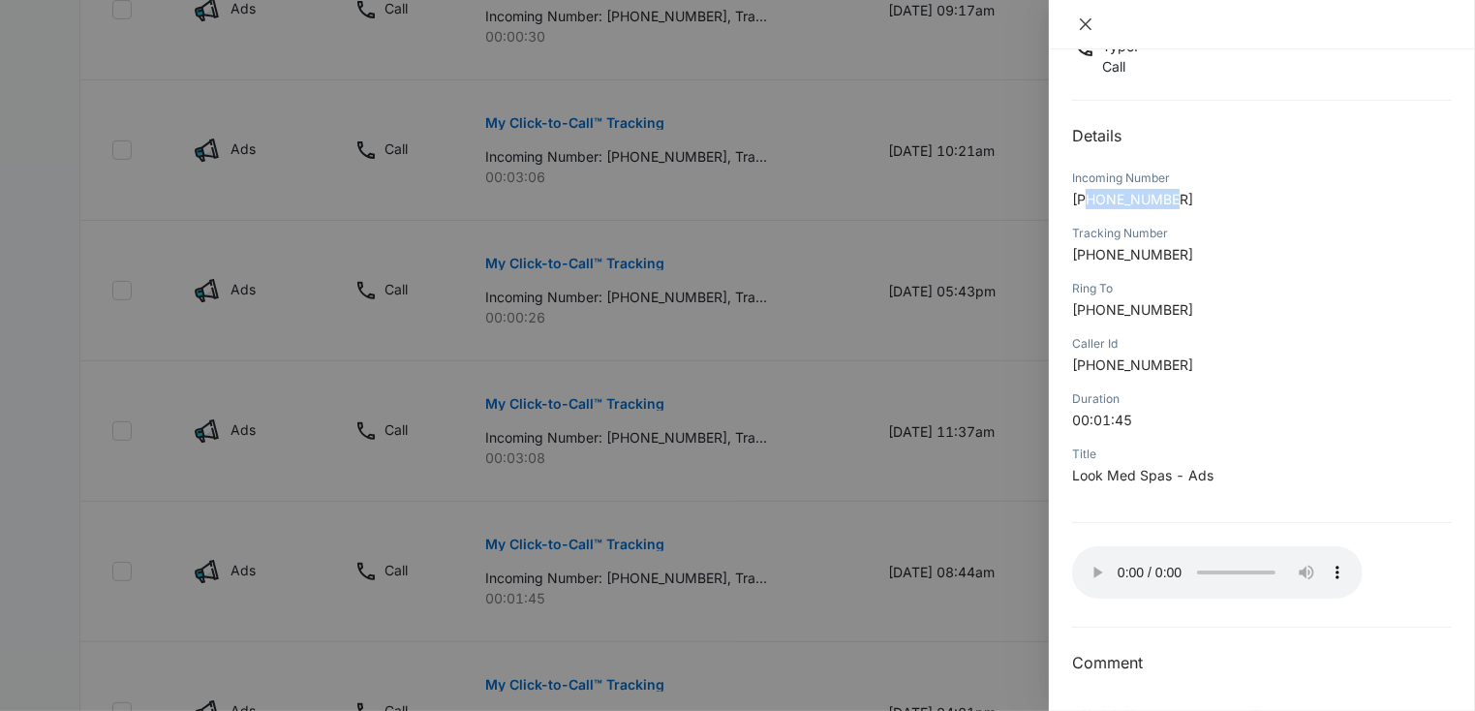
click at [1085, 28] on icon "close" at bounding box center [1085, 23] width 15 height 15
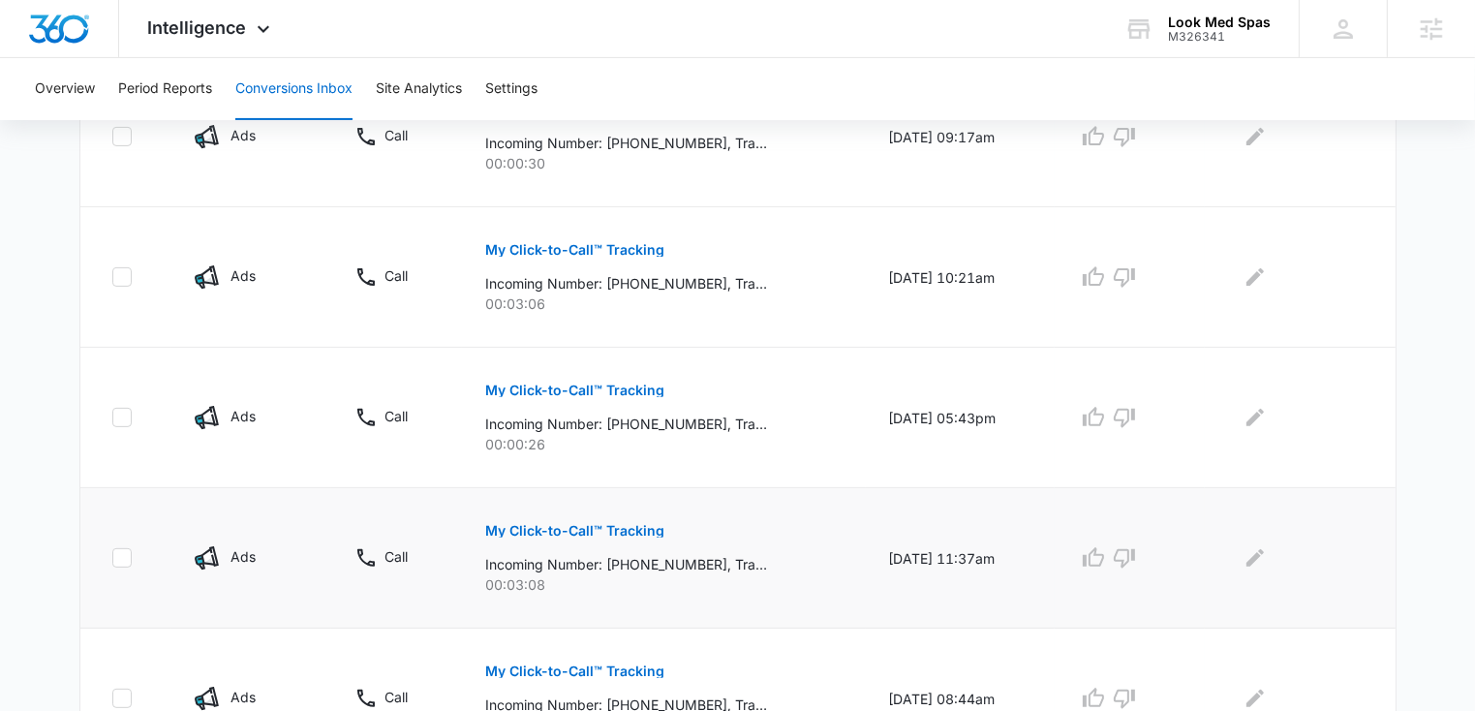
scroll to position [542, 0]
click at [517, 529] on p "My Click-to-Call™ Tracking" at bounding box center [574, 532] width 179 height 14
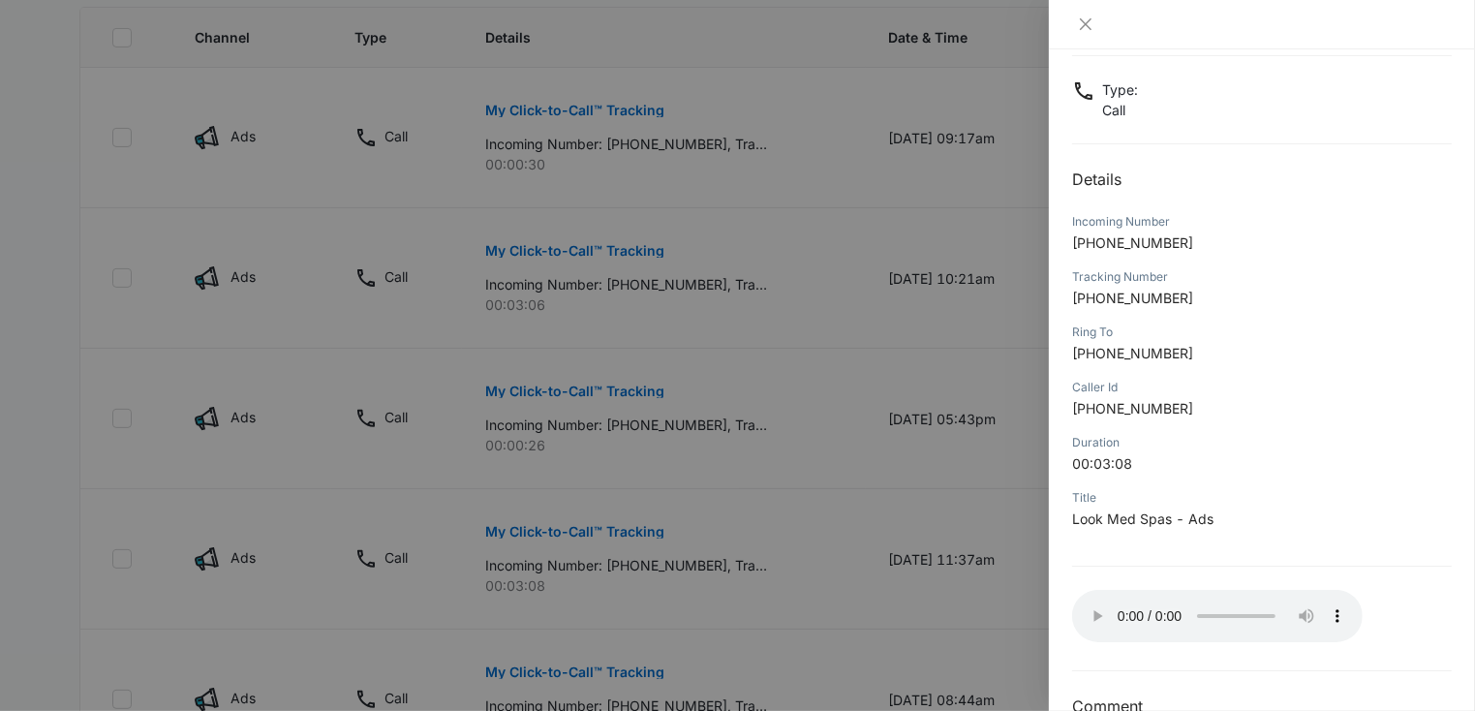
scroll to position [148, 0]
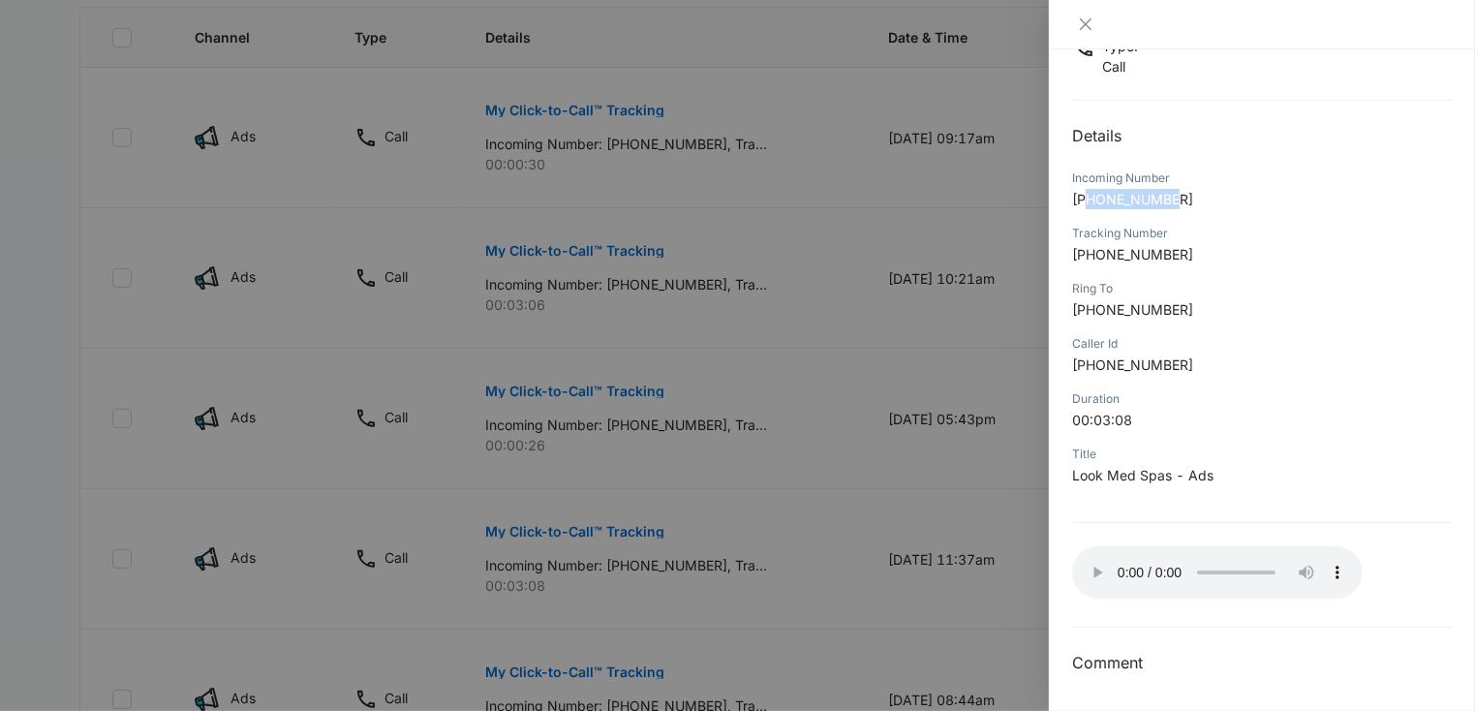
drag, startPoint x: 1091, startPoint y: 199, endPoint x: 1180, endPoint y: 198, distance: 89.1
click at [1180, 198] on p "+16606798494" at bounding box center [1262, 199] width 380 height 20
copy span "6606798494"
click at [1084, 21] on icon "close" at bounding box center [1086, 24] width 12 height 12
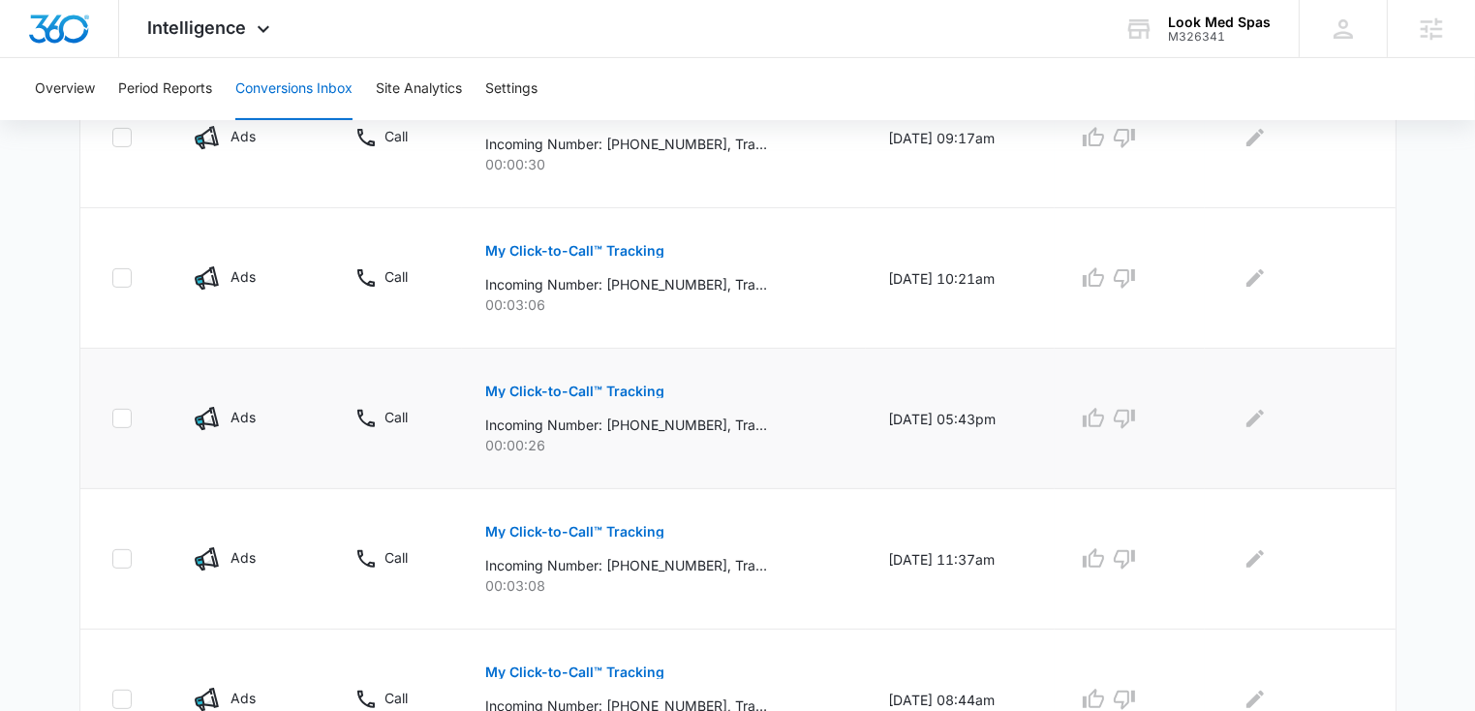
click at [558, 387] on p "My Click-to-Call™ Tracking" at bounding box center [574, 391] width 179 height 14
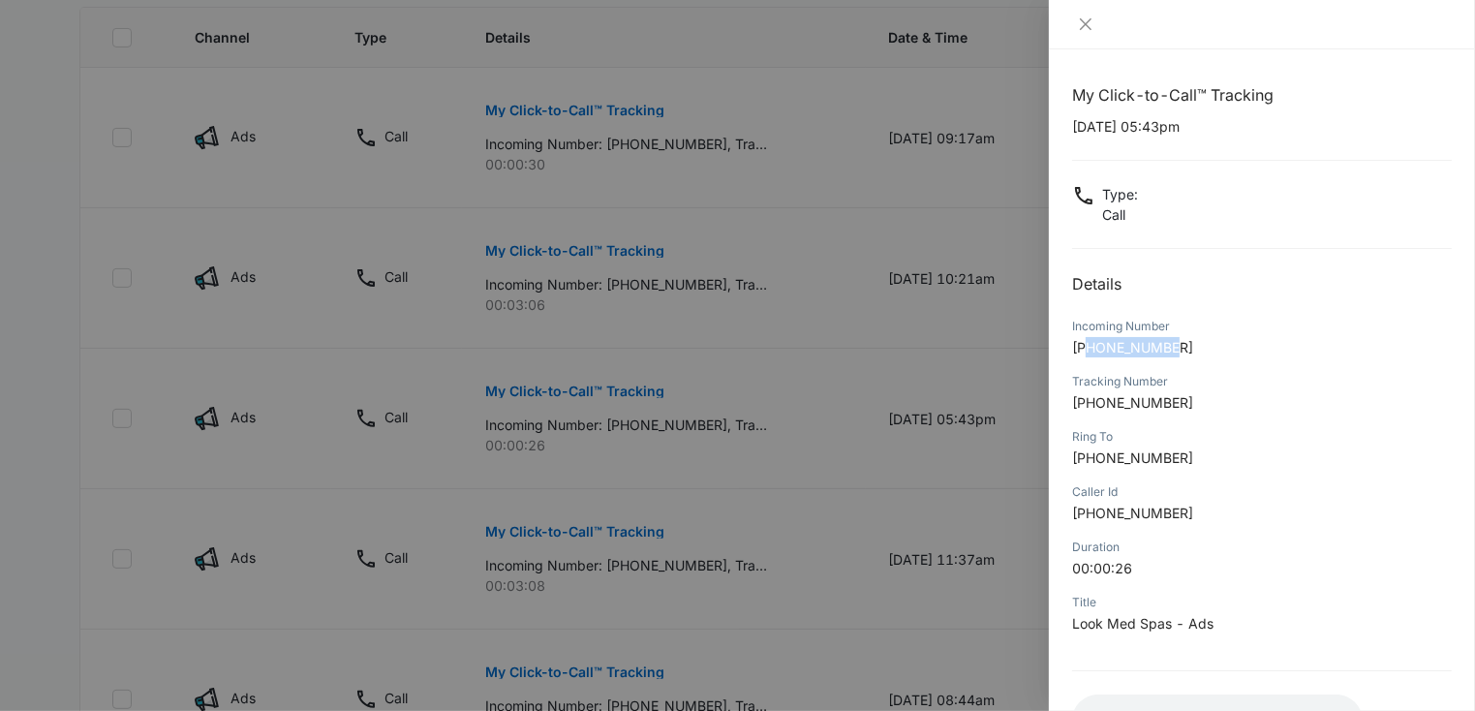
drag, startPoint x: 1089, startPoint y: 348, endPoint x: 1180, endPoint y: 344, distance: 91.1
click at [1180, 344] on p "+15312281727" at bounding box center [1262, 347] width 380 height 20
copy span "5312281727"
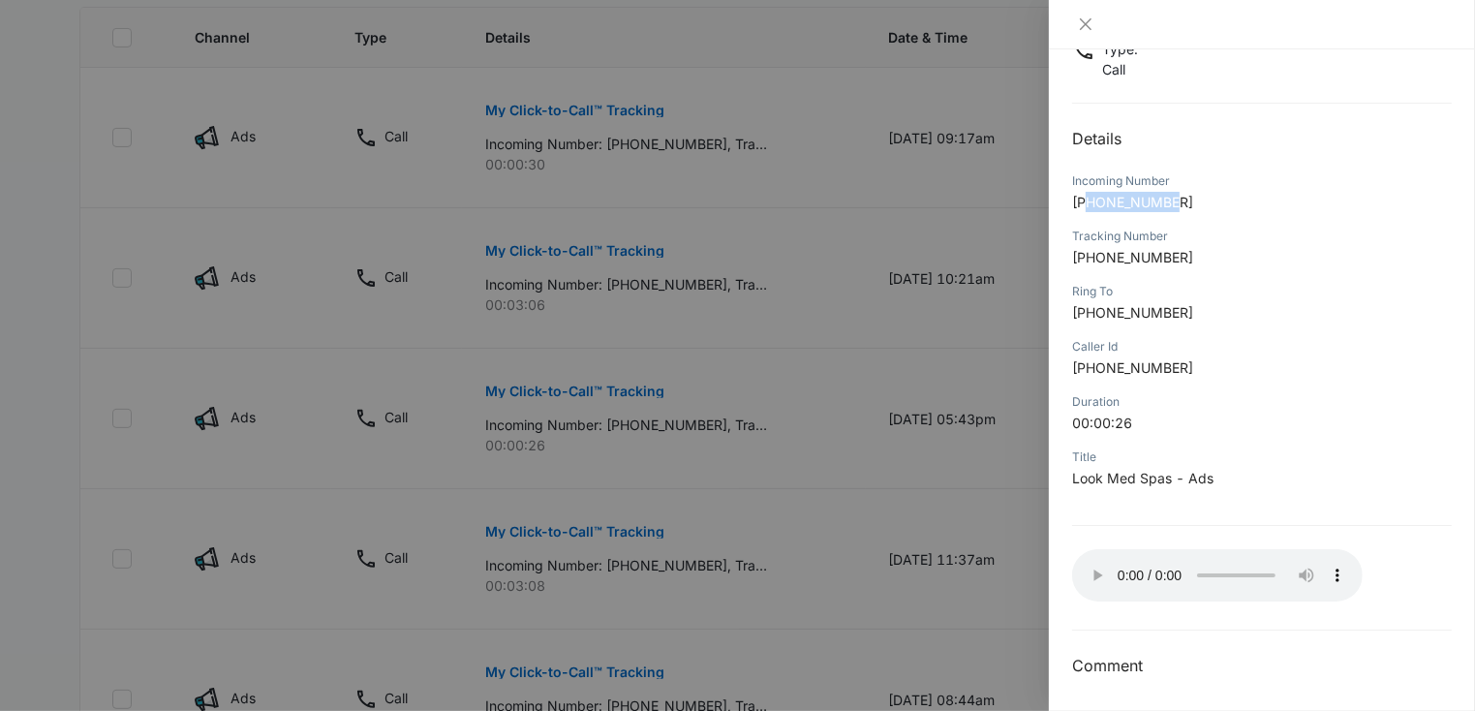
scroll to position [543, 0]
click at [1084, 26] on icon "close" at bounding box center [1086, 24] width 12 height 12
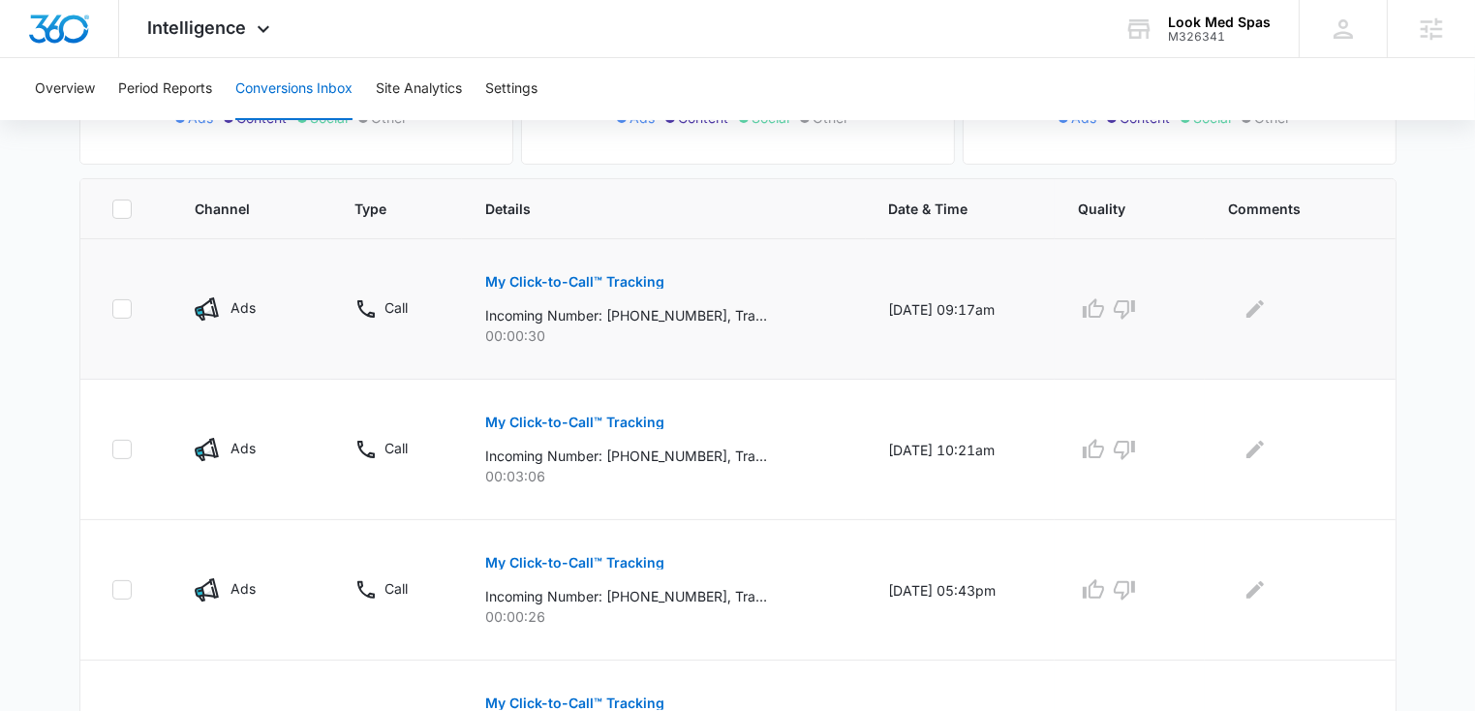
scroll to position [380, 0]
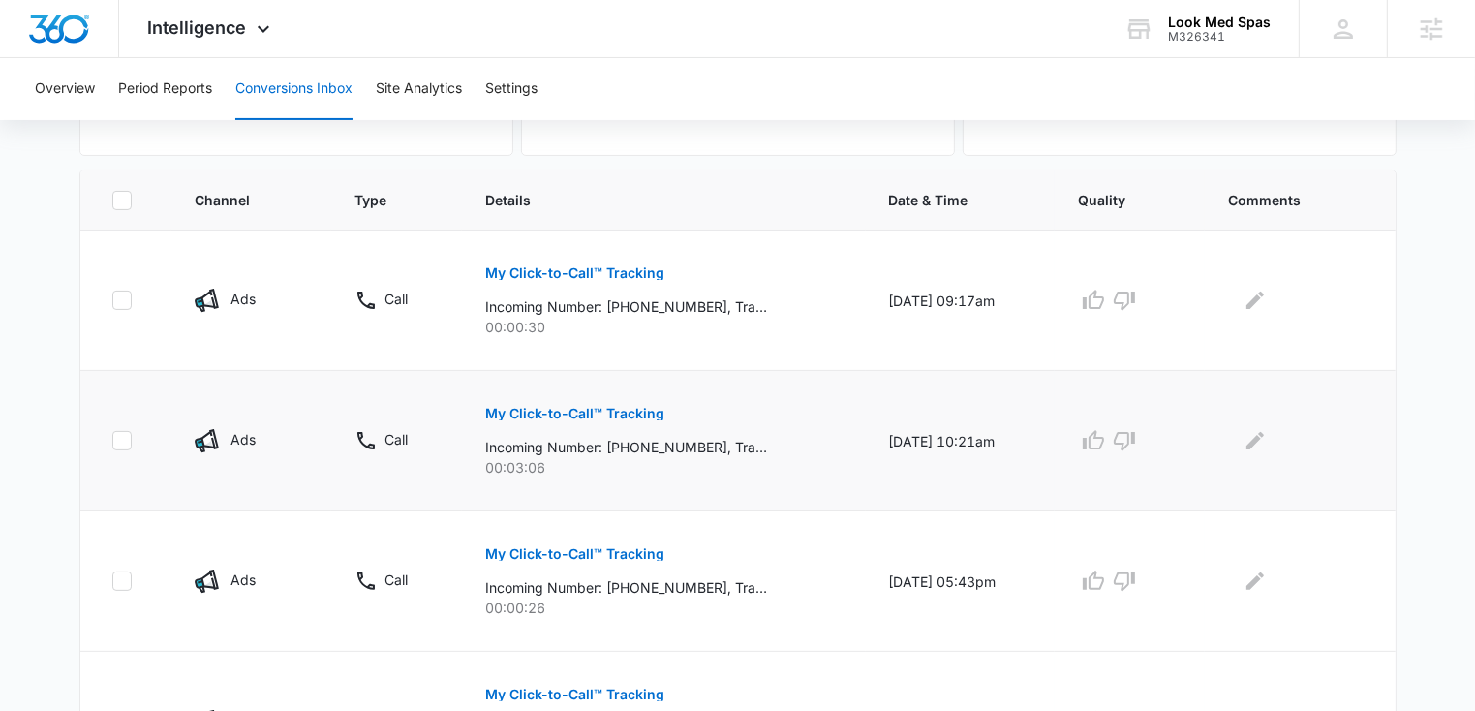
click at [530, 412] on p "My Click-to-Call™ Tracking" at bounding box center [574, 414] width 179 height 14
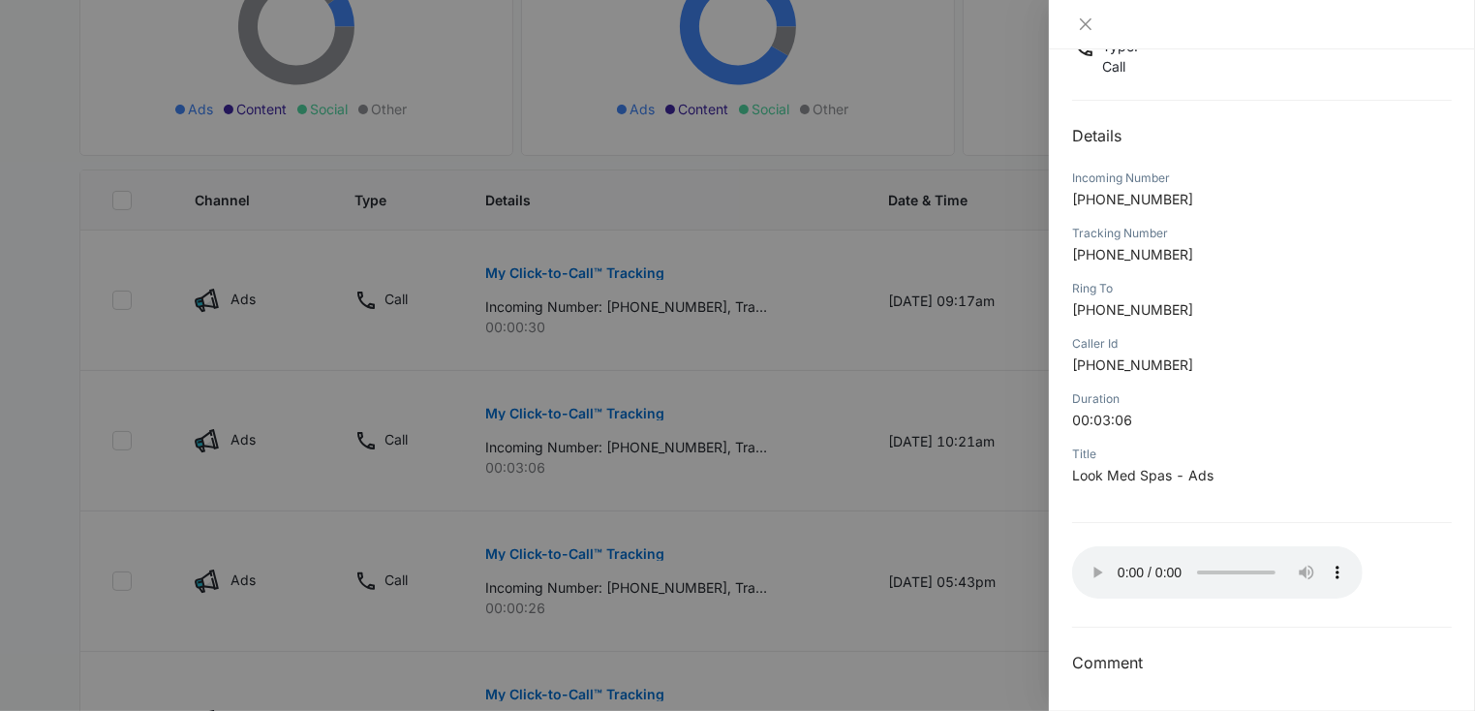
scroll to position [440, 0]
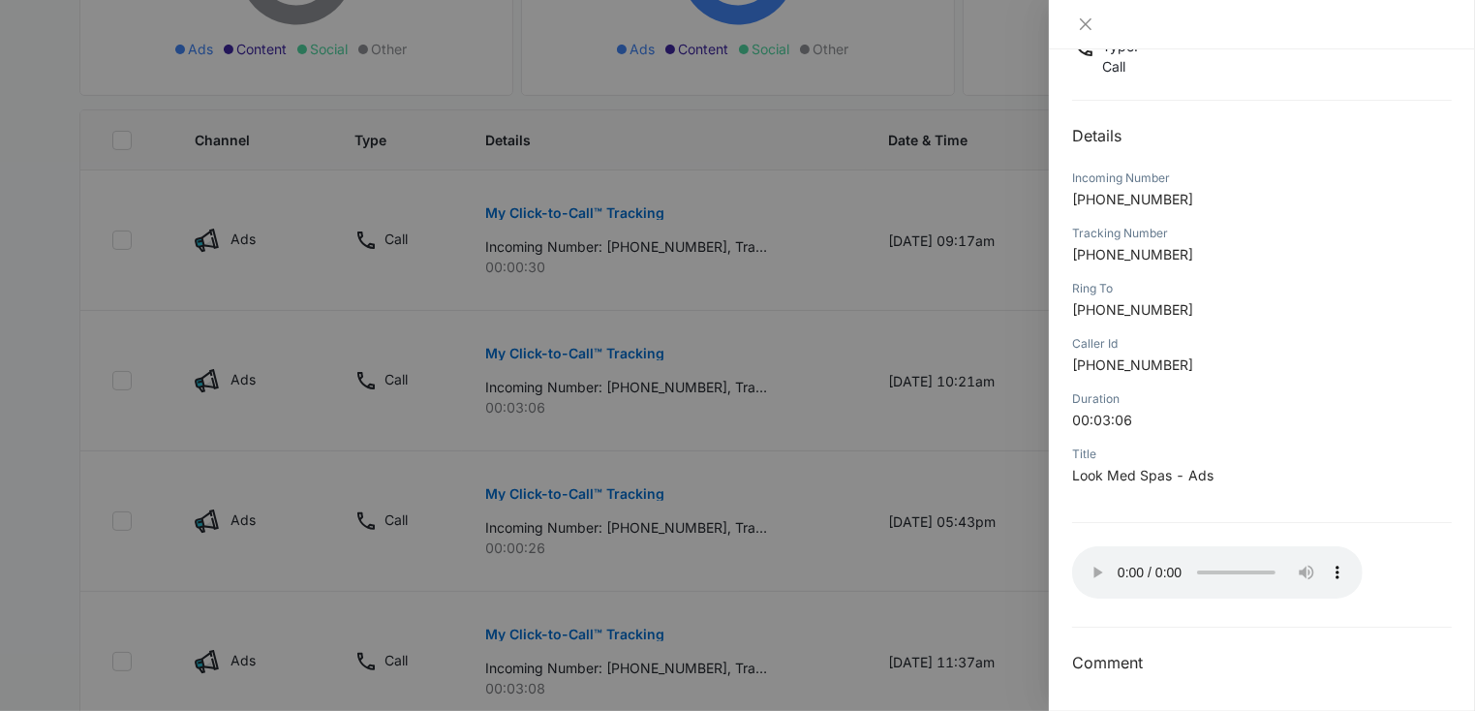
drag, startPoint x: 999, startPoint y: 192, endPoint x: 1058, endPoint y: 190, distance: 59.1
click at [1025, 190] on div at bounding box center [737, 355] width 1475 height 711
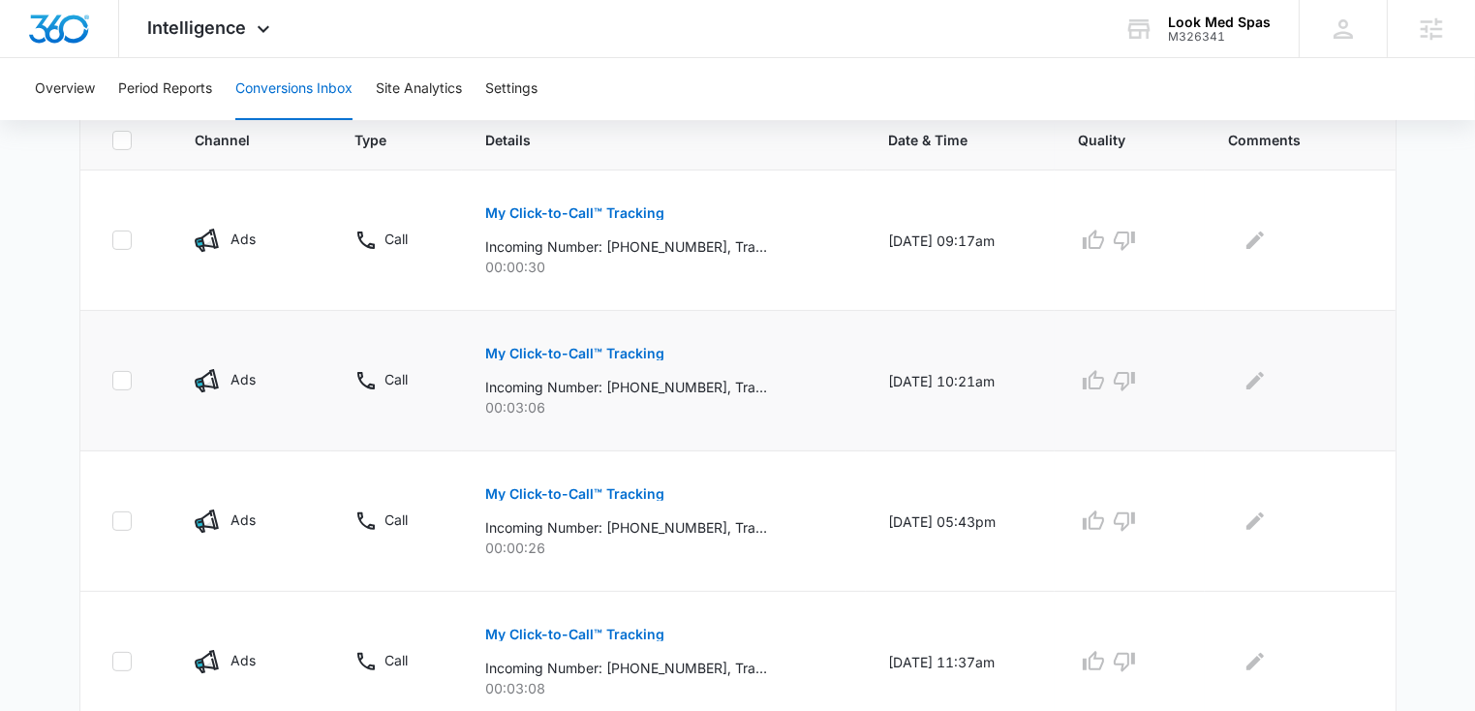
click at [520, 349] on p "My Click-to-Call™ Tracking" at bounding box center [574, 354] width 179 height 14
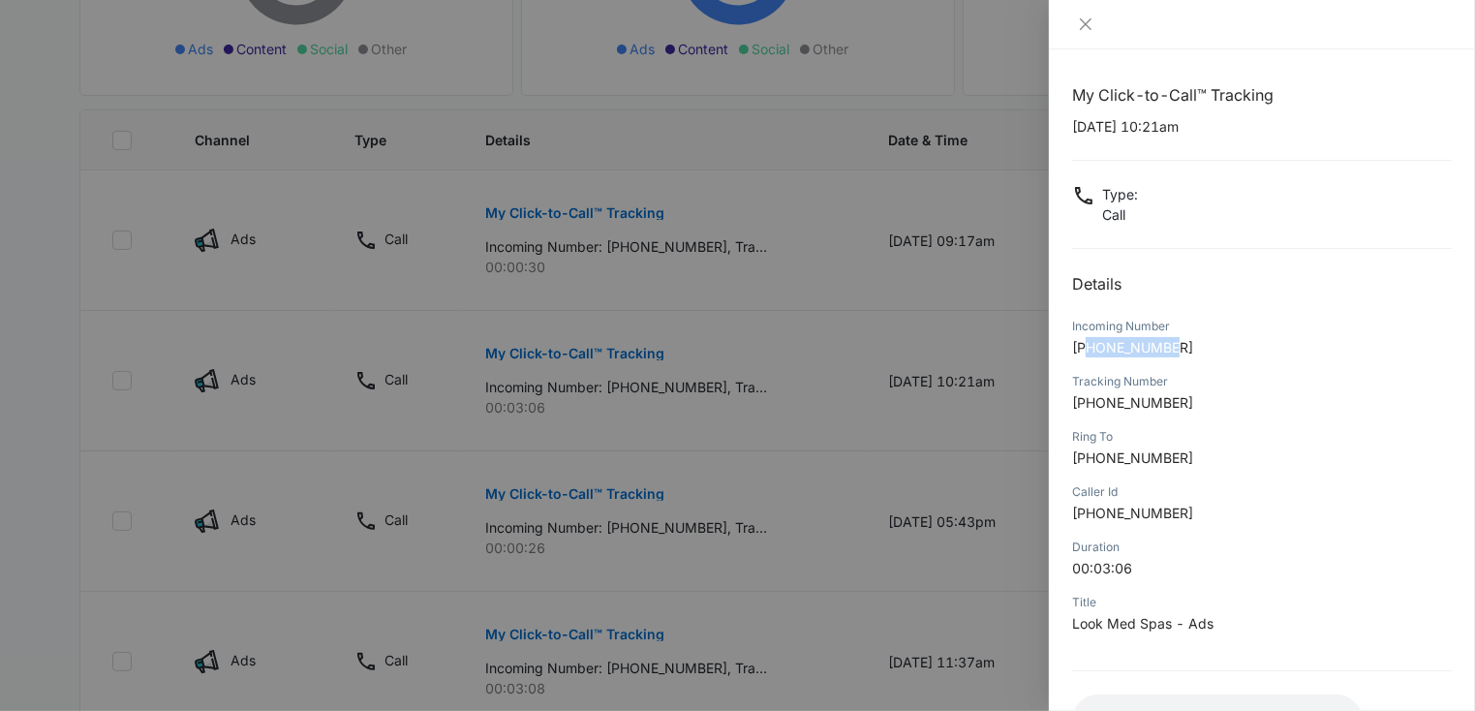
drag, startPoint x: 1090, startPoint y: 347, endPoint x: 1188, endPoint y: 347, distance: 97.8
click at [1188, 347] on p "+12064917976" at bounding box center [1262, 347] width 380 height 20
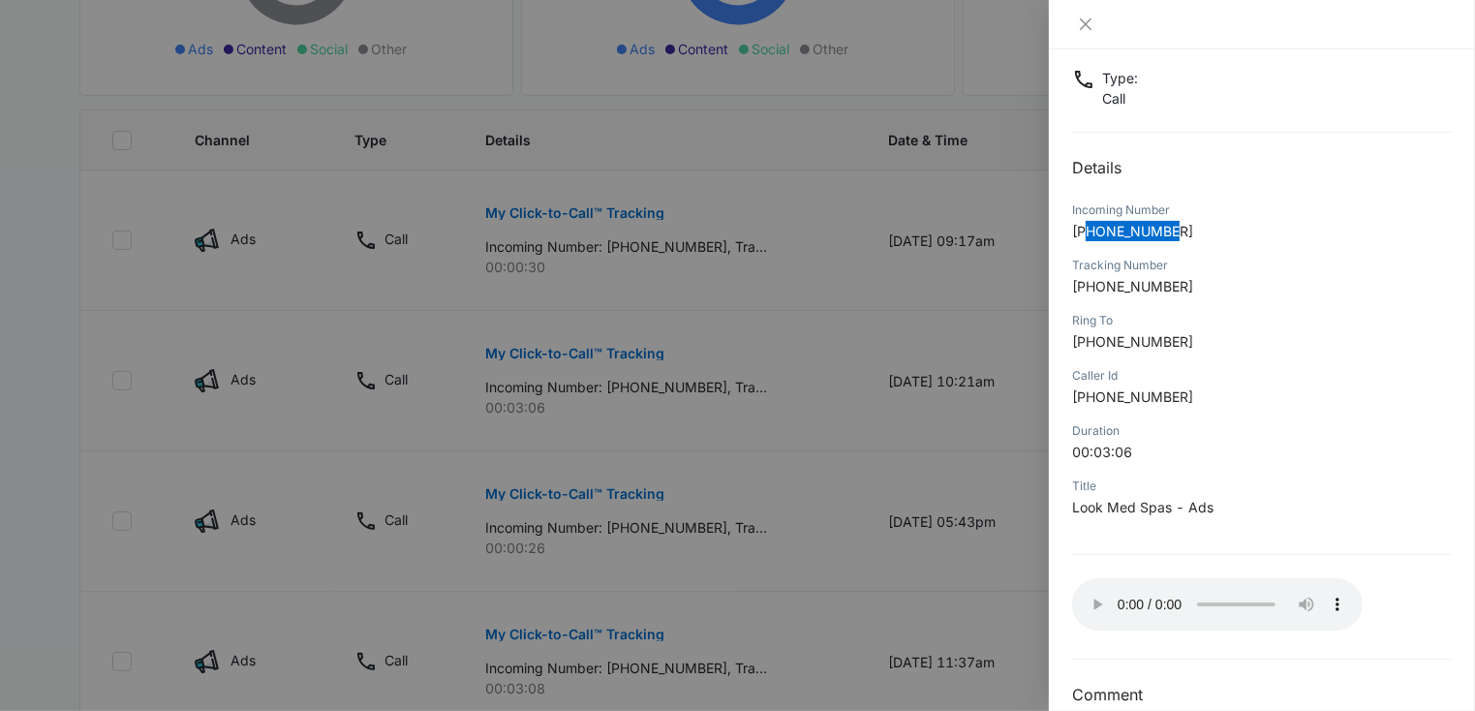
scroll to position [115, 0]
click at [1084, 21] on icon "close" at bounding box center [1085, 23] width 15 height 15
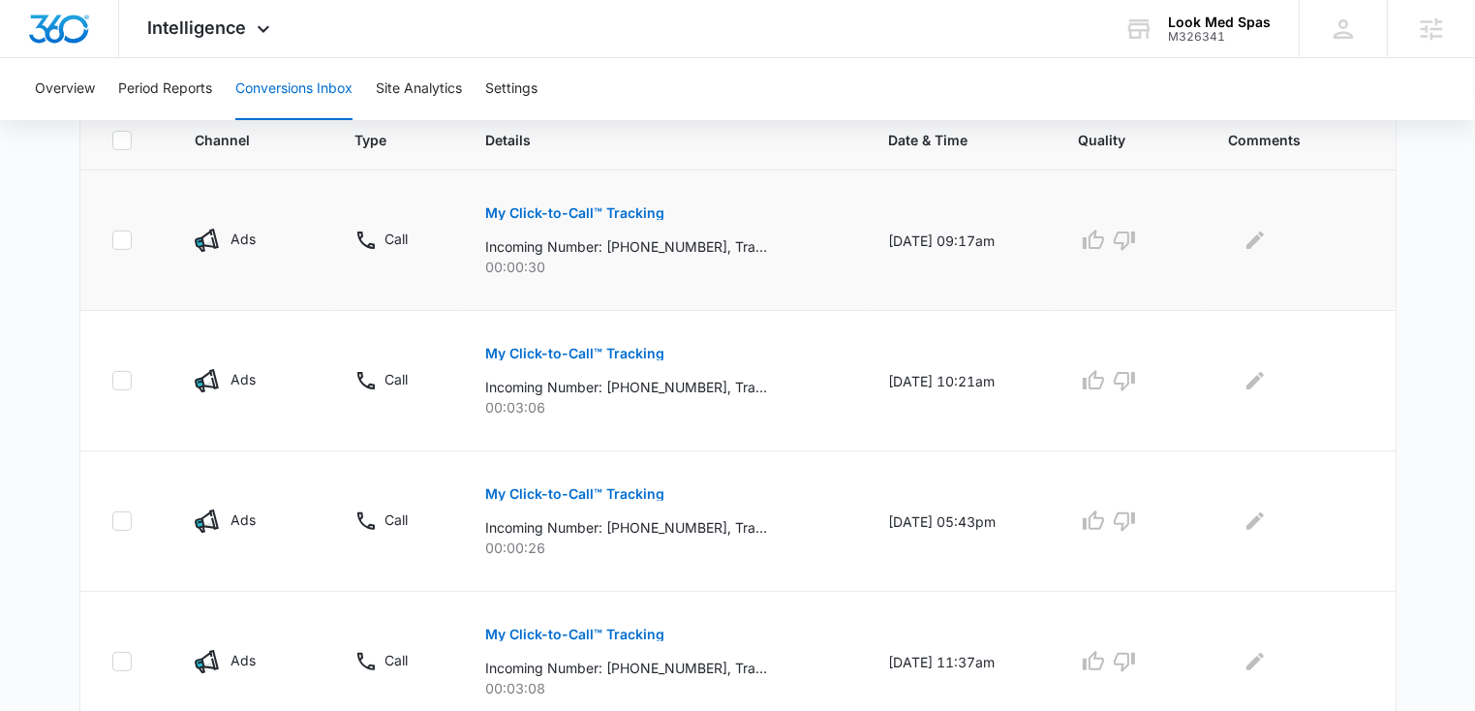
click at [556, 206] on p "My Click-to-Call™ Tracking" at bounding box center [574, 213] width 179 height 14
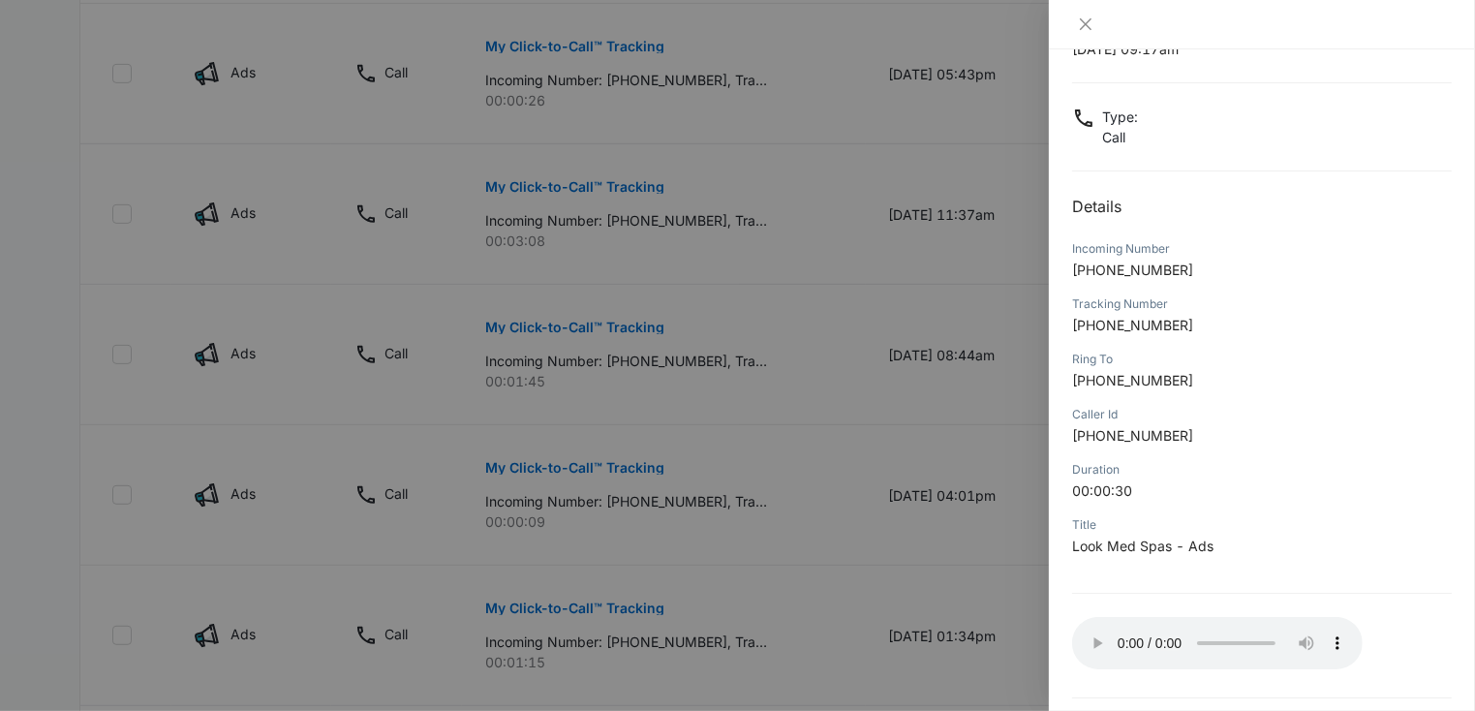
scroll to position [139, 0]
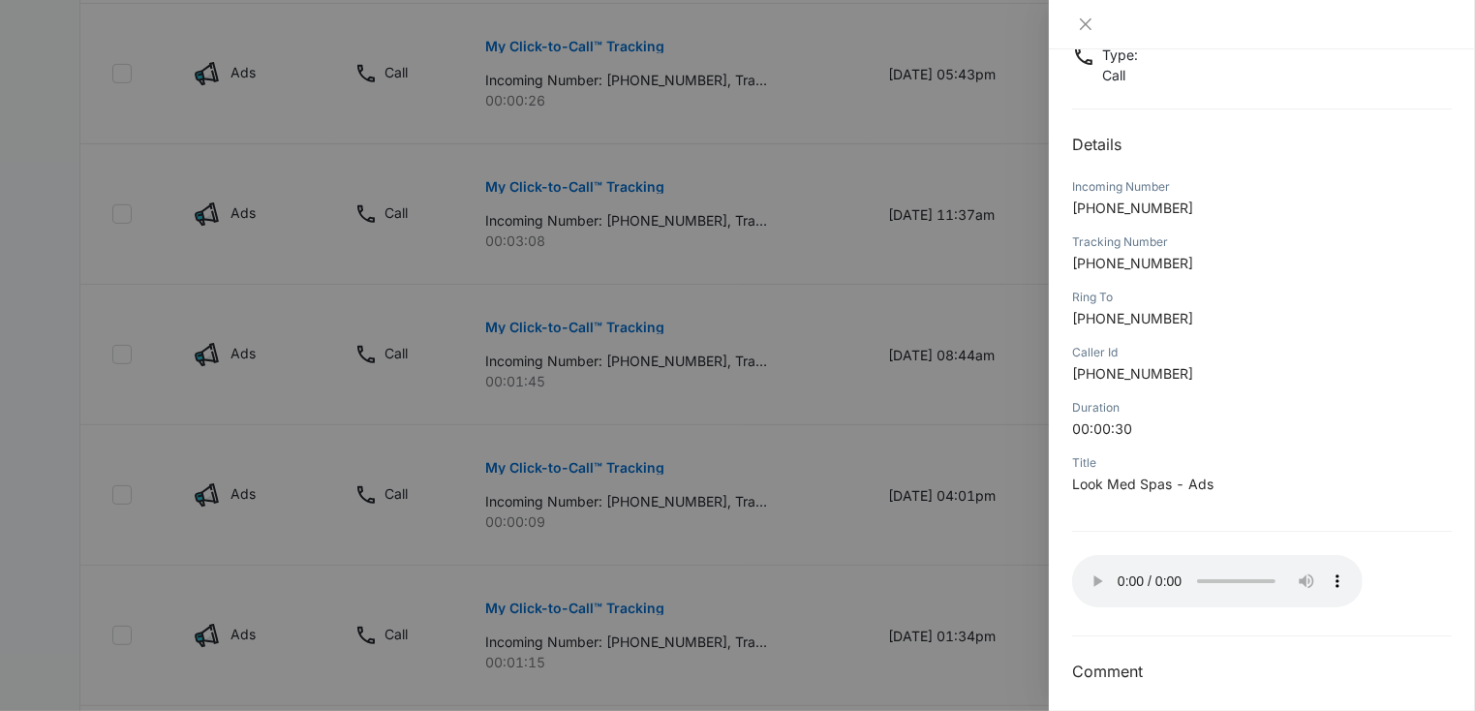
click at [1088, 213] on span "+18168688485" at bounding box center [1132, 207] width 121 height 16
drag, startPoint x: 1092, startPoint y: 209, endPoint x: 1191, endPoint y: 209, distance: 98.8
click at [1191, 209] on p "+18168688485" at bounding box center [1262, 208] width 380 height 20
click at [1086, 24] on icon "close" at bounding box center [1086, 24] width 12 height 12
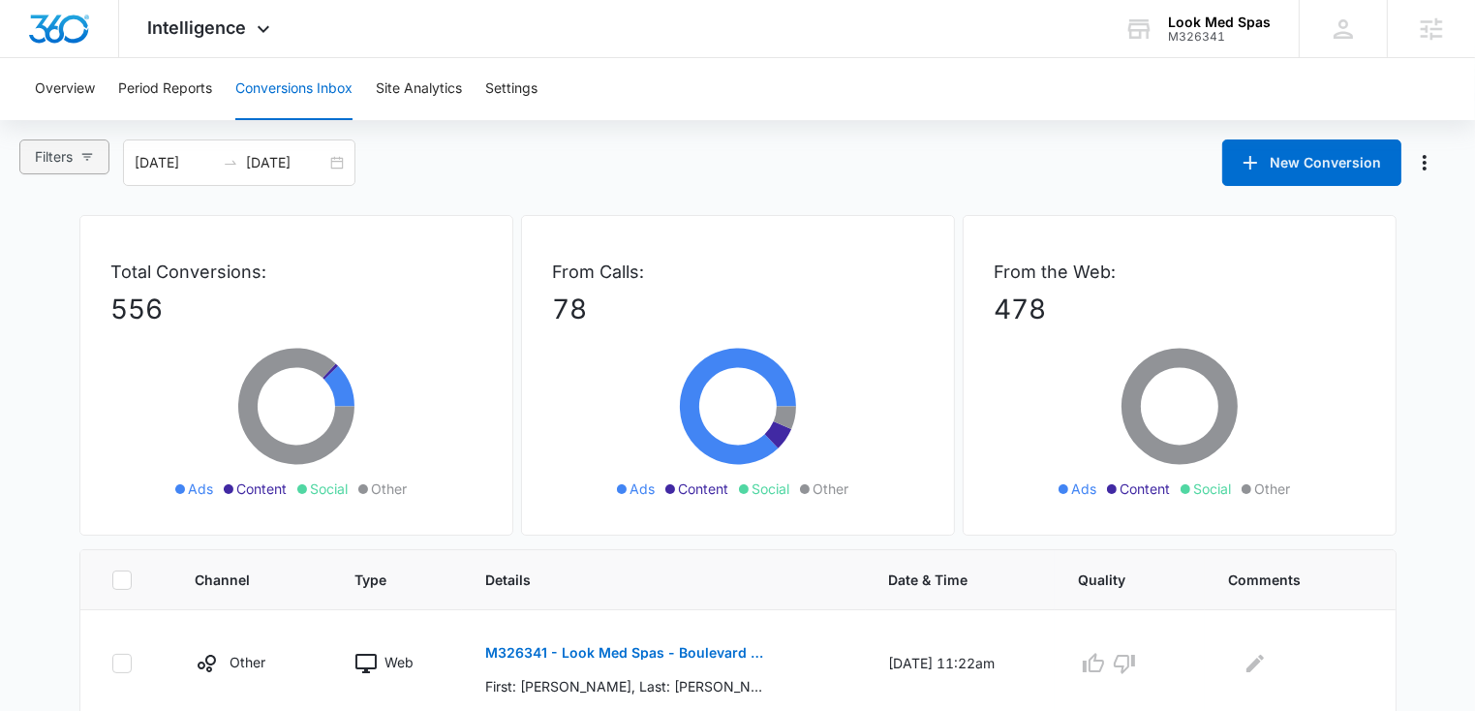
click at [87, 154] on icon "button" at bounding box center [87, 157] width 11 height 7
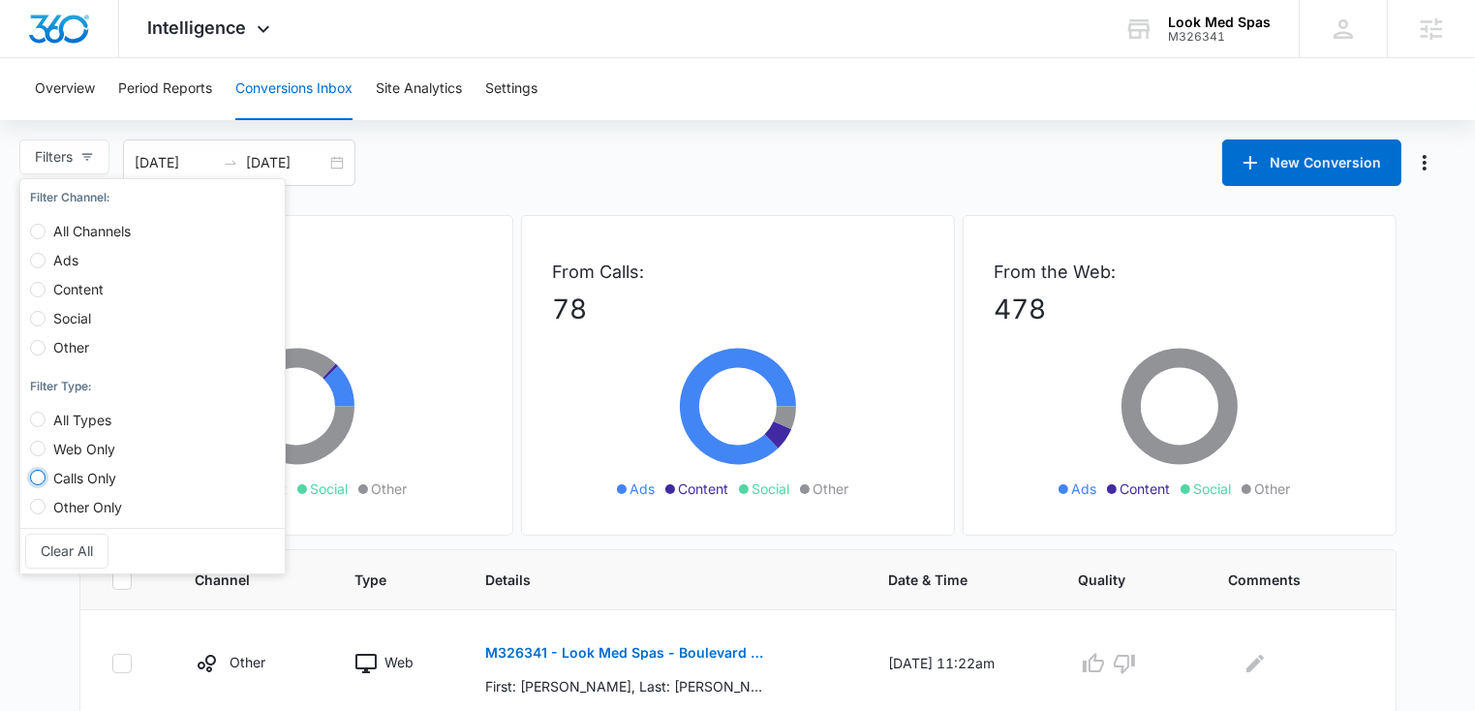
click at [37, 482] on input "Calls Only" at bounding box center [37, 477] width 15 height 15
radio input "true"
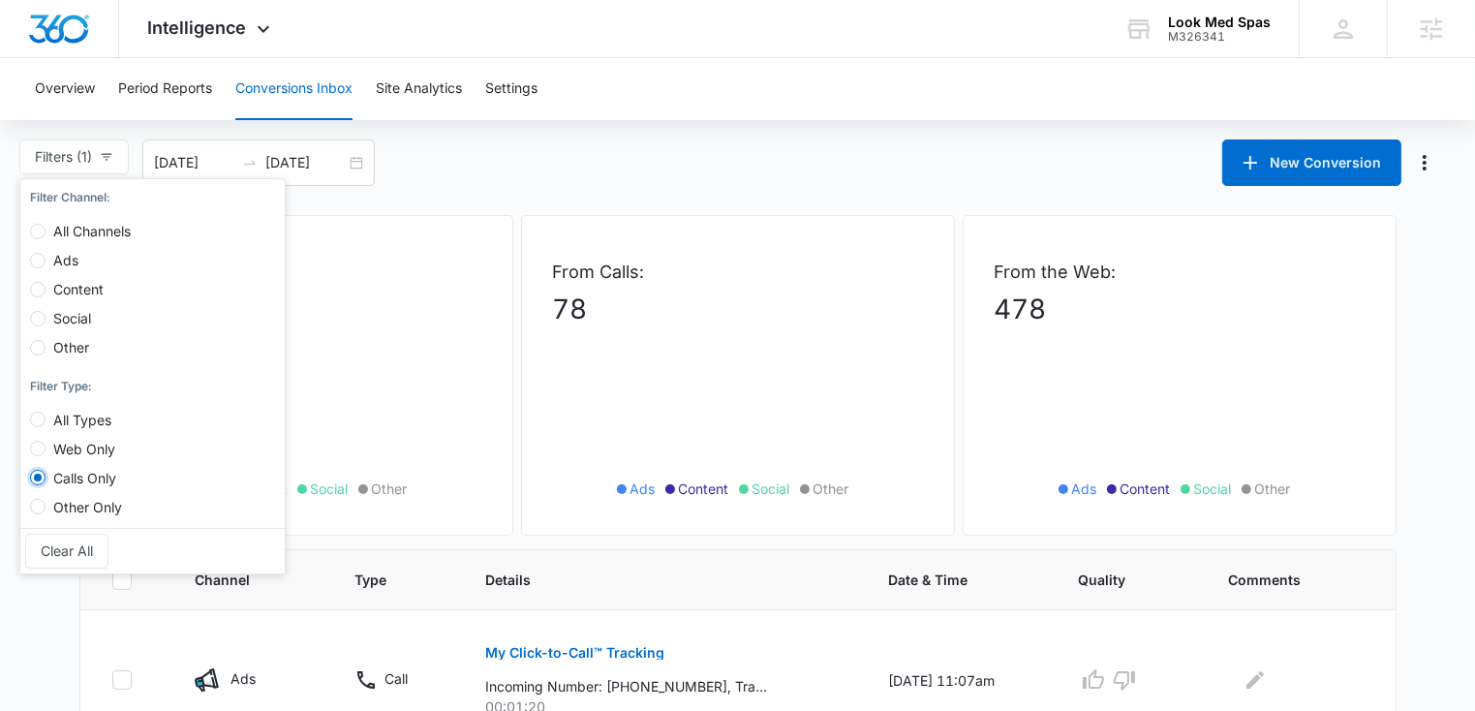
scroll to position [195, 0]
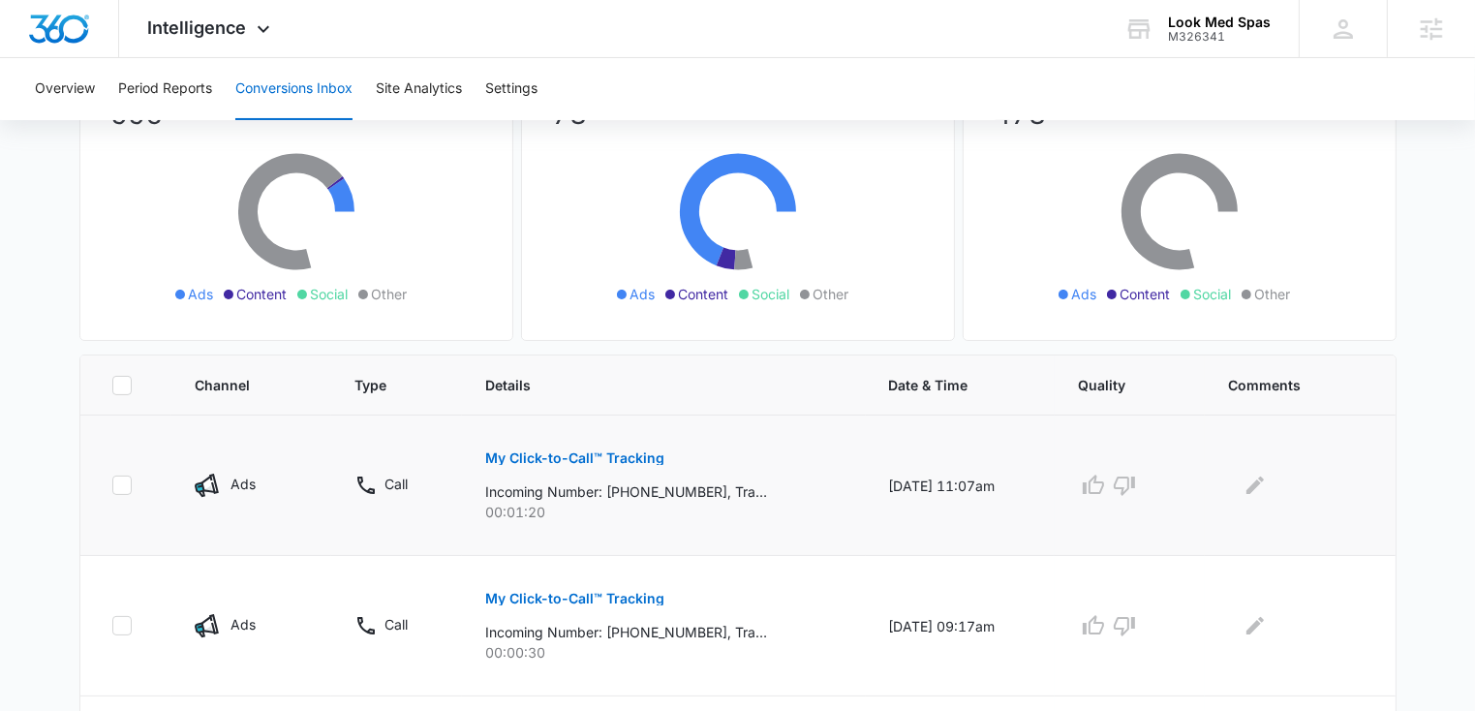
click at [514, 444] on button "My Click-to-Call™ Tracking" at bounding box center [574, 458] width 179 height 46
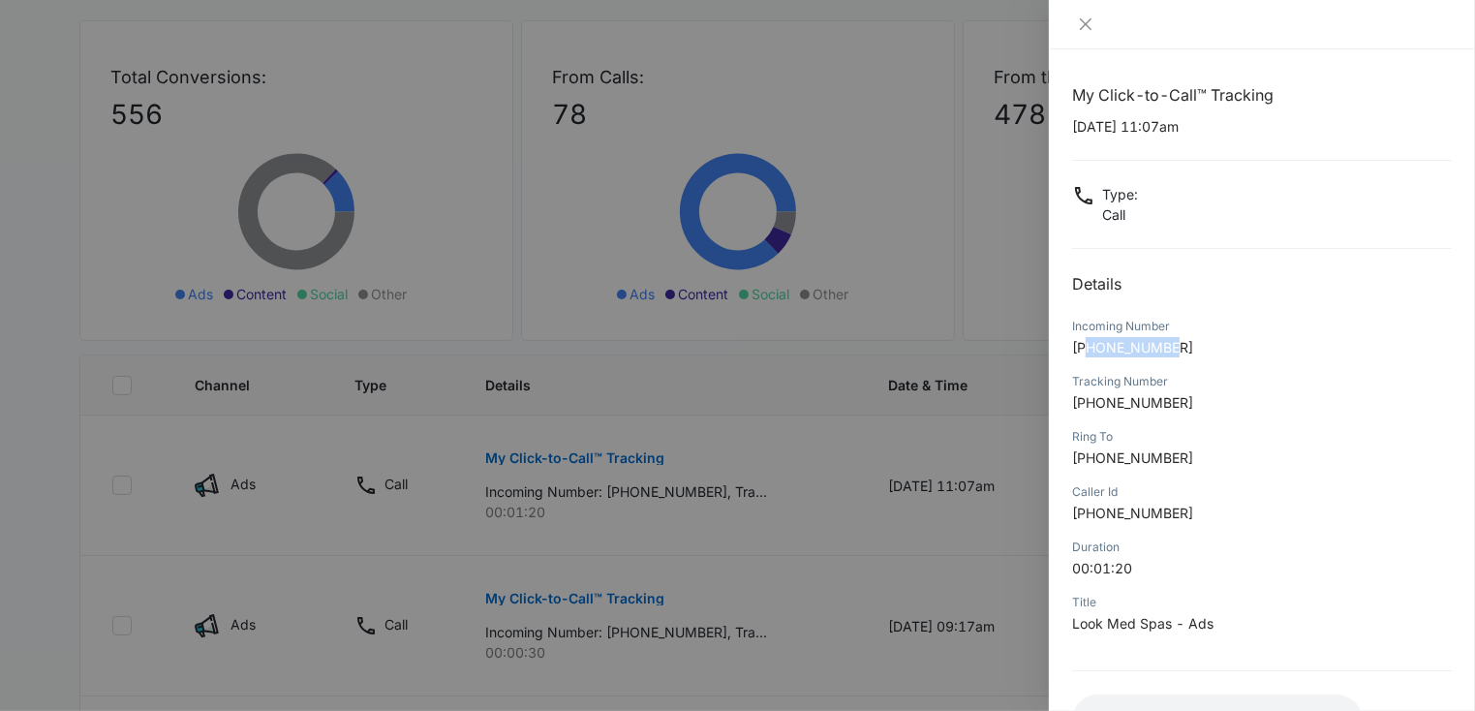
drag, startPoint x: 1090, startPoint y: 346, endPoint x: 1192, endPoint y: 347, distance: 101.7
click at [1192, 347] on p "+13364026499" at bounding box center [1262, 347] width 380 height 20
